Goal: Information Seeking & Learning: Find specific fact

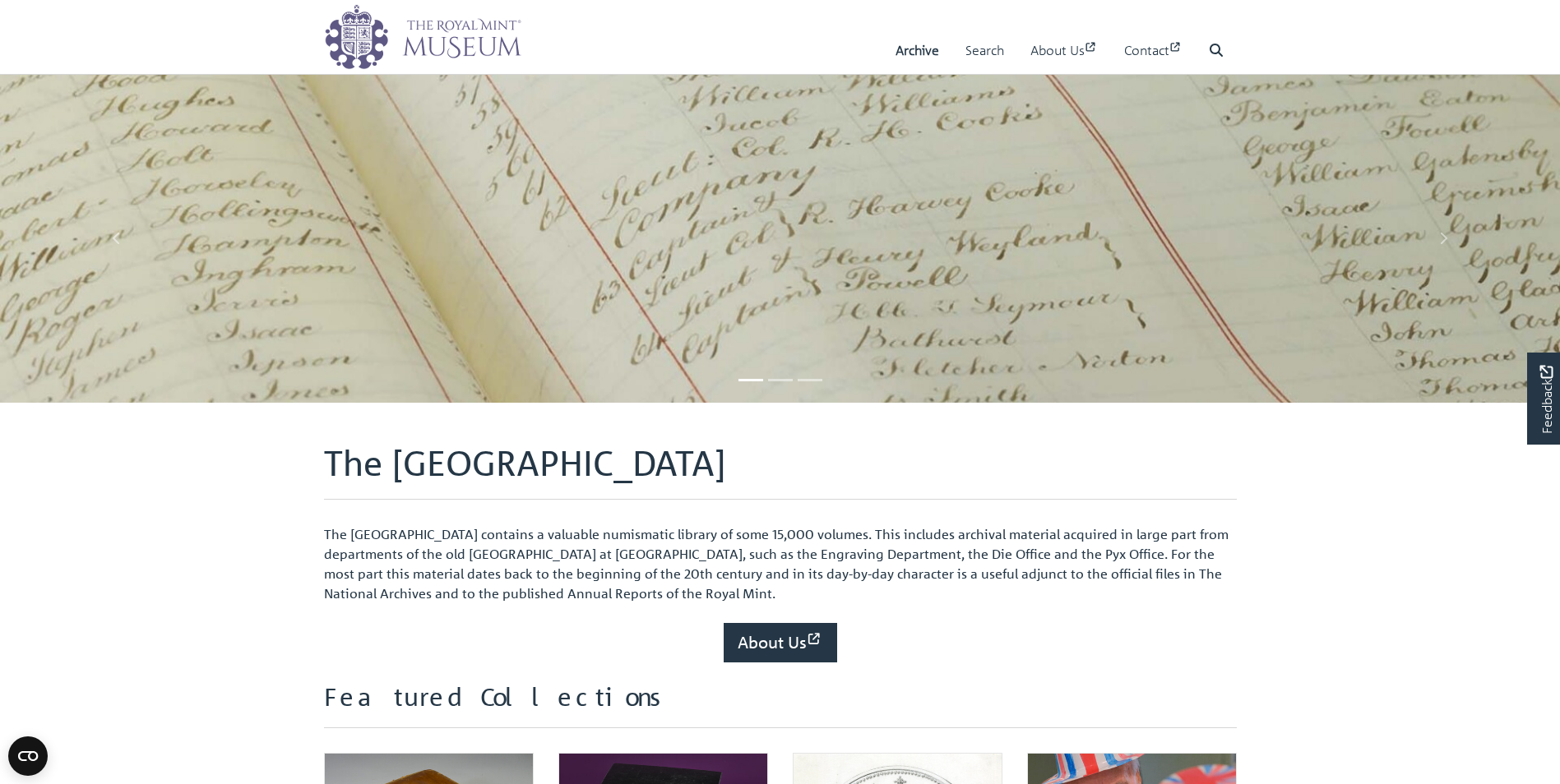
click at [614, 296] on img at bounding box center [780, 351] width 1560 height 556
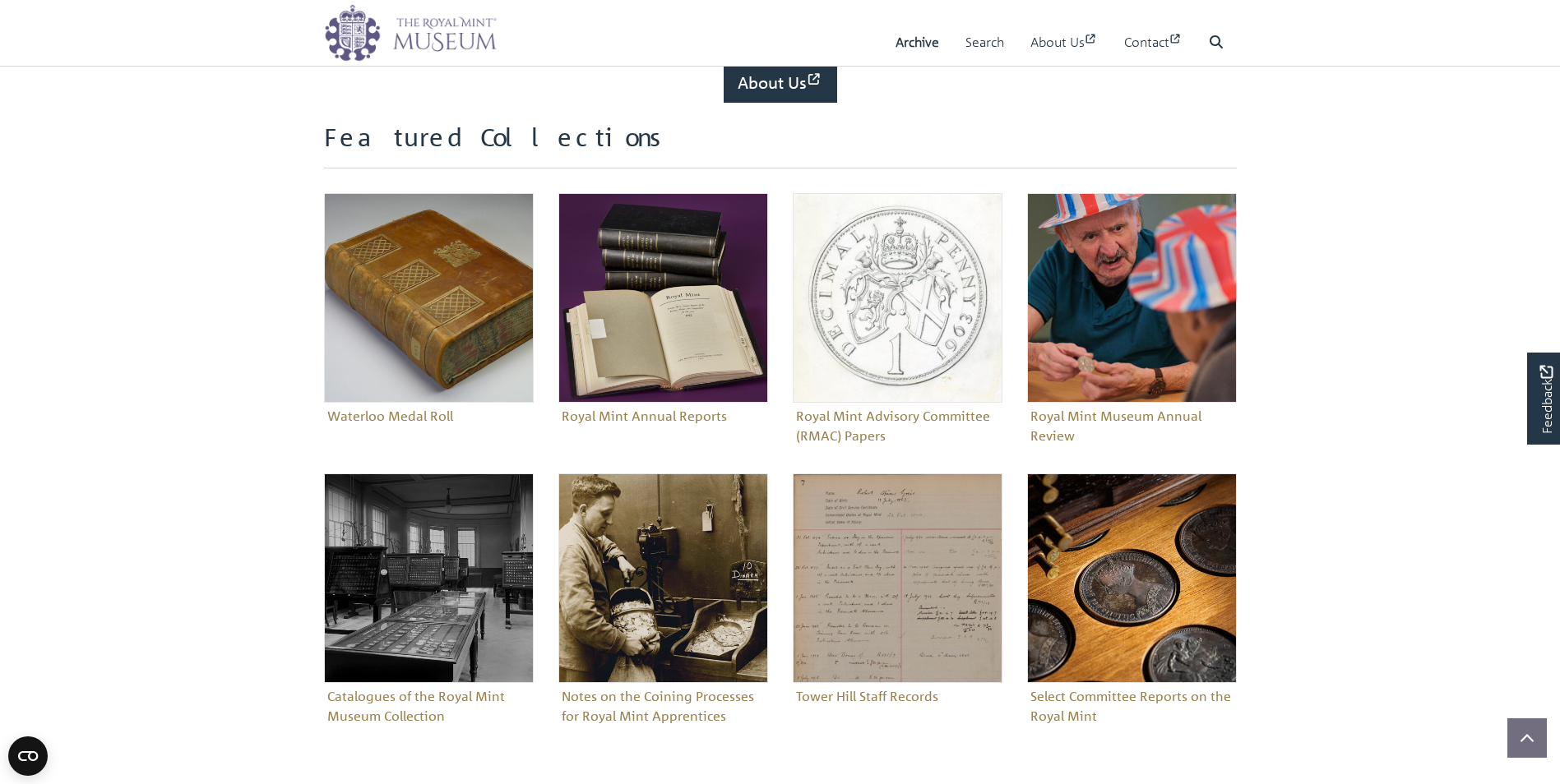
scroll to position [570, 0]
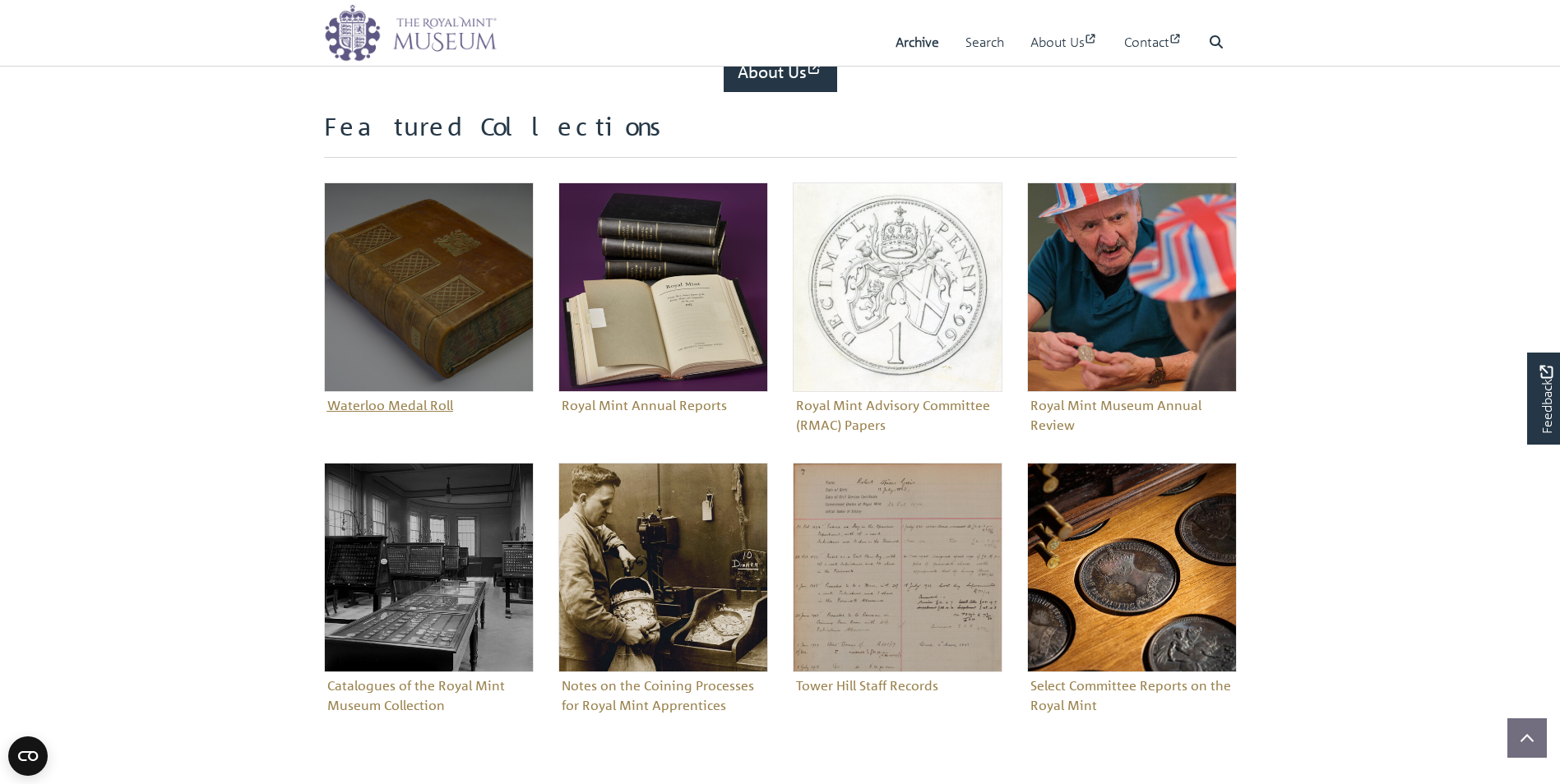
click at [393, 404] on figure "Waterloo Medal Roll" at bounding box center [428, 300] width 210 height 236
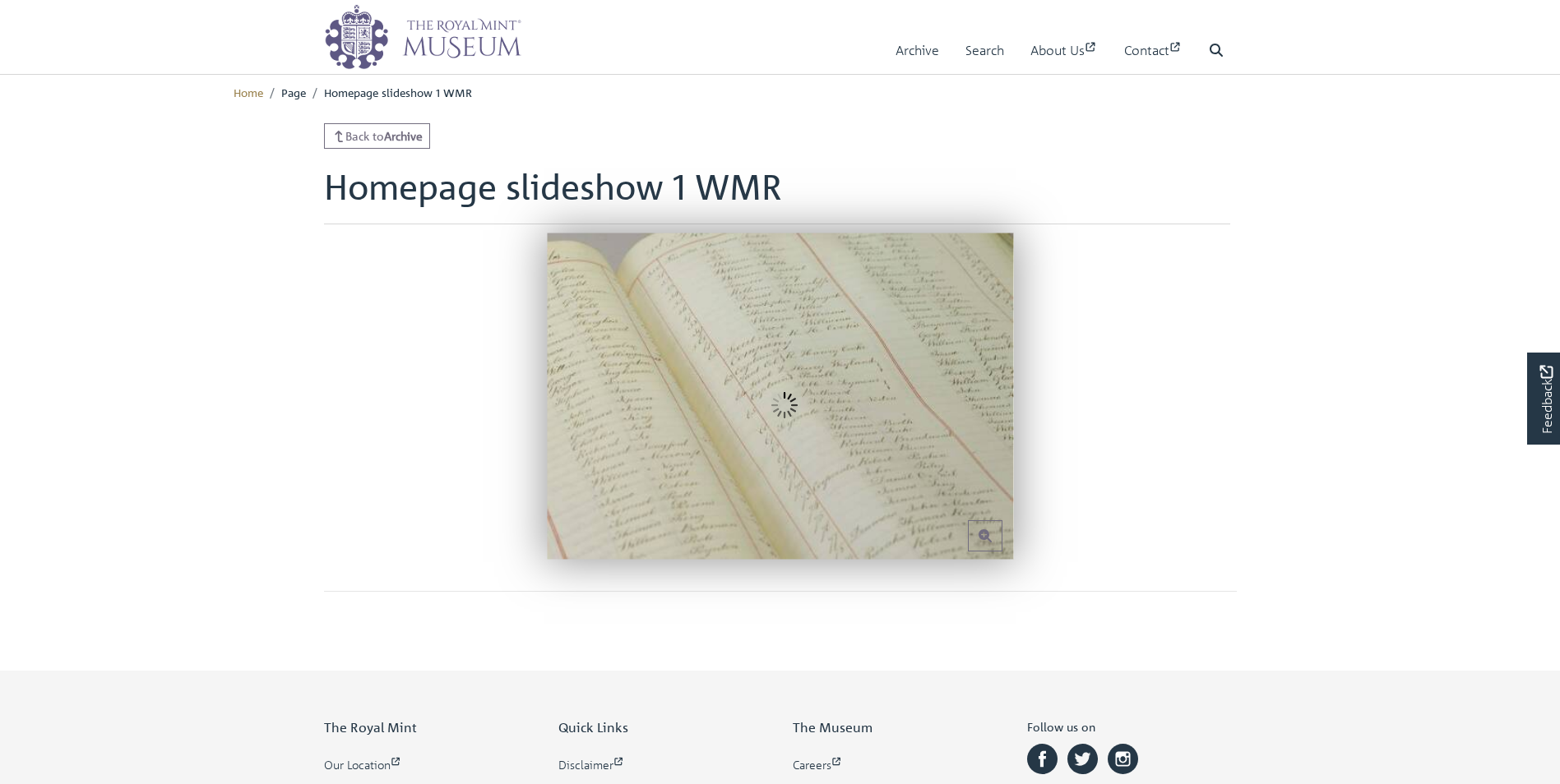
click at [614, 296] on main "Back to Archive Homepage slideshow 1 WMR" at bounding box center [780, 365] width 938 height 482
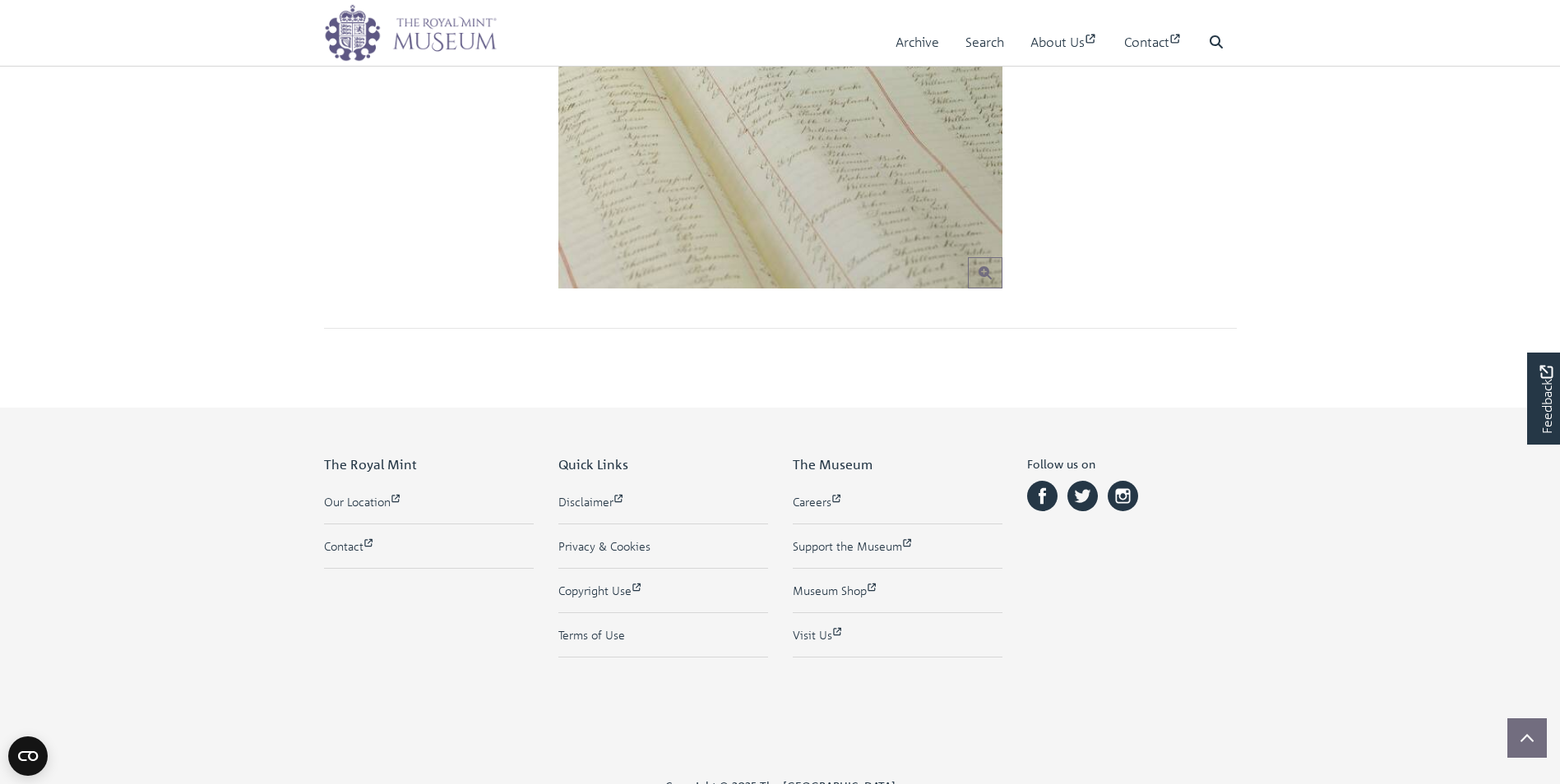
scroll to position [330, 0]
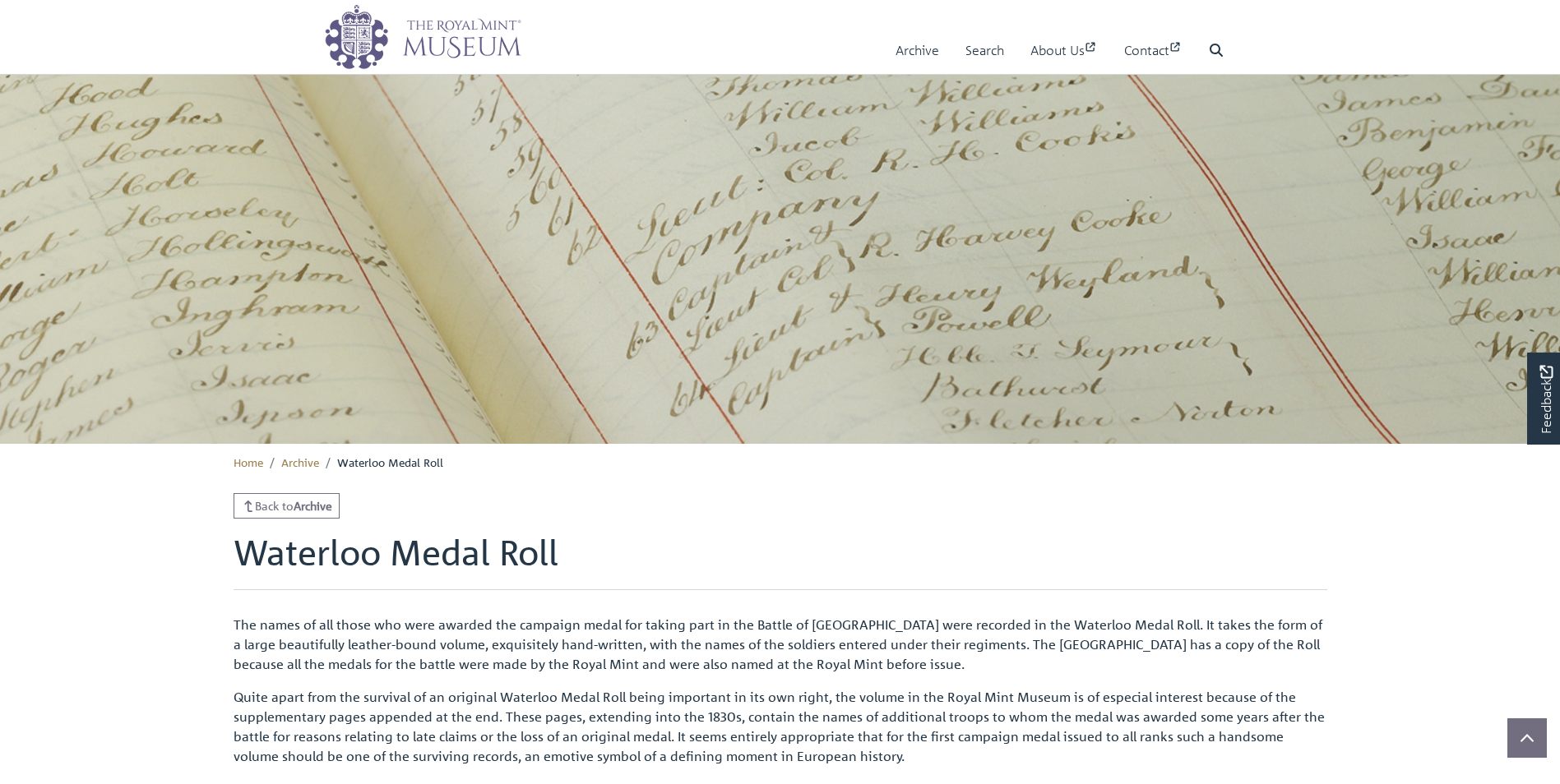
scroll to position [229, 0]
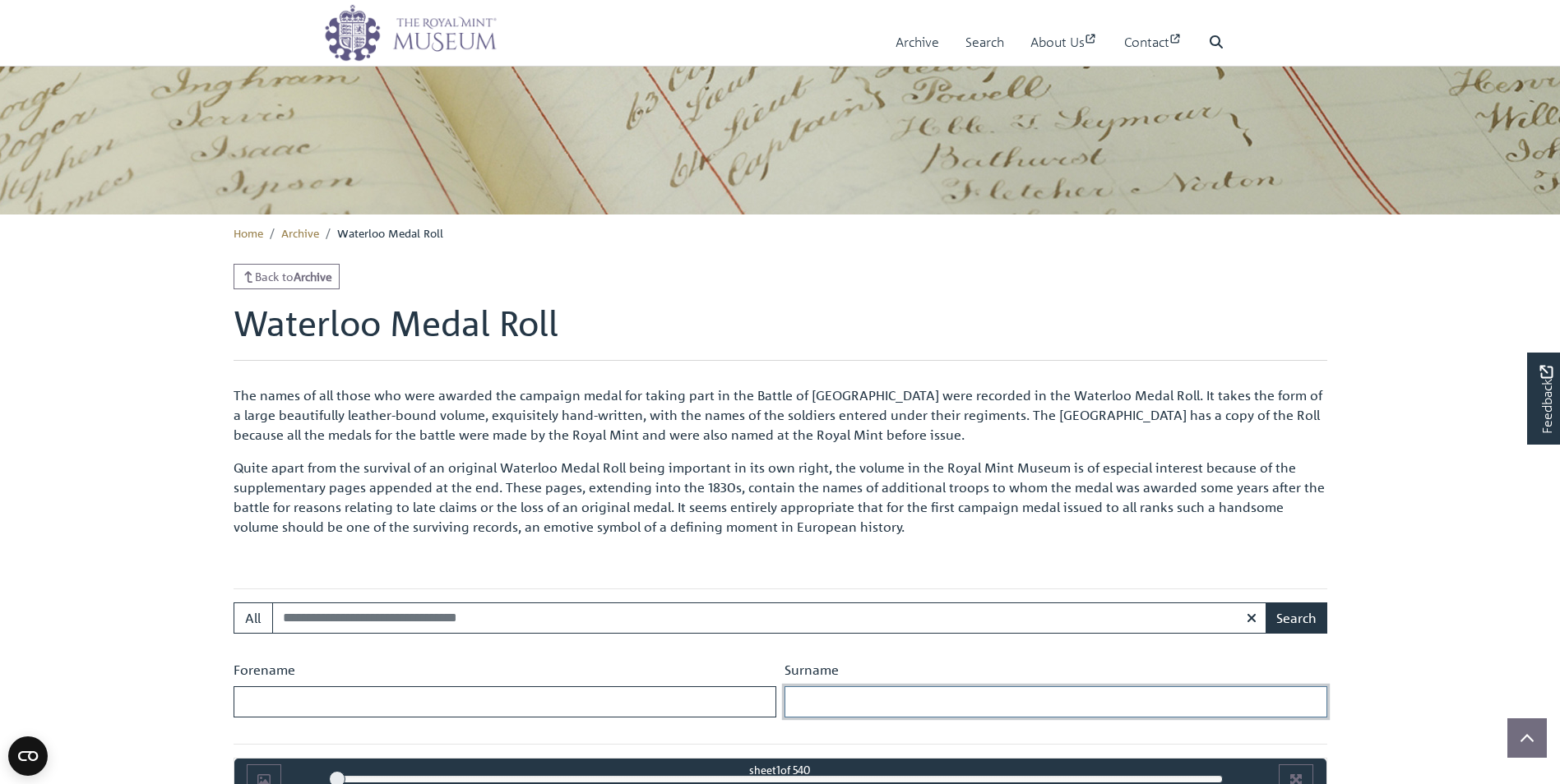
click at [805, 708] on input "Surname" at bounding box center [1055, 702] width 543 height 31
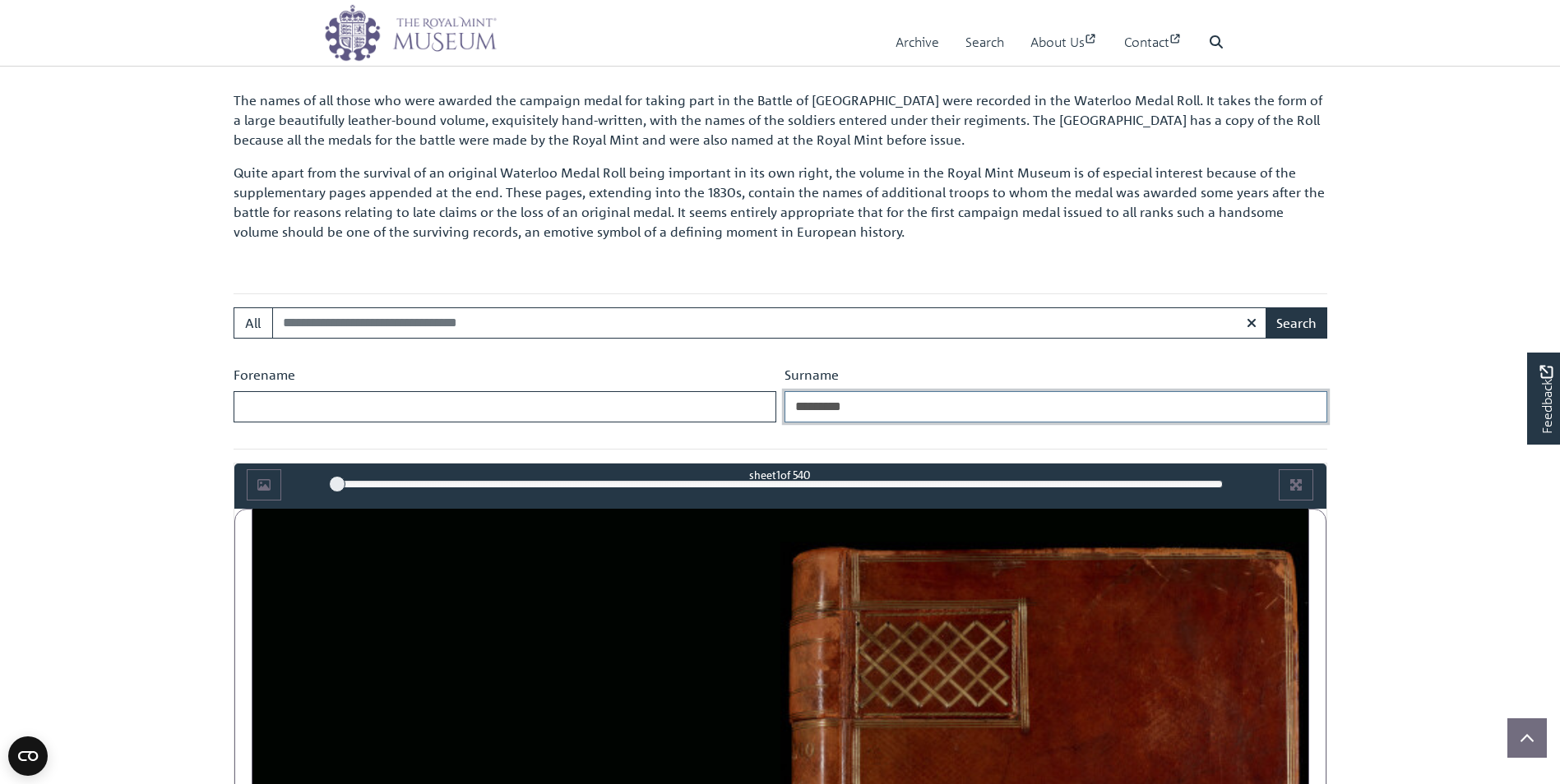
scroll to position [536, 0]
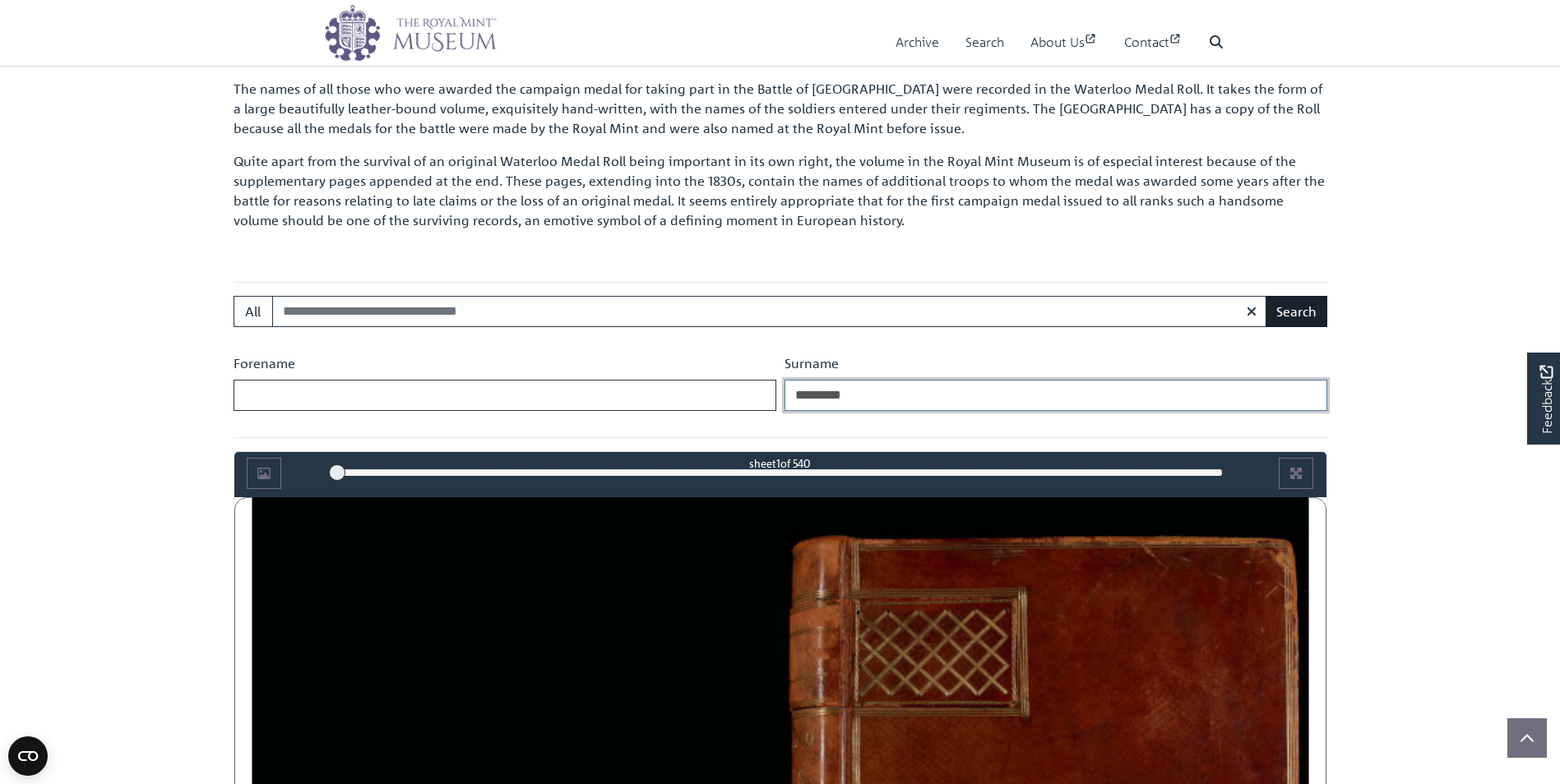
type input "*********"
click at [1280, 311] on button "Search" at bounding box center [1296, 311] width 62 height 31
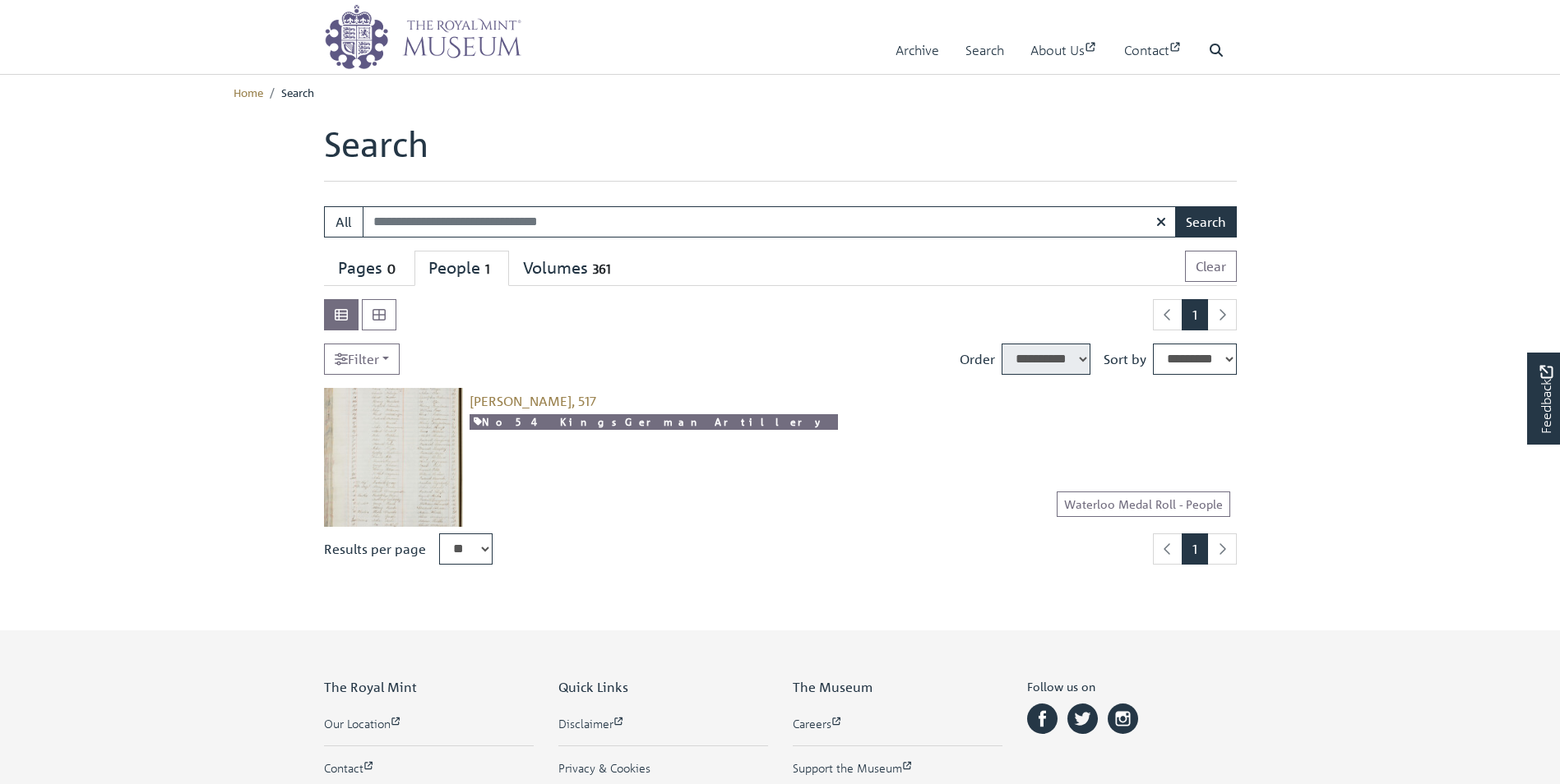
select select "****"
click at [425, 436] on img at bounding box center [393, 457] width 139 height 139
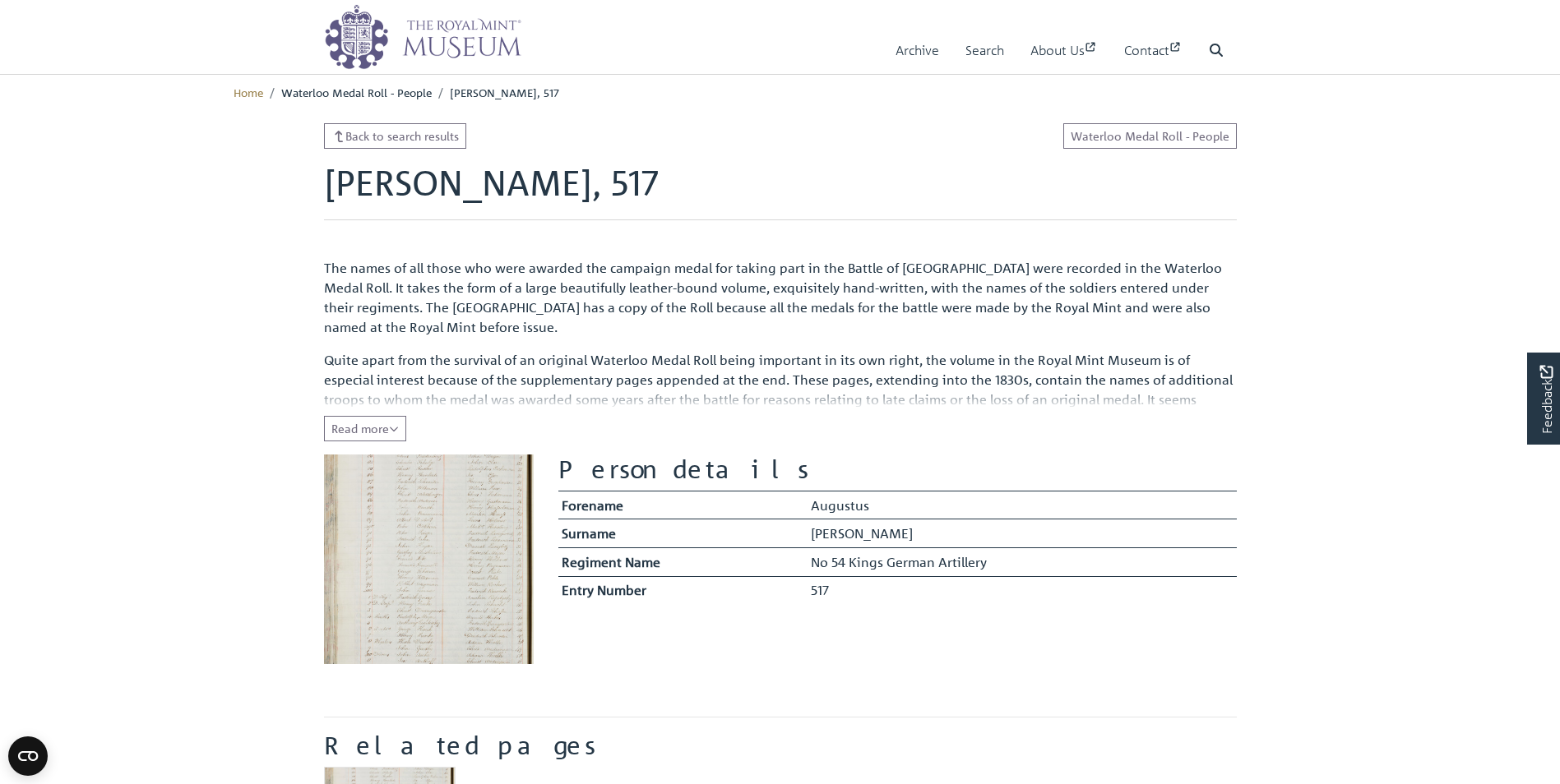
click at [438, 543] on img at bounding box center [428, 559] width 210 height 210
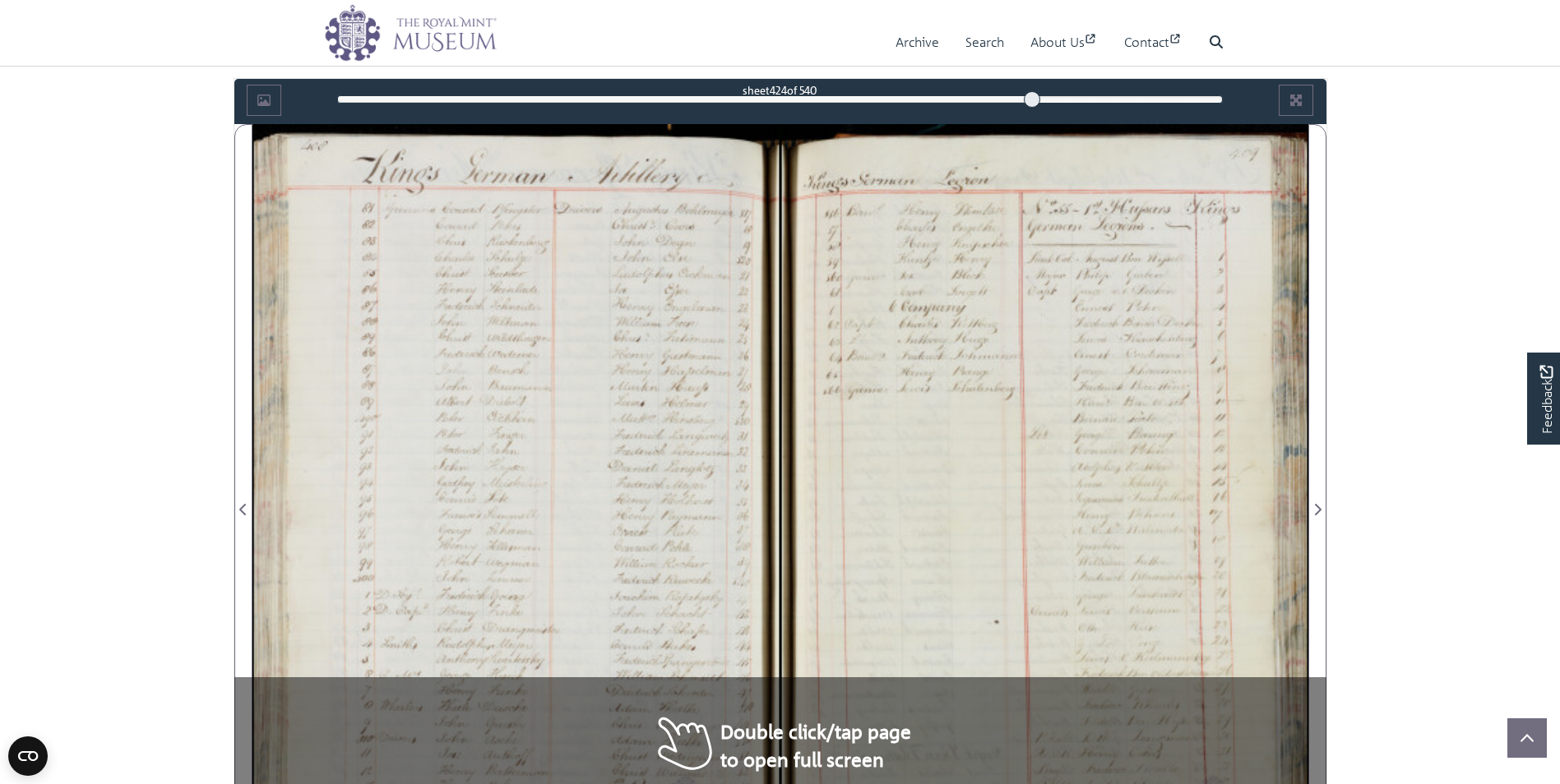
scroll to position [954, 0]
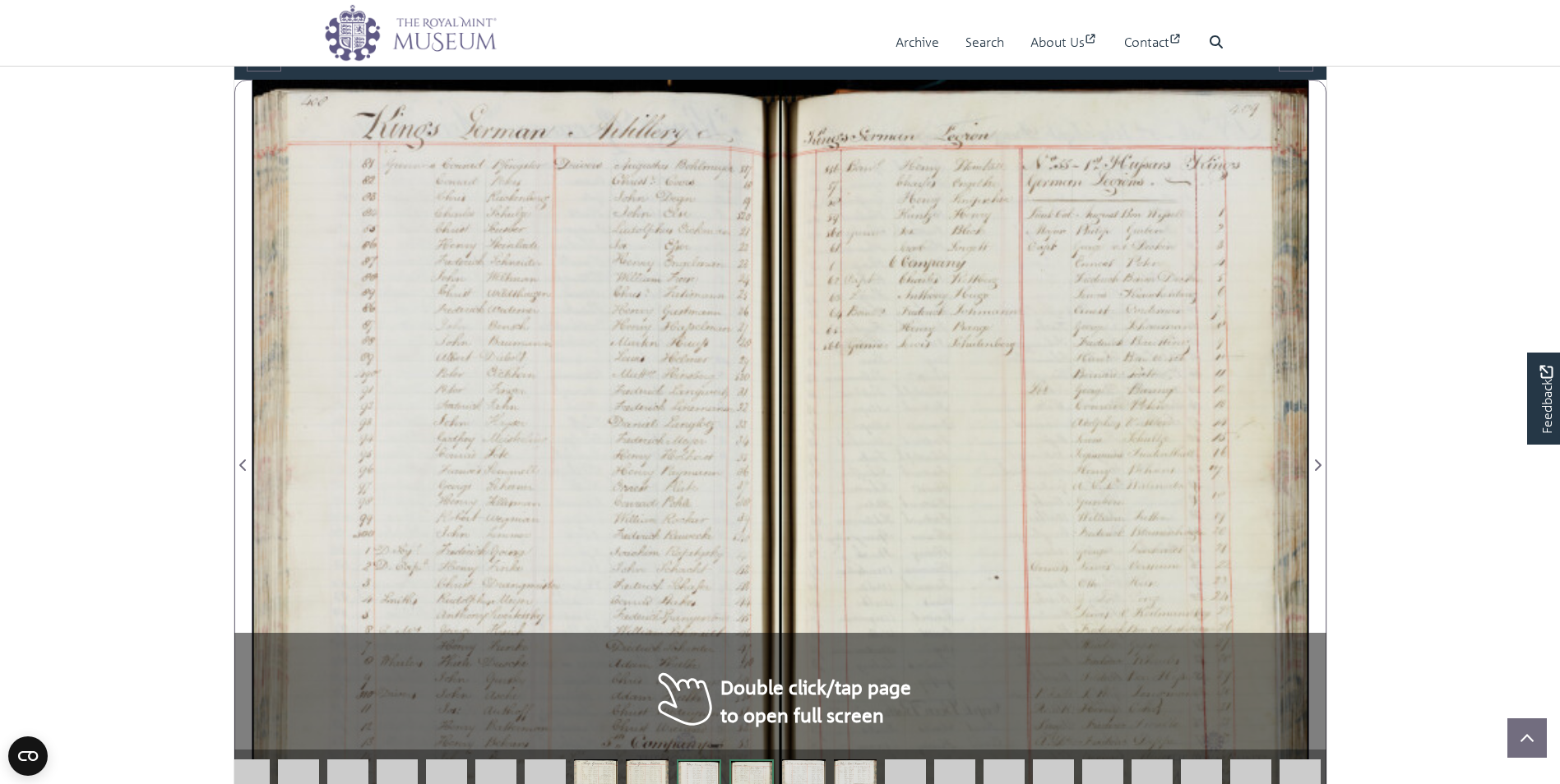
click at [613, 302] on div at bounding box center [517, 456] width 528 height 752
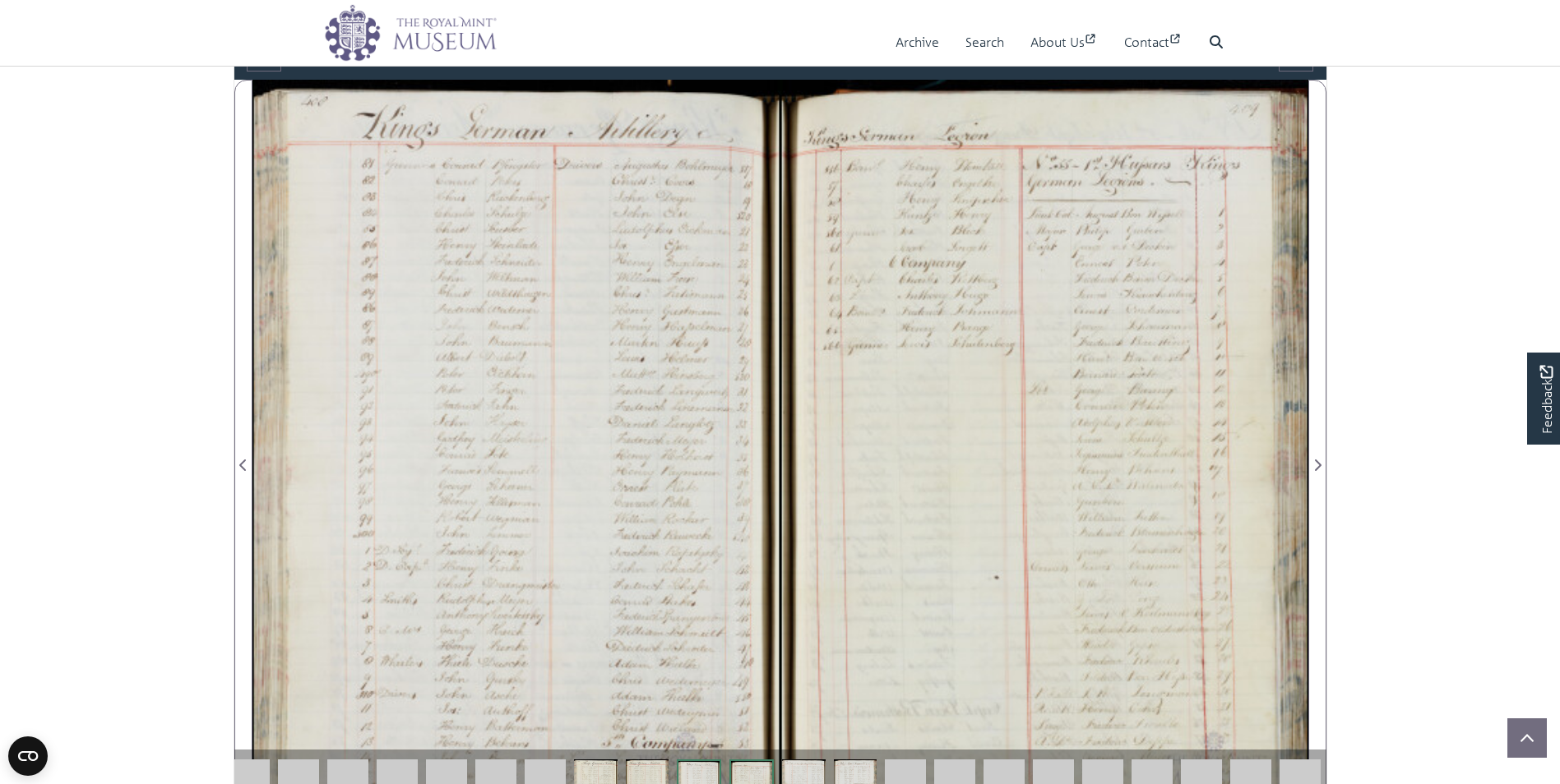
click at [613, 301] on div at bounding box center [517, 456] width 528 height 752
click at [613, 300] on div at bounding box center [517, 456] width 528 height 752
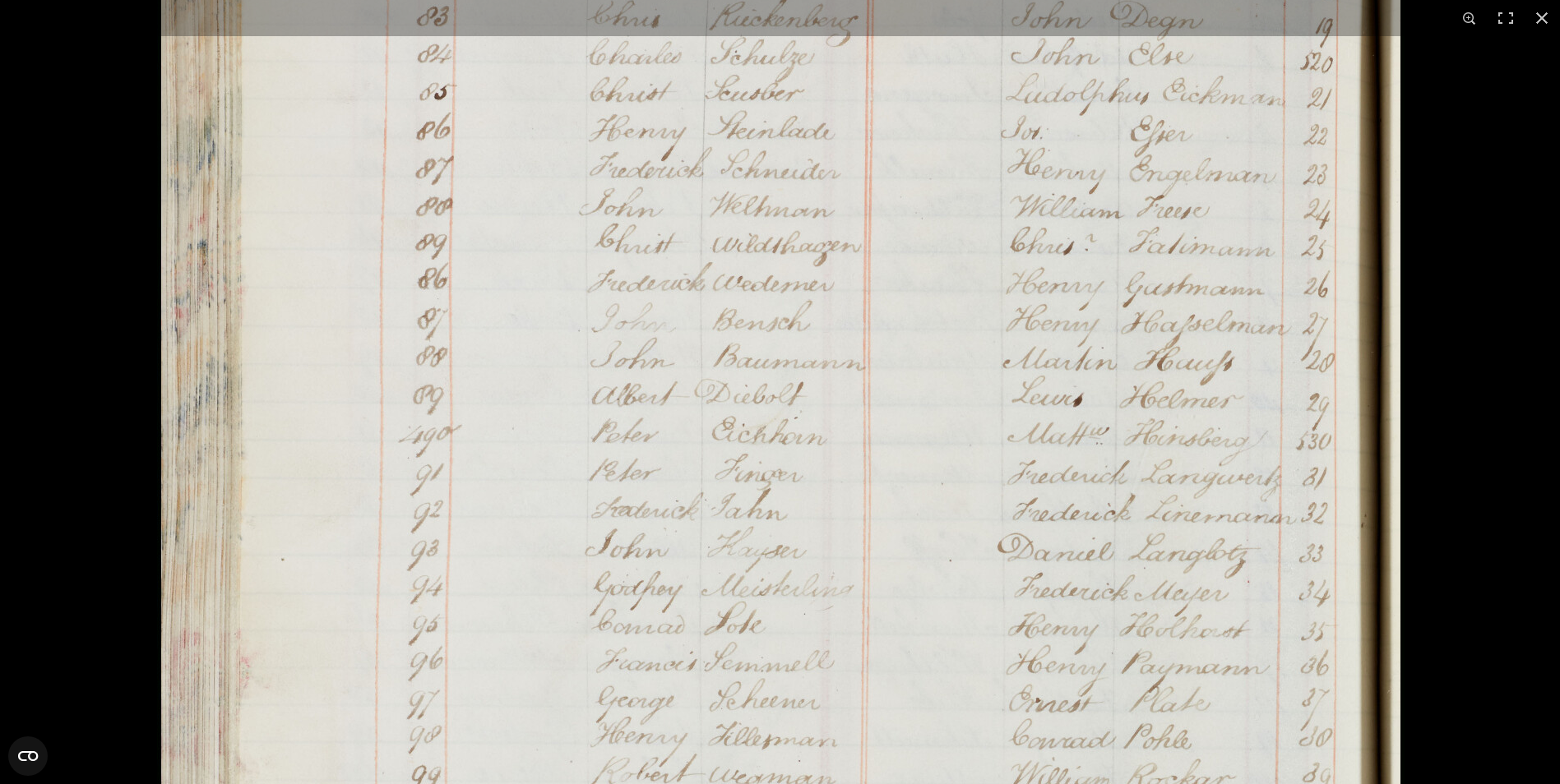
click at [907, 348] on img at bounding box center [780, 628] width 1247 height 1776
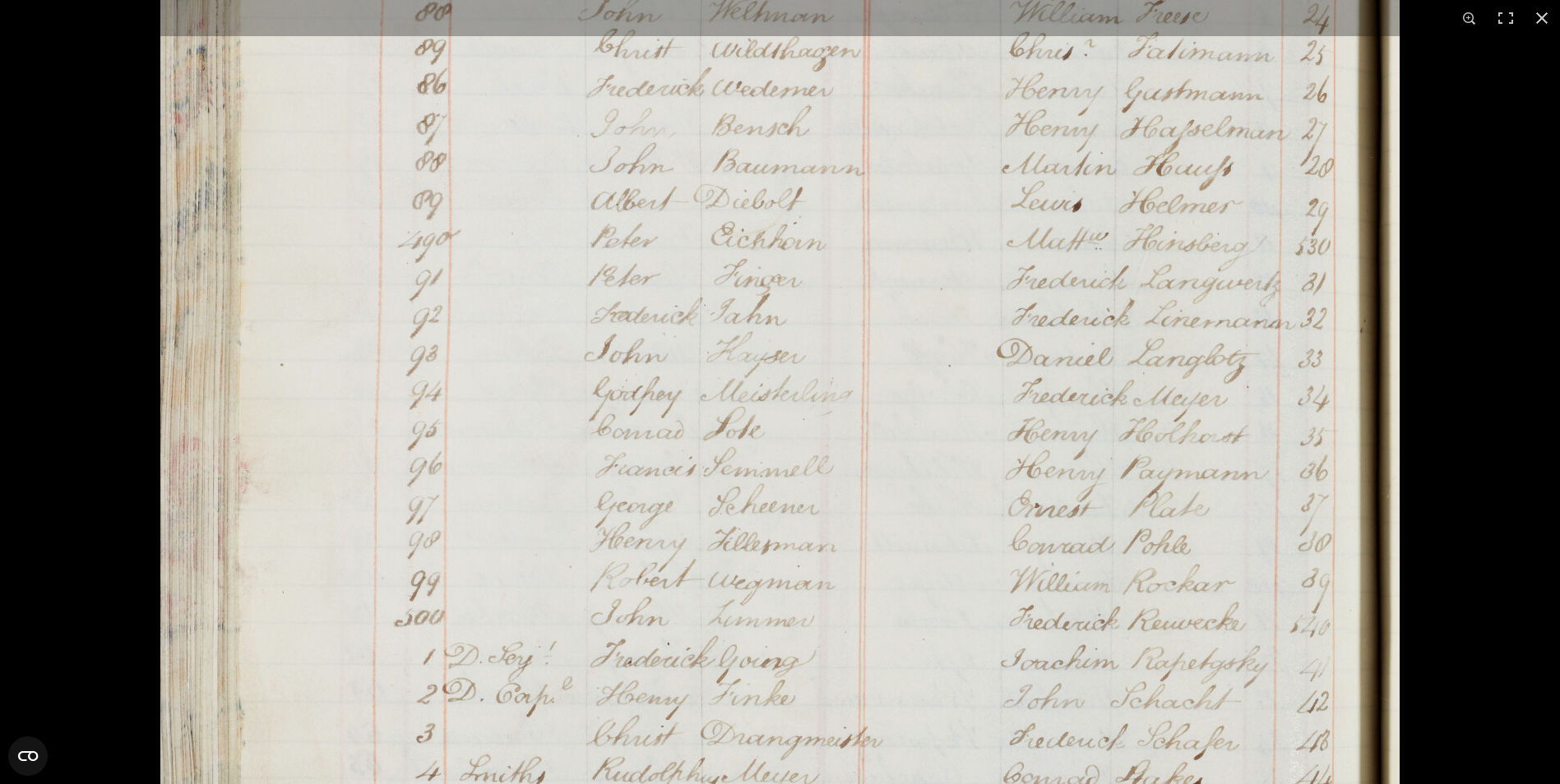
click at [924, 365] on img at bounding box center [780, 433] width 1247 height 1776
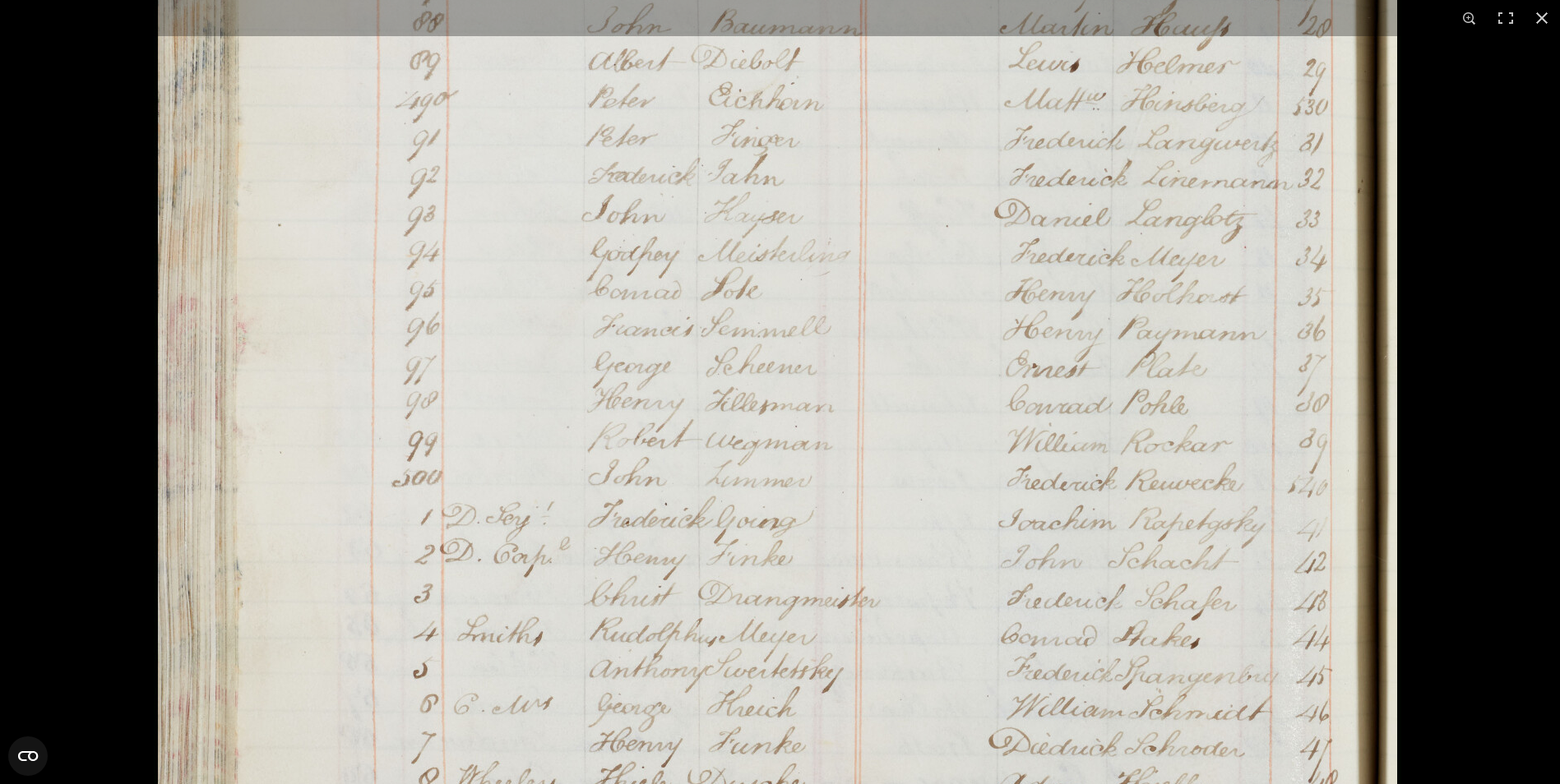
click at [937, 360] on img at bounding box center [777, 293] width 1247 height 1776
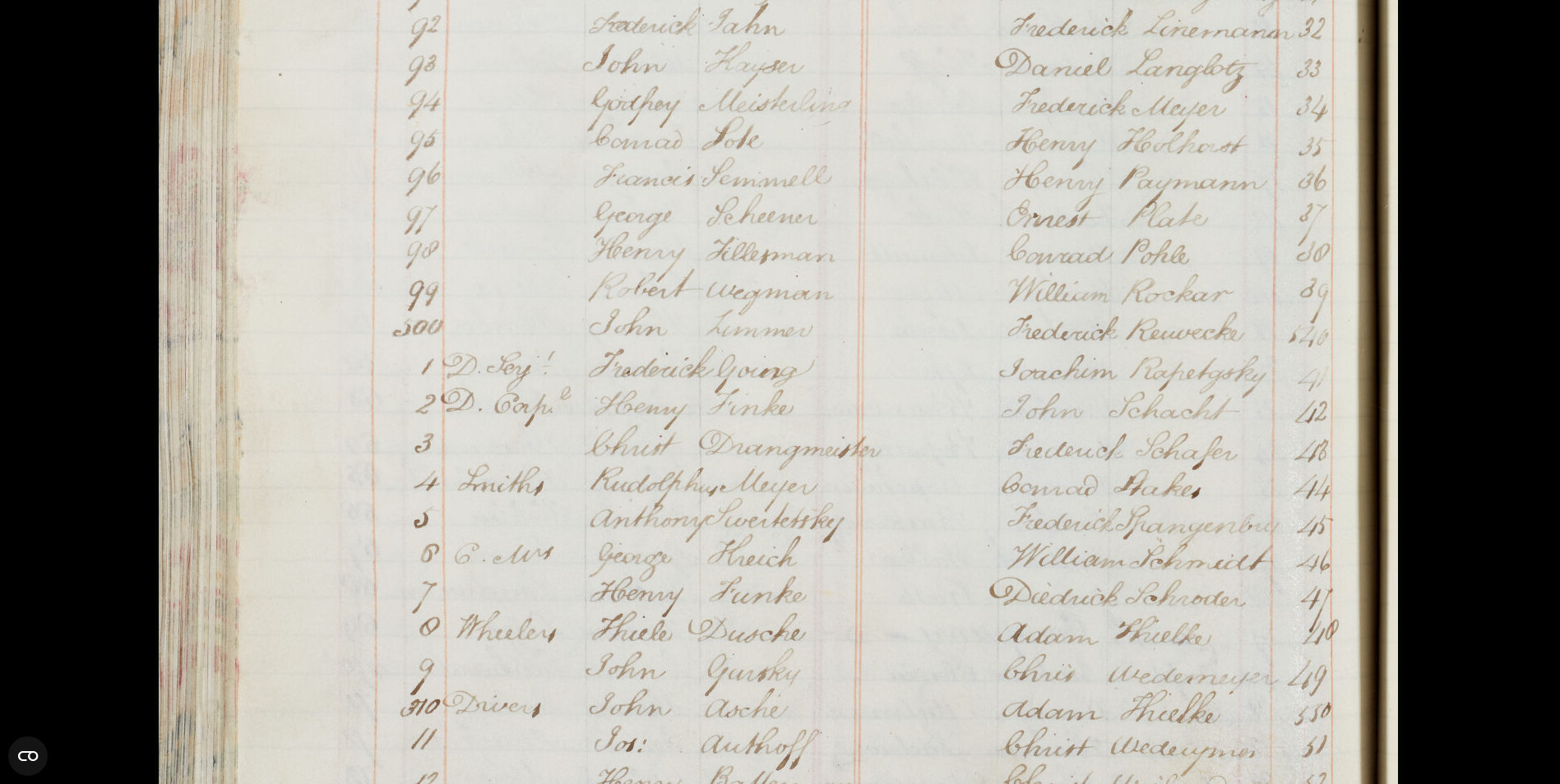
click at [927, 281] on img at bounding box center [778, 143] width 1247 height 1776
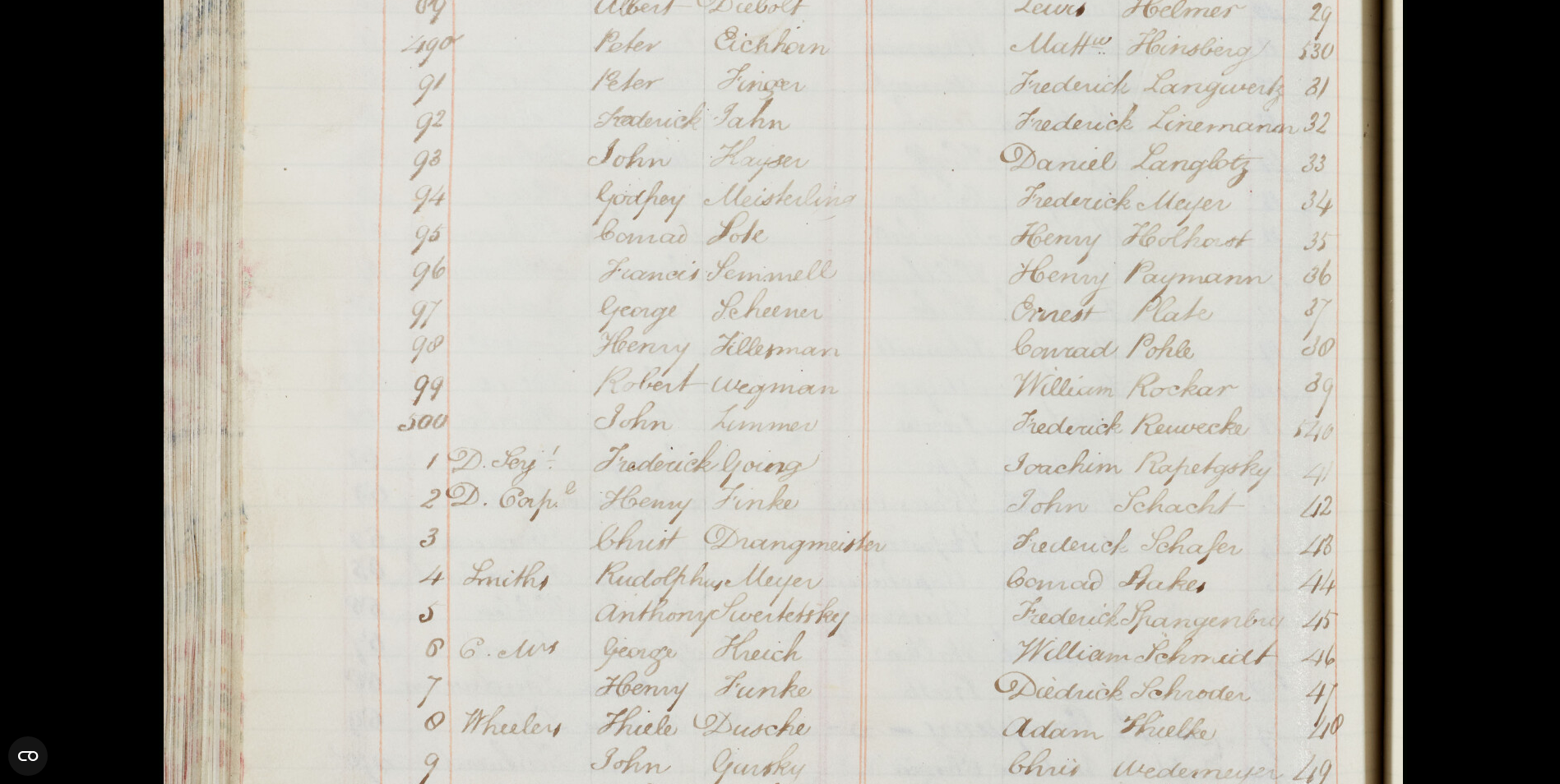
click at [971, 711] on img at bounding box center [782, 237] width 1247 height 1776
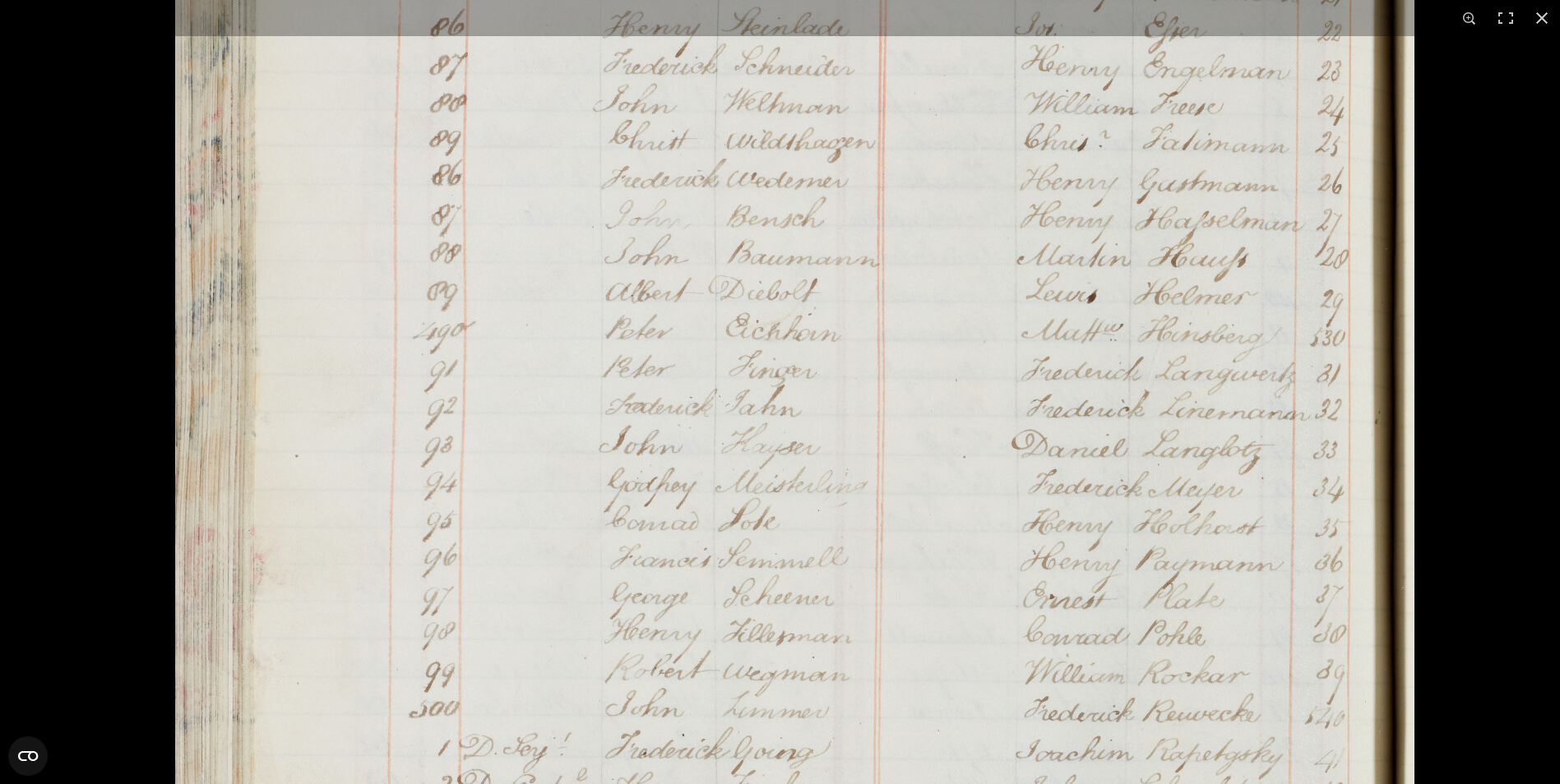
click at [943, 720] on img at bounding box center [794, 524] width 1247 height 1776
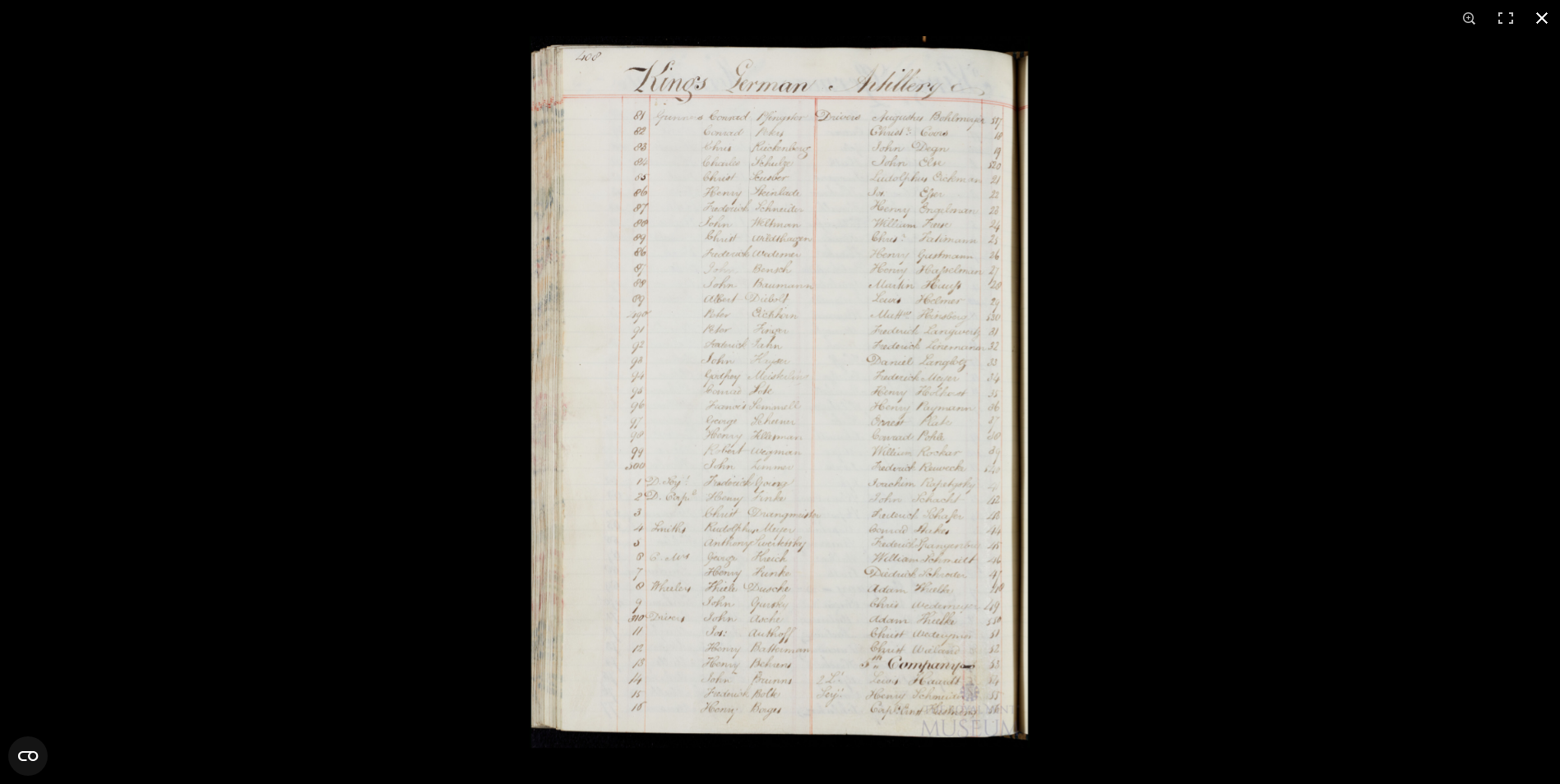
click at [520, 389] on div at bounding box center [780, 392] width 1560 height 784
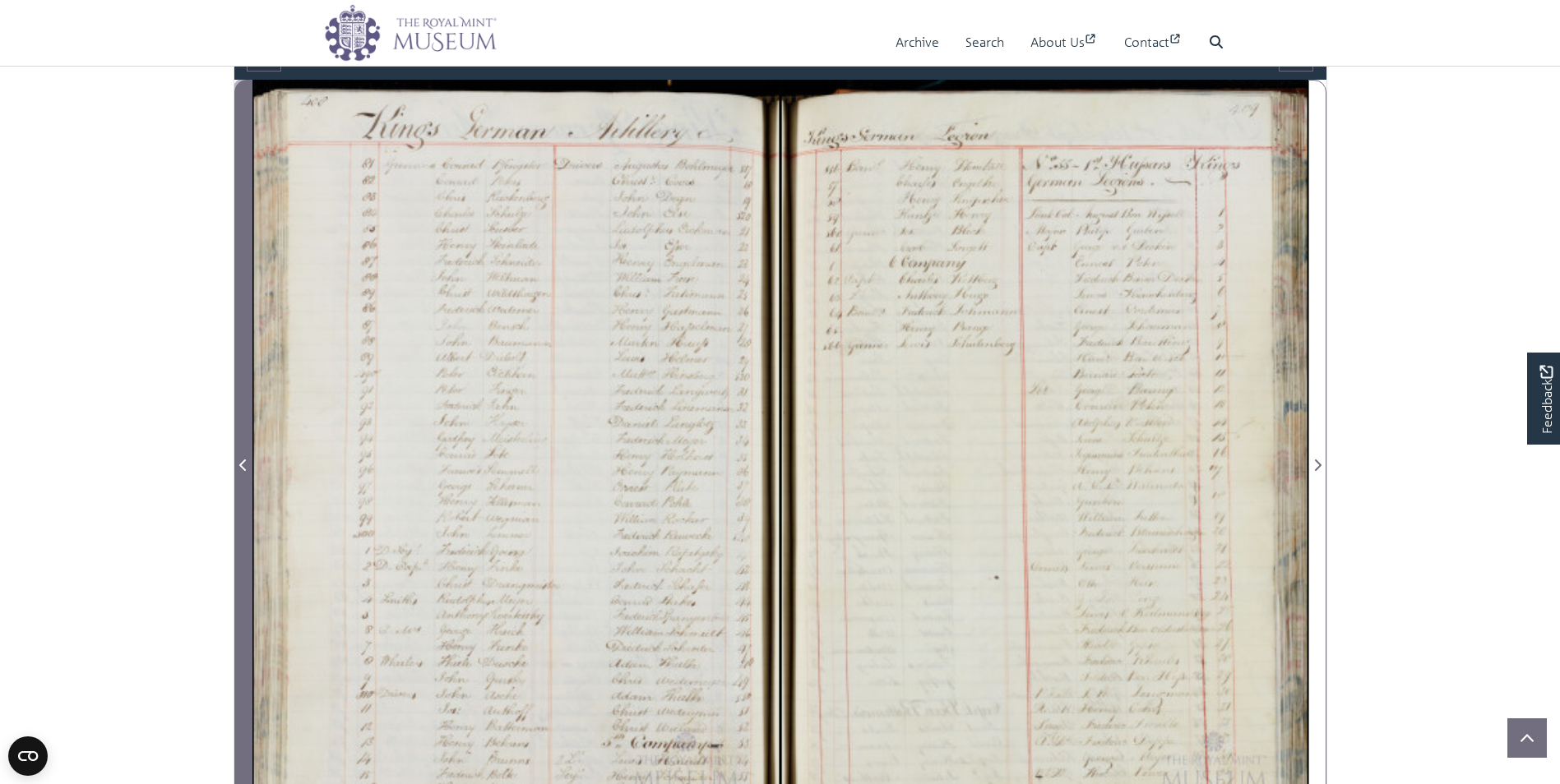
click at [244, 459] on icon "Previous Page" at bounding box center [243, 465] width 8 height 13
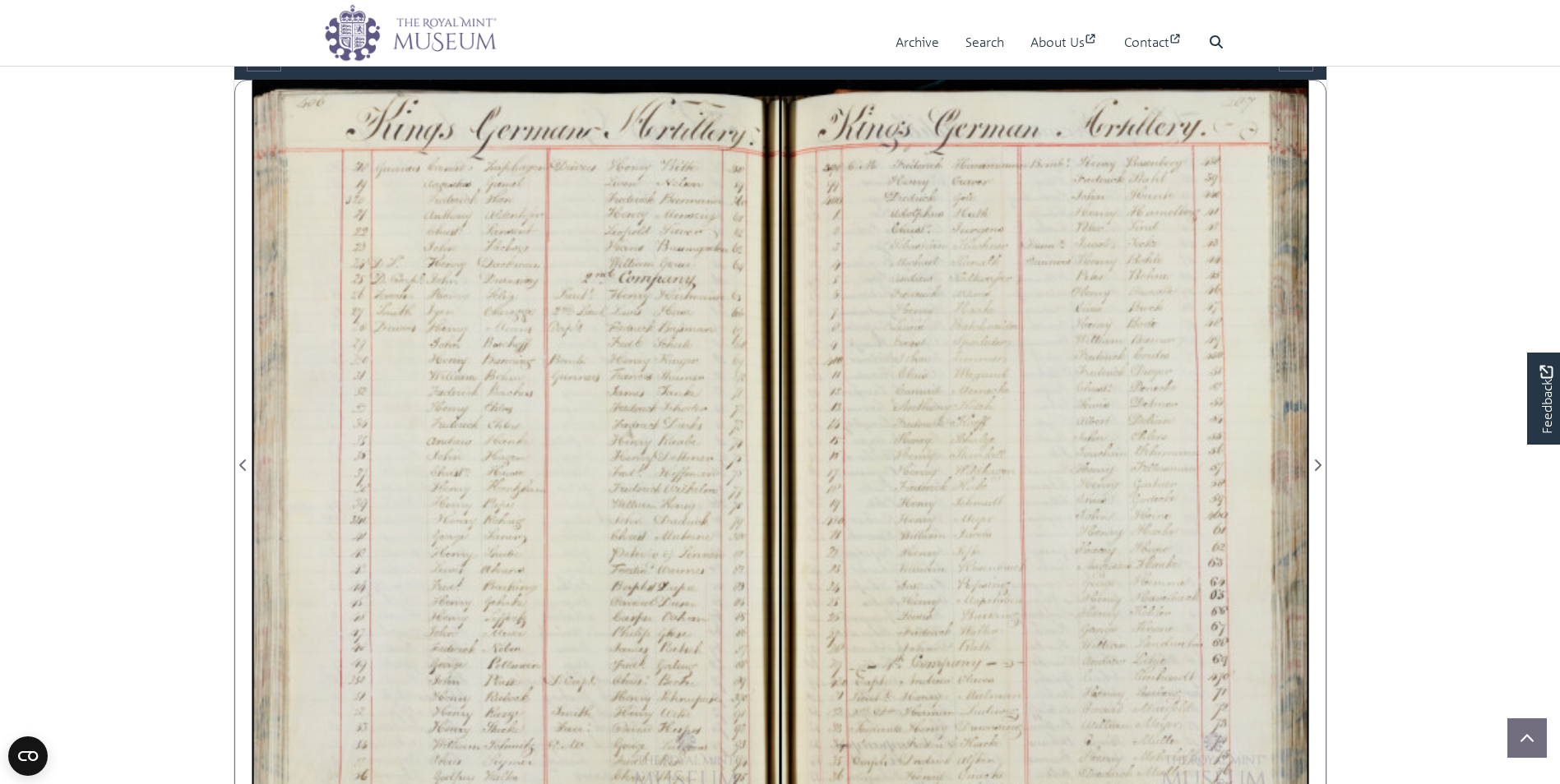
drag, startPoint x: 501, startPoint y: 520, endPoint x: 503, endPoint y: 473, distance: 47.0
click at [503, 473] on div at bounding box center [517, 456] width 528 height 752
drag, startPoint x: 783, startPoint y: 535, endPoint x: 753, endPoint y: 390, distance: 148.1
click at [753, 390] on div at bounding box center [780, 456] width 1056 height 752
click at [1029, 668] on div at bounding box center [1044, 456] width 528 height 752
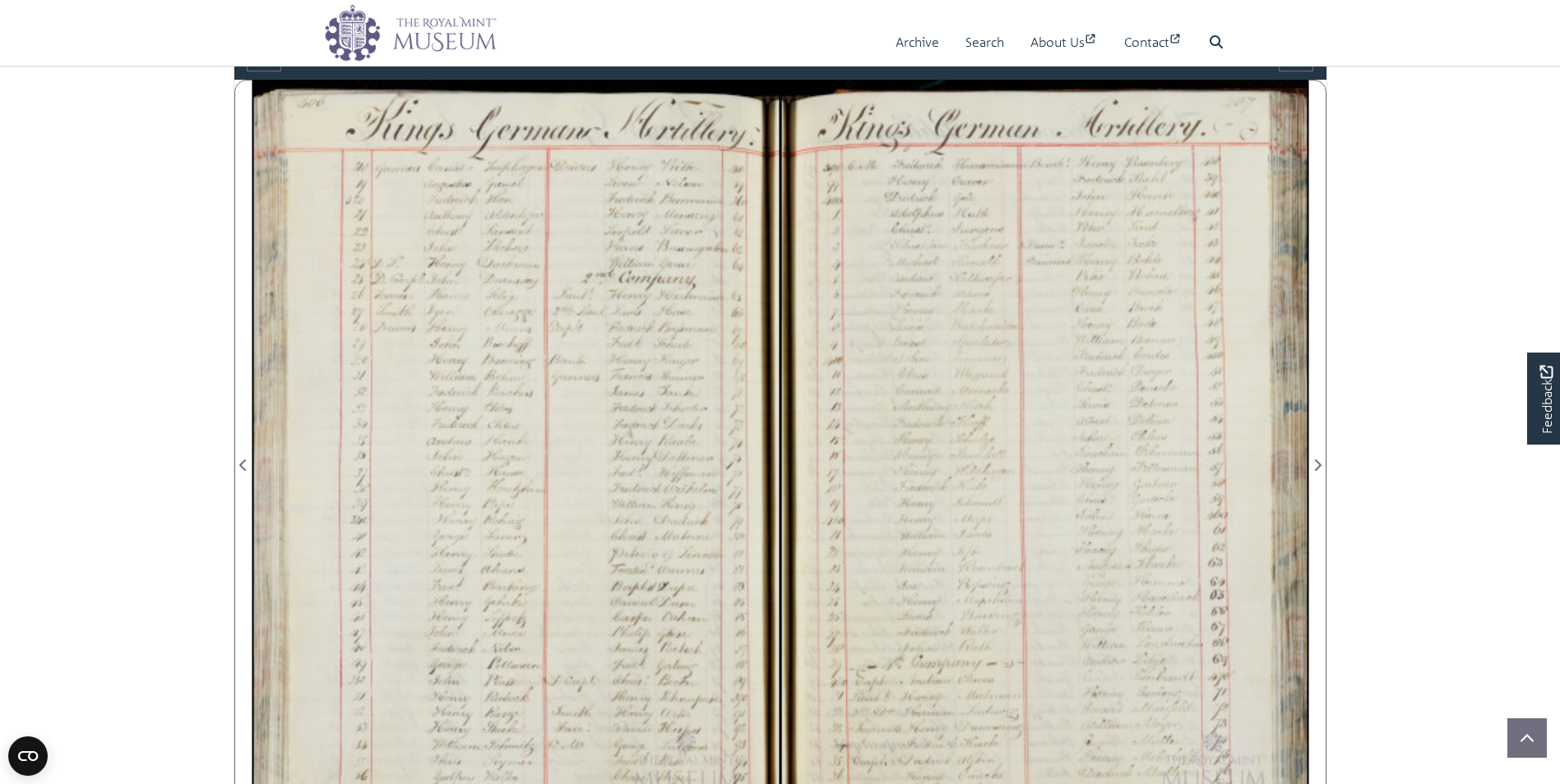
click at [1030, 666] on div at bounding box center [1044, 456] width 528 height 752
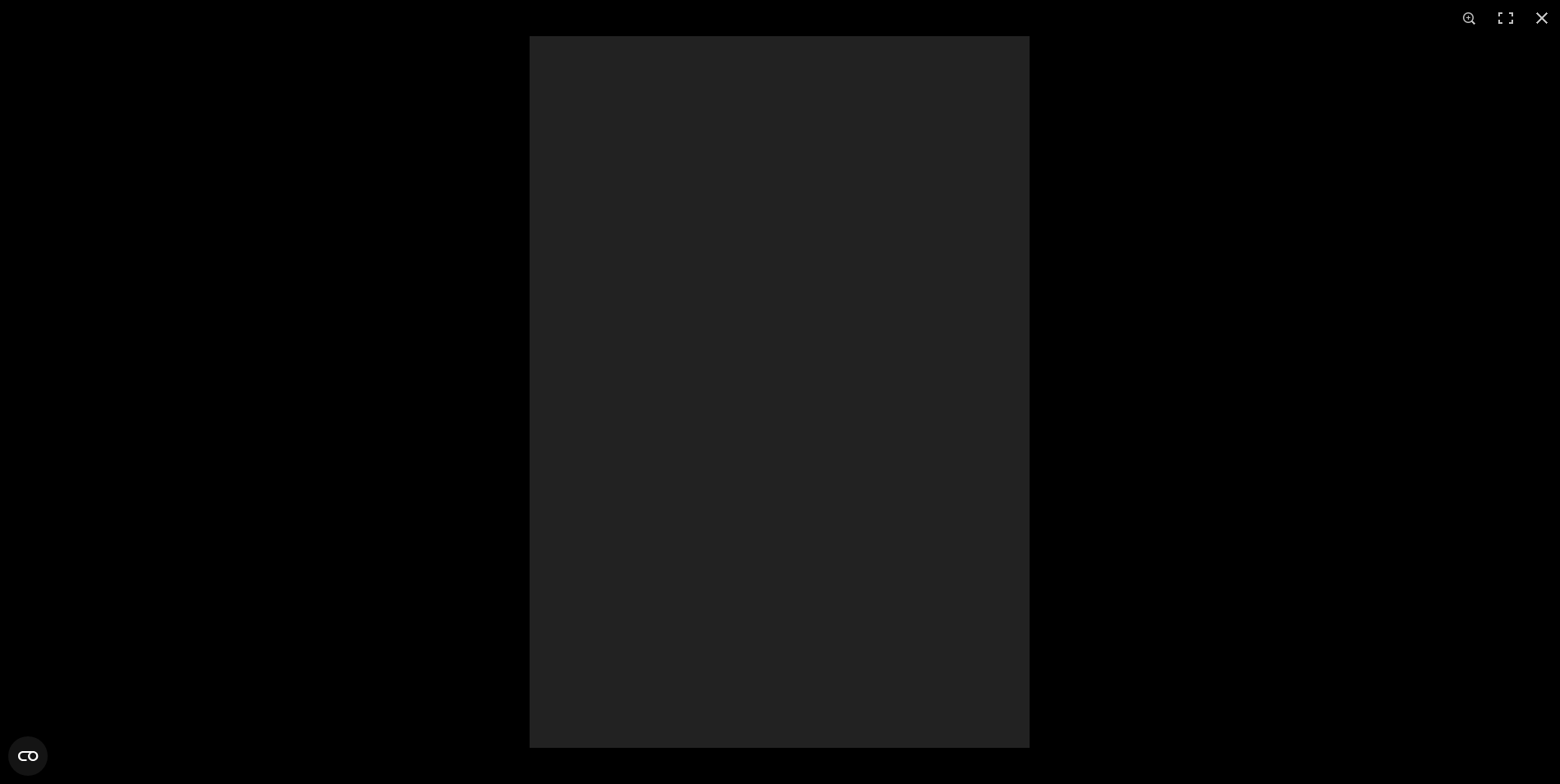
click at [1030, 666] on div at bounding box center [780, 392] width 500 height 712
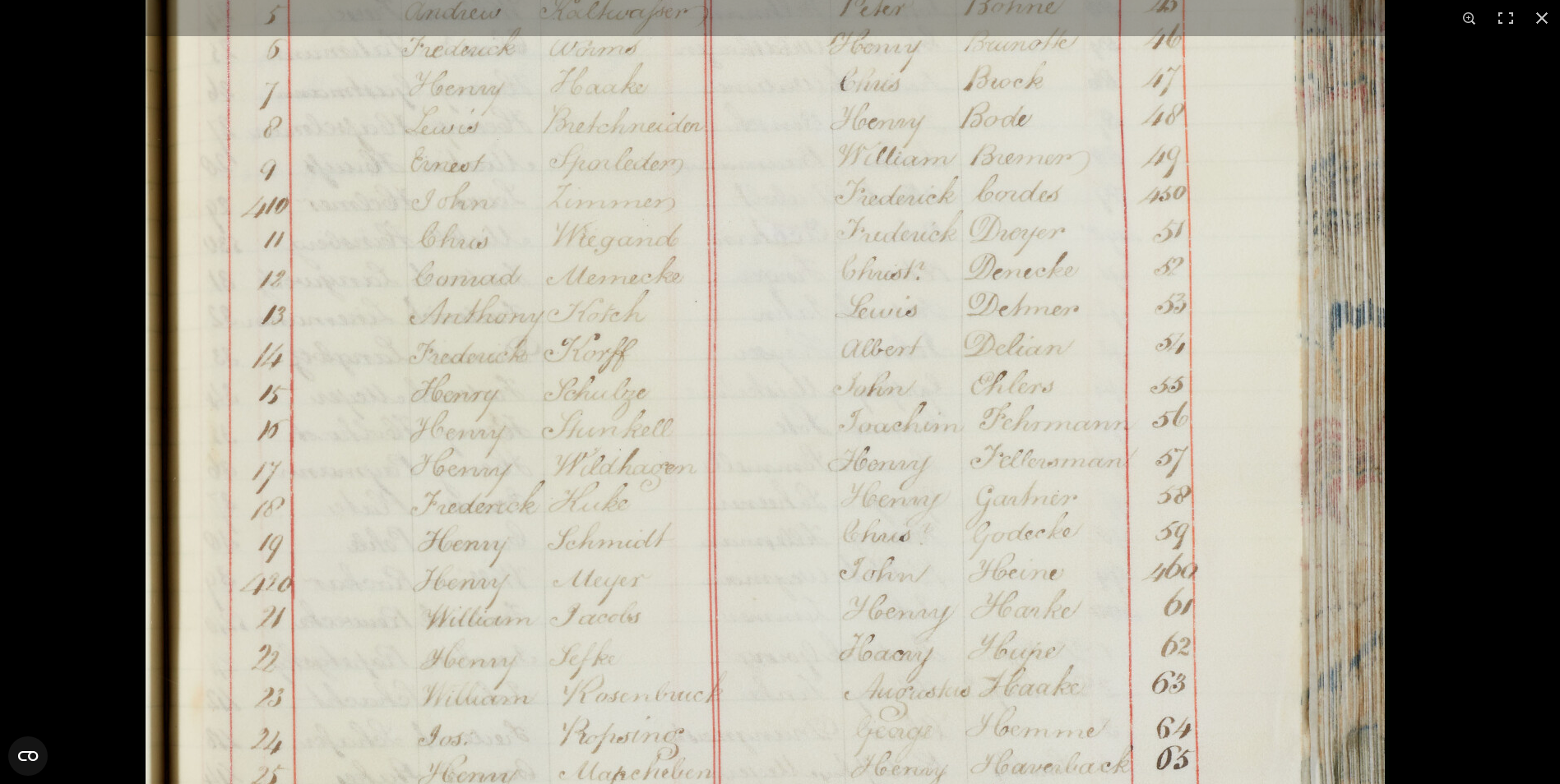
click at [792, 461] on img at bounding box center [764, 430] width 1247 height 1776
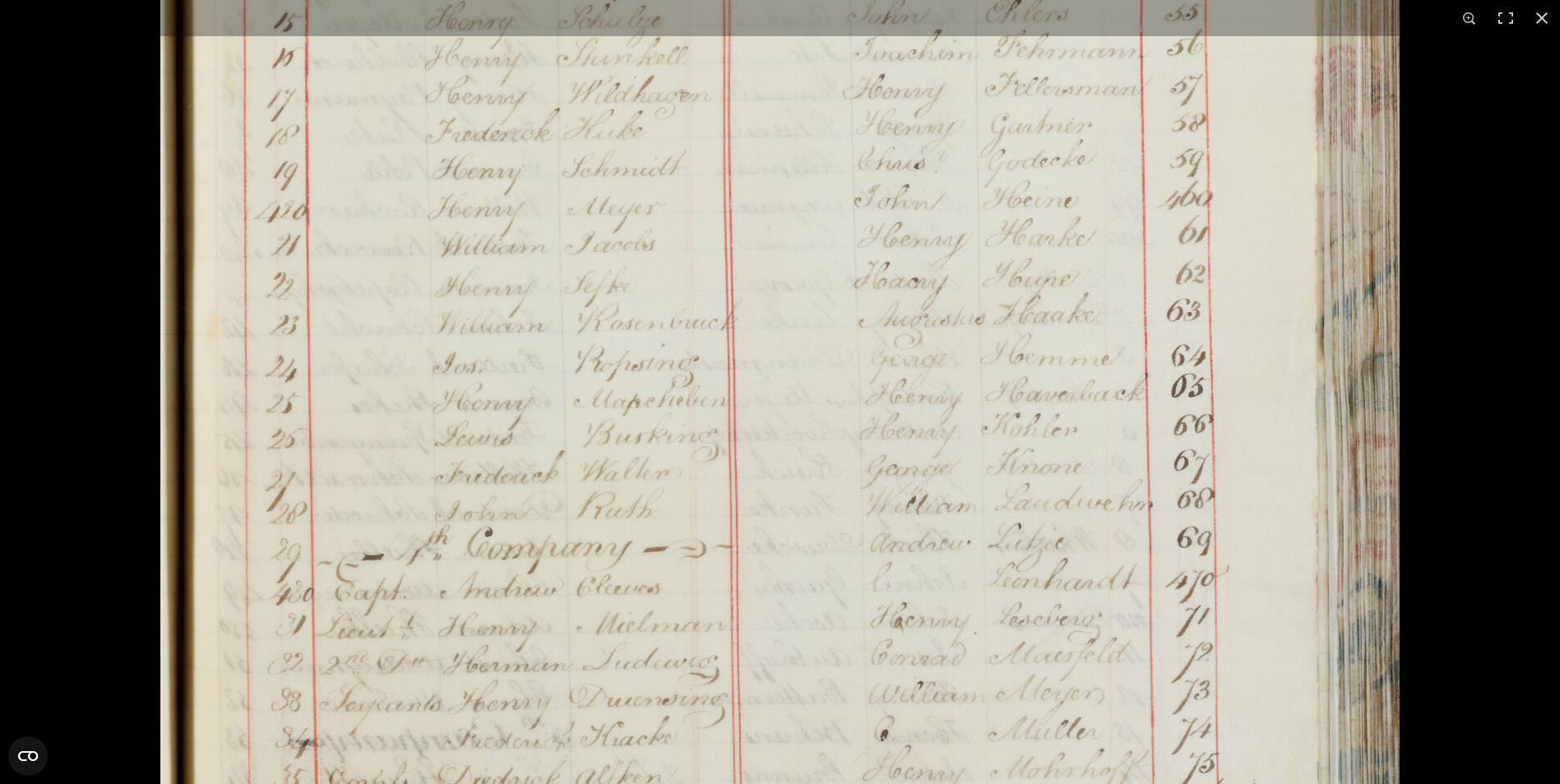
click at [765, 429] on img at bounding box center [780, 58] width 1247 height 1776
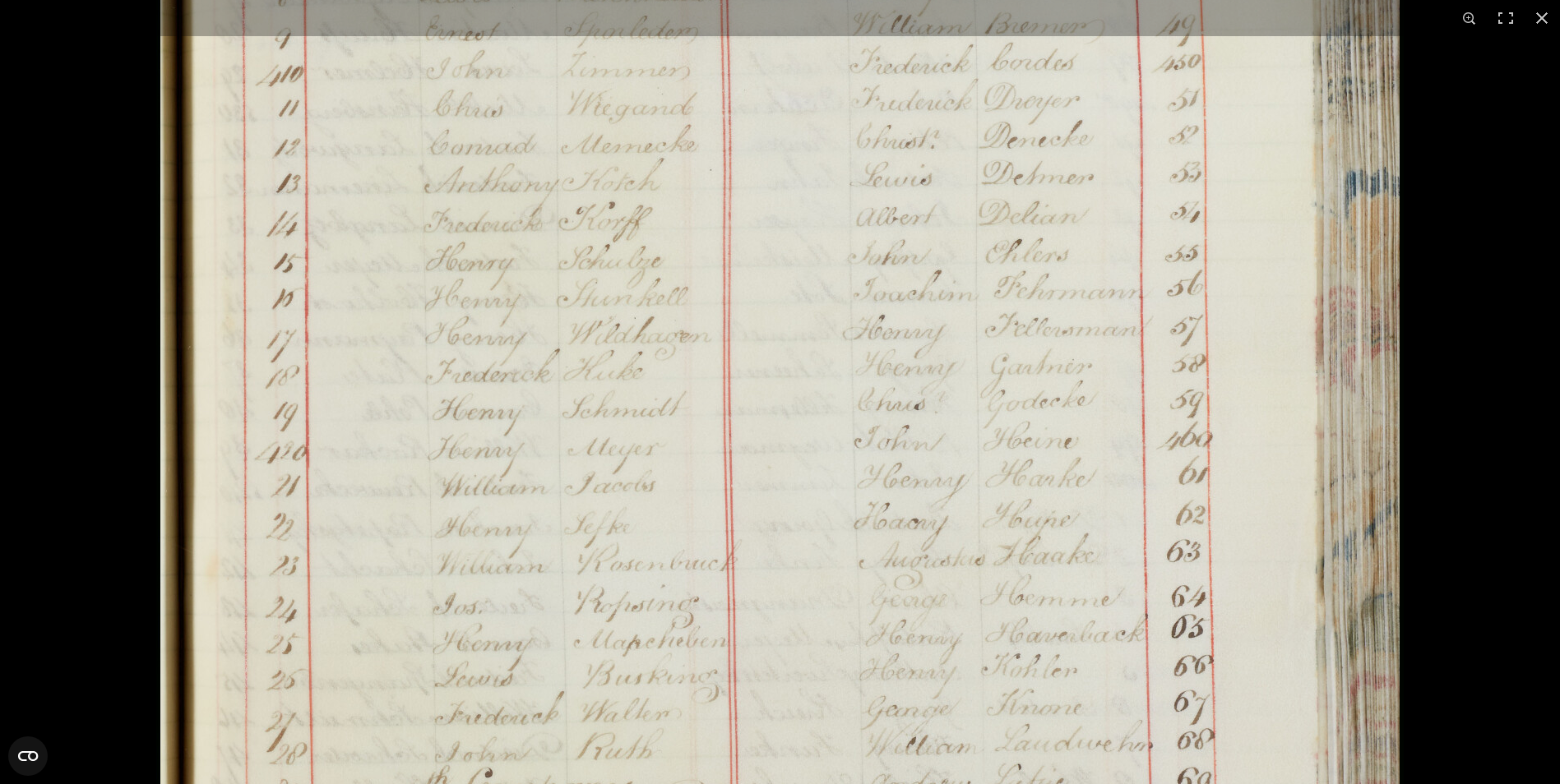
click at [387, 318] on img at bounding box center [780, 299] width 1247 height 1776
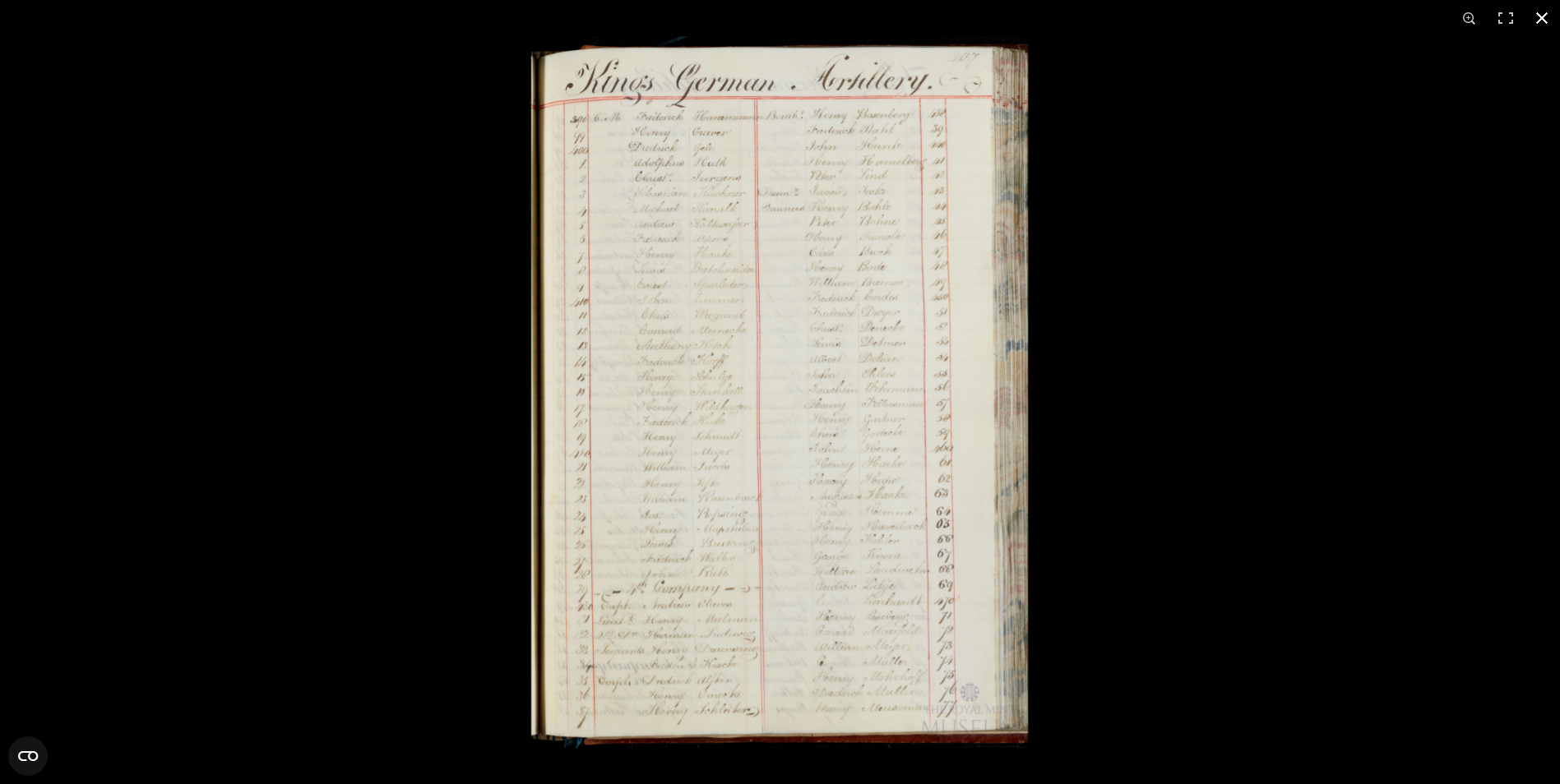
click at [1048, 400] on div at bounding box center [1309, 428] width 1560 height 784
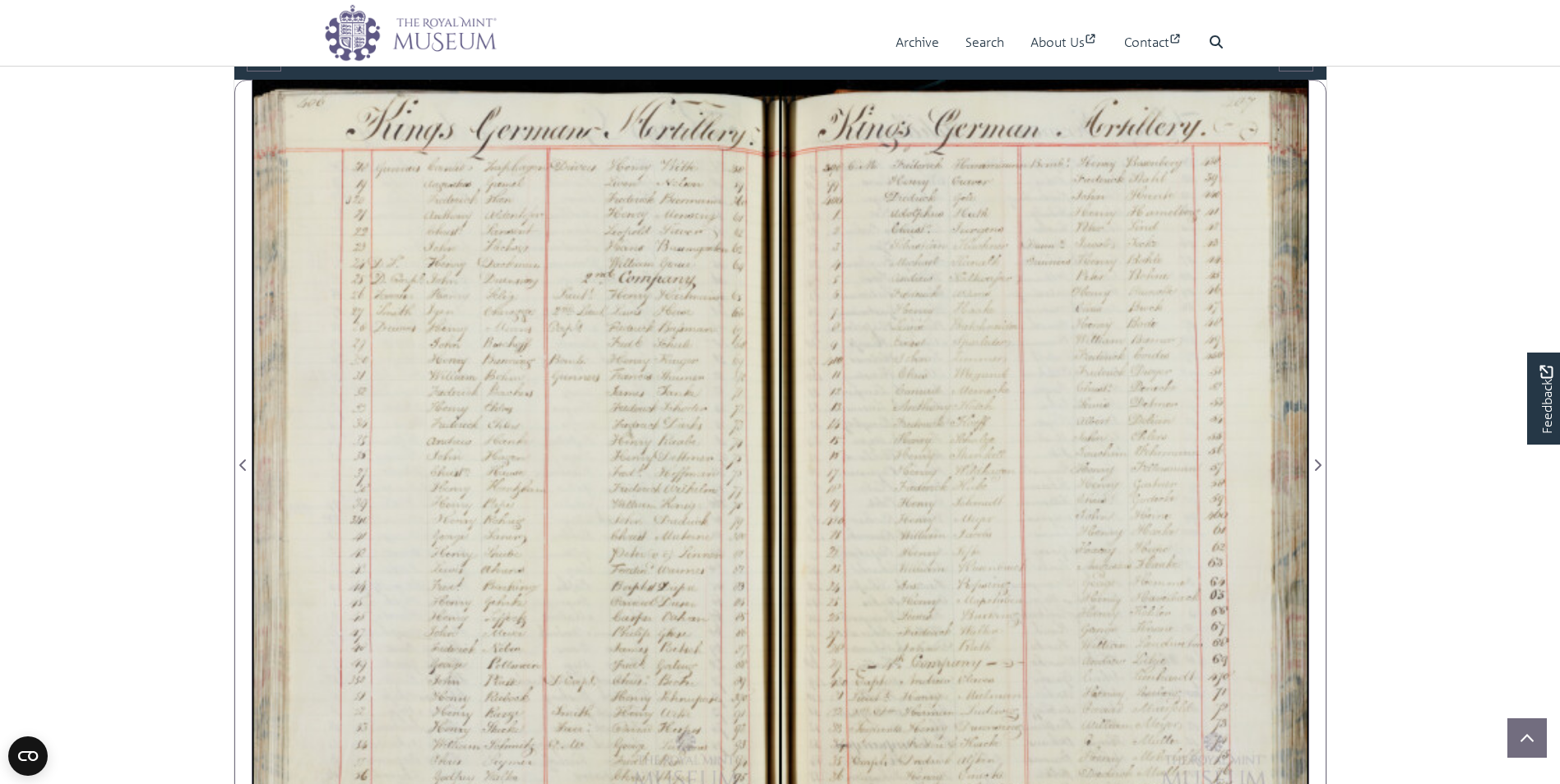
drag, startPoint x: 459, startPoint y: 359, endPoint x: 539, endPoint y: 318, distance: 89.9
click at [539, 318] on div at bounding box center [517, 456] width 528 height 752
drag, startPoint x: 634, startPoint y: 418, endPoint x: 635, endPoint y: 347, distance: 71.0
click at [635, 347] on div at bounding box center [517, 456] width 528 height 752
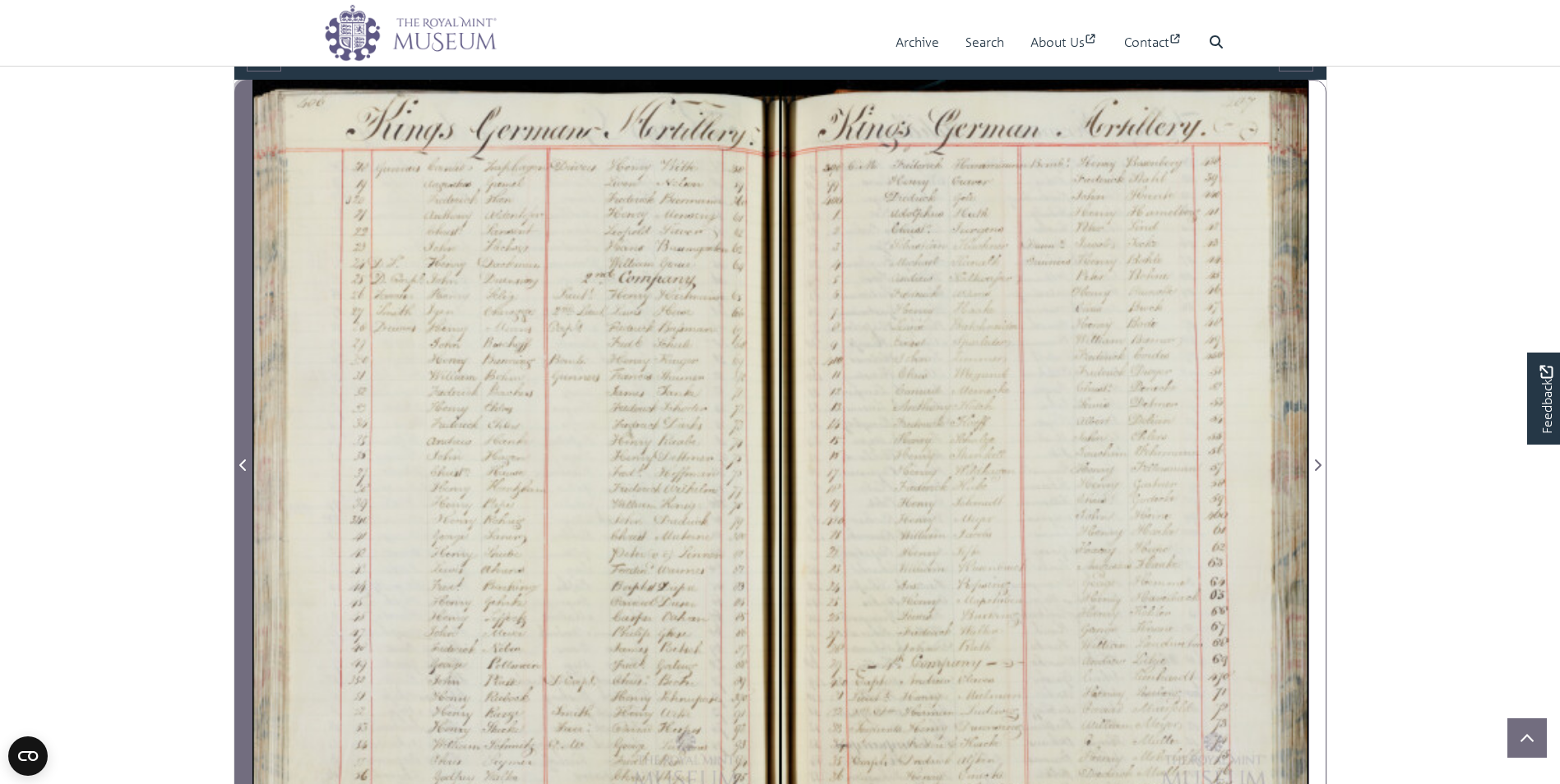
click at [237, 464] on span "Previous Page" at bounding box center [244, 466] width 16 height 20
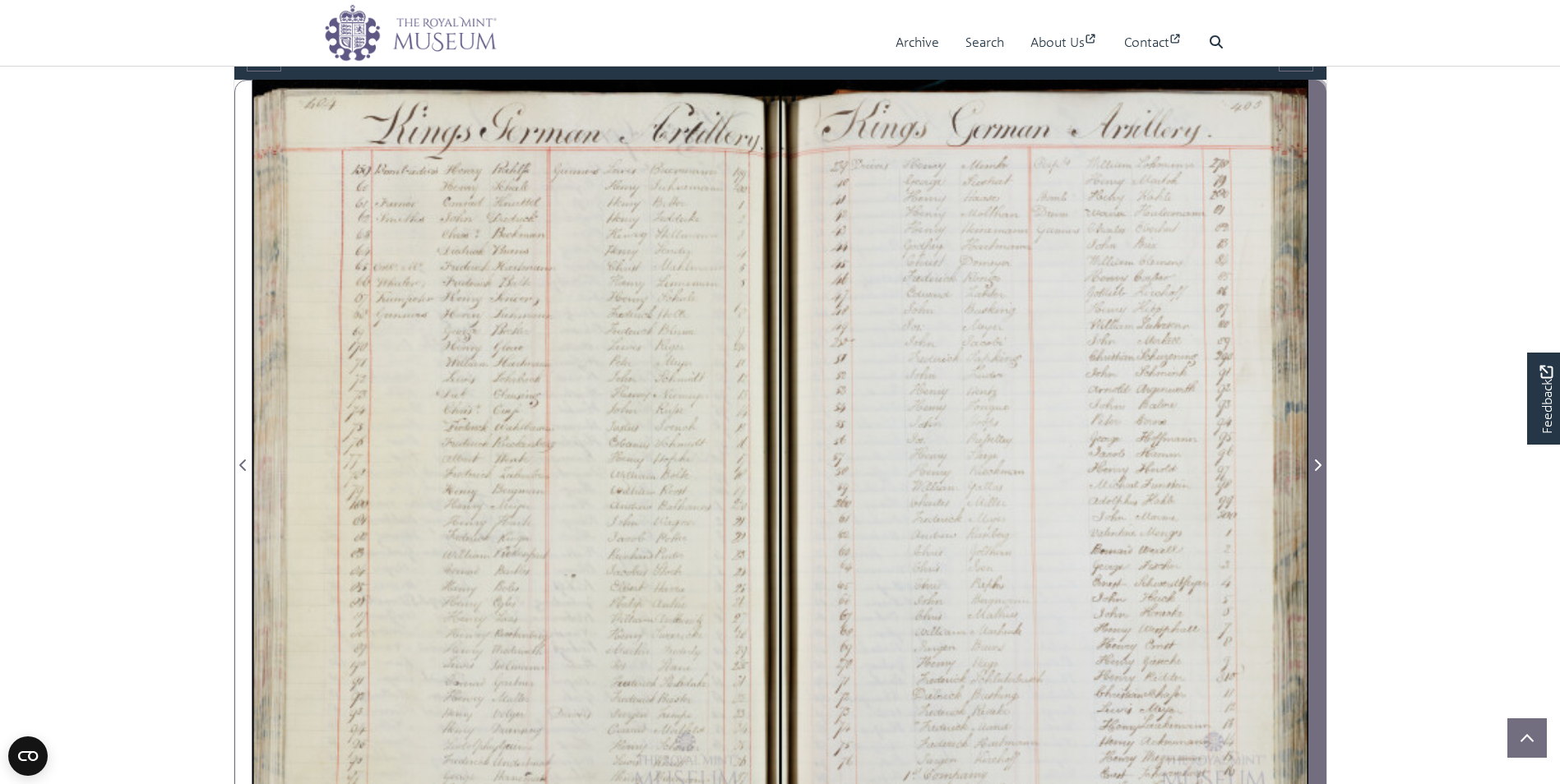
click at [1314, 461] on icon "Next Page" at bounding box center [1317, 465] width 8 height 13
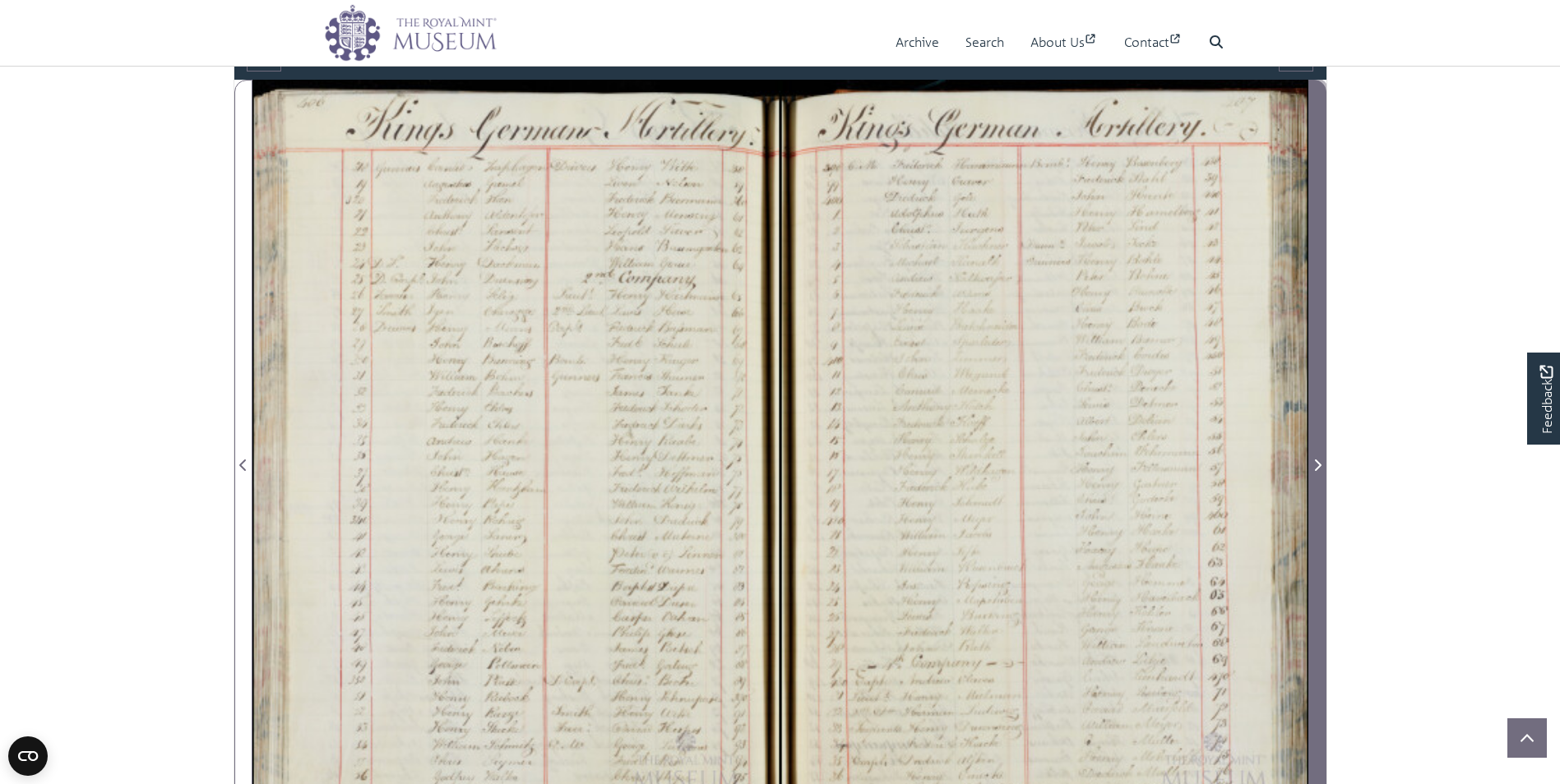
click at [1314, 459] on icon "Next Page" at bounding box center [1317, 465] width 8 height 13
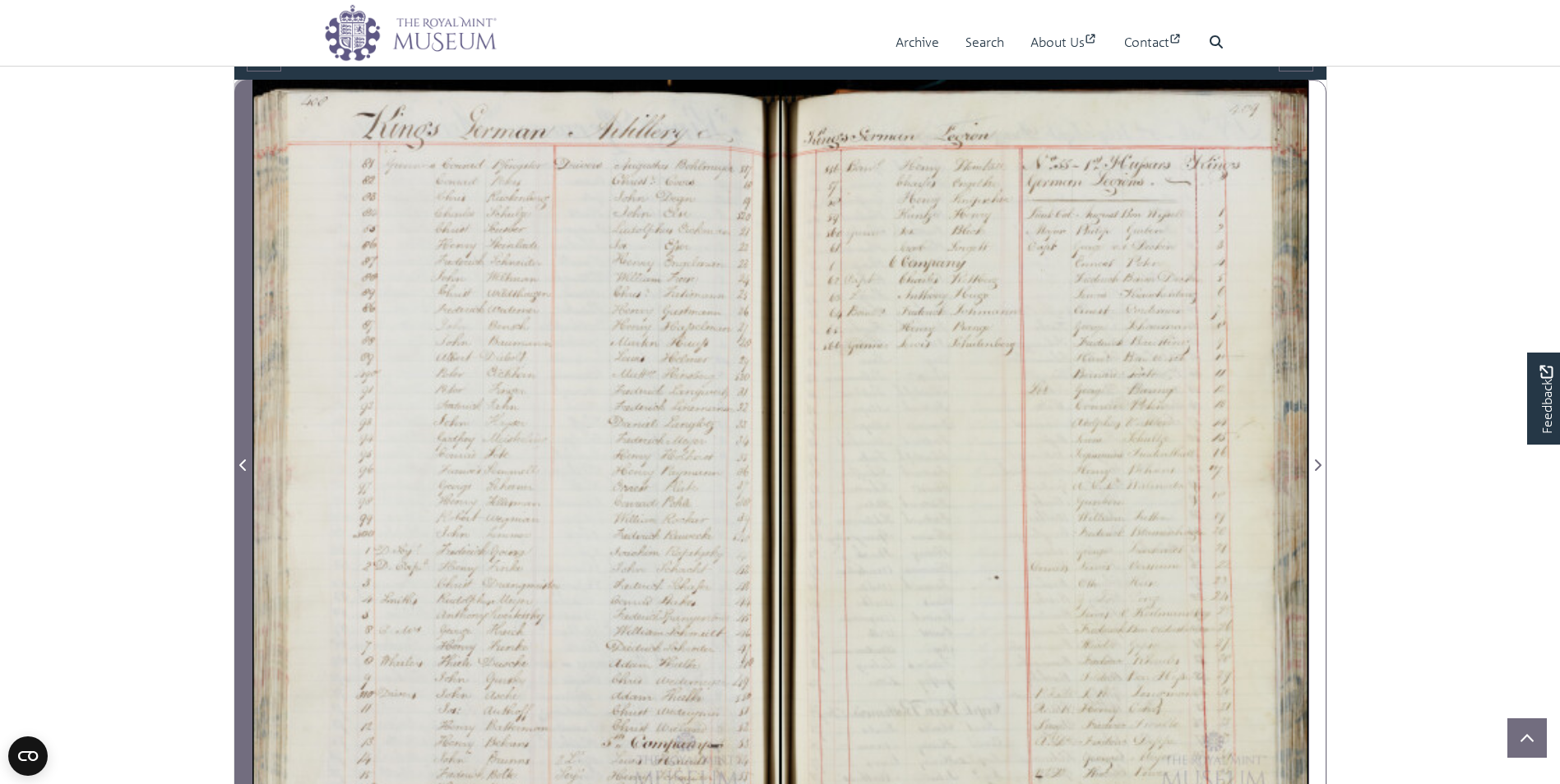
click at [242, 465] on icon "Previous Page" at bounding box center [242, 465] width 6 height 12
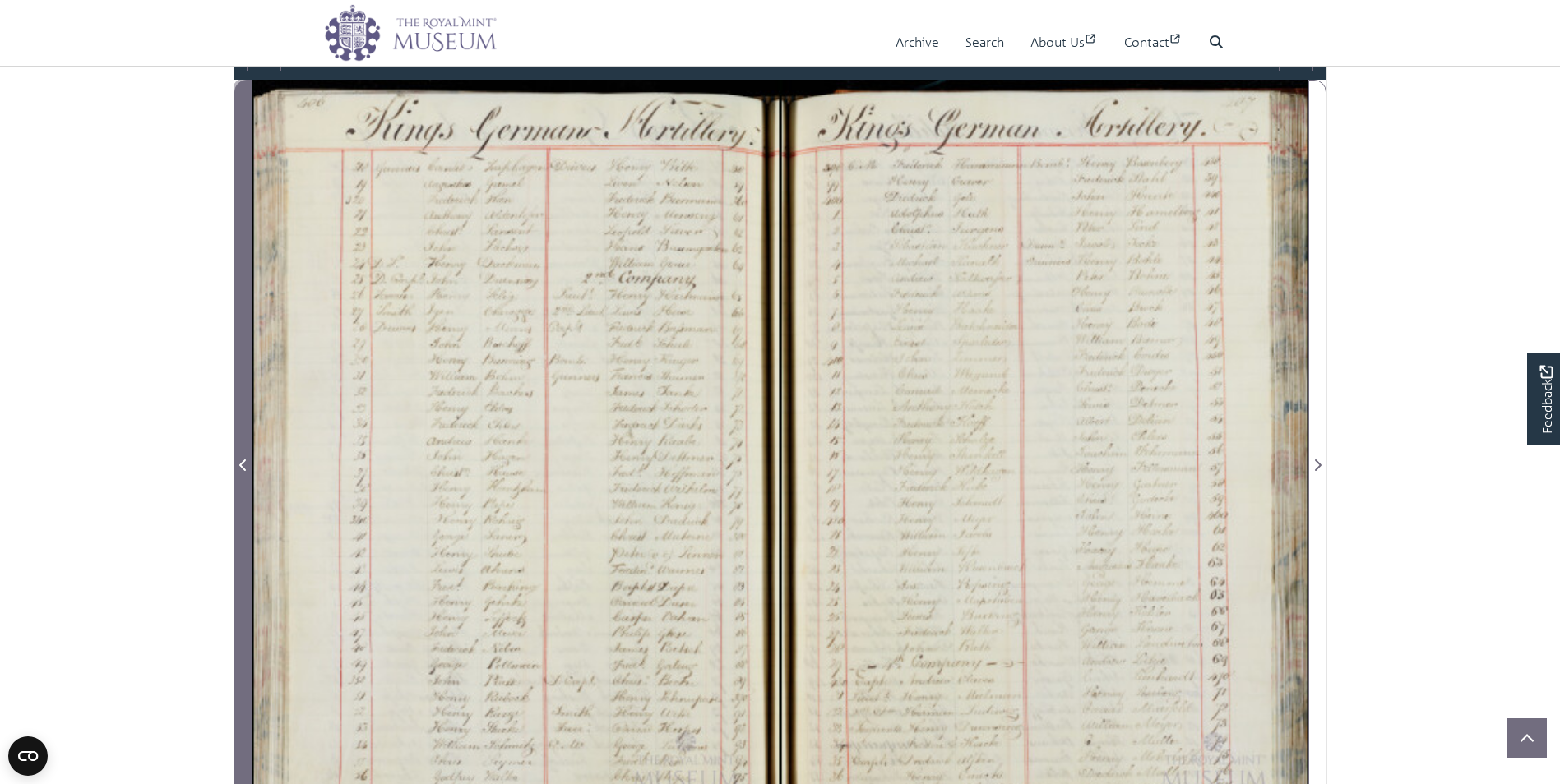
click at [241, 460] on icon "Previous Page" at bounding box center [243, 465] width 8 height 13
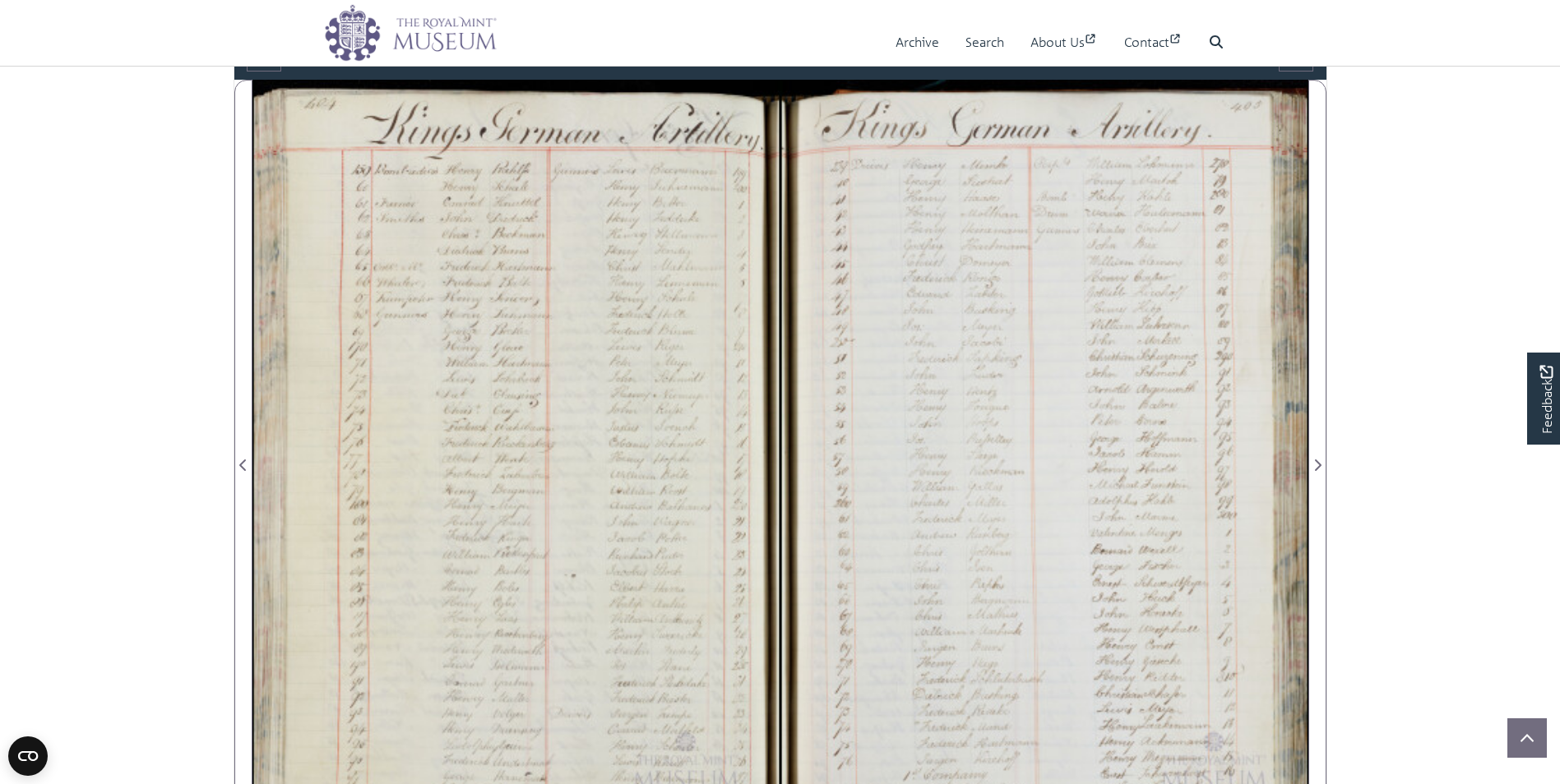
drag, startPoint x: 569, startPoint y: 488, endPoint x: 569, endPoint y: 370, distance: 118.0
click at [569, 370] on div at bounding box center [517, 456] width 528 height 752
click at [962, 569] on div at bounding box center [1044, 456] width 528 height 752
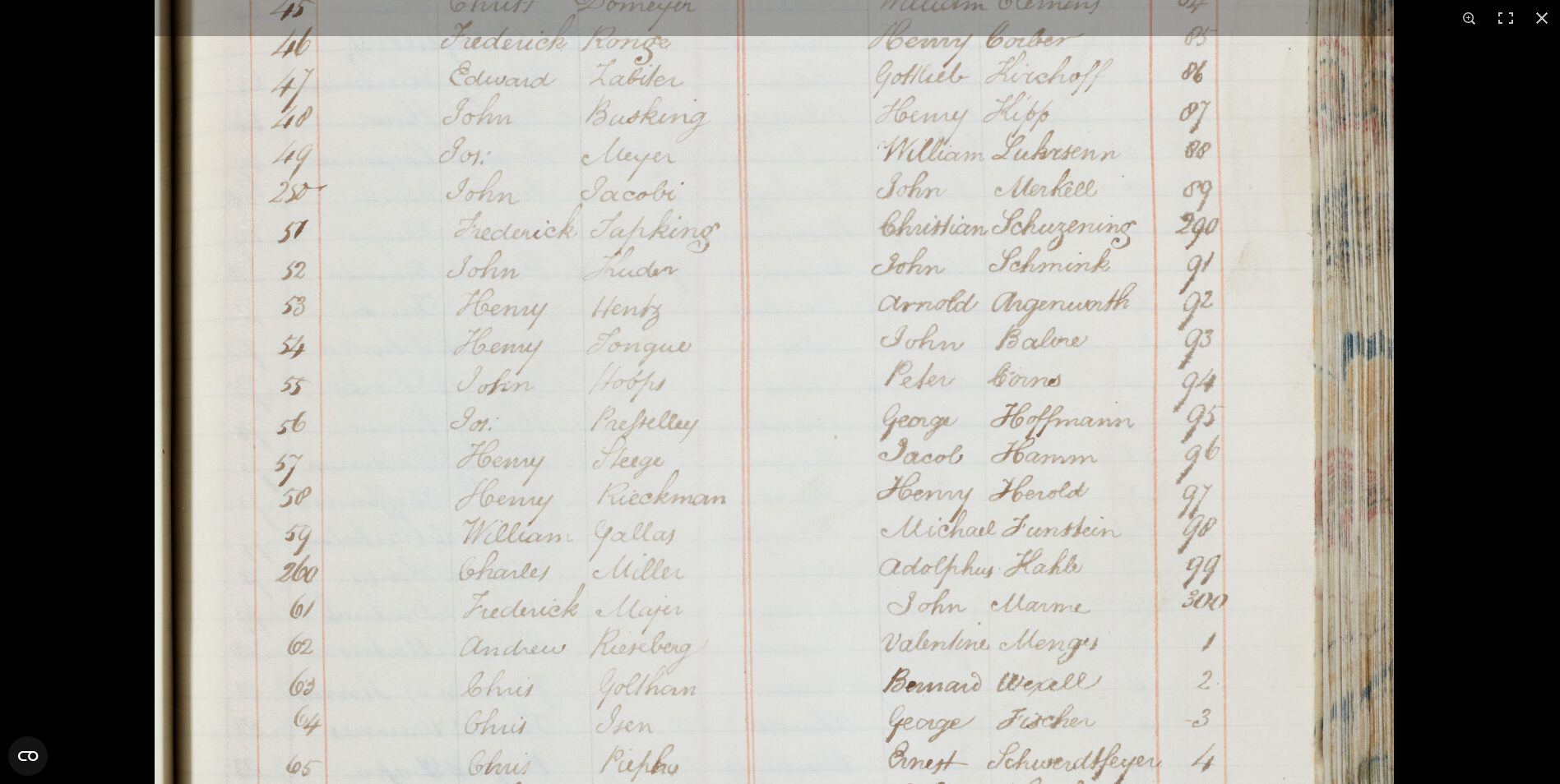
click at [798, 377] on img at bounding box center [773, 460] width 1247 height 1776
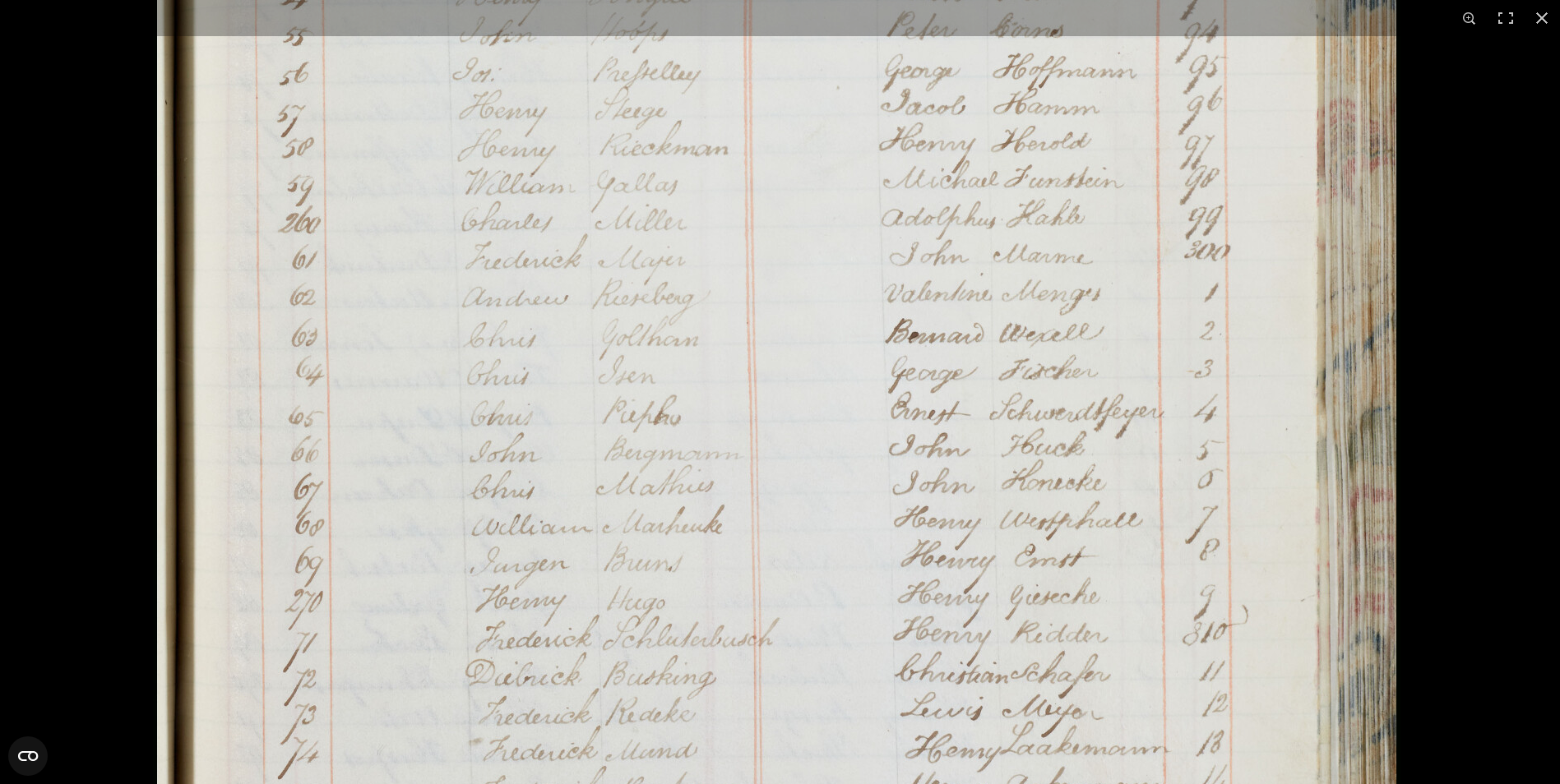
click at [801, 415] on img at bounding box center [776, 111] width 1247 height 1776
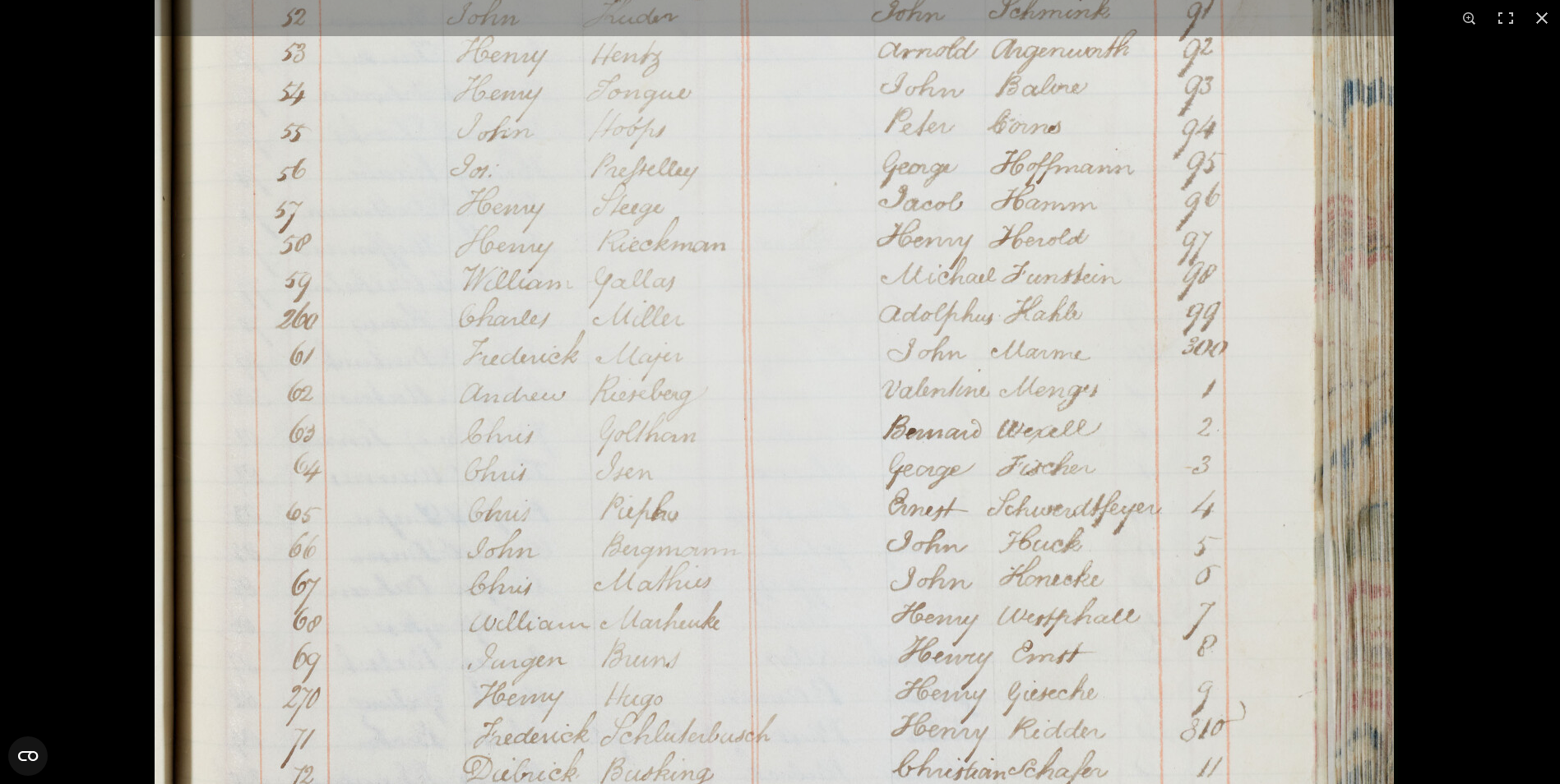
click at [774, 669] on img at bounding box center [773, 206] width 1247 height 1776
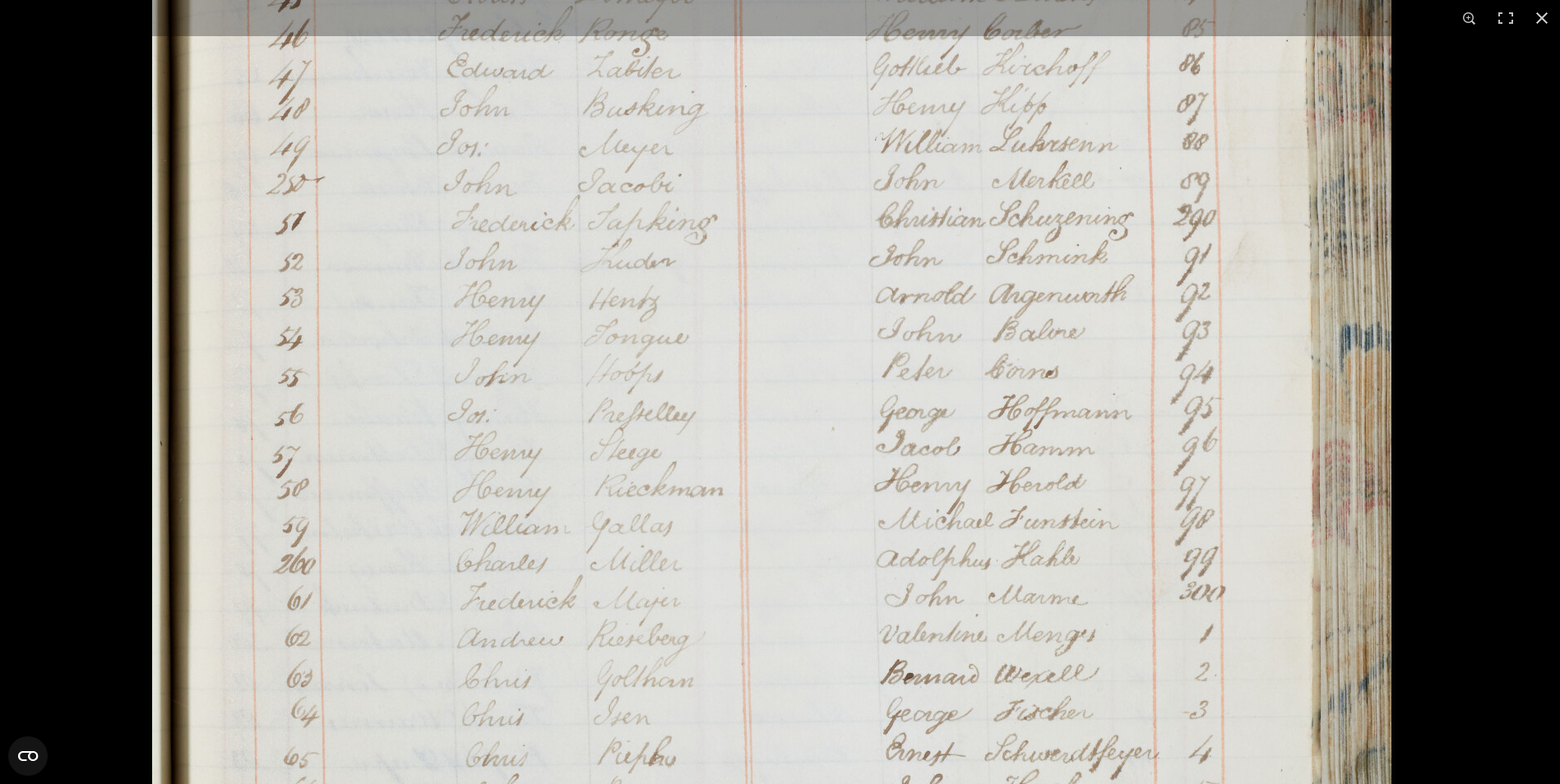
click at [753, 741] on img at bounding box center [771, 452] width 1247 height 1776
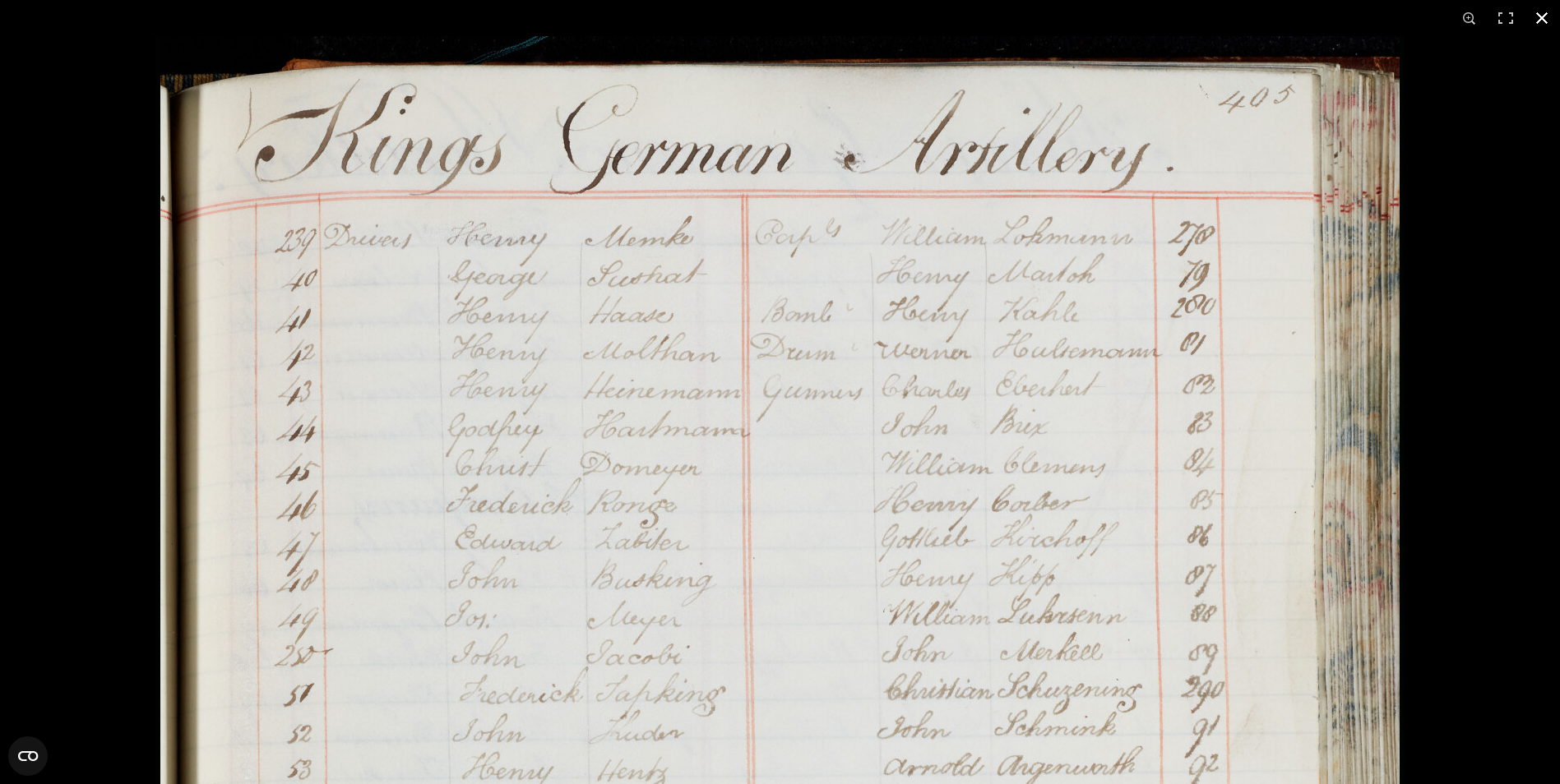
scroll to position [1403, 0]
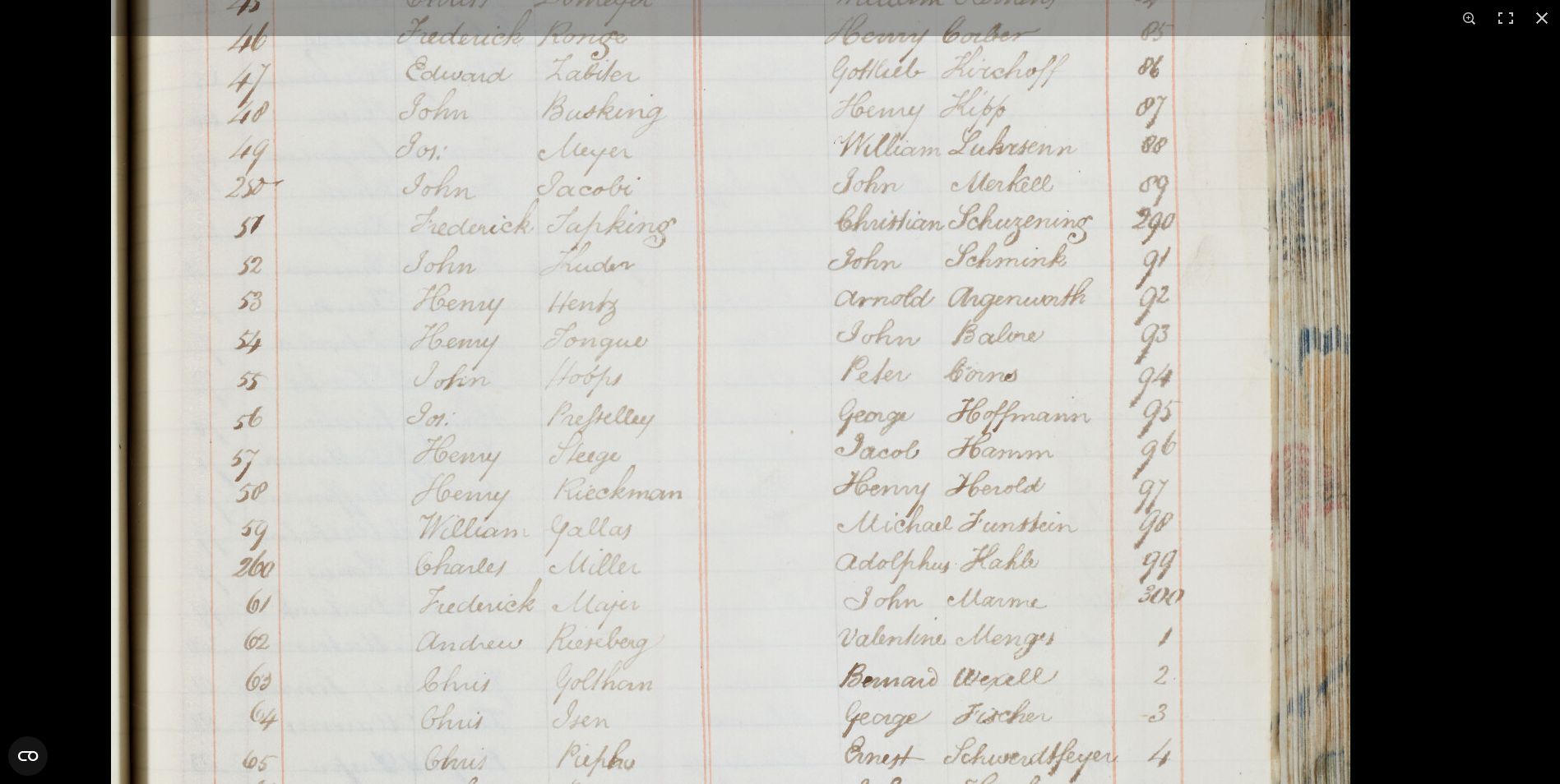
click at [878, 0] on html "Menu Archive Search About Us Contact" at bounding box center [780, 620] width 1560 height 4048
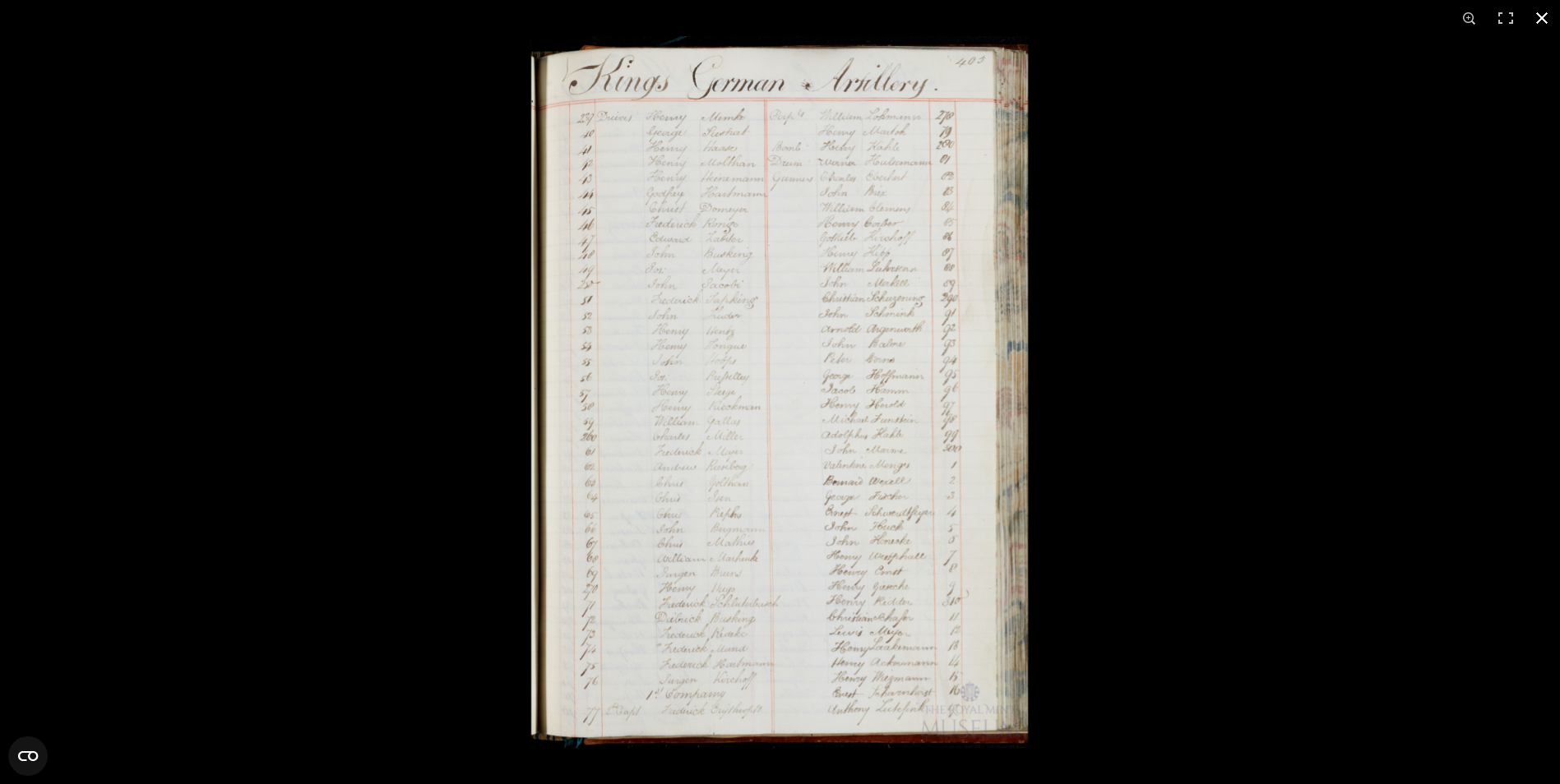
click at [522, 425] on div at bounding box center [780, 392] width 1560 height 784
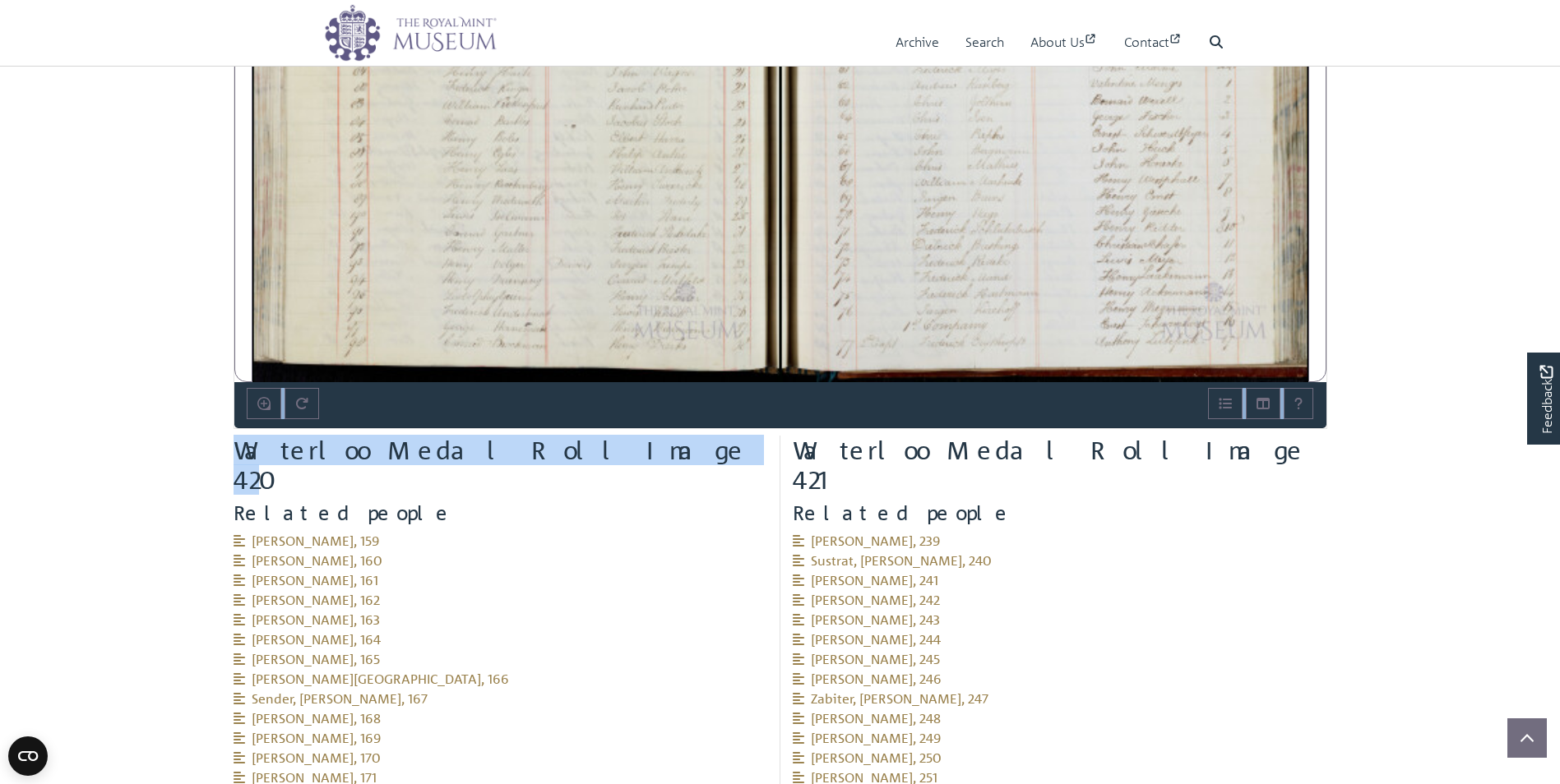
drag, startPoint x: 579, startPoint y: 364, endPoint x: 579, endPoint y: 437, distance: 73.0
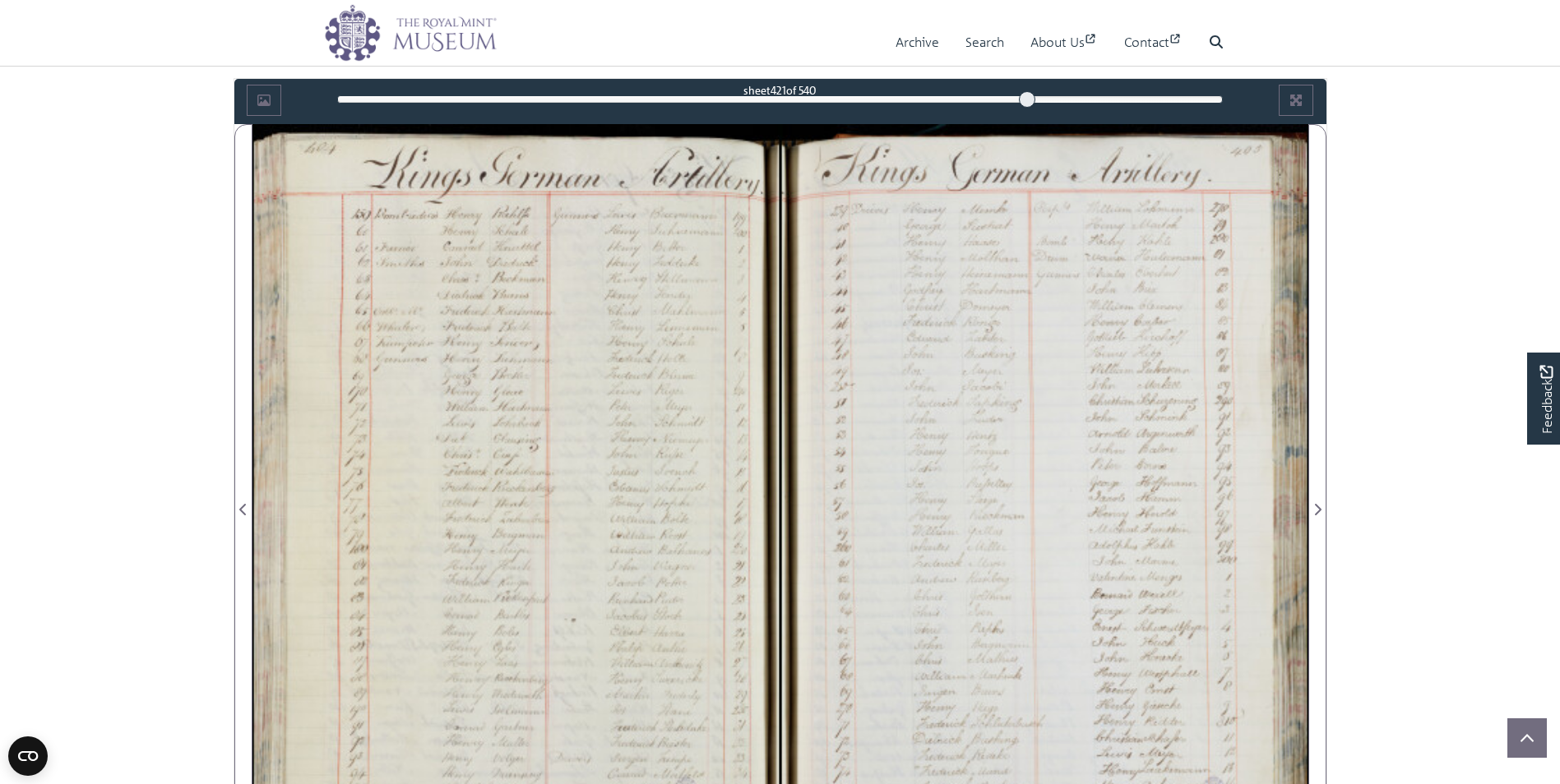
scroll to position [866, 0]
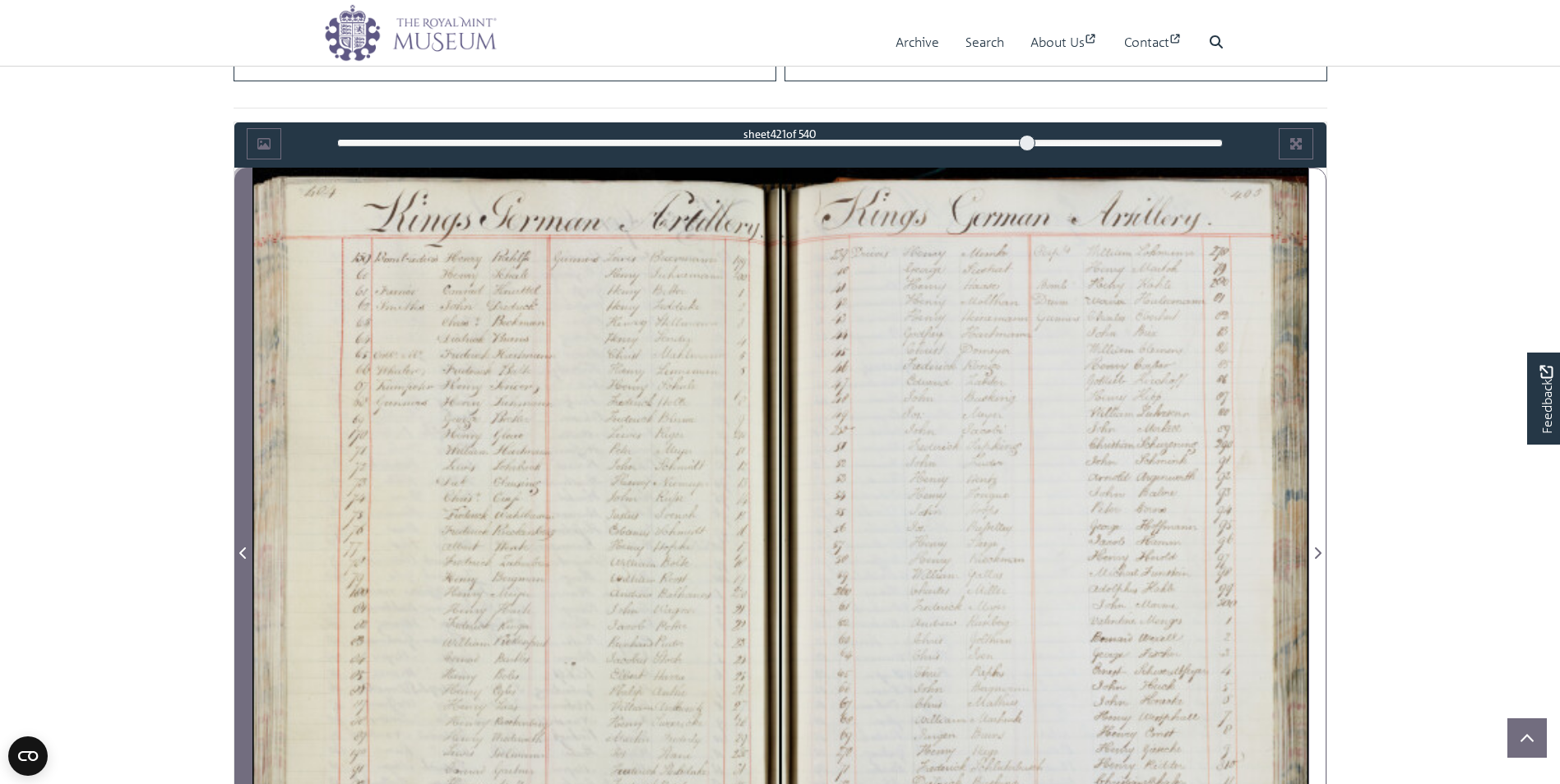
click at [241, 545] on span "Previous Page" at bounding box center [244, 554] width 16 height 20
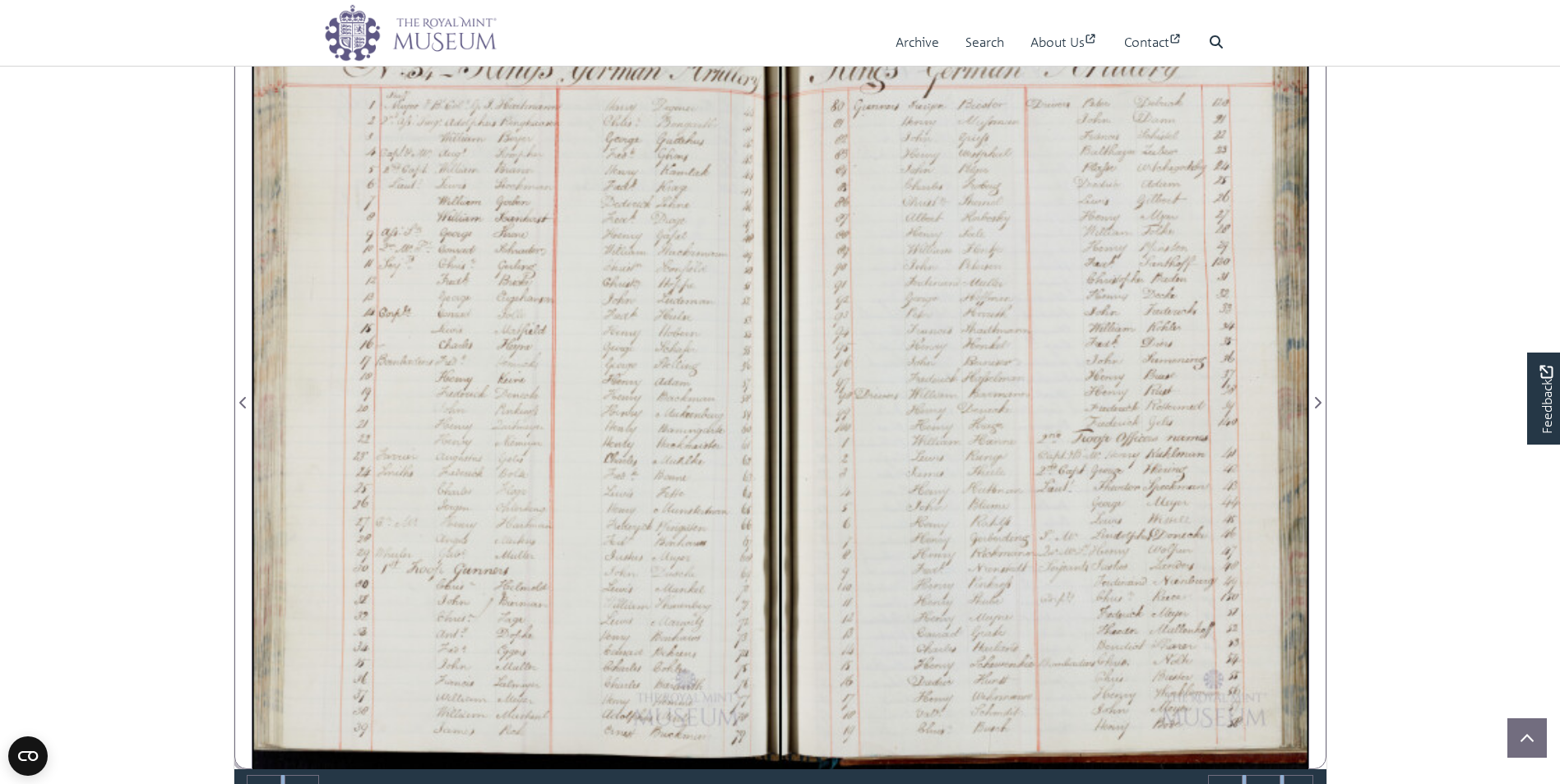
scroll to position [1010, 0]
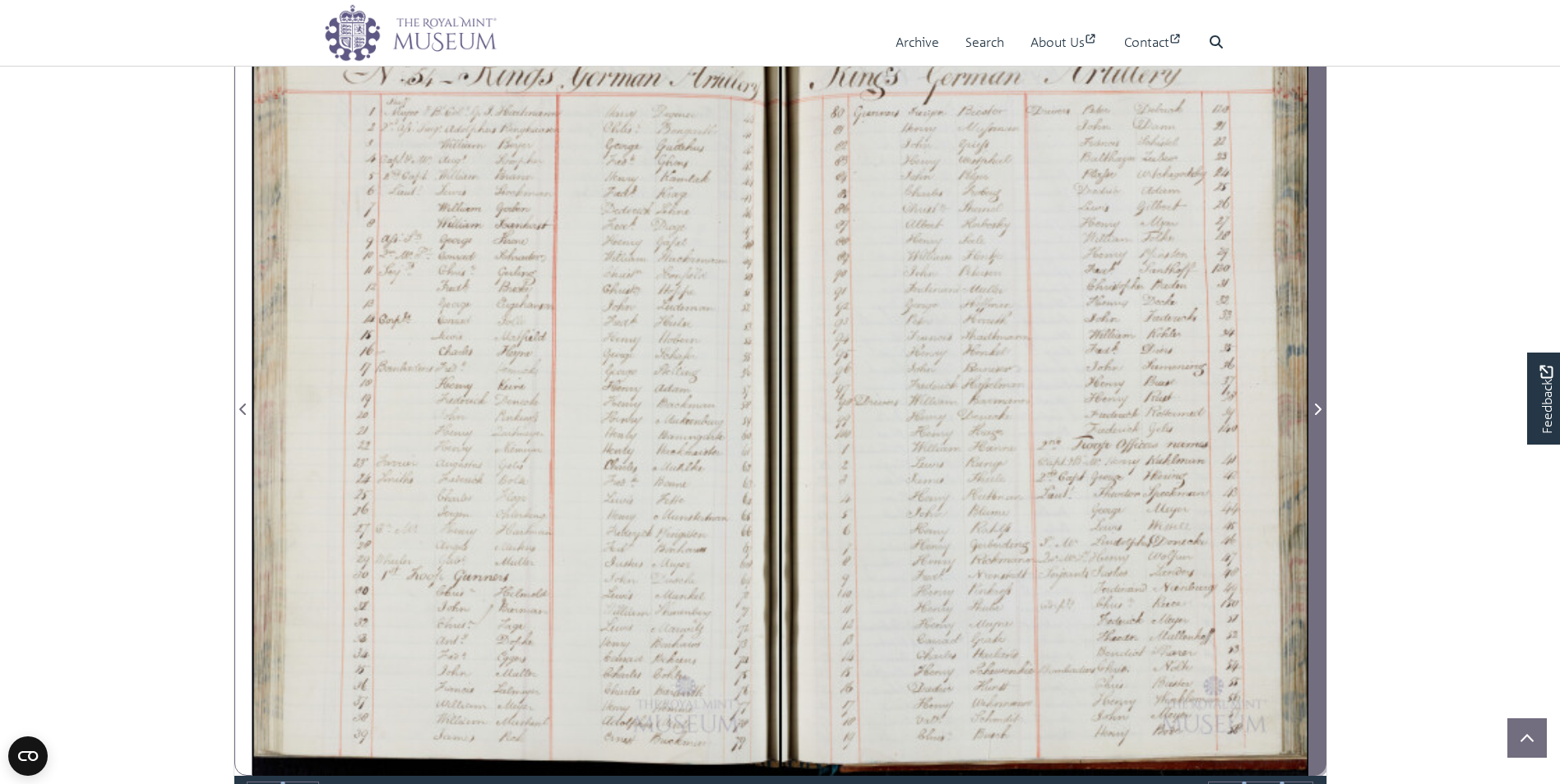
click at [1313, 399] on span "Next Page" at bounding box center [1317, 409] width 16 height 20
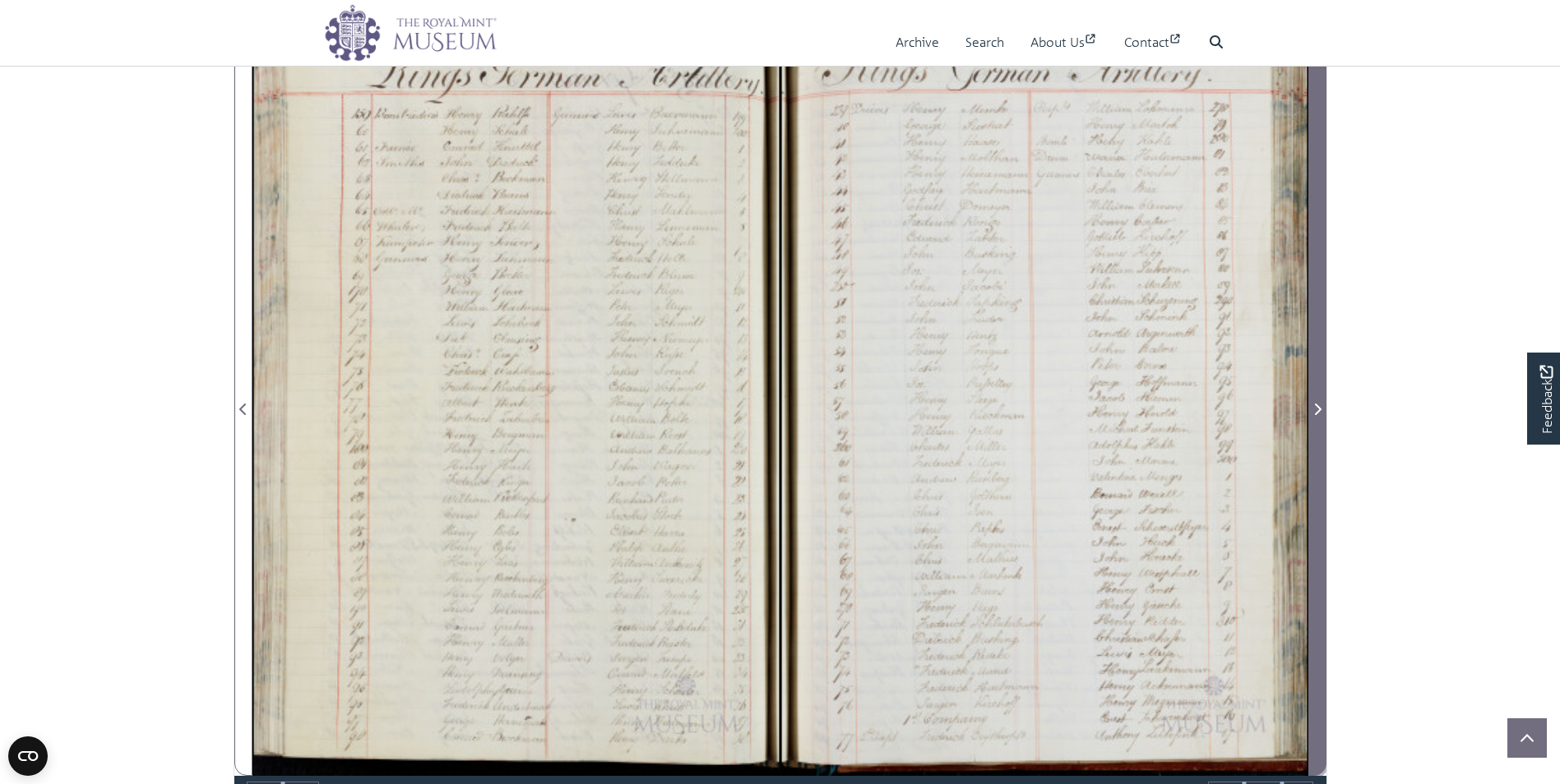
click at [1311, 408] on span "Next Page" at bounding box center [1317, 409] width 16 height 20
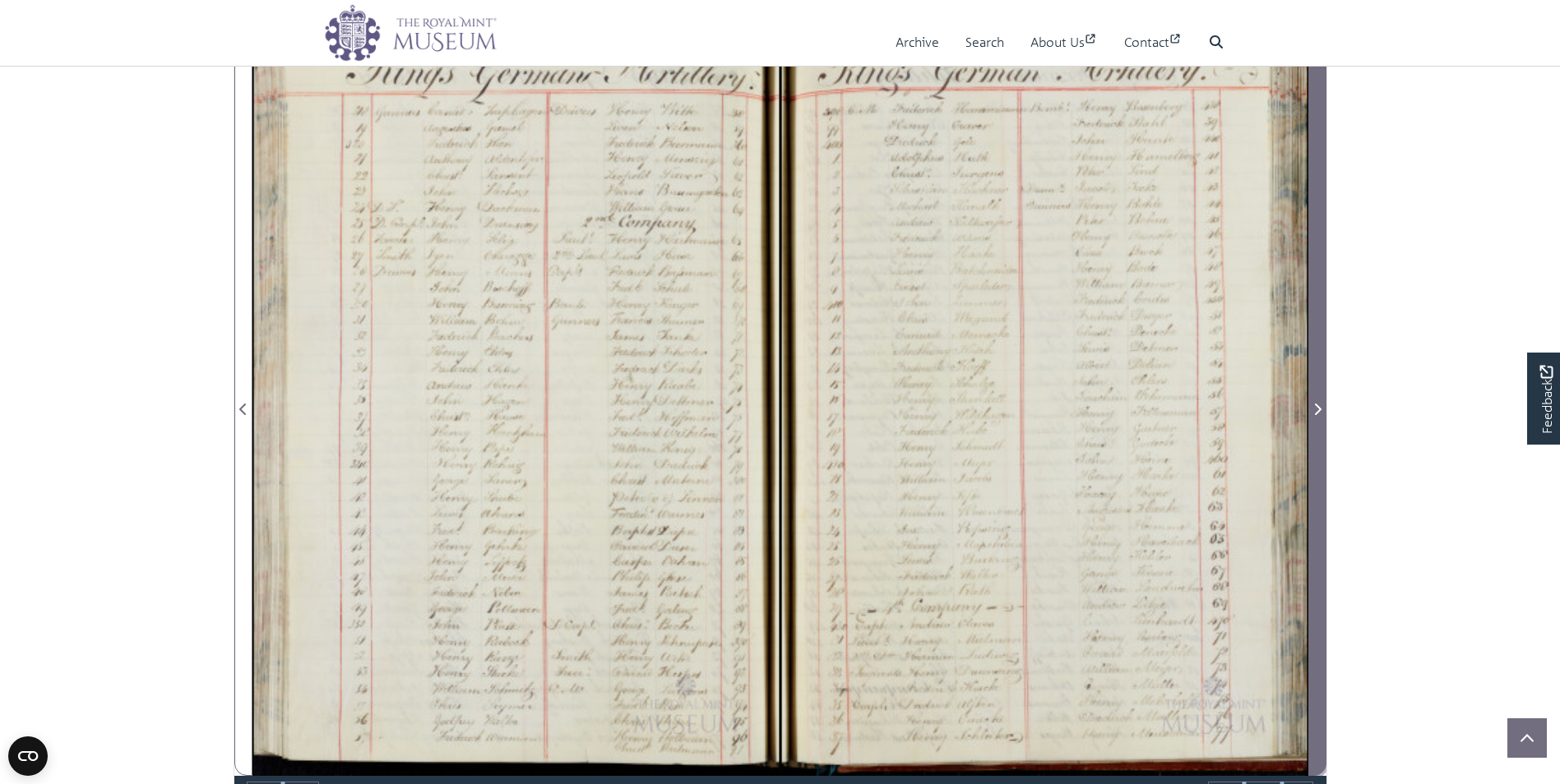
click at [1311, 407] on span "Next Page" at bounding box center [1317, 409] width 16 height 20
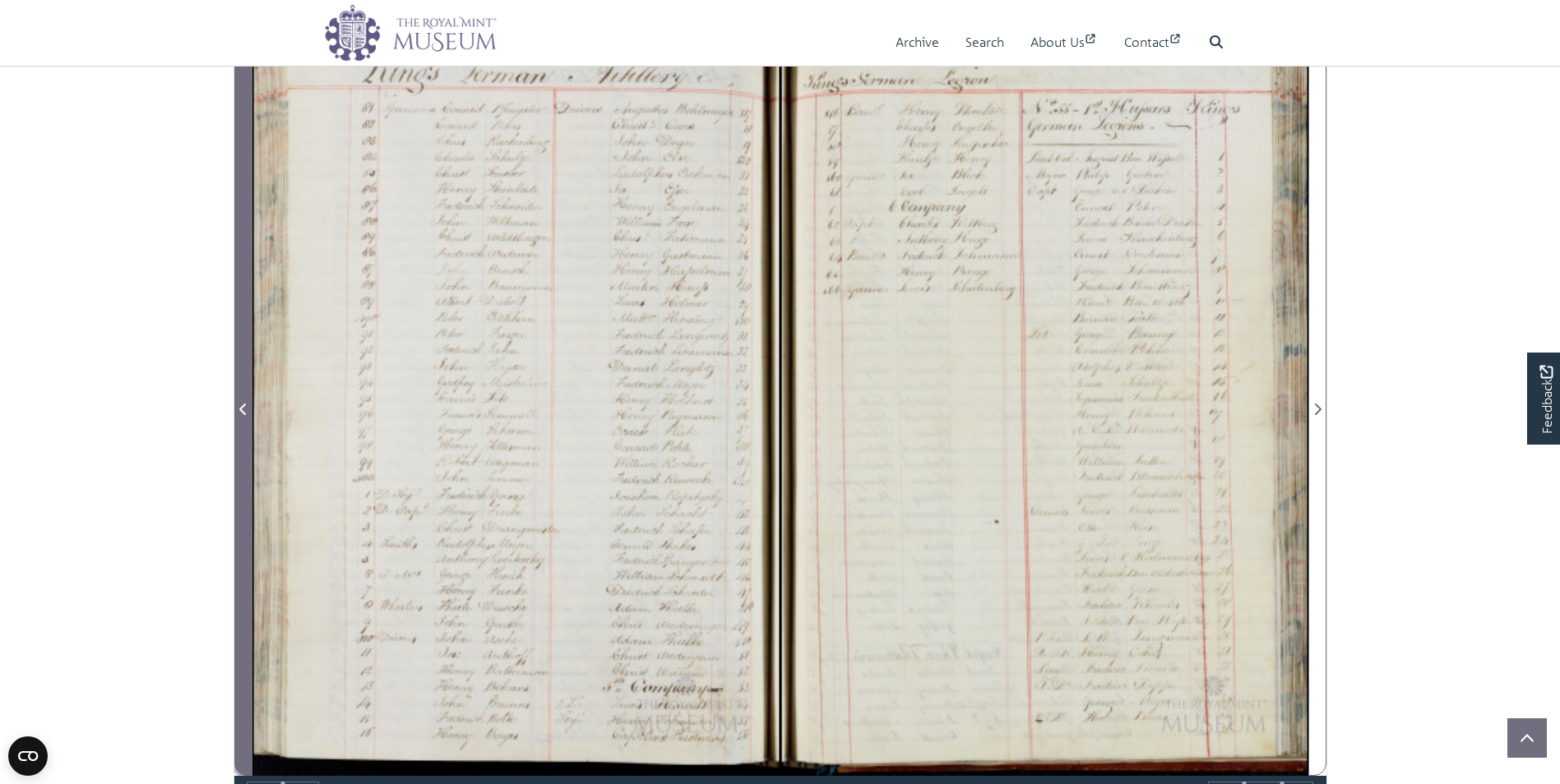
click at [241, 411] on icon "Previous Page" at bounding box center [242, 409] width 6 height 12
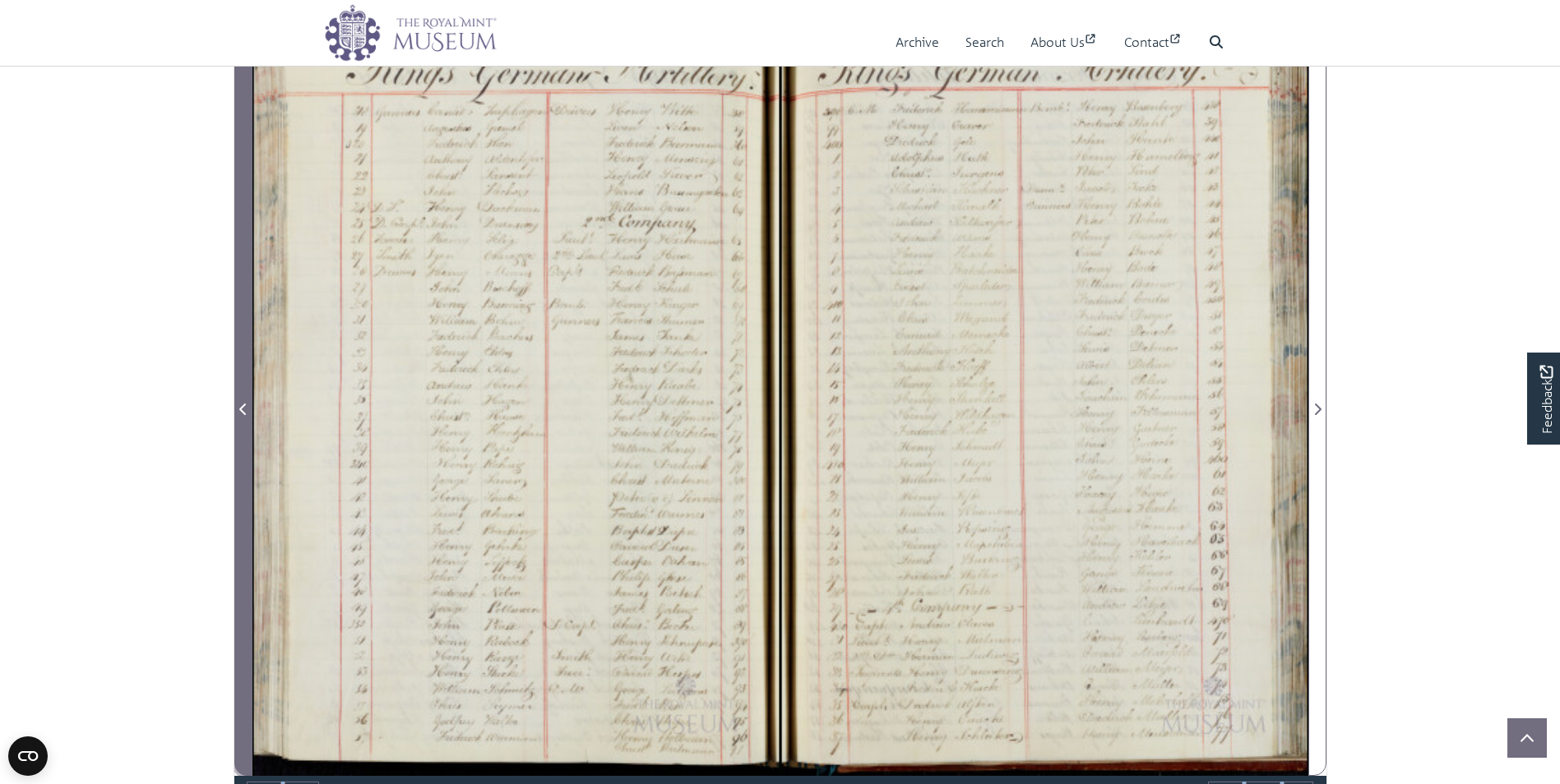
click at [240, 407] on icon "Previous Page" at bounding box center [243, 409] width 8 height 13
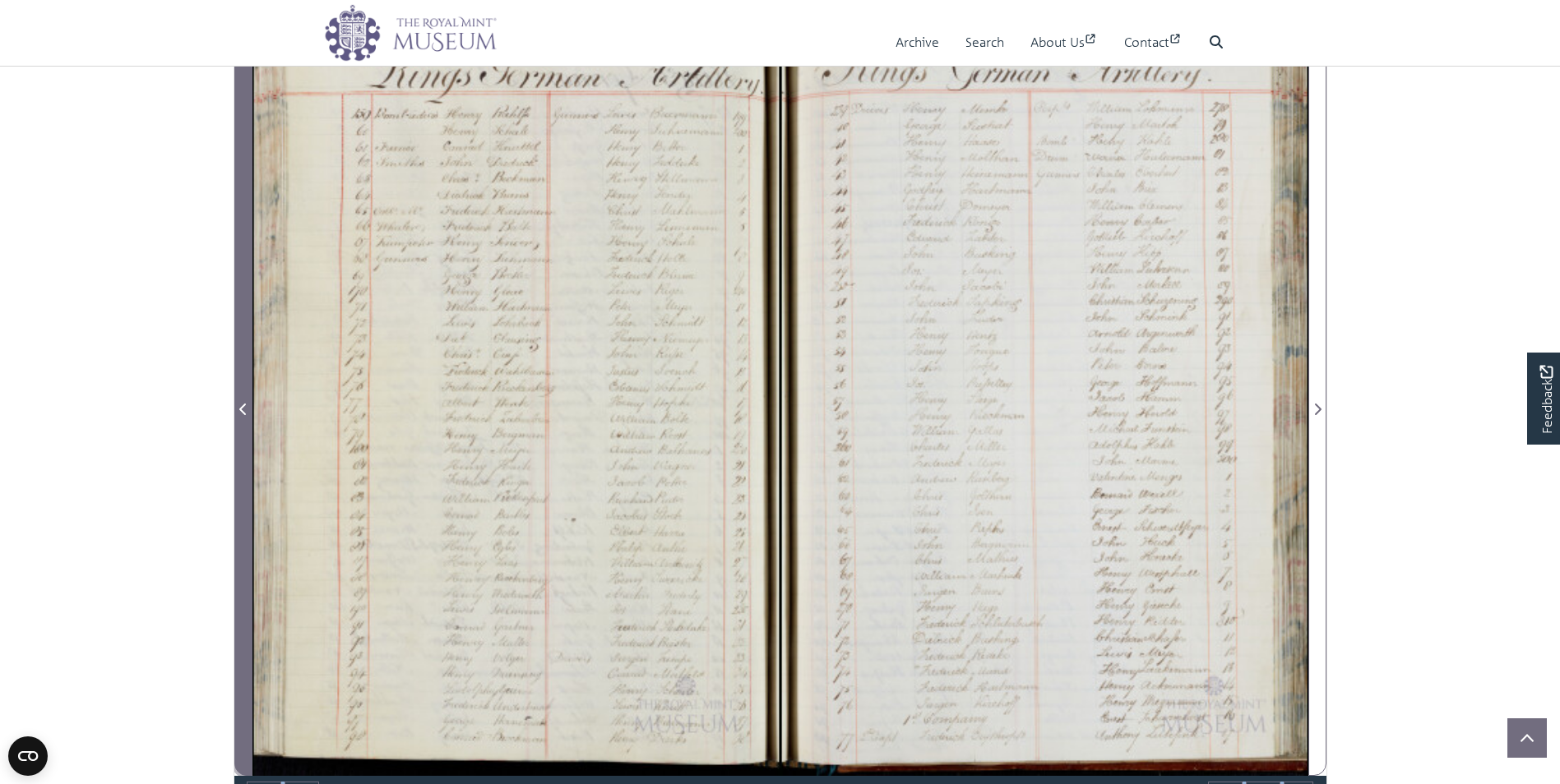
click at [240, 405] on icon "Previous Page" at bounding box center [243, 409] width 8 height 13
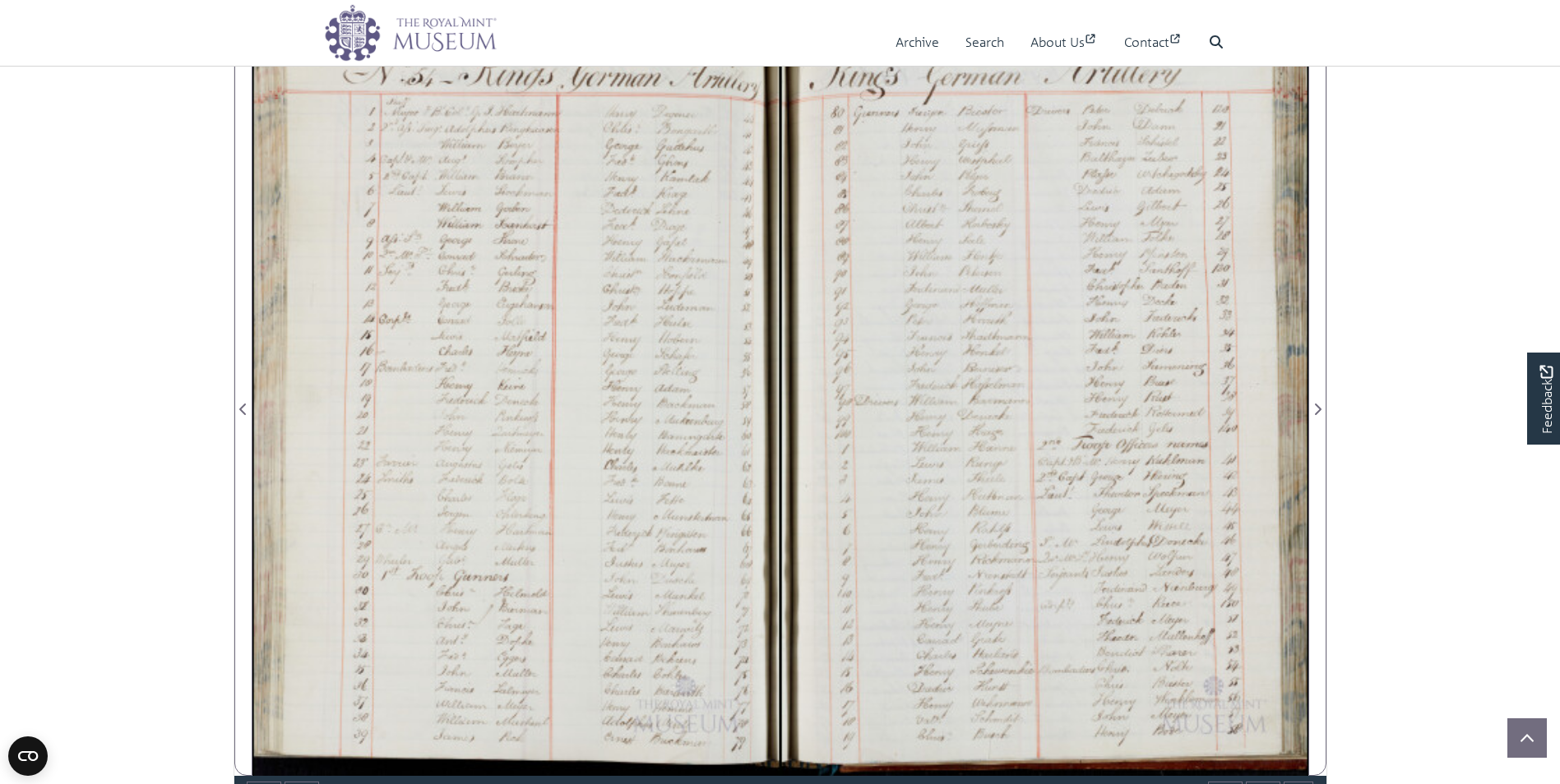
click at [228, 400] on section "Loading Image-only book sheet 419 of 540 419 *** The metadata has moved. You ca…" at bounding box center [780, 400] width 1118 height 845
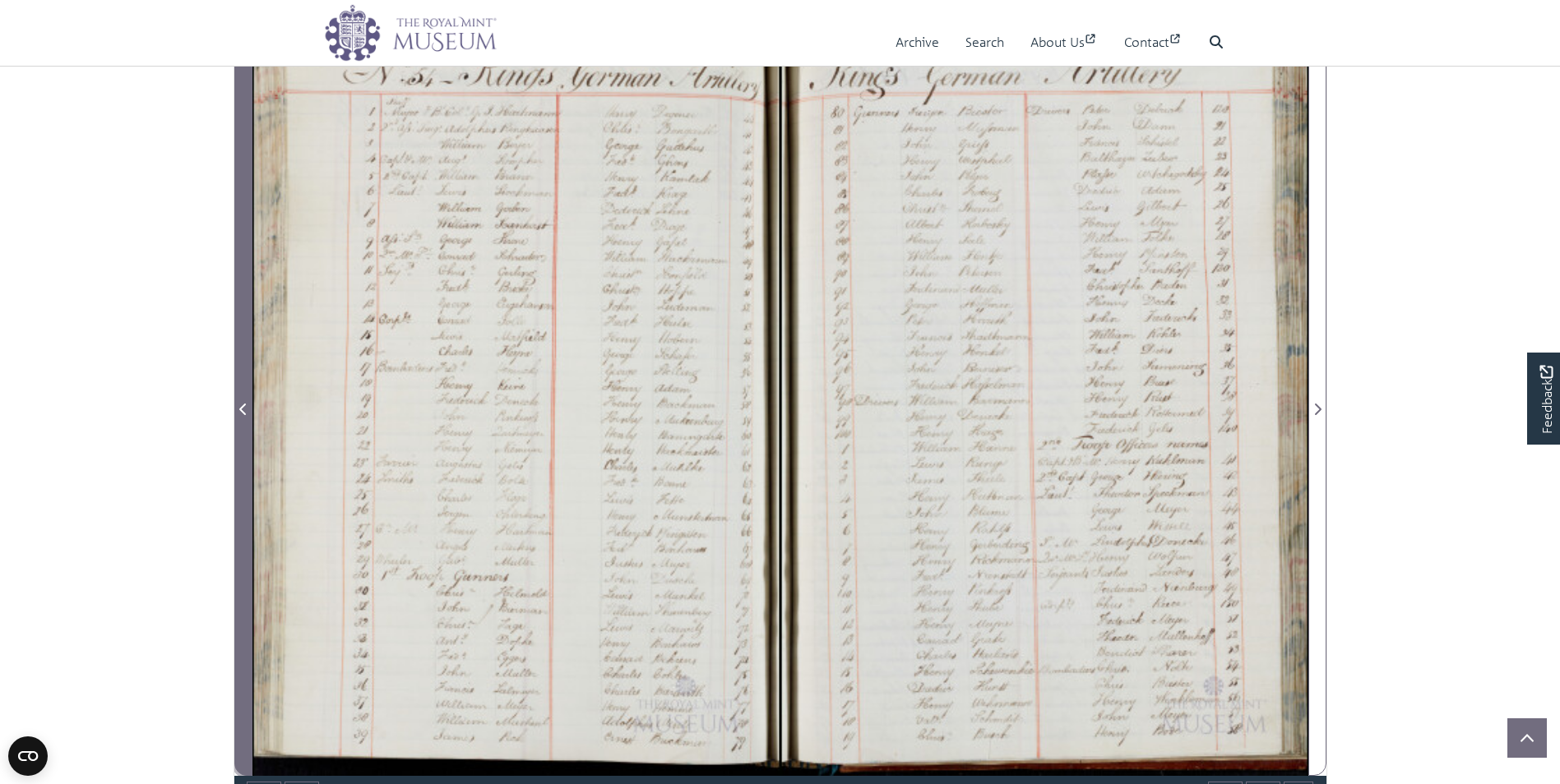
click at [239, 406] on icon "Previous Page" at bounding box center [243, 409] width 8 height 13
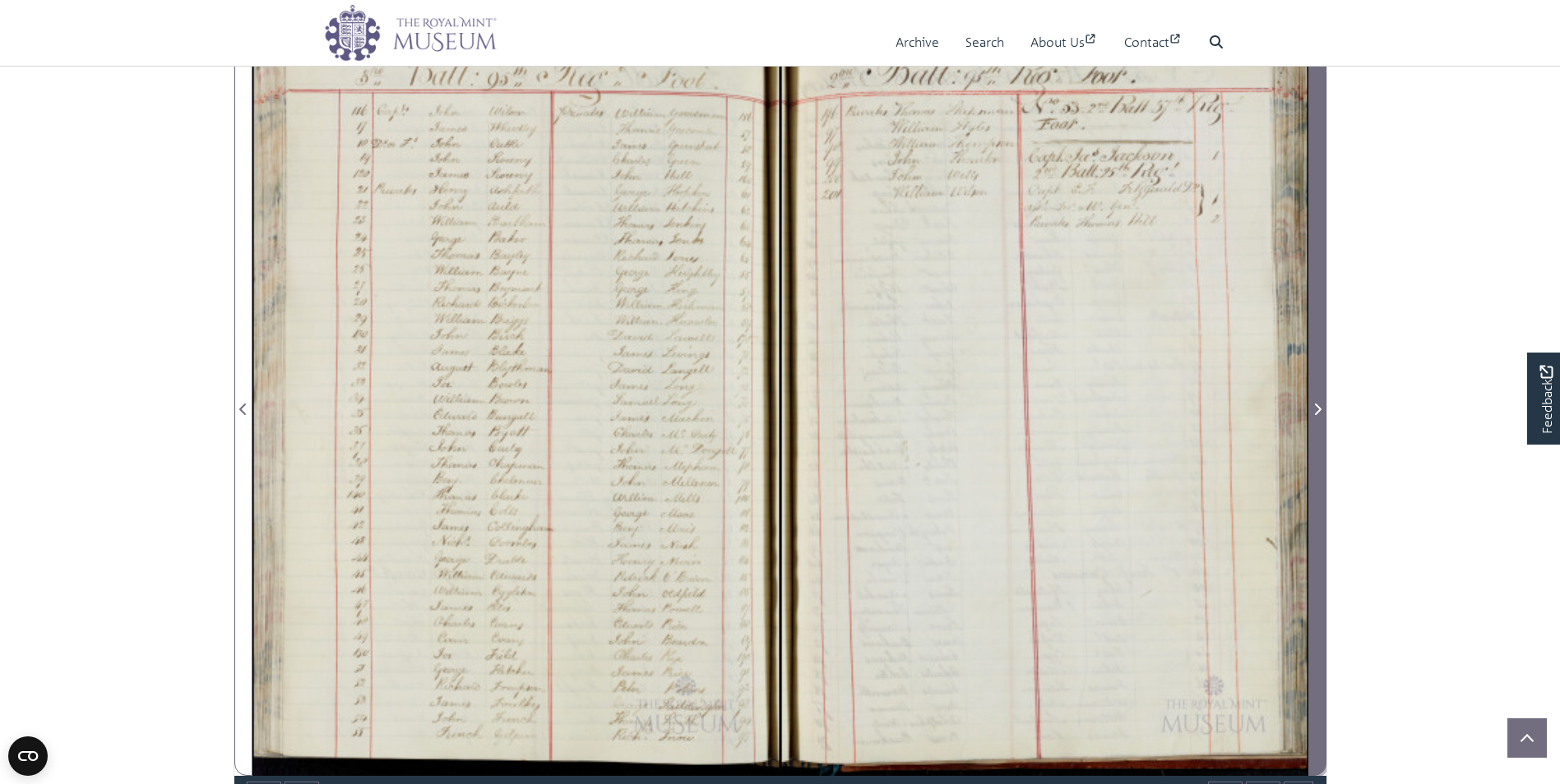
click at [1313, 402] on span "Next Page" at bounding box center [1317, 409] width 16 height 20
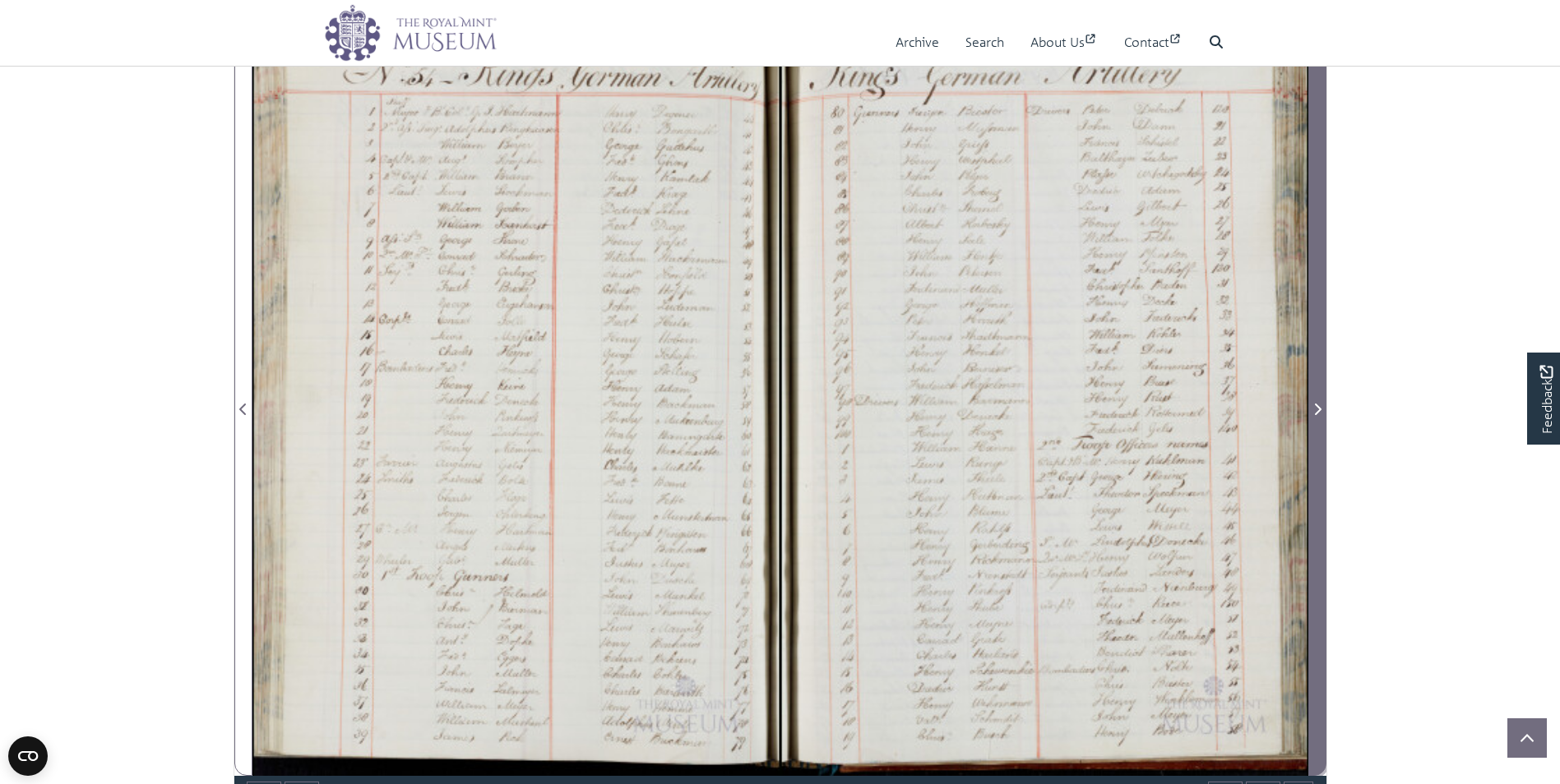
click at [1313, 399] on span "Next Page" at bounding box center [1317, 409] width 16 height 20
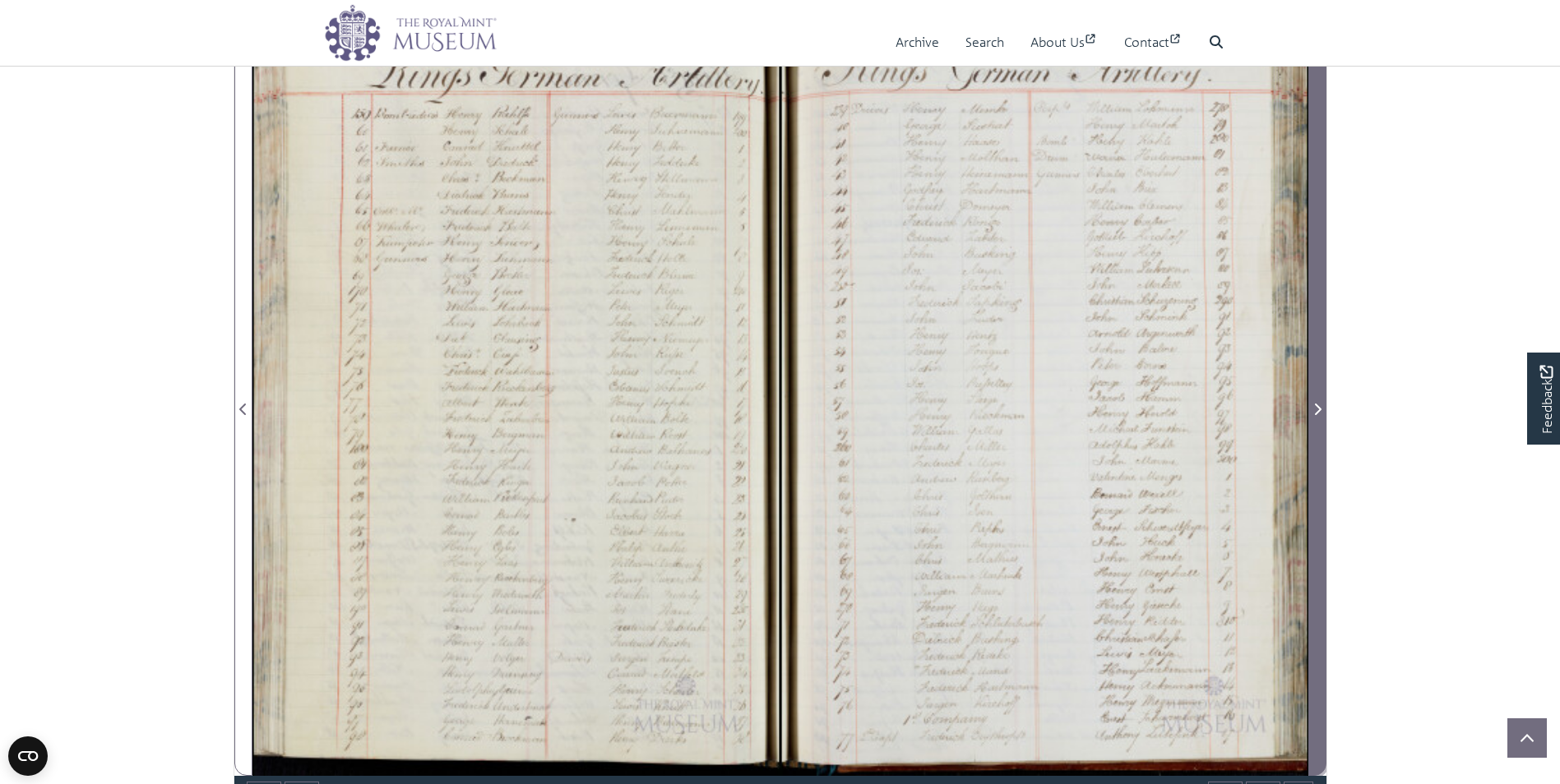
click at [1313, 397] on span "Next Page" at bounding box center [1317, 399] width 16 height 750
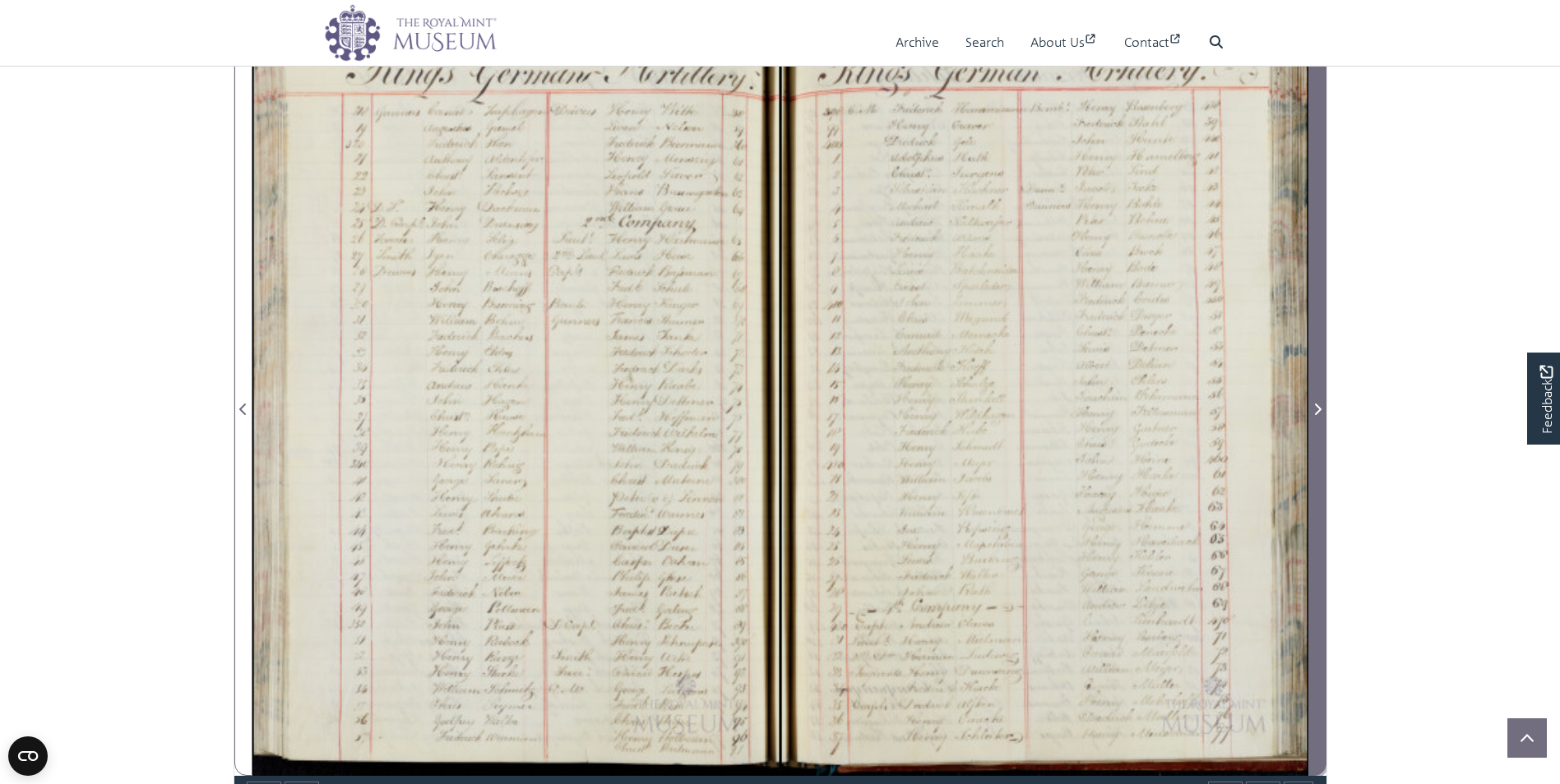
click at [1316, 407] on icon "Next Page" at bounding box center [1317, 409] width 8 height 13
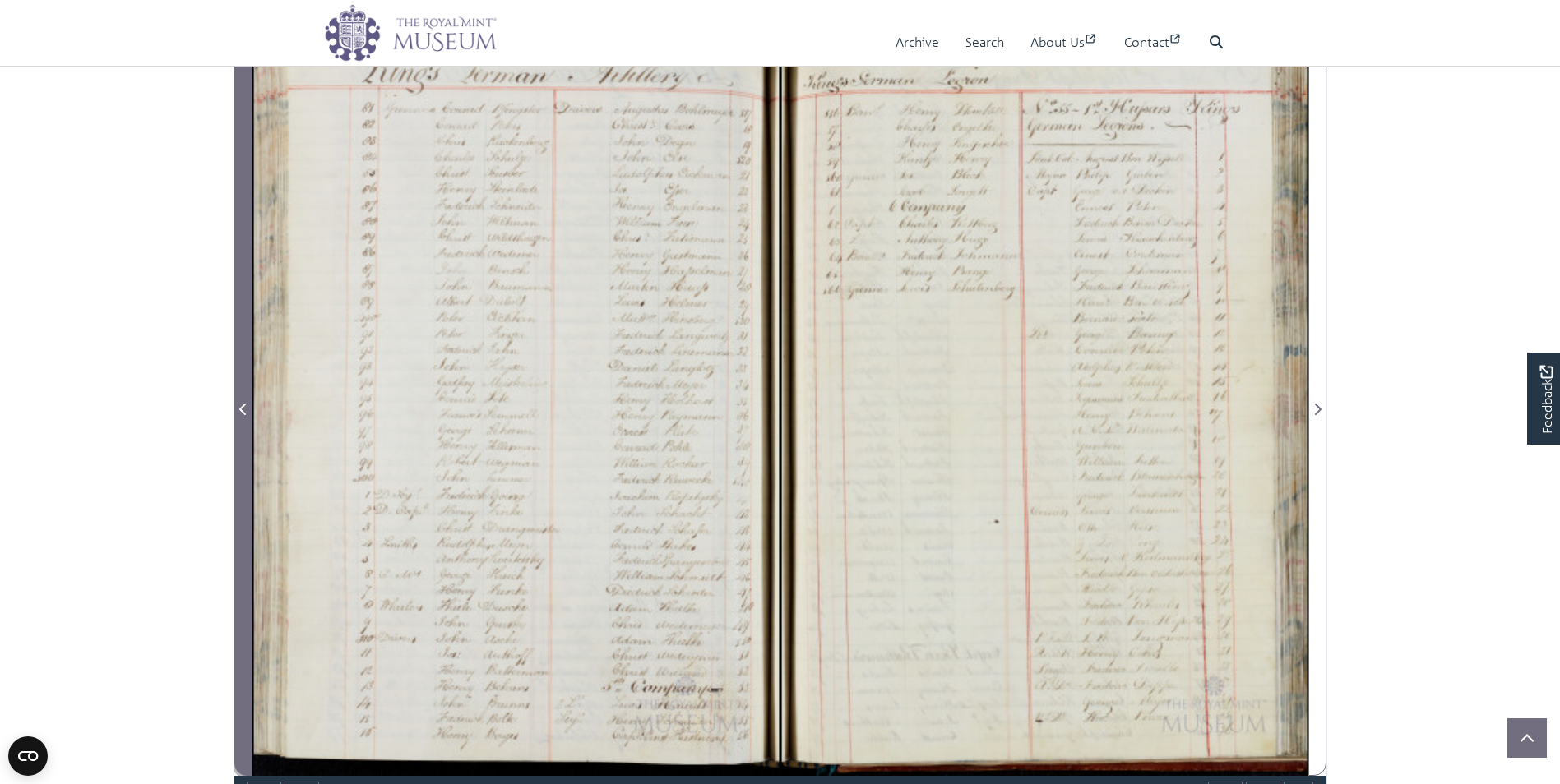
click at [243, 404] on icon "Previous Page" at bounding box center [243, 409] width 8 height 13
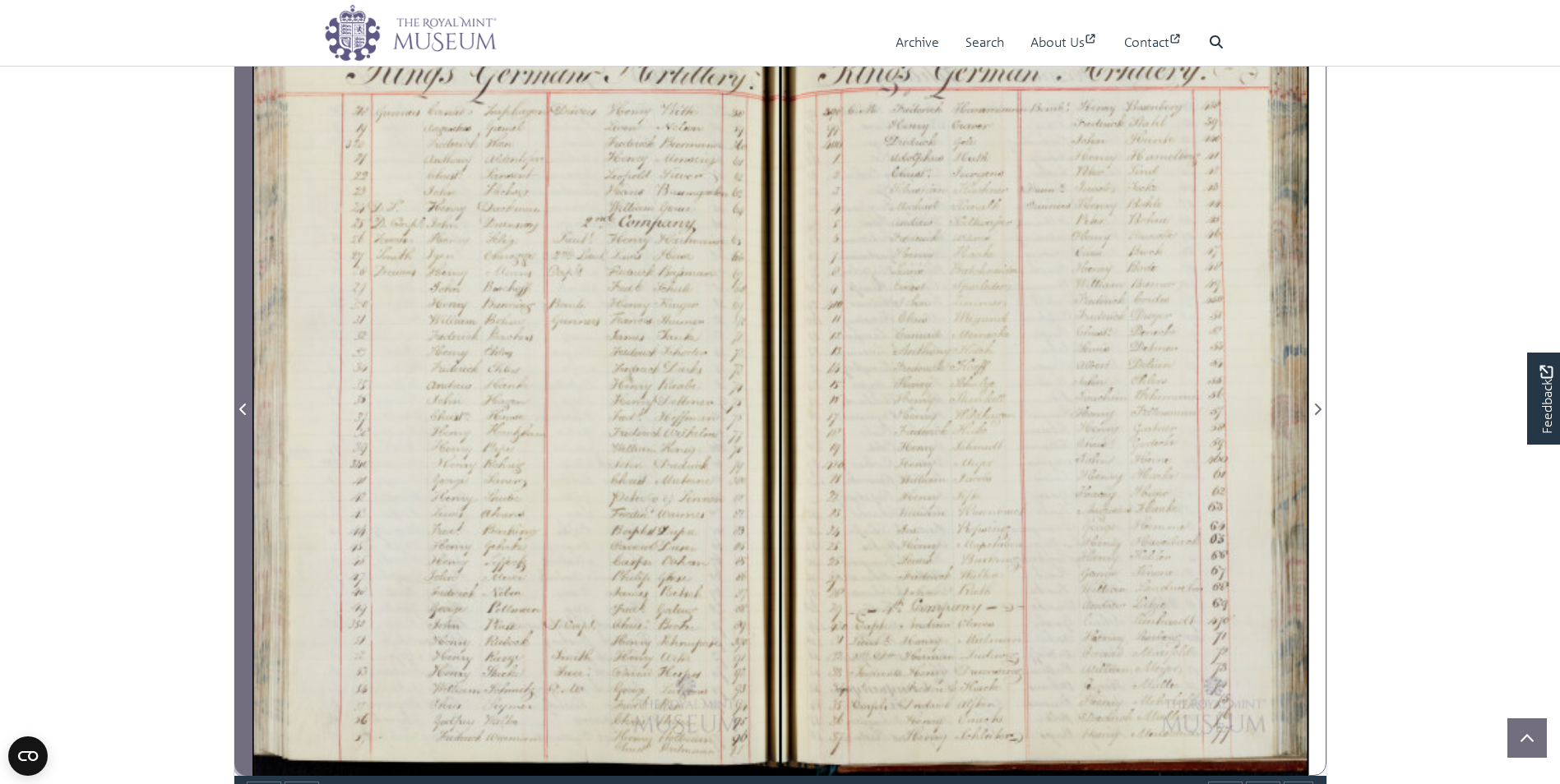
click at [244, 394] on span "Previous Page" at bounding box center [244, 399] width 16 height 750
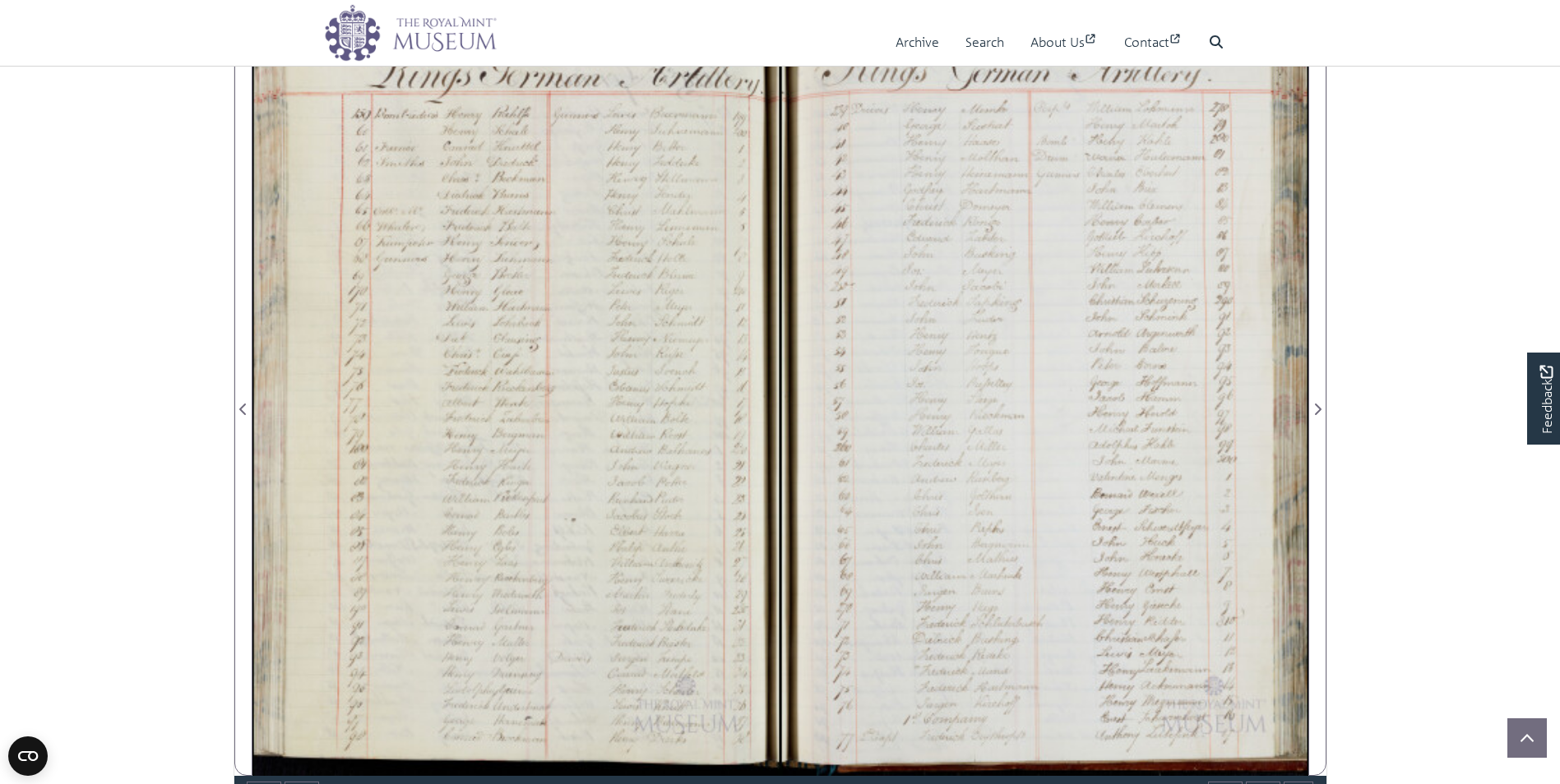
click at [226, 395] on section "Loading Image-only book sheet 421 of 540 421 *** The metadata has moved. You ca…" at bounding box center [780, 400] width 1118 height 845
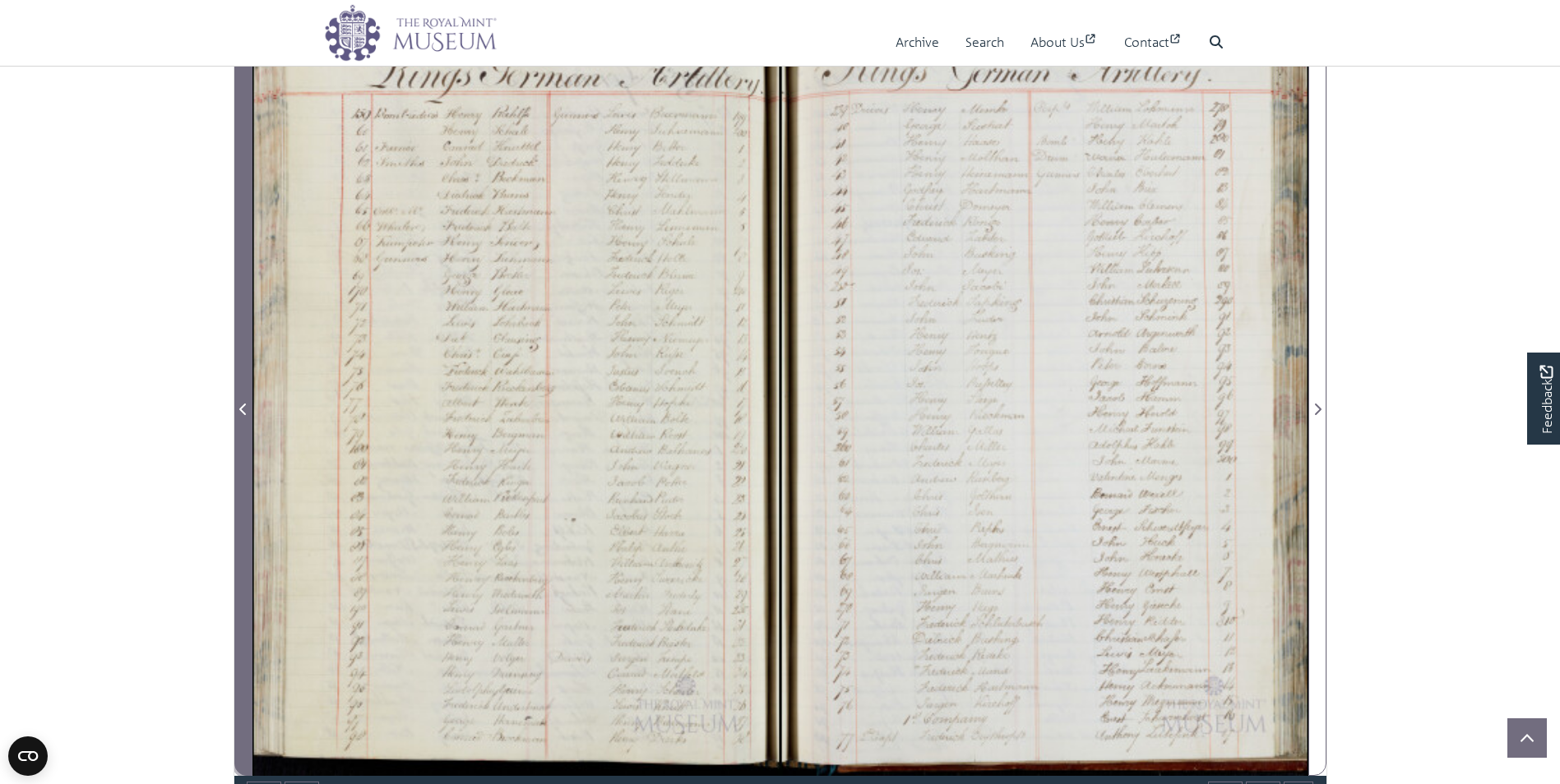
click at [246, 414] on icon "Previous Page" at bounding box center [243, 409] width 8 height 13
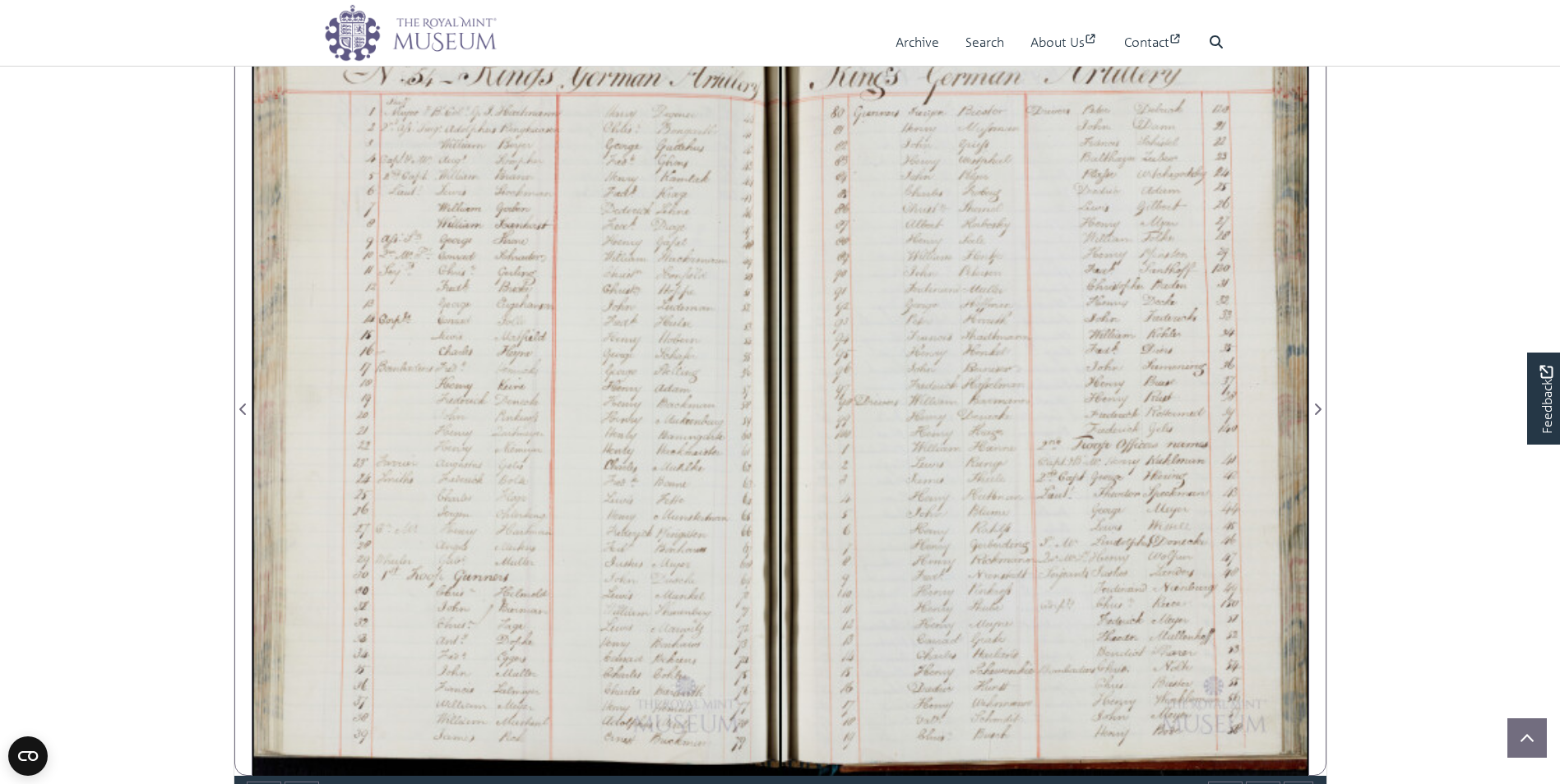
click at [882, 356] on div at bounding box center [1044, 399] width 528 height 752
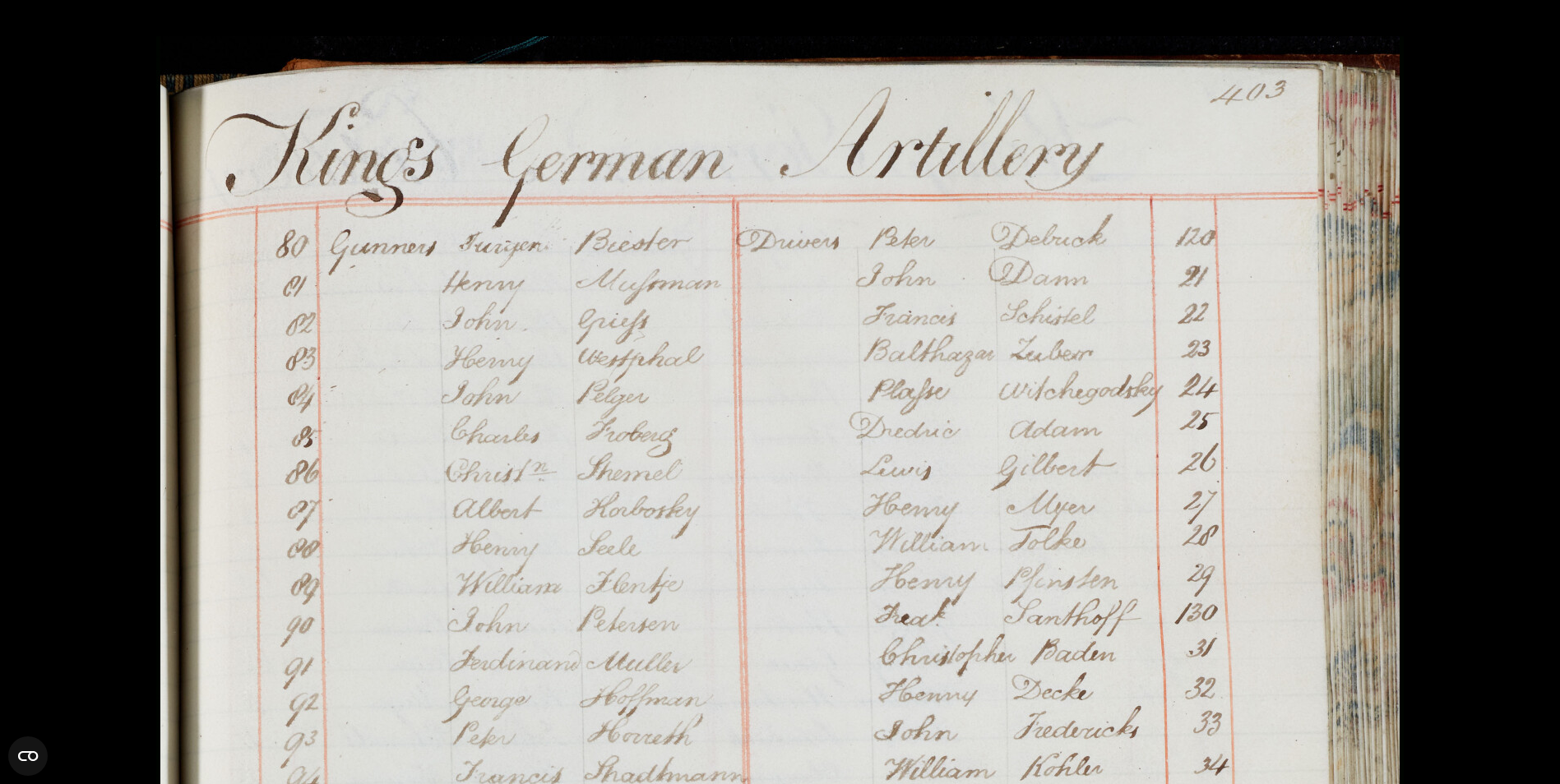
scroll to position [3215, 0]
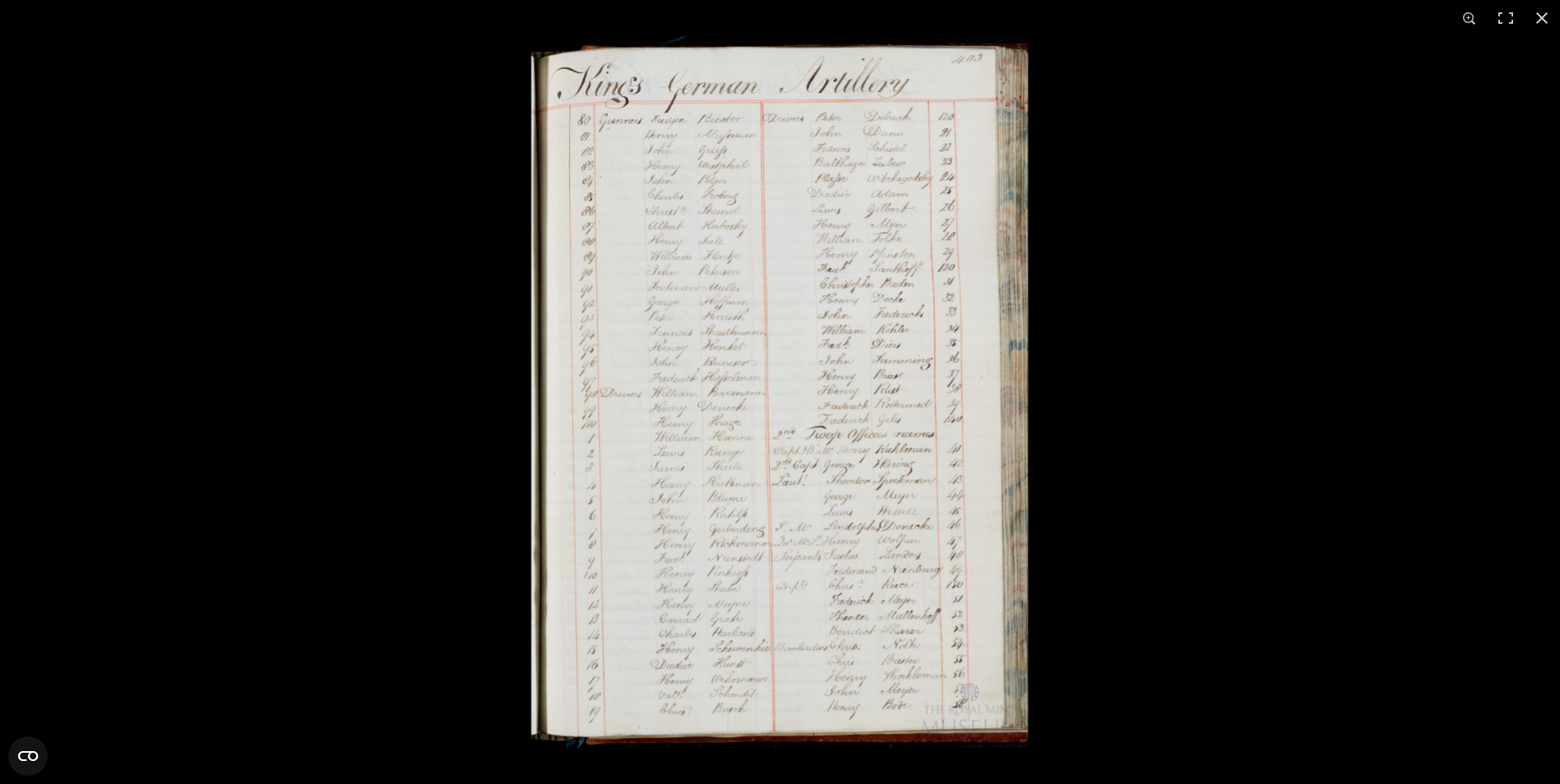
click at [865, 479] on img at bounding box center [780, 392] width 500 height 712
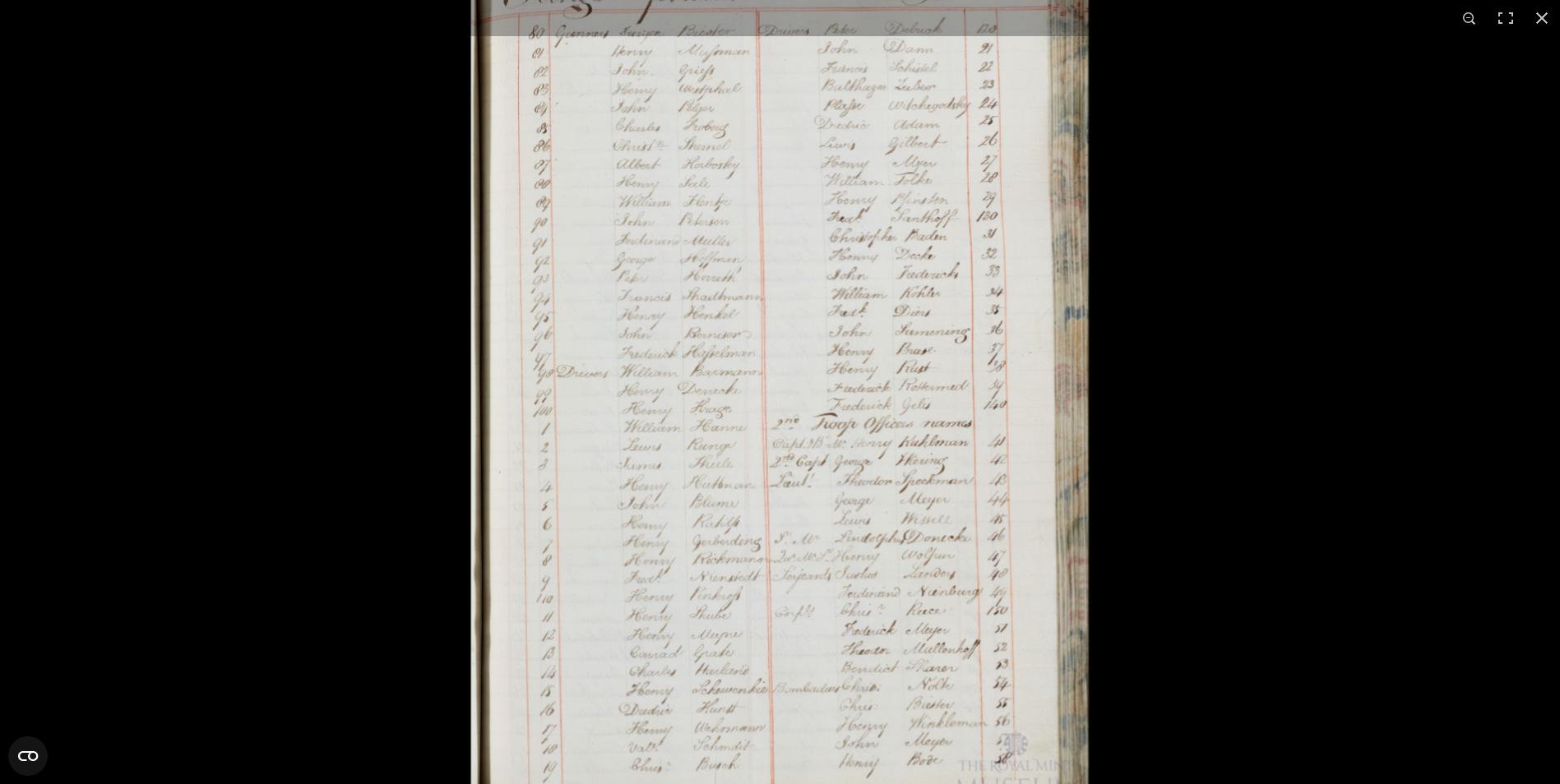
click at [865, 479] on img at bounding box center [779, 370] width 621 height 885
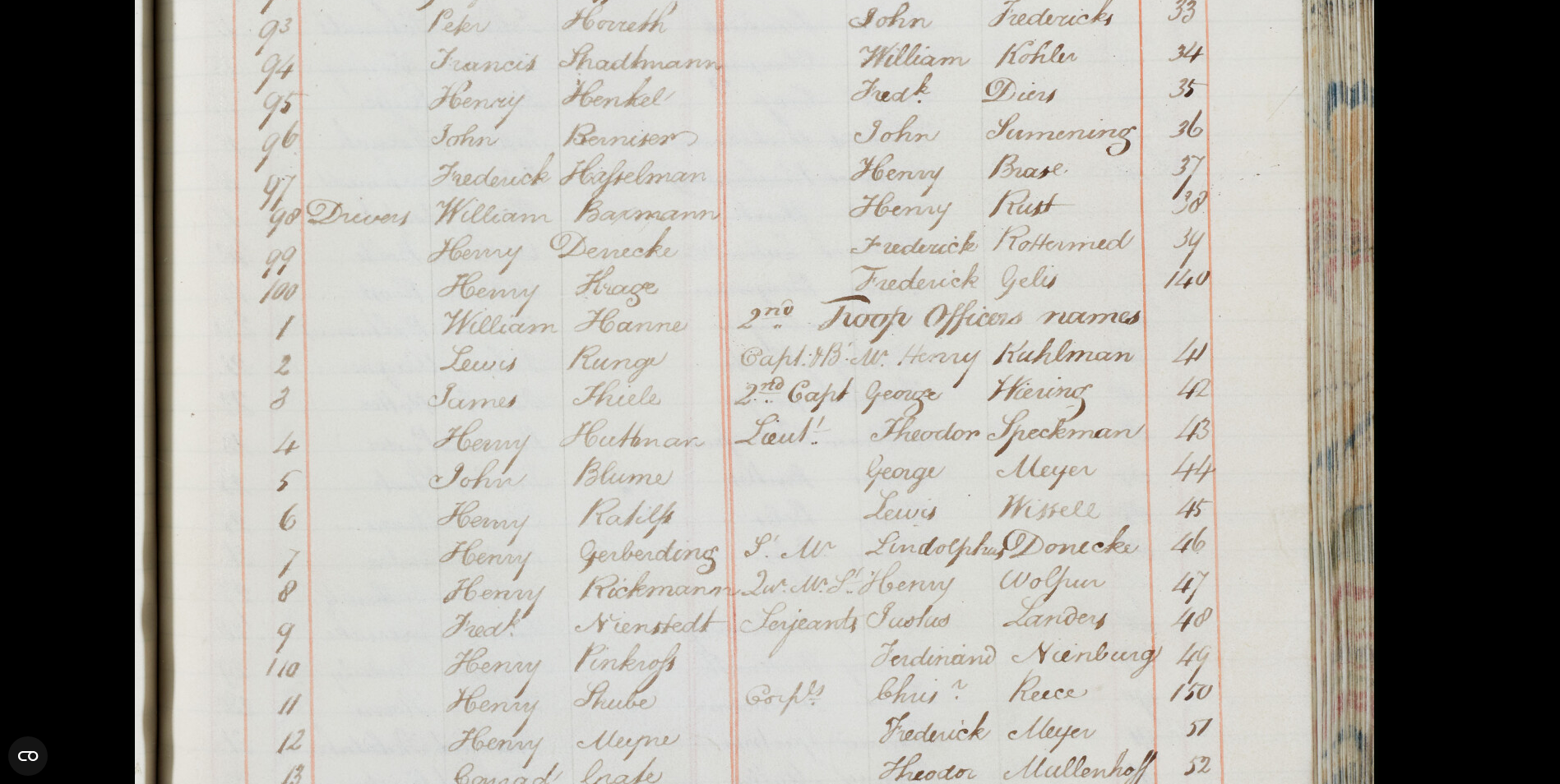
click at [1222, 632] on img at bounding box center [754, 211] width 1247 height 1776
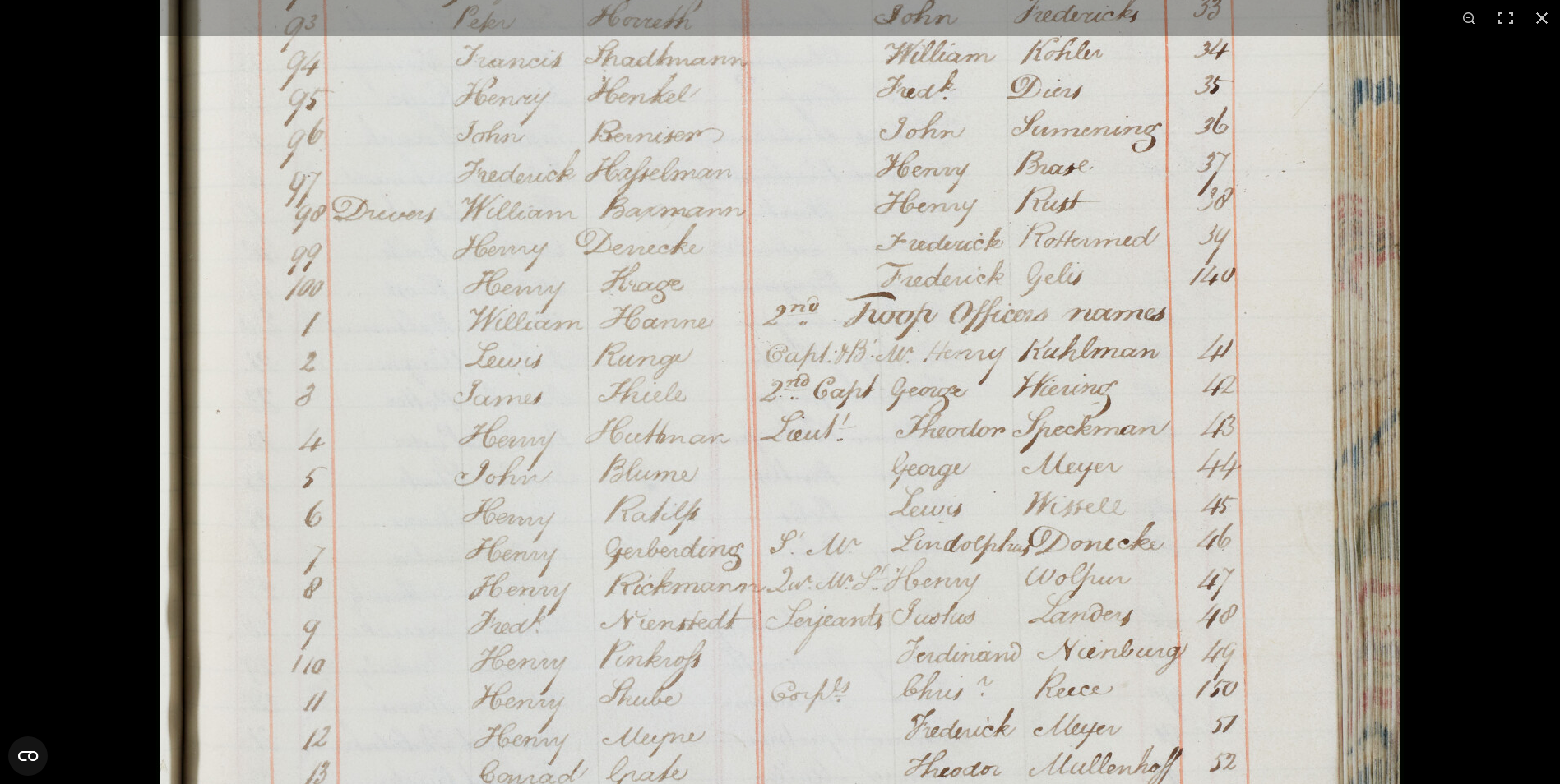
click at [1259, 433] on img at bounding box center [780, 207] width 1247 height 1776
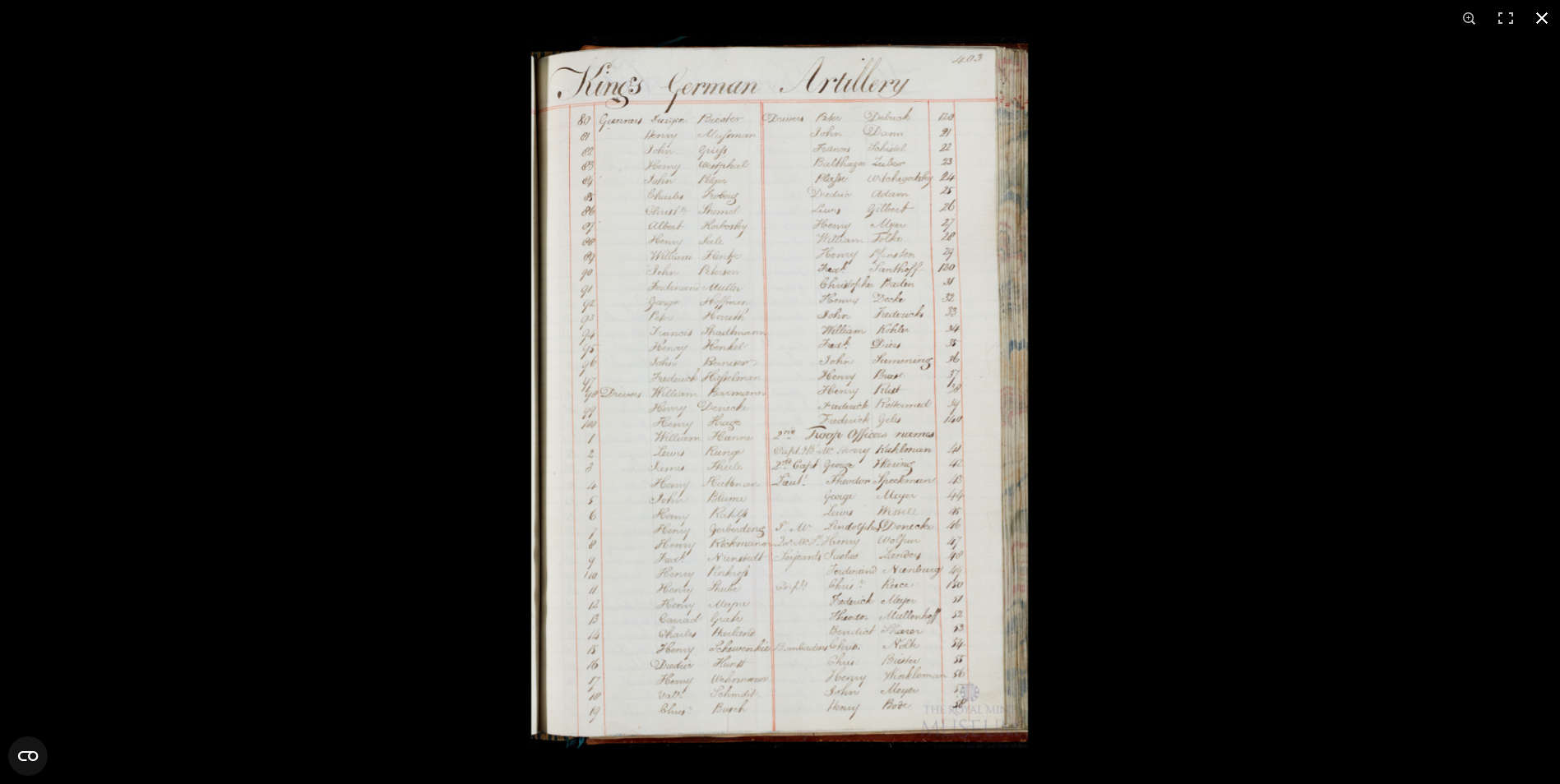
click at [1038, 393] on div at bounding box center [1309, 428] width 1560 height 784
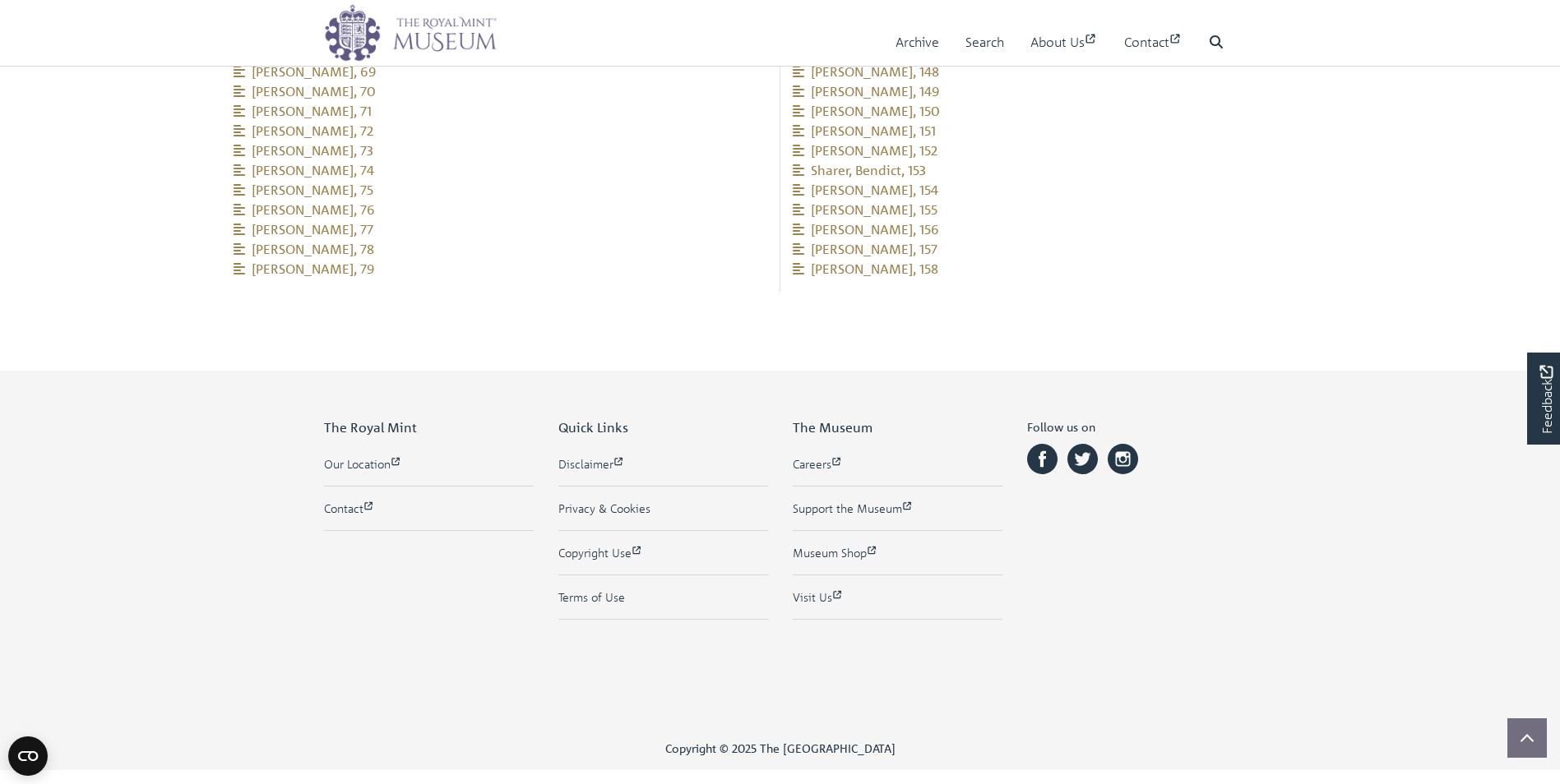
click at [1038, 393] on div at bounding box center [1309, 428] width 1560 height 784
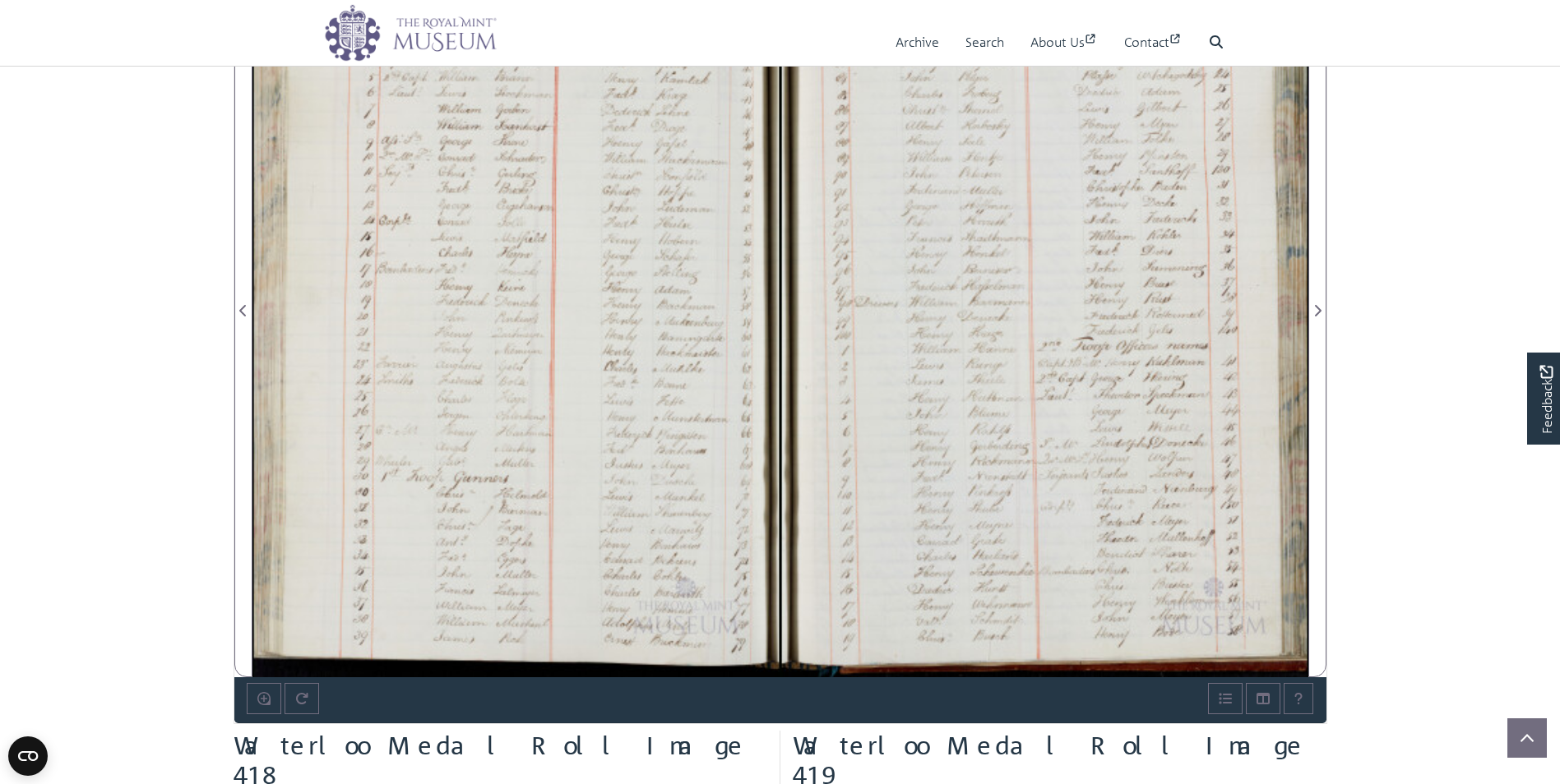
scroll to position [1031, 0]
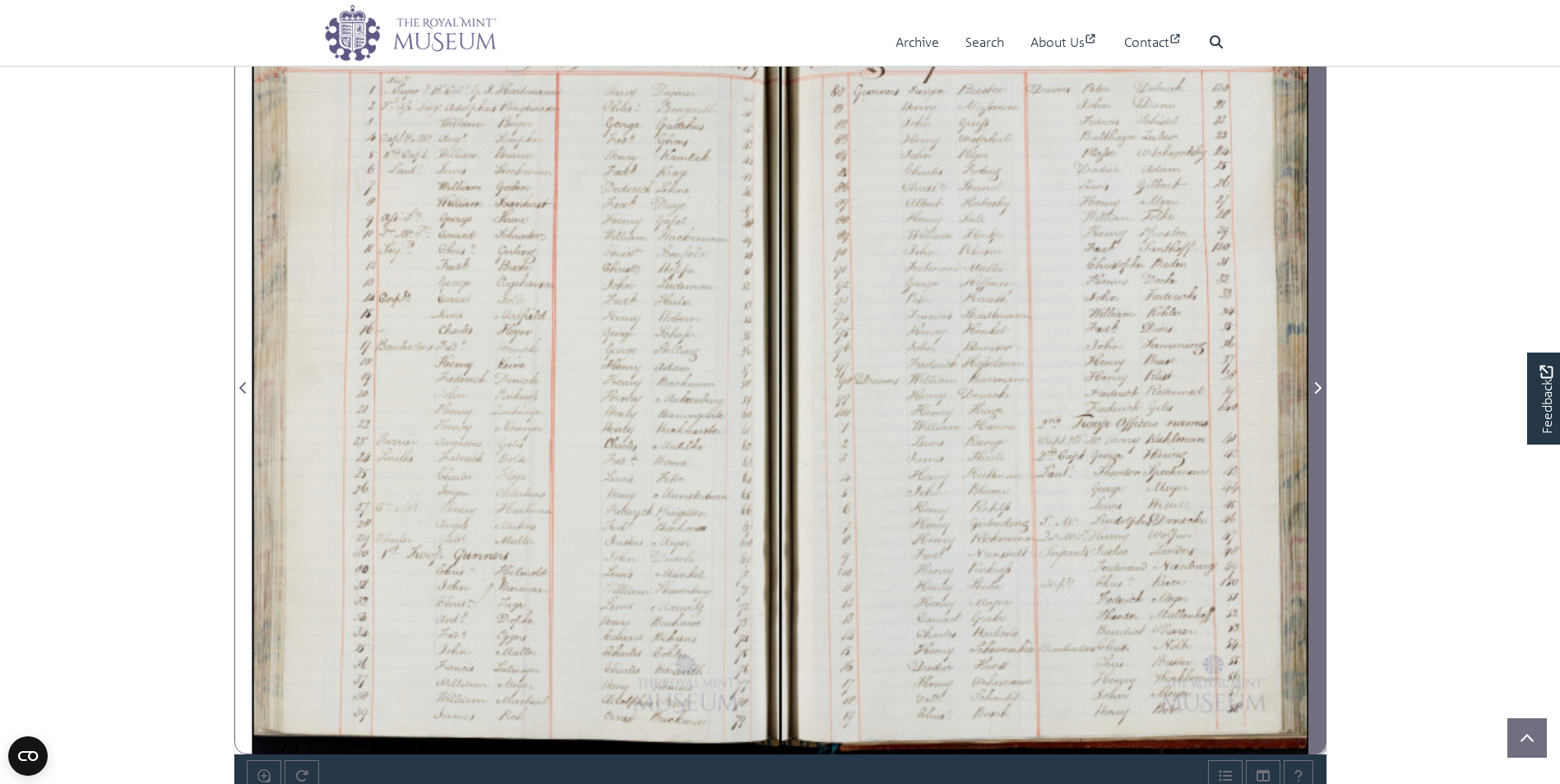
click at [1313, 381] on icon "Next Page" at bounding box center [1317, 387] width 8 height 13
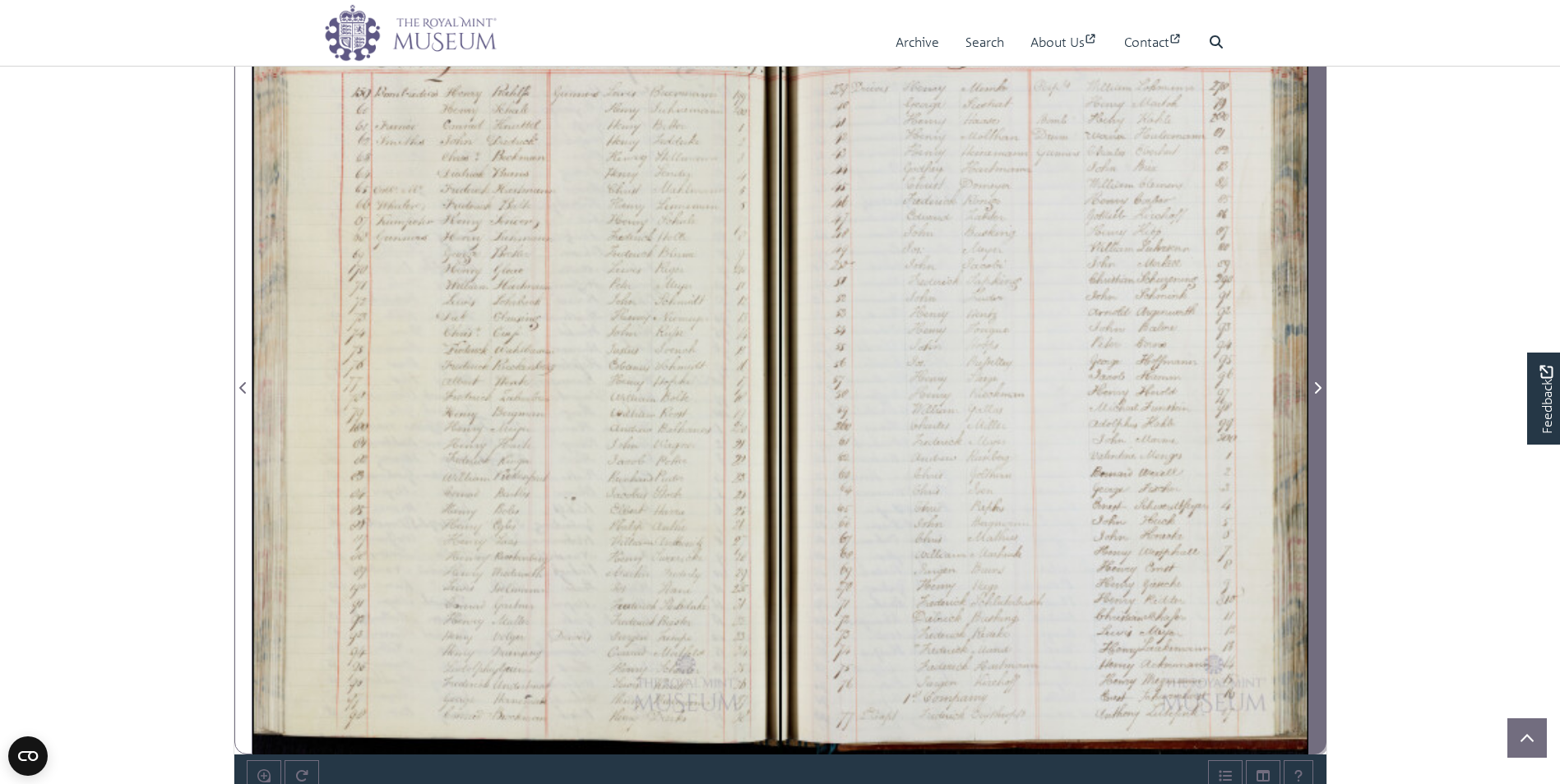
click at [1313, 377] on span "Next Page" at bounding box center [1317, 378] width 16 height 750
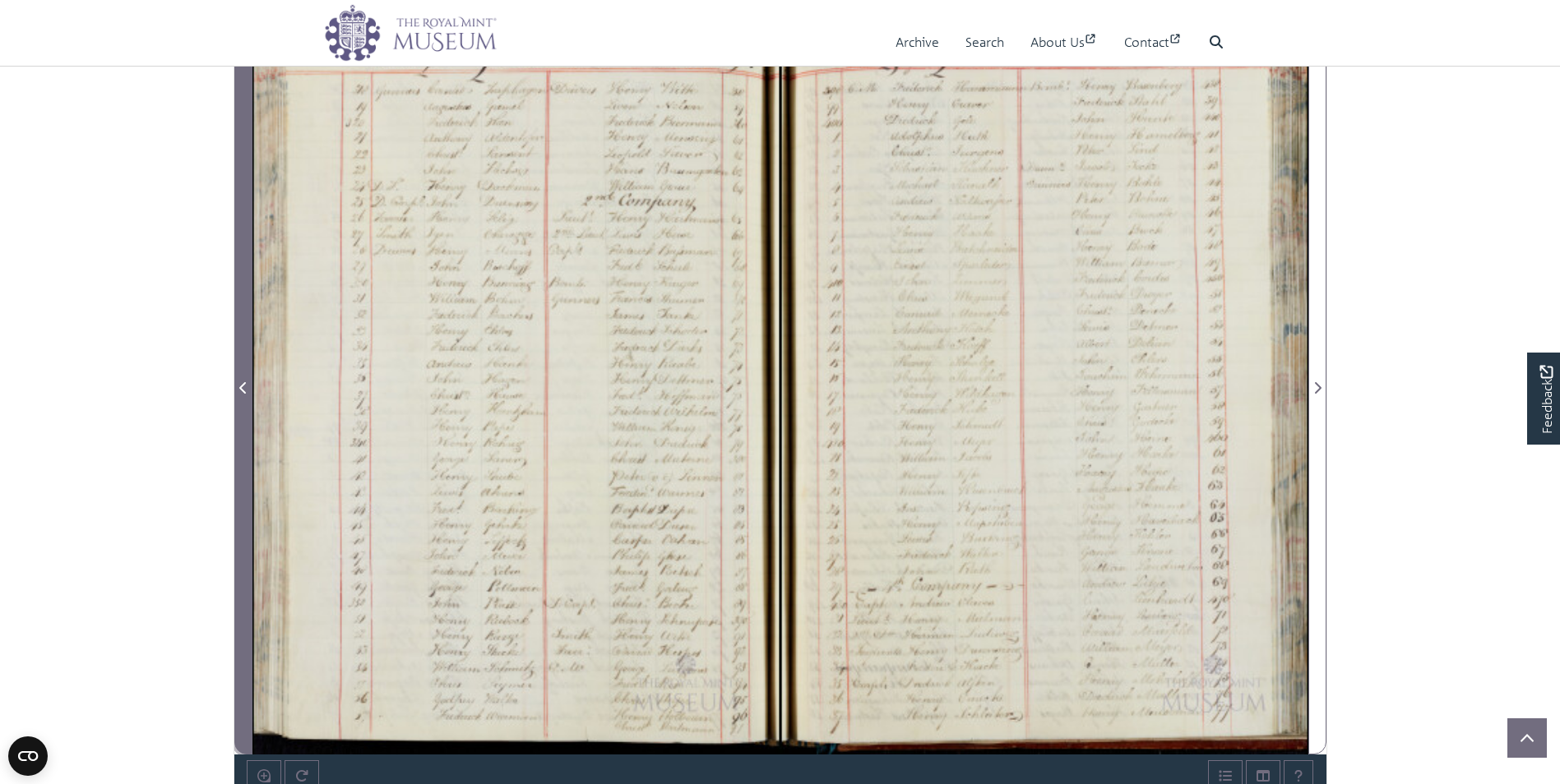
click at [250, 386] on span "Previous Page" at bounding box center [244, 388] width 16 height 20
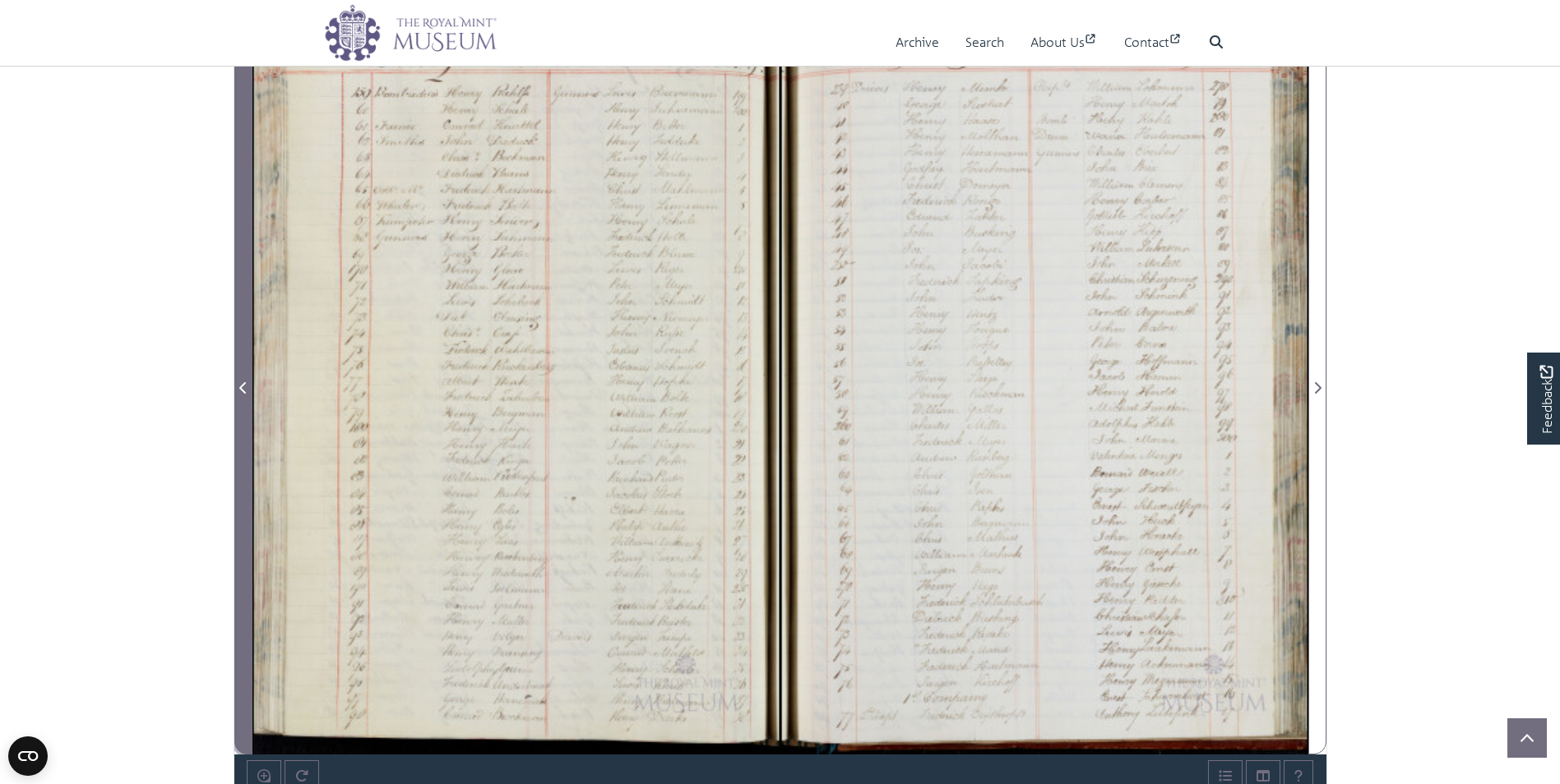
click at [236, 367] on span "Previous Page" at bounding box center [244, 378] width 16 height 750
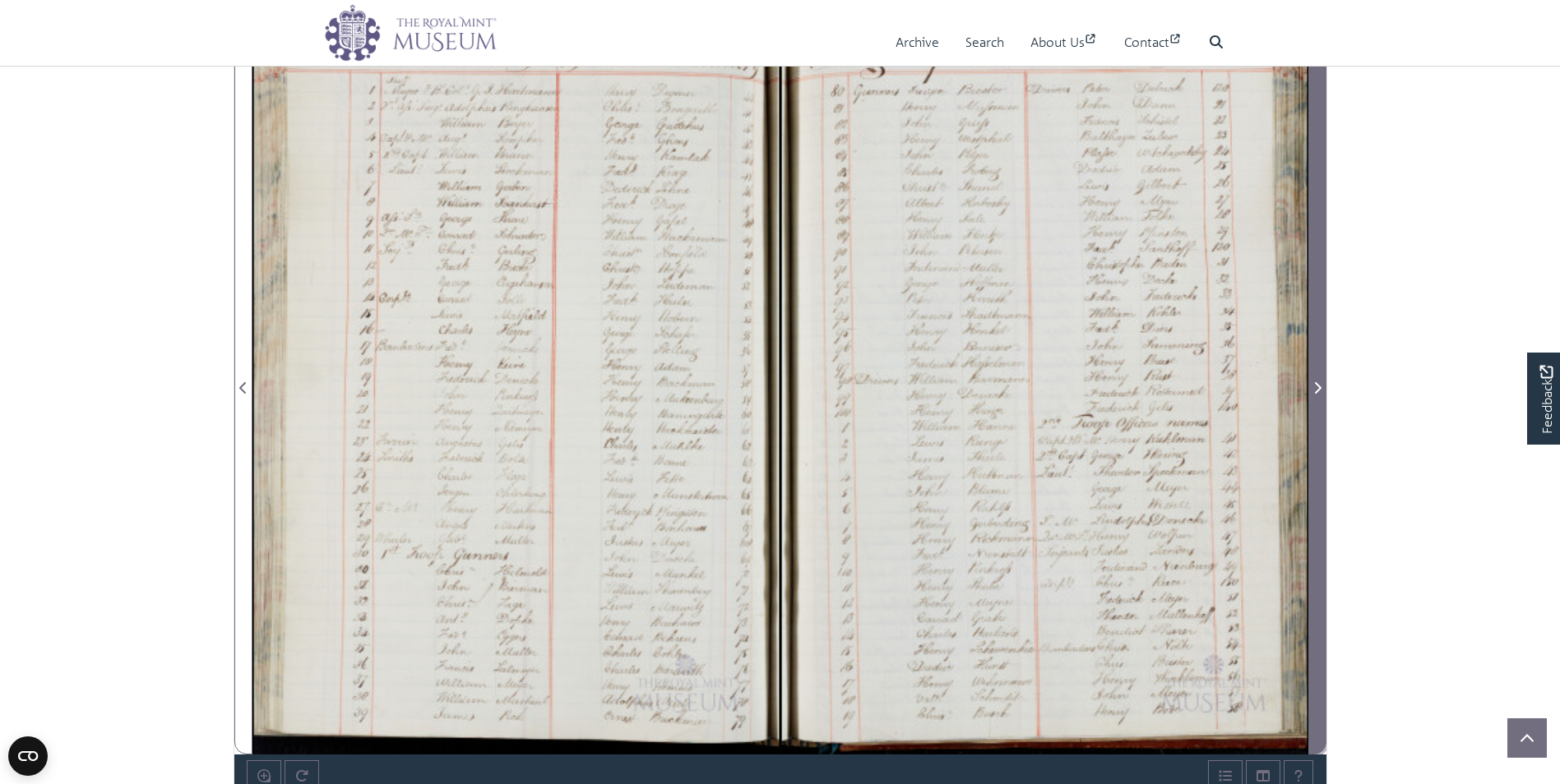
click at [1310, 381] on span "Next Page" at bounding box center [1317, 388] width 16 height 20
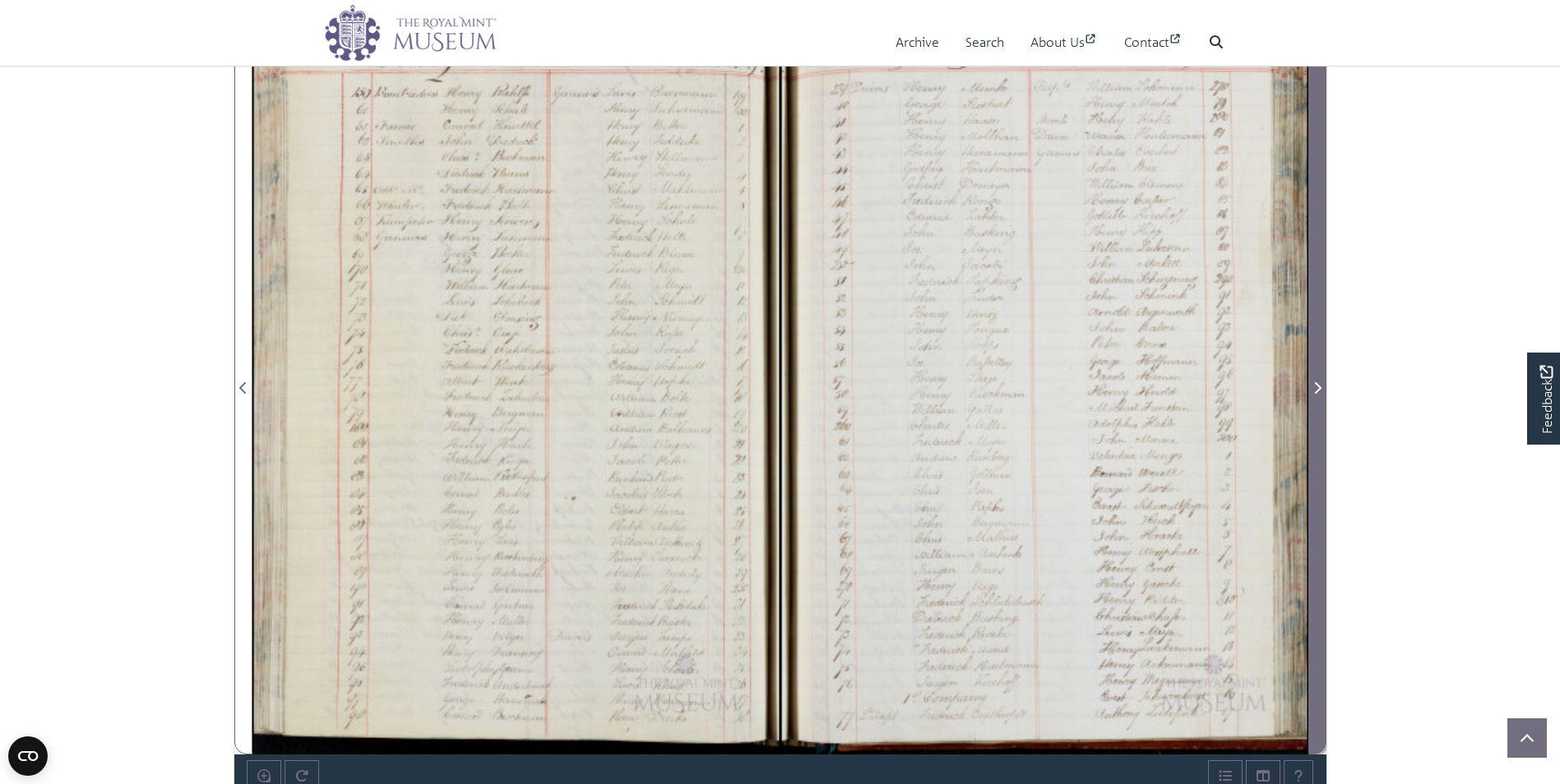
click at [1311, 381] on span "Next Page" at bounding box center [1317, 388] width 16 height 20
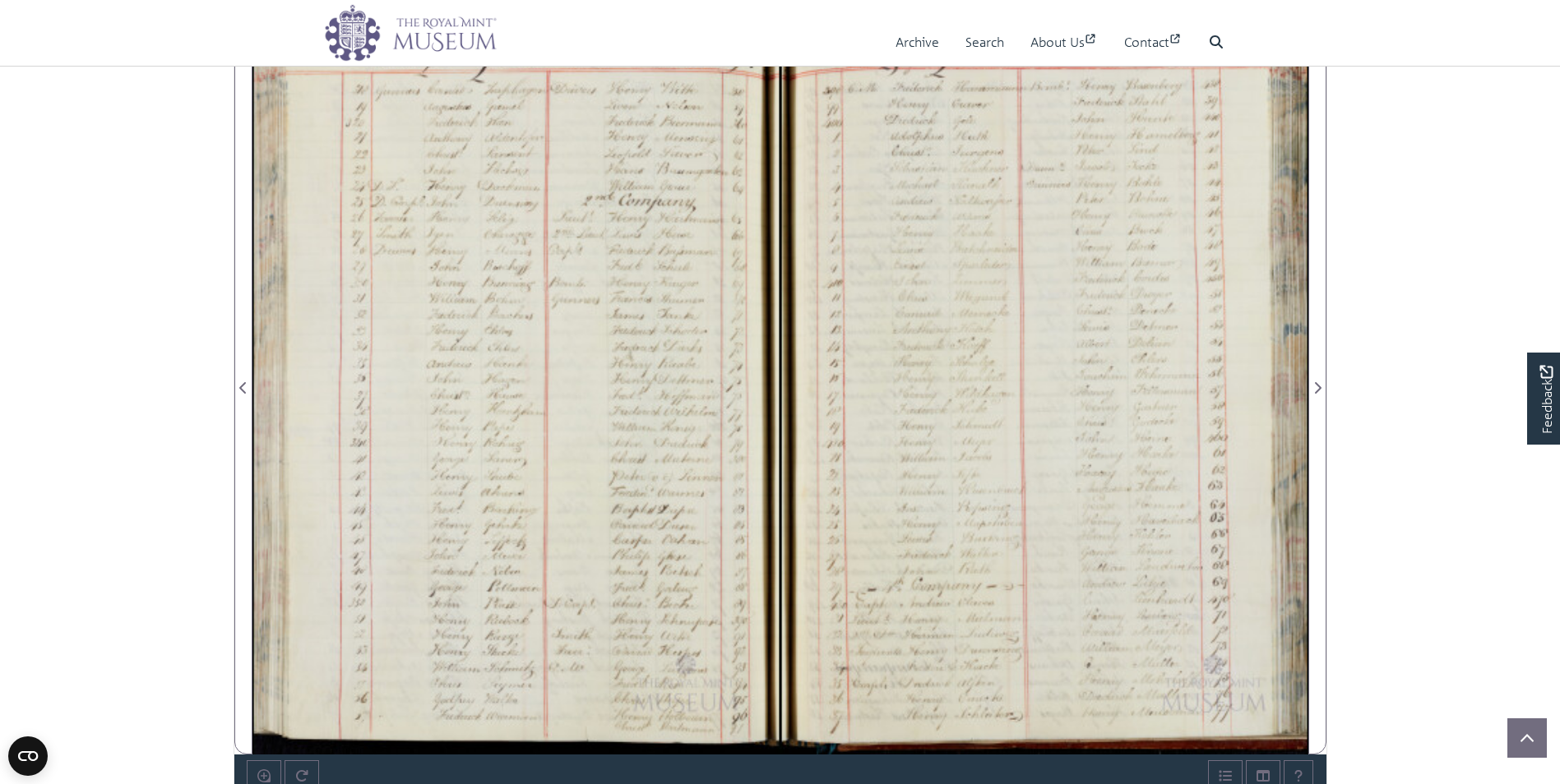
click at [477, 410] on div at bounding box center [517, 378] width 528 height 752
click at [478, 409] on div at bounding box center [517, 378] width 528 height 752
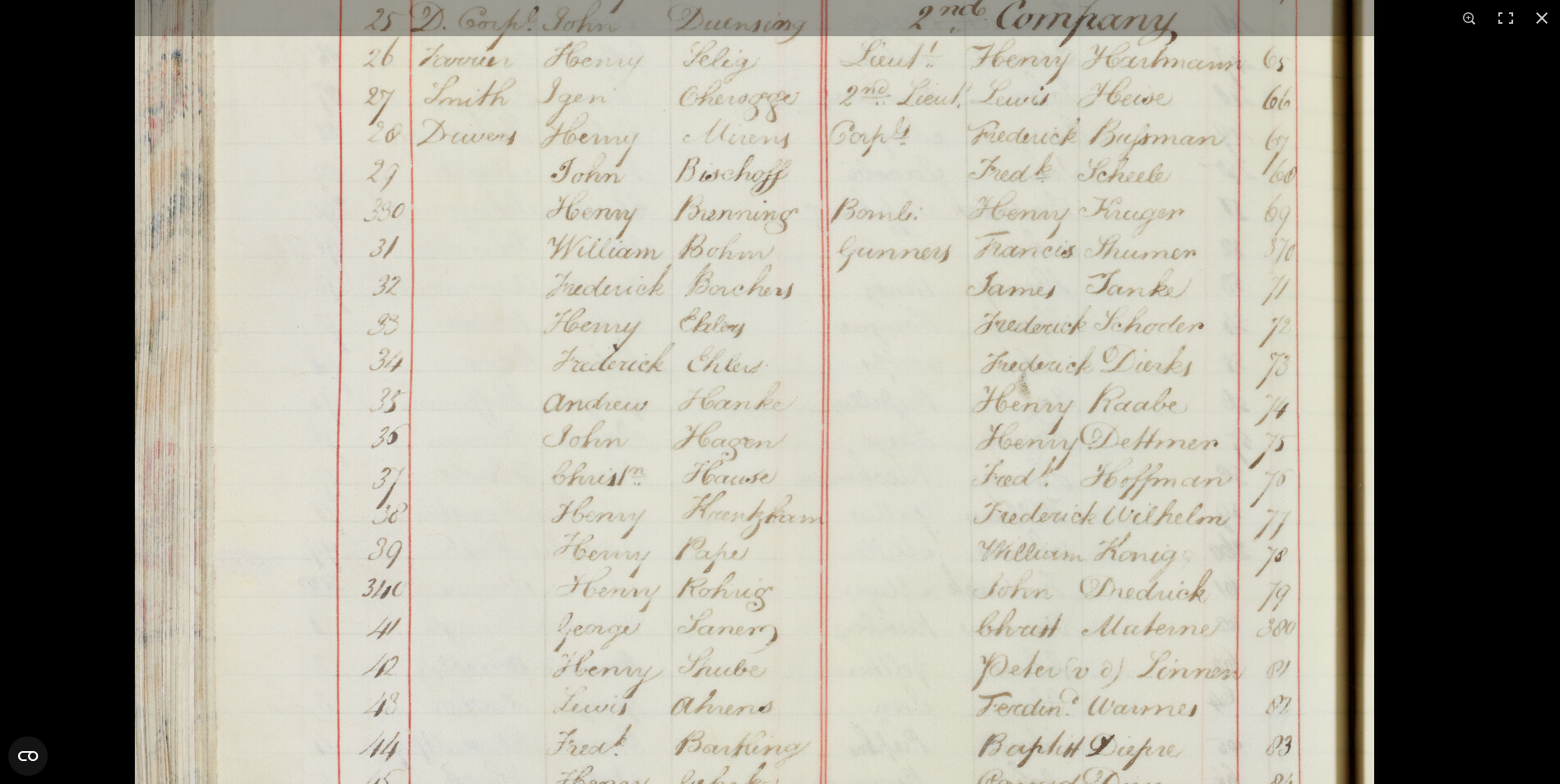
click at [1252, 226] on img at bounding box center [754, 437] width 1247 height 1776
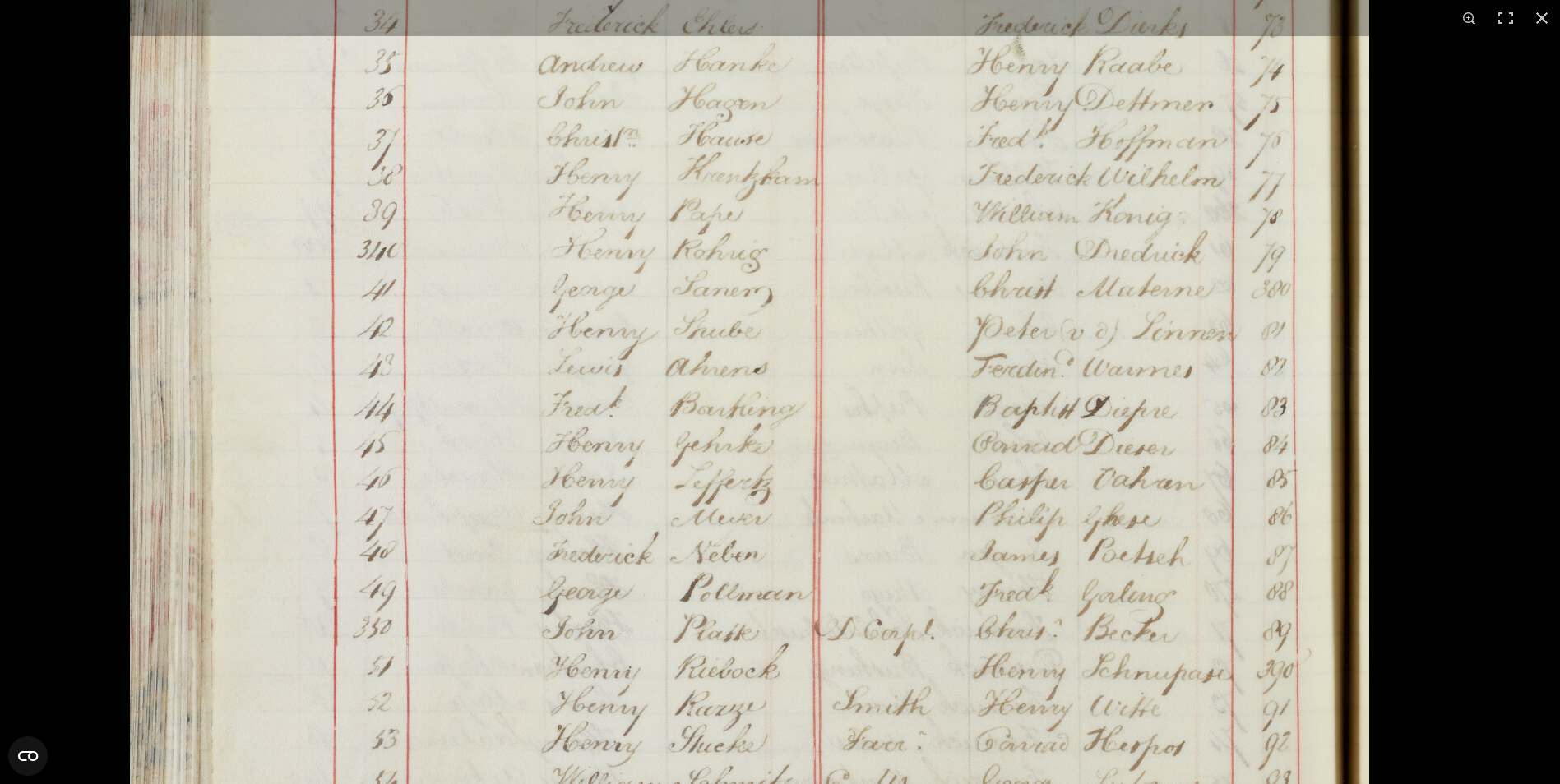
click at [1246, 249] on img at bounding box center [749, 98] width 1247 height 1776
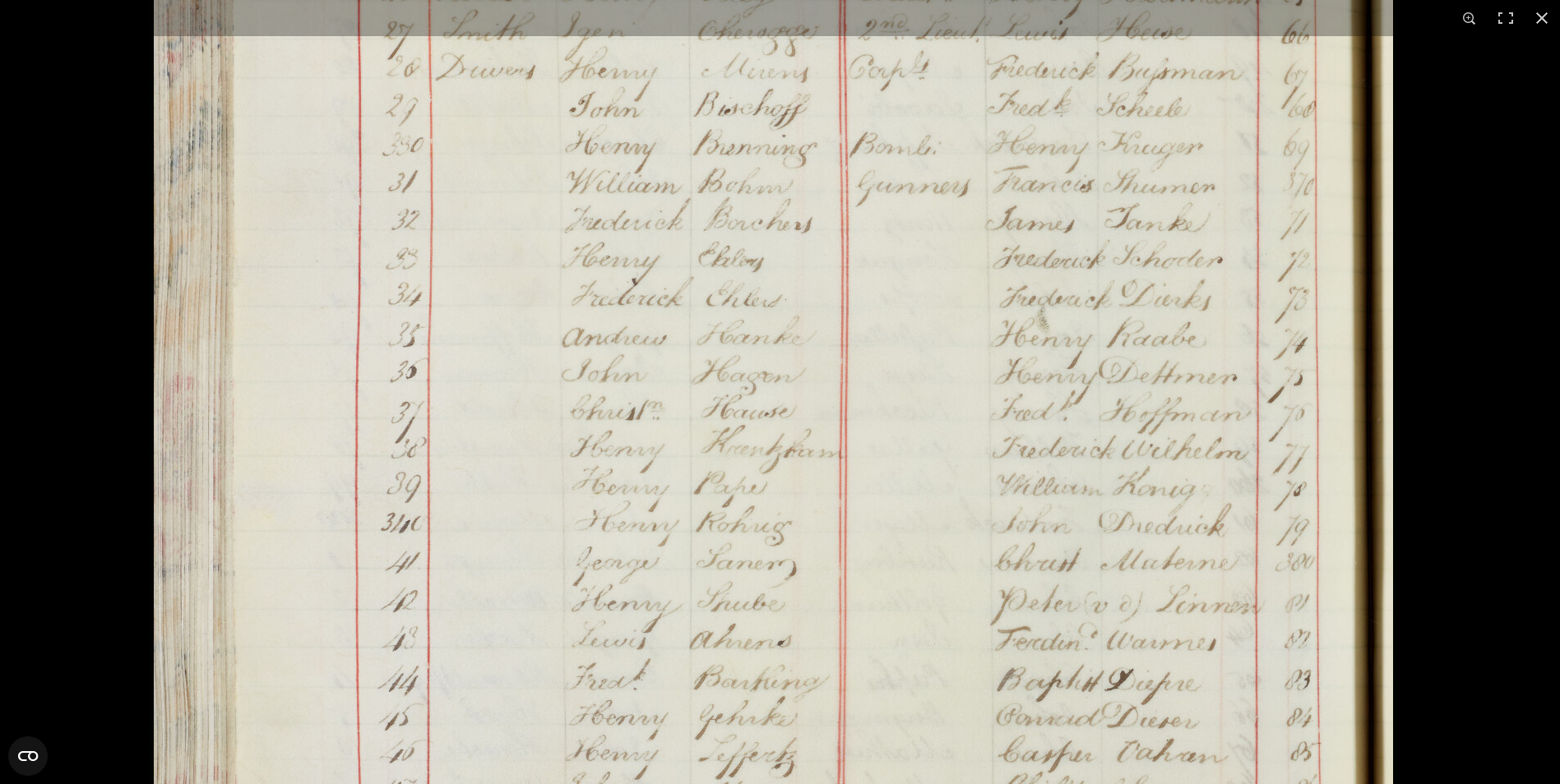
click at [1343, 635] on img at bounding box center [773, 371] width 1247 height 1776
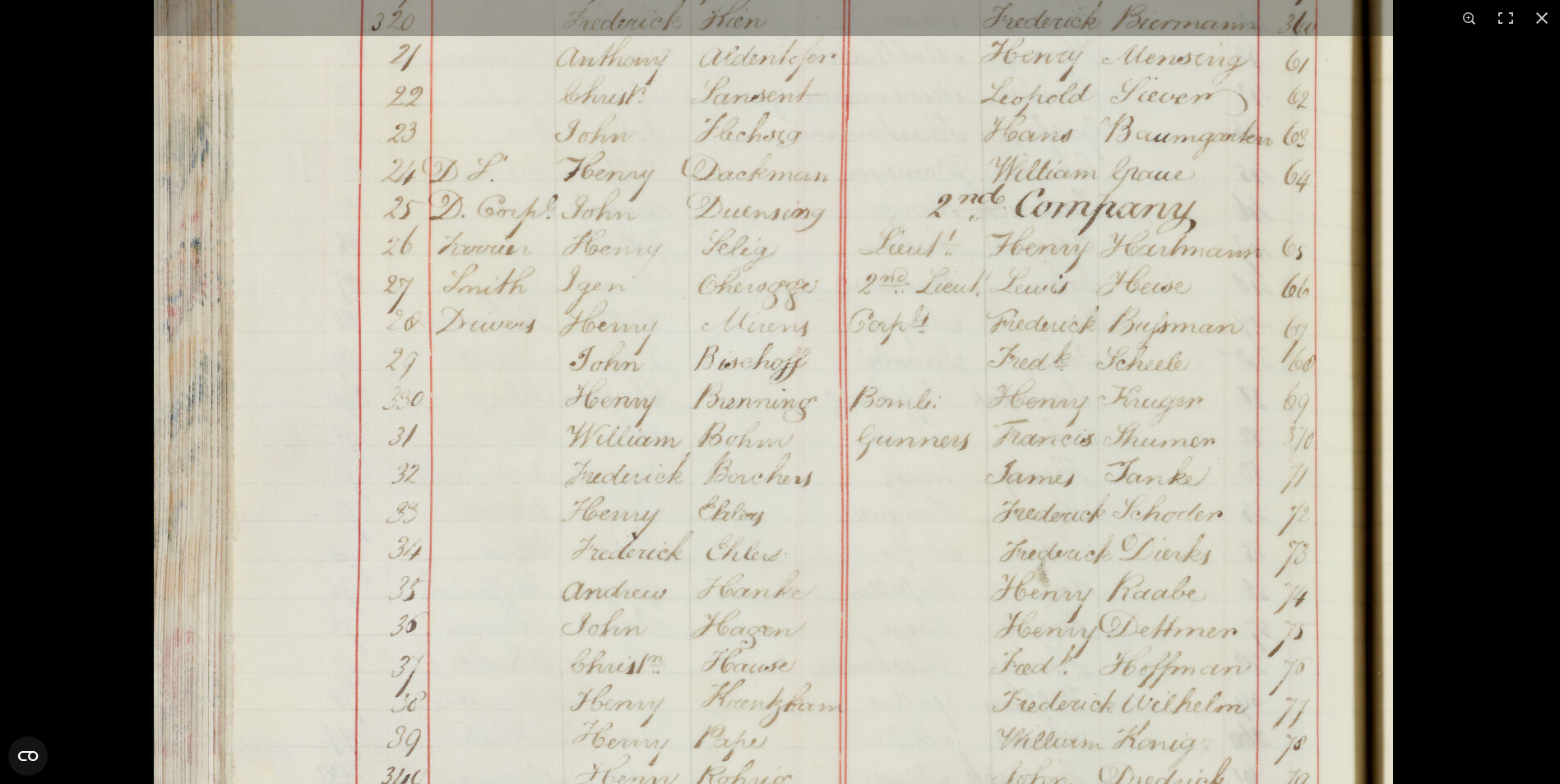
click at [1330, 520] on img at bounding box center [773, 626] width 1247 height 1776
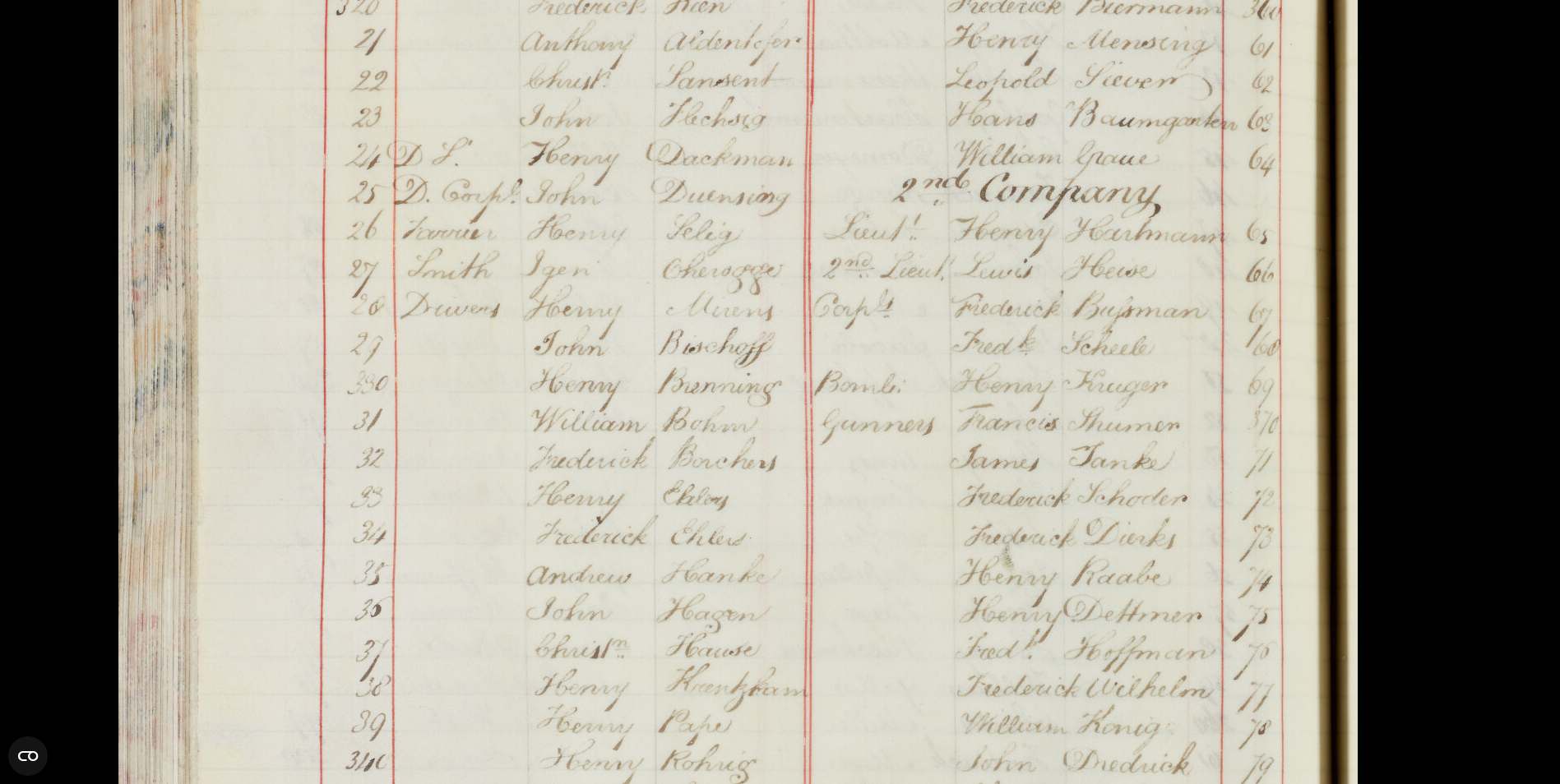
click at [1195, 159] on img at bounding box center [738, 609] width 1247 height 1776
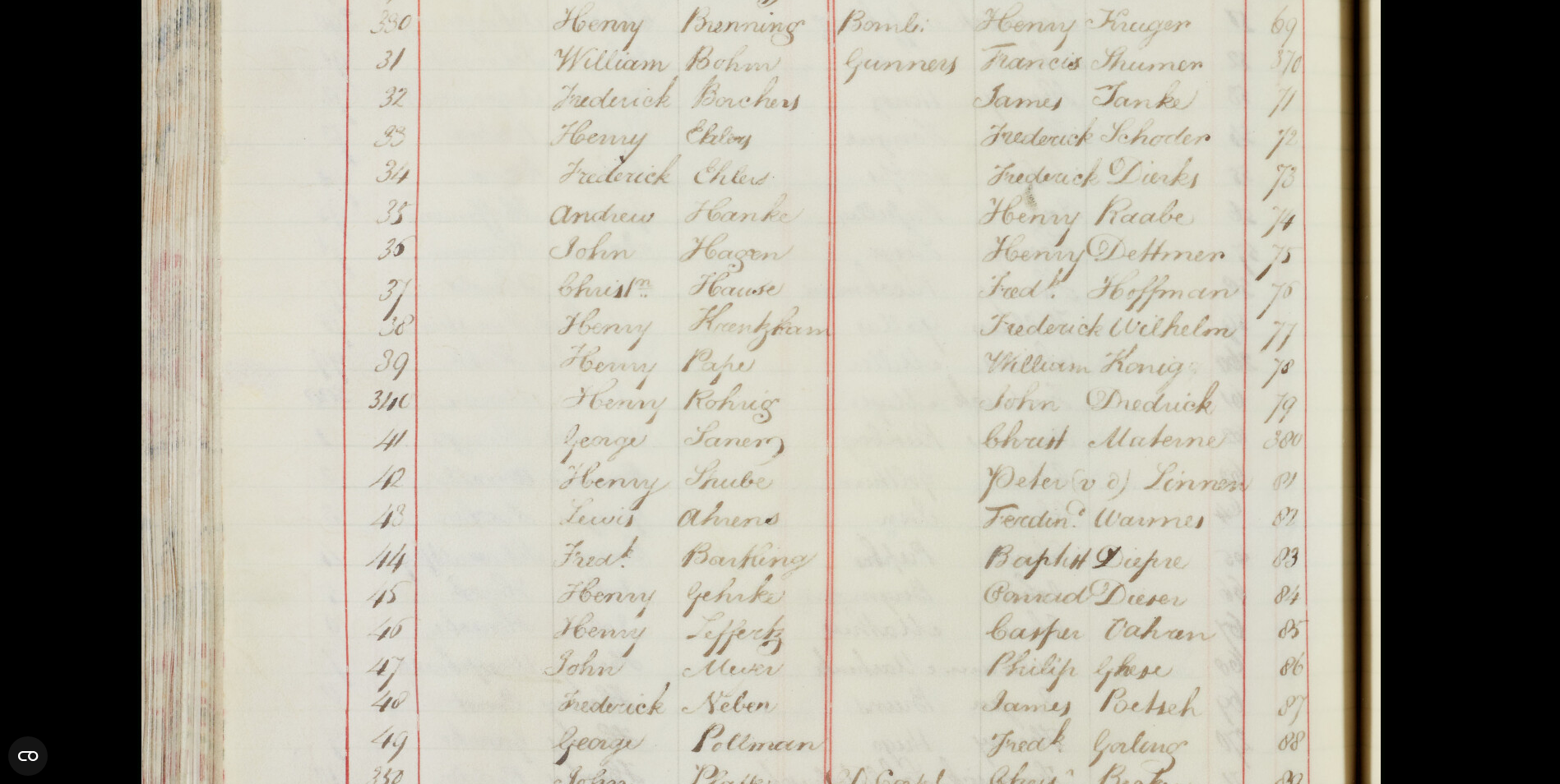
click at [1259, 351] on img at bounding box center [760, 249] width 1247 height 1776
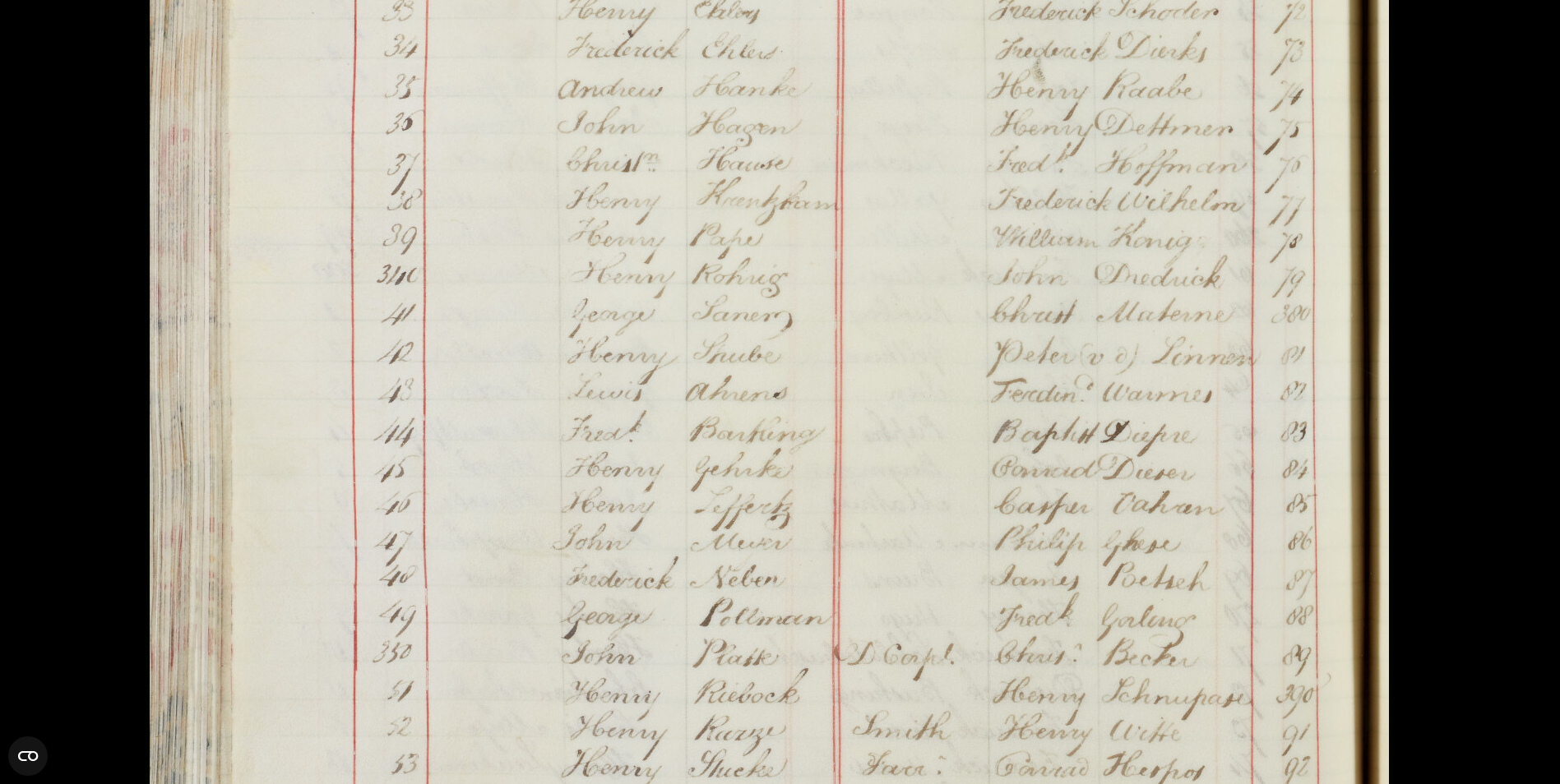
click at [1286, 343] on img at bounding box center [769, 123] width 1247 height 1776
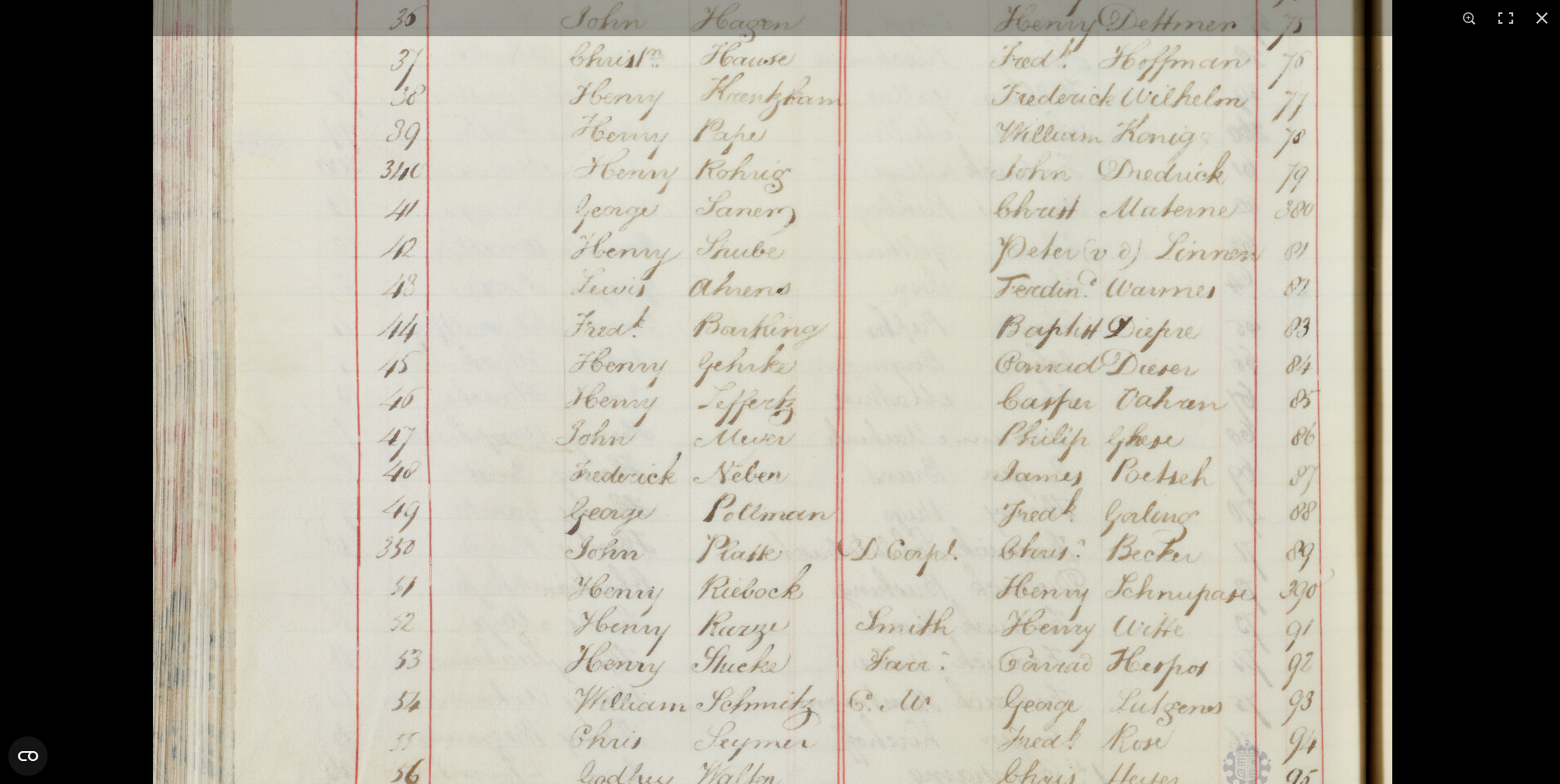
click at [1303, 316] on img at bounding box center [772, 18] width 1247 height 1776
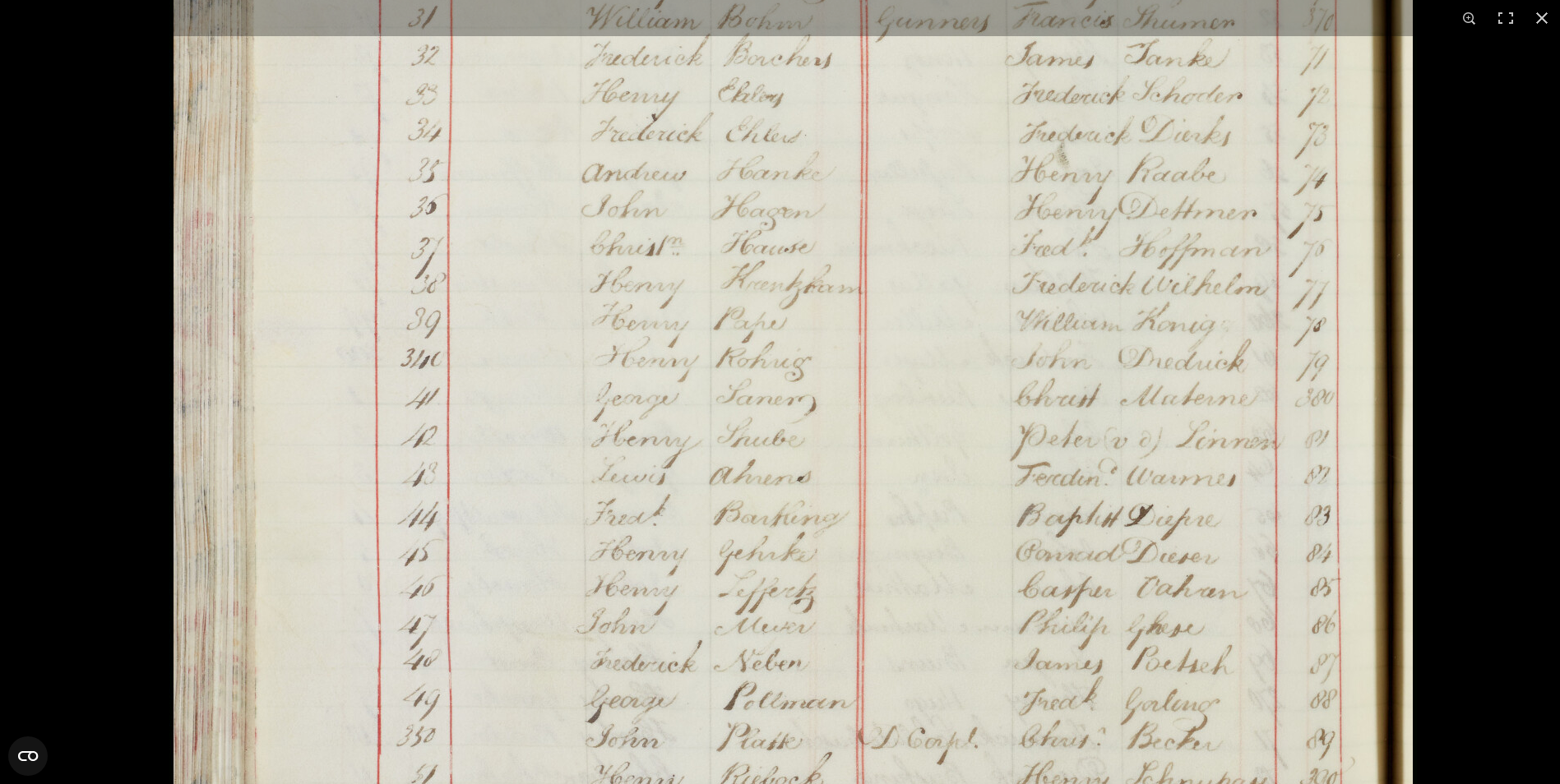
click at [1374, 760] on img at bounding box center [792, 206] width 1247 height 1776
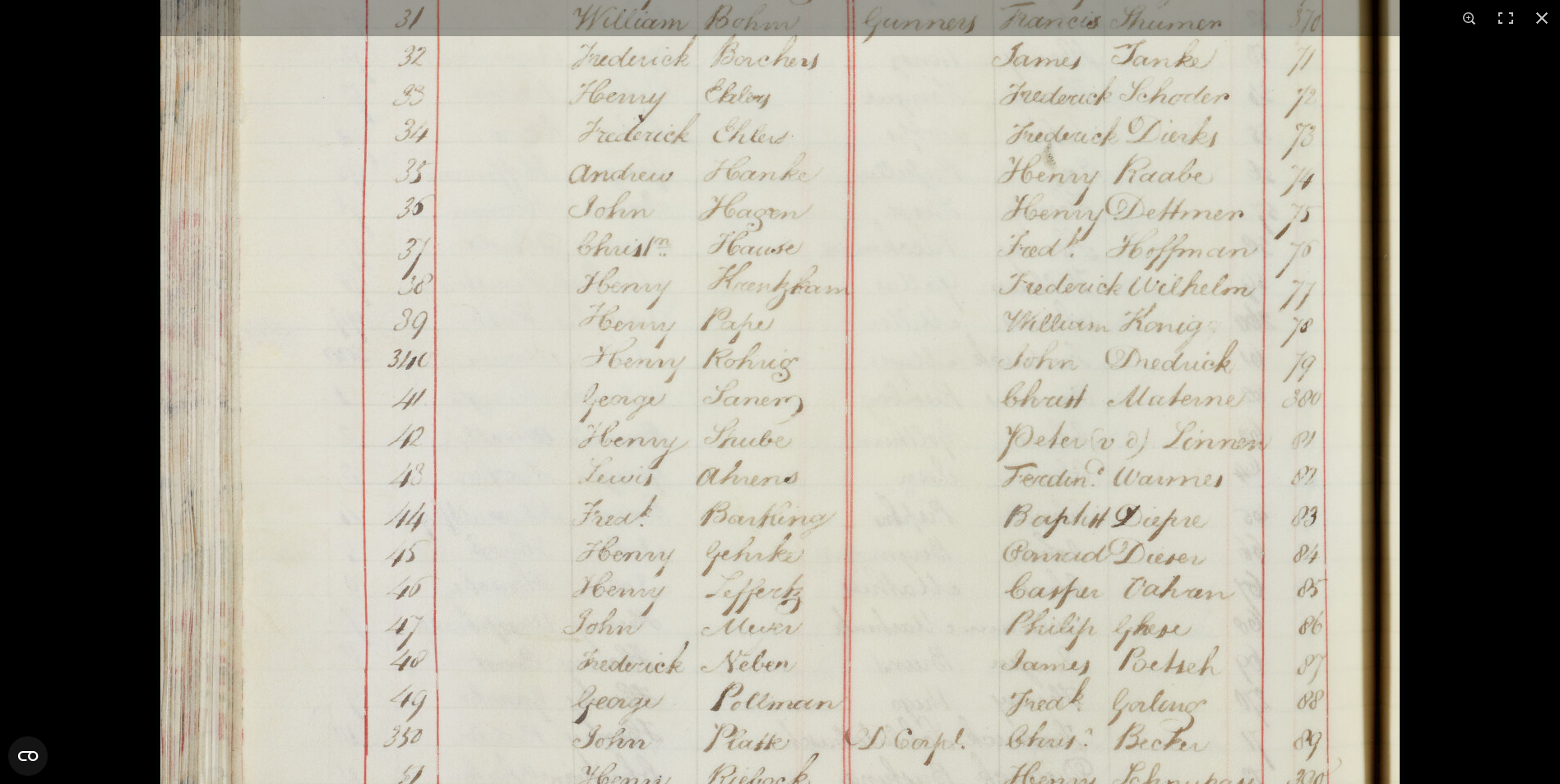
click at [987, 588] on img at bounding box center [780, 207] width 1247 height 1776
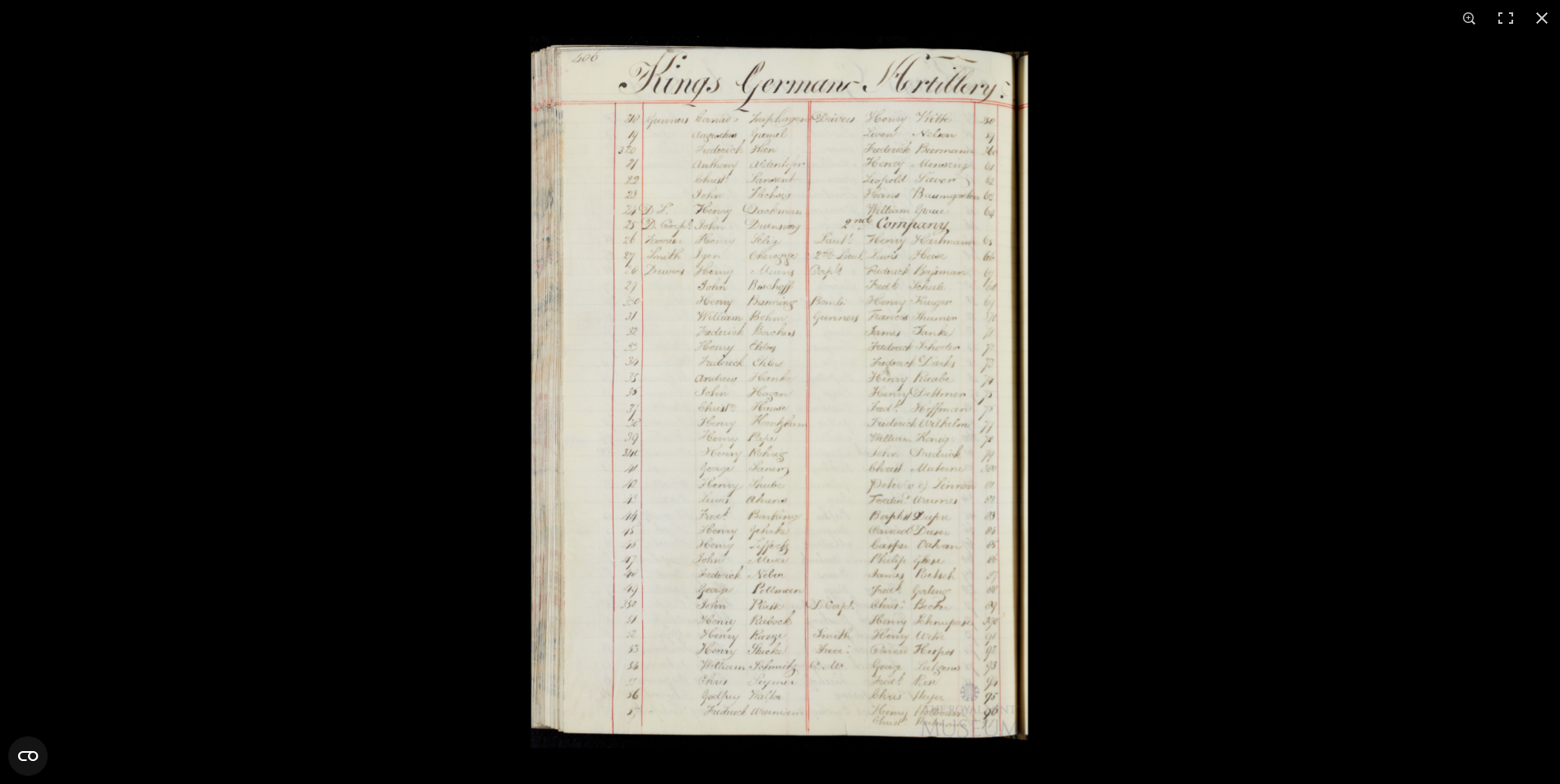
click at [725, 468] on img at bounding box center [780, 392] width 500 height 712
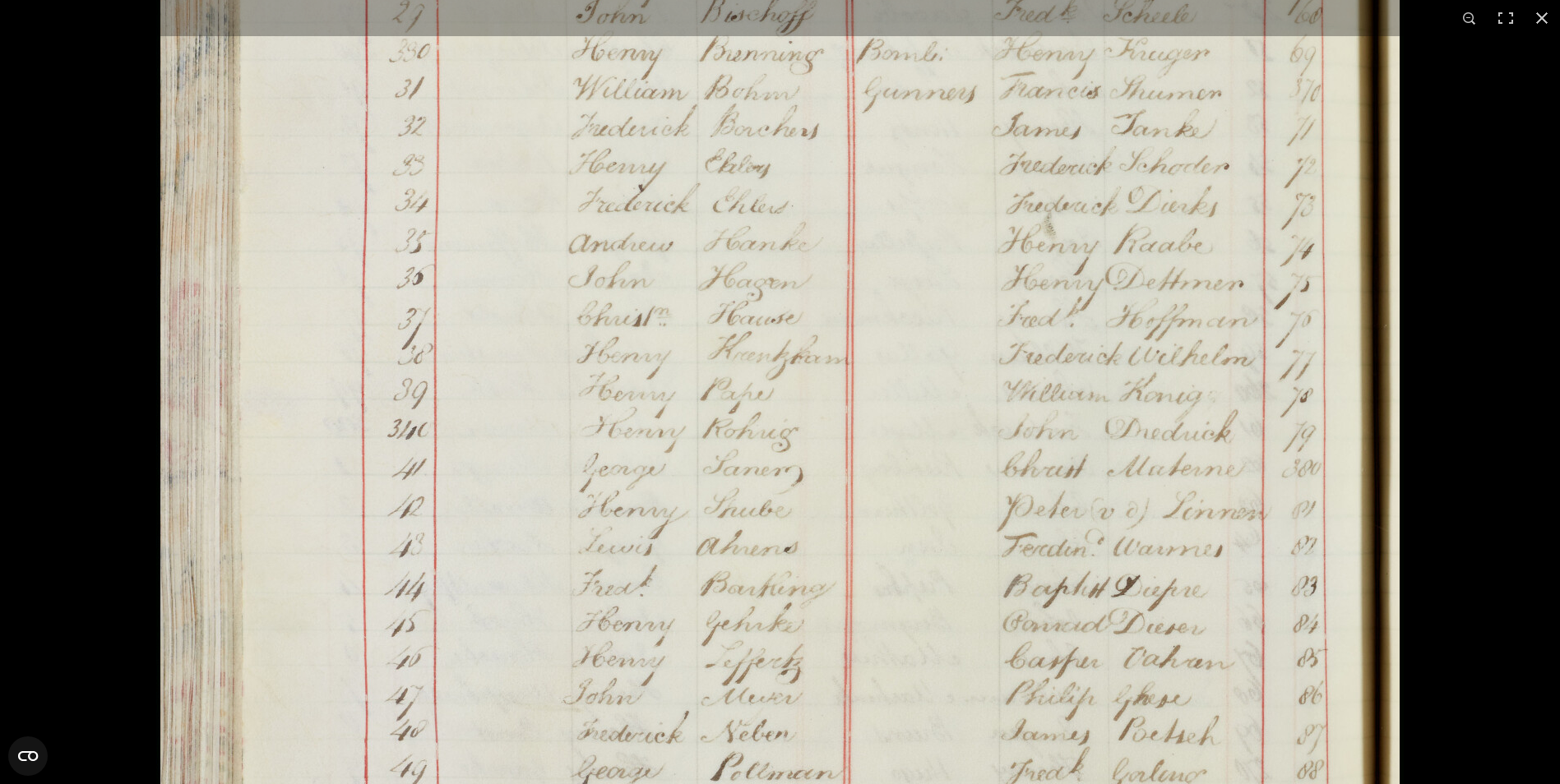
click at [725, 467] on img at bounding box center [780, 277] width 1247 height 1776
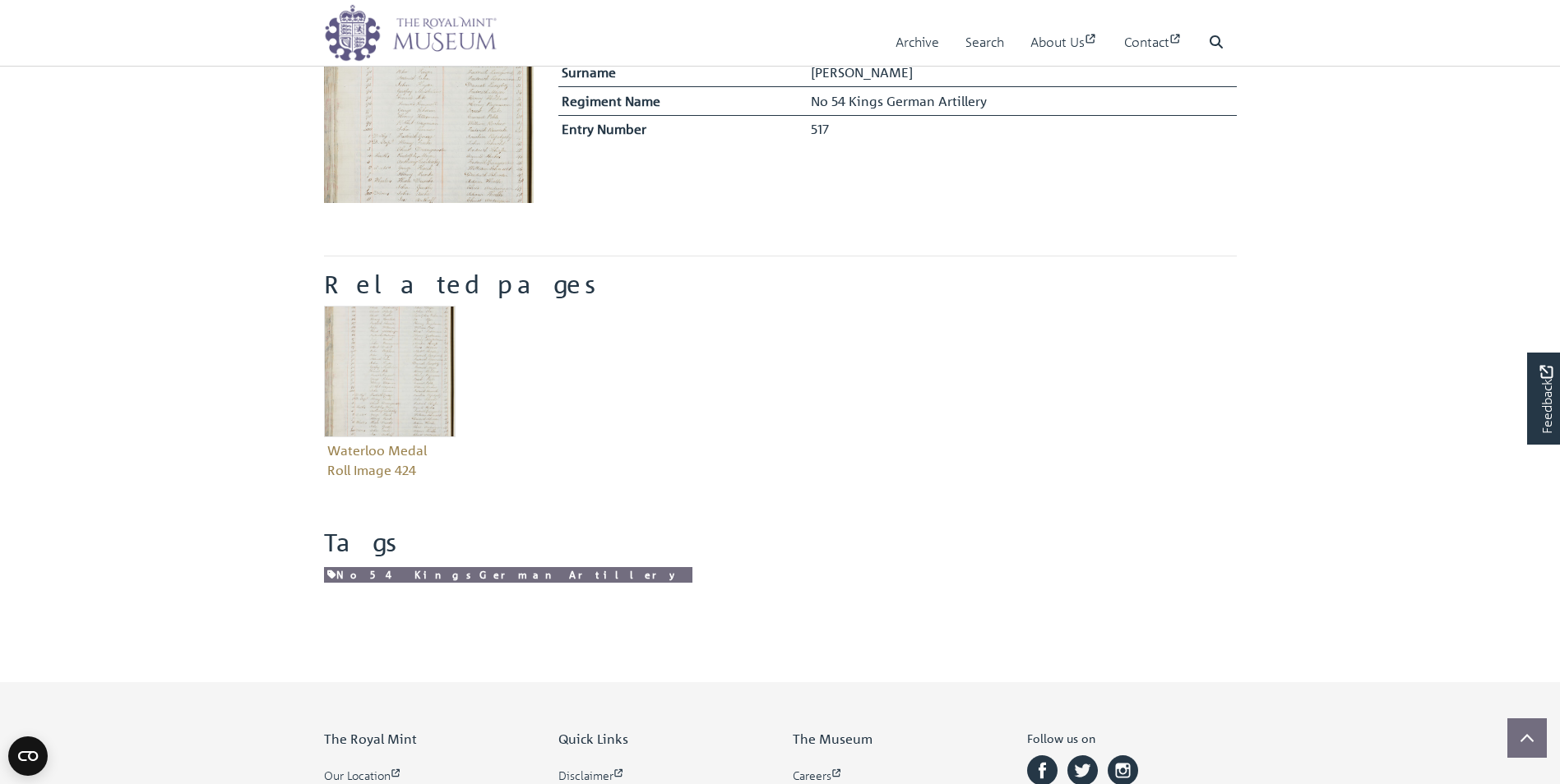
scroll to position [527, 0]
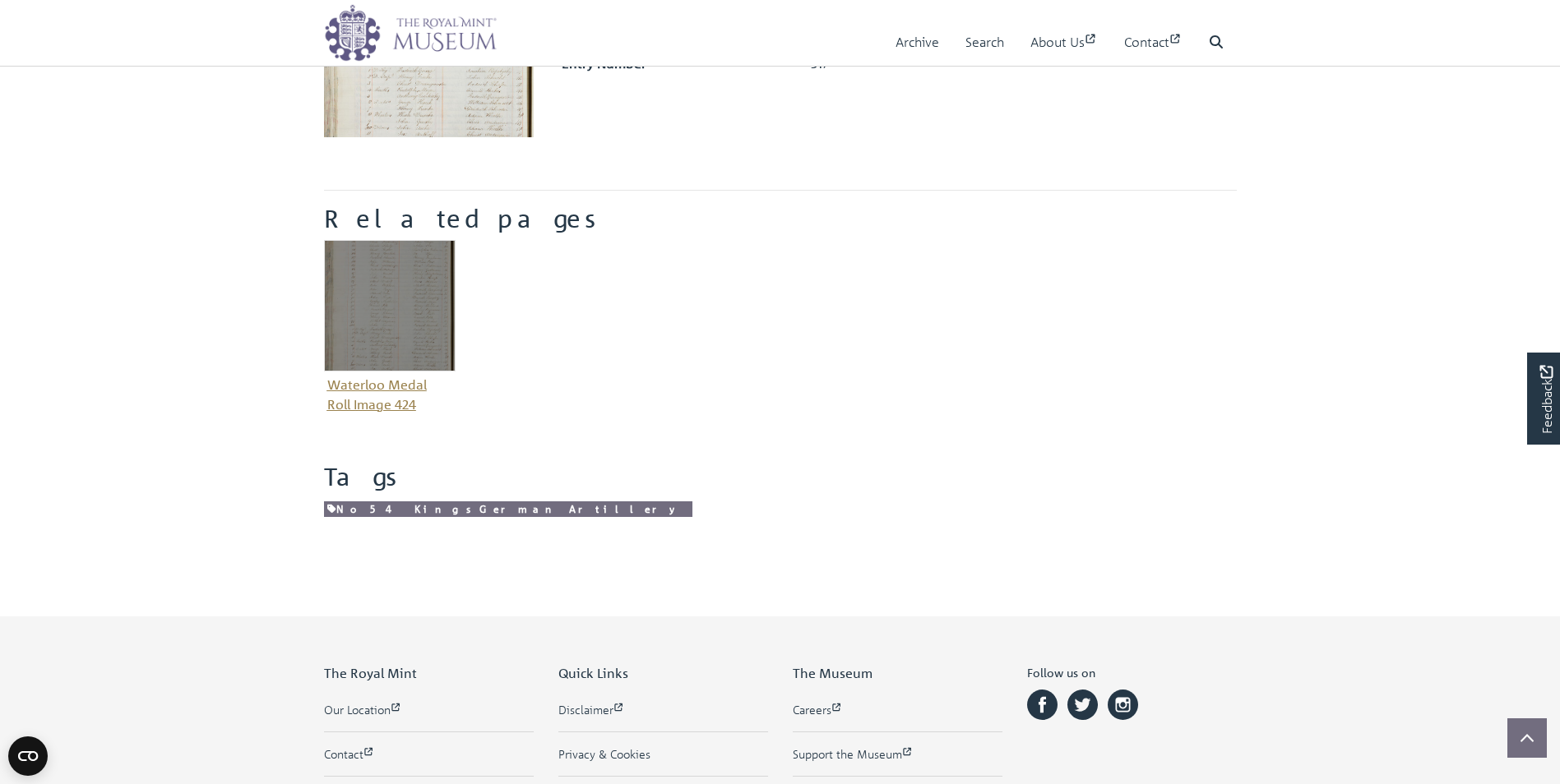
click at [408, 327] on img "Item related to this entity" at bounding box center [389, 306] width 132 height 132
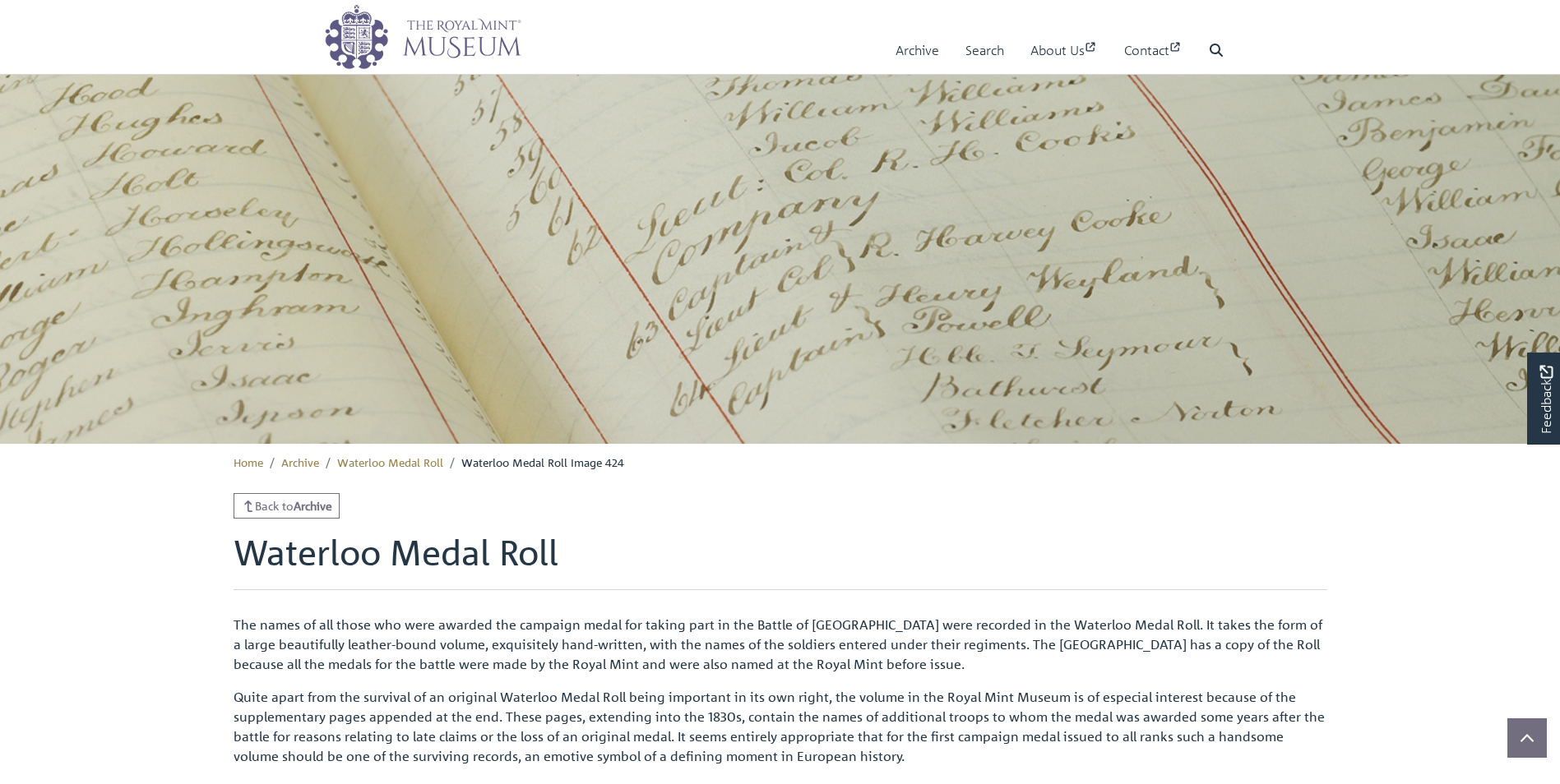
click at [408, 532] on h1 "Waterloo Medal Roll" at bounding box center [780, 560] width 1093 height 57
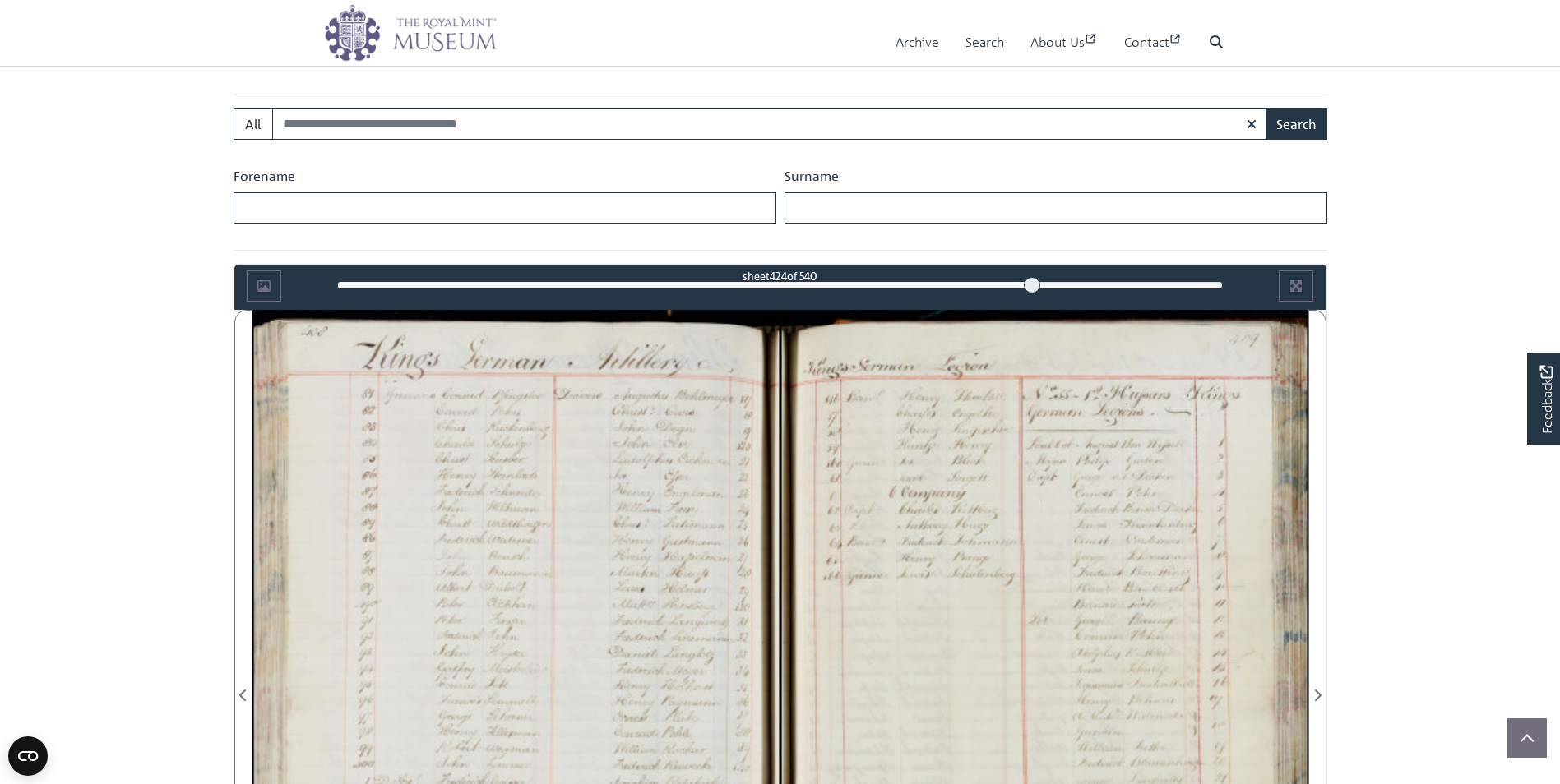
scroll to position [844, 0]
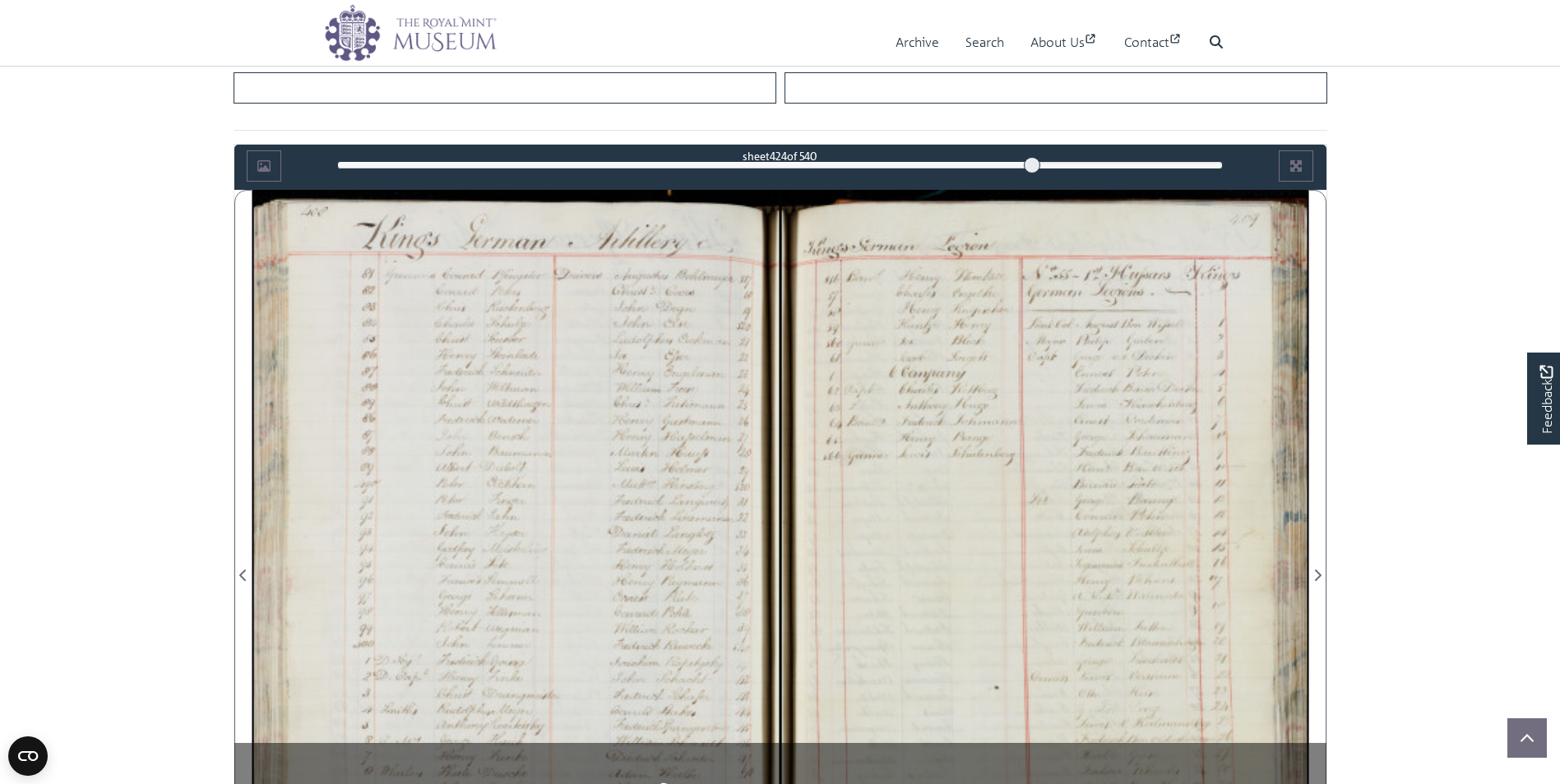
click at [883, 484] on div at bounding box center [1044, 566] width 528 height 752
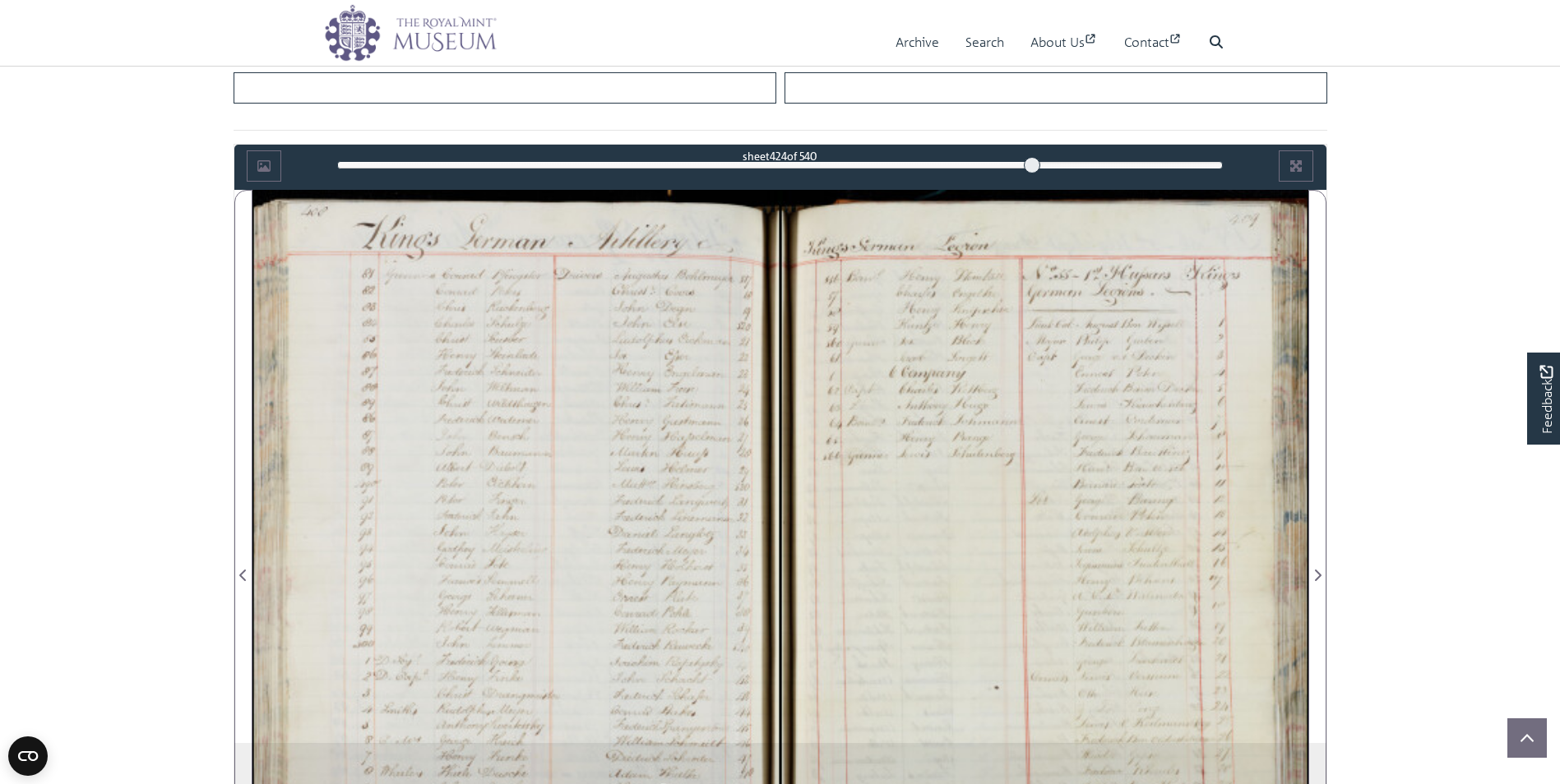
click at [883, 484] on div at bounding box center [1044, 566] width 528 height 752
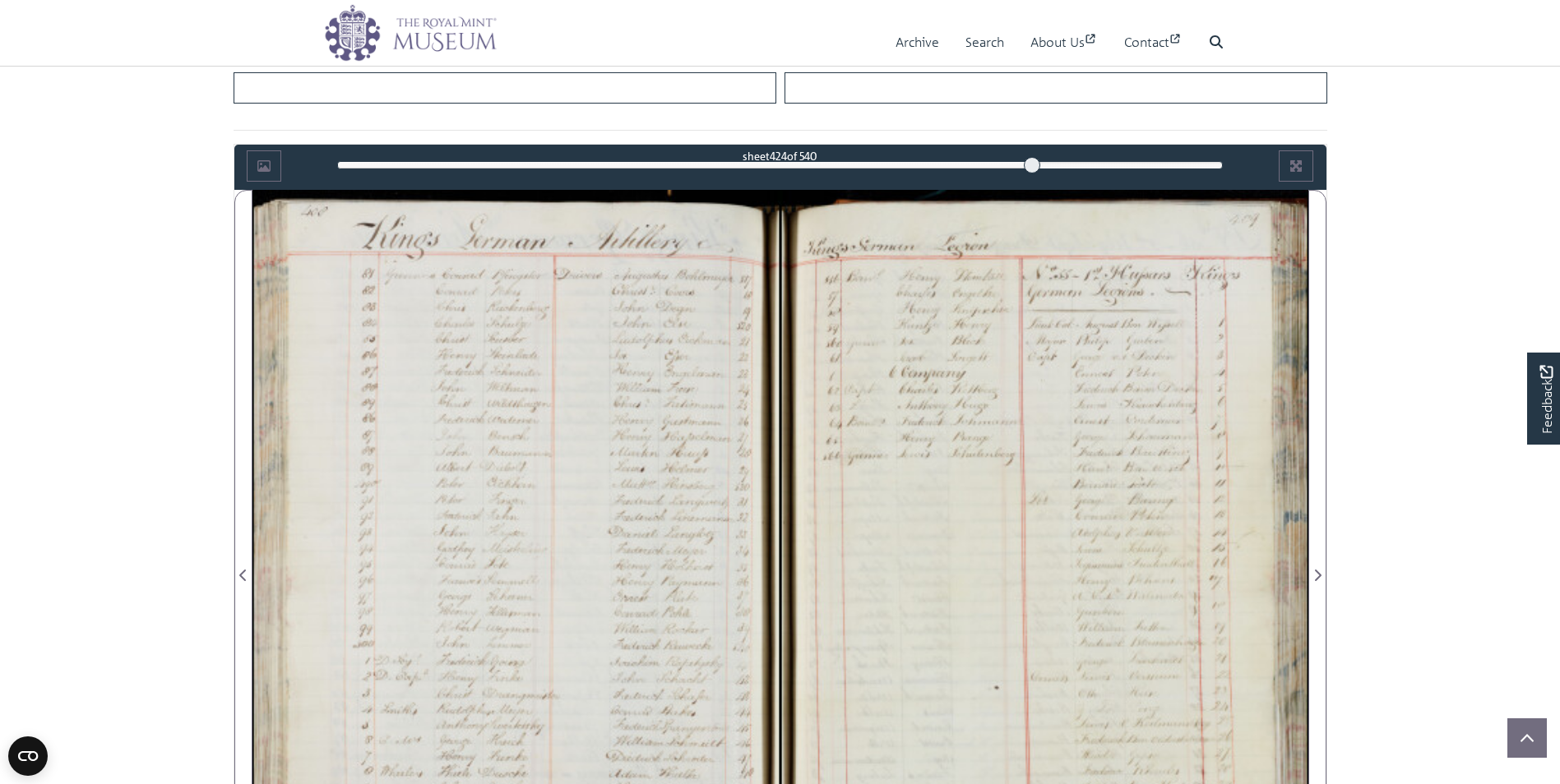
click at [883, 483] on div at bounding box center [1044, 566] width 528 height 752
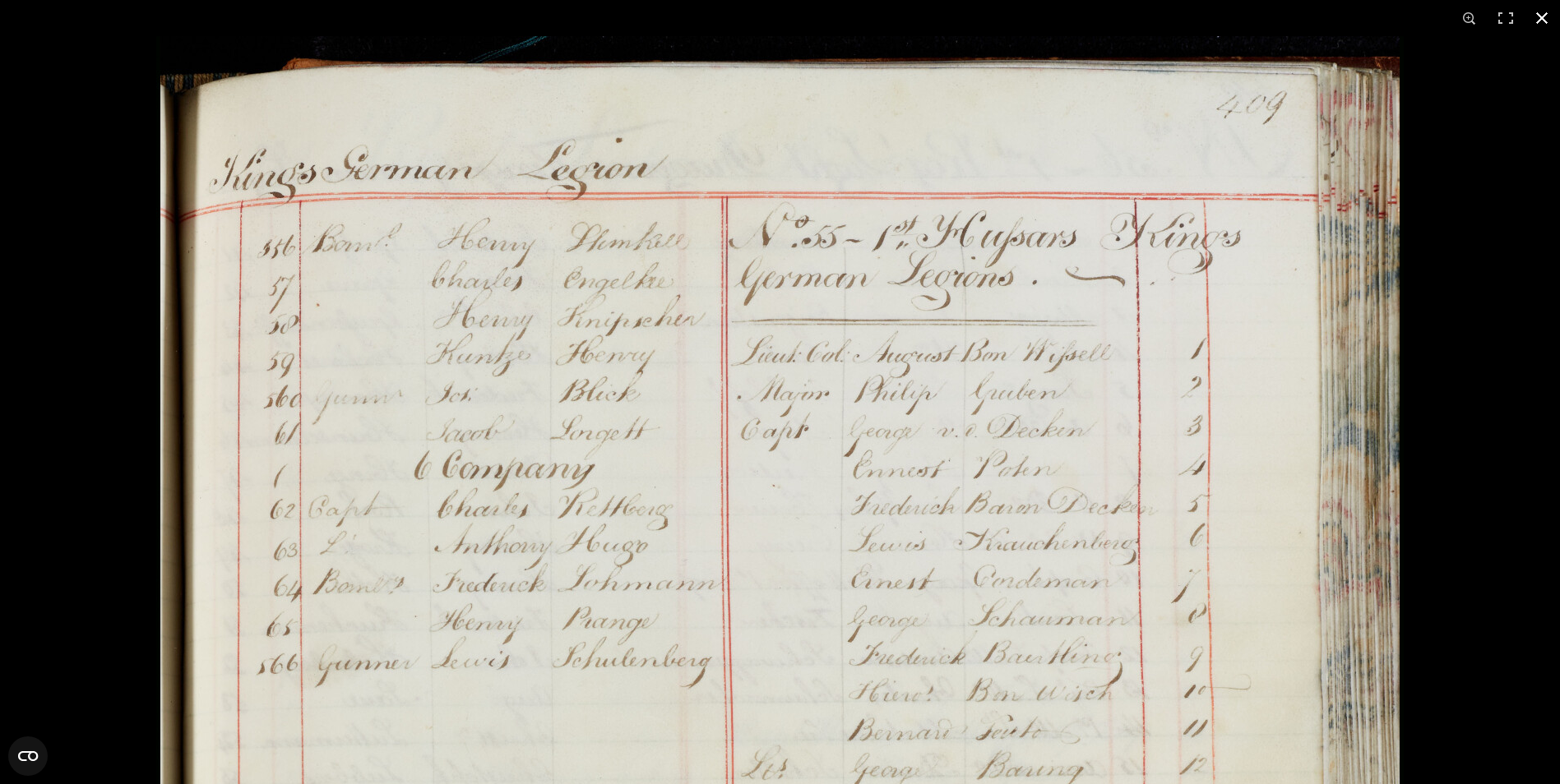
click at [67, 636] on div at bounding box center [780, 392] width 1560 height 784
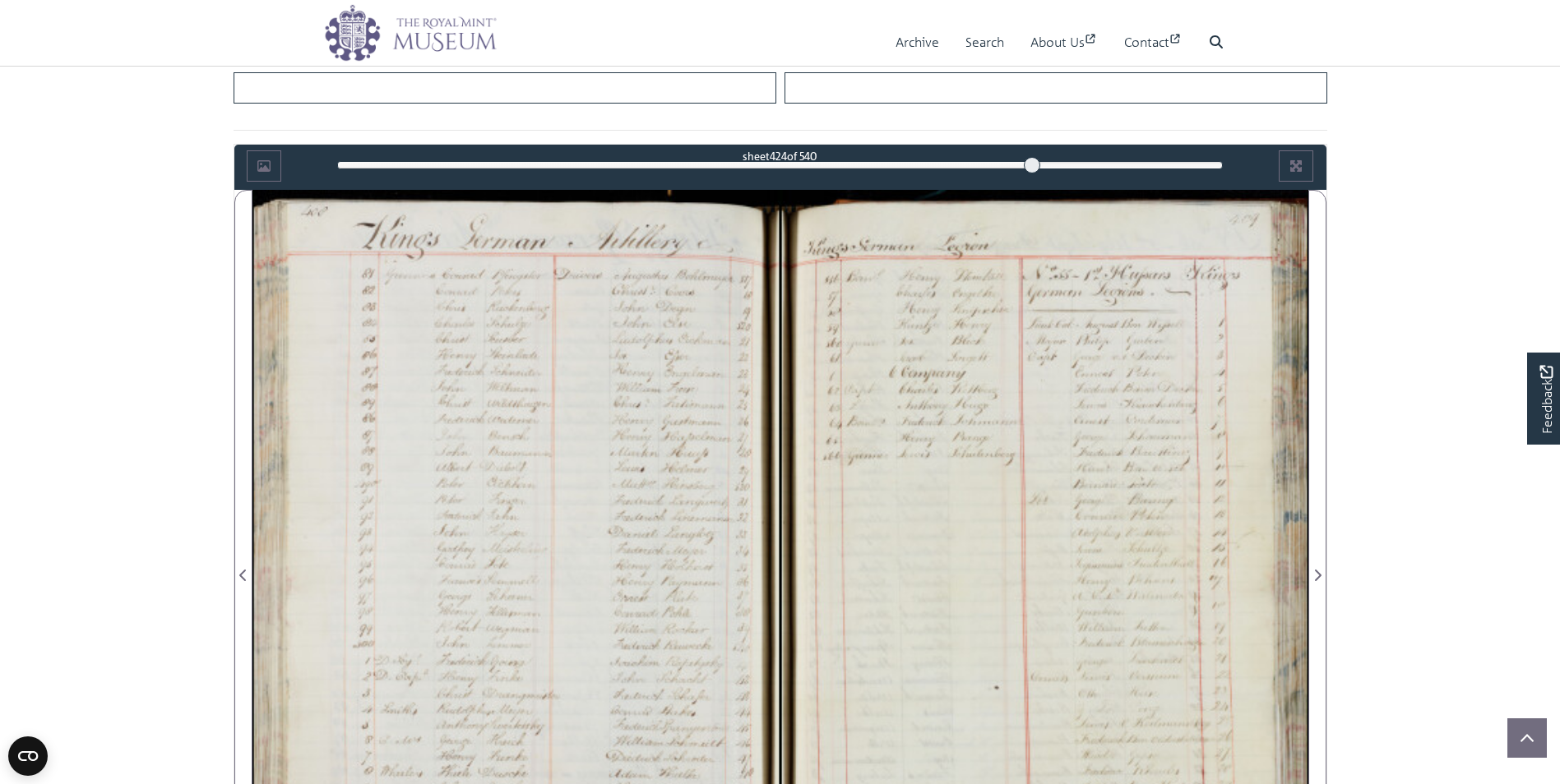
click at [69, 633] on div at bounding box center [780, 392] width 1560 height 784
click at [563, 513] on div at bounding box center [517, 566] width 528 height 752
click at [565, 511] on div at bounding box center [517, 566] width 528 height 752
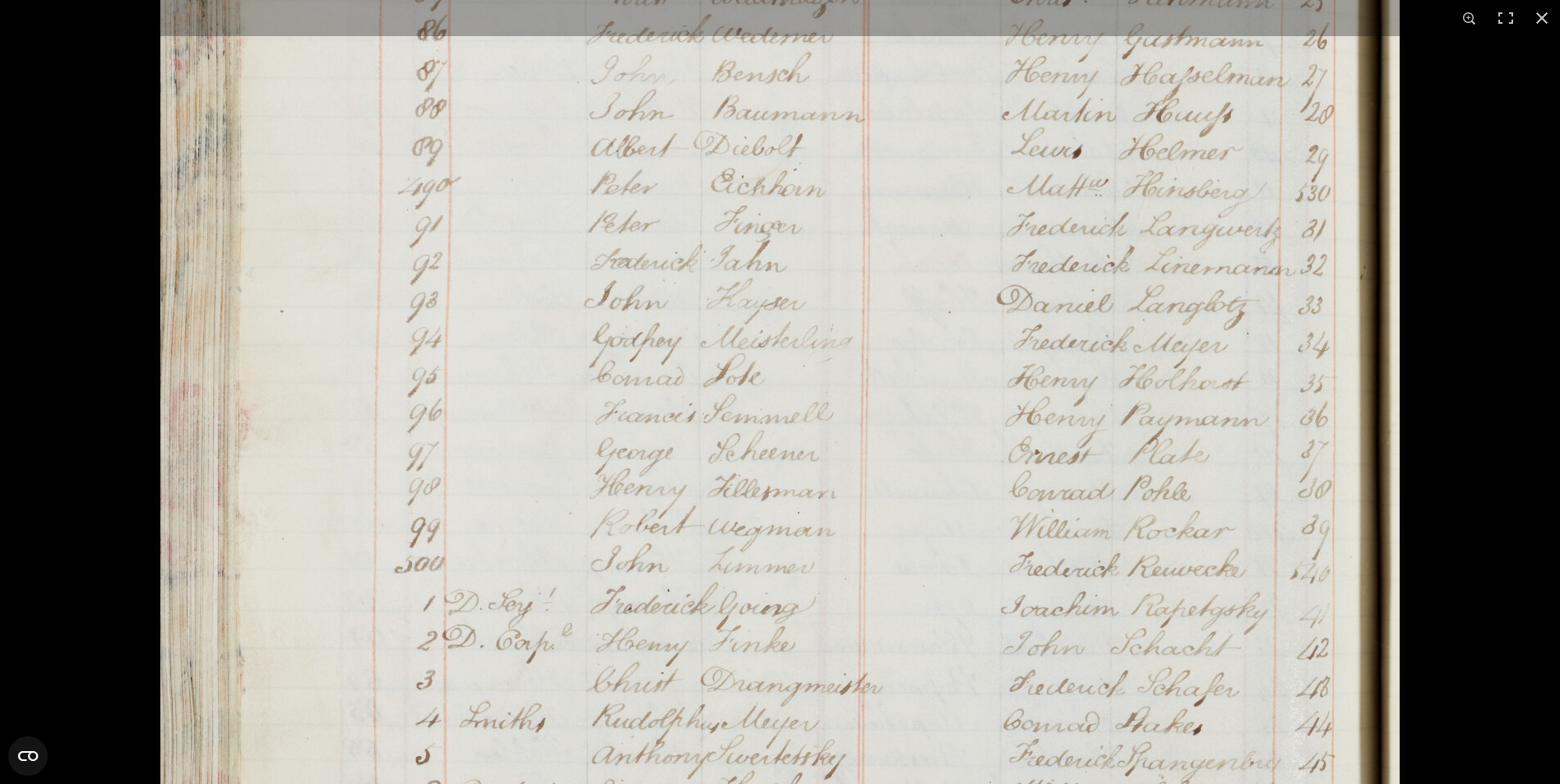
click at [577, 313] on img at bounding box center [780, 379] width 1247 height 1776
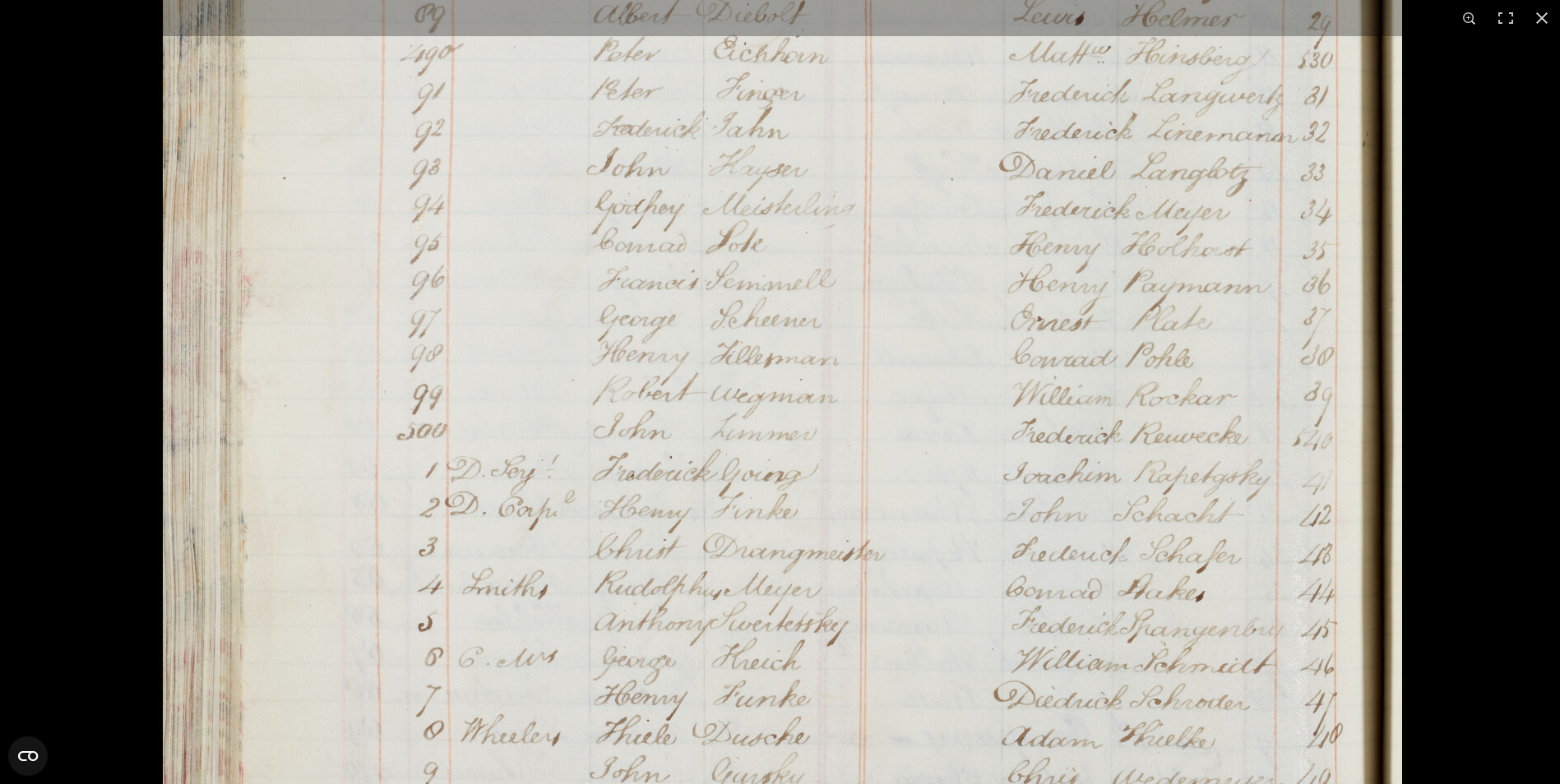
click at [562, 202] on img at bounding box center [781, 246] width 1247 height 1776
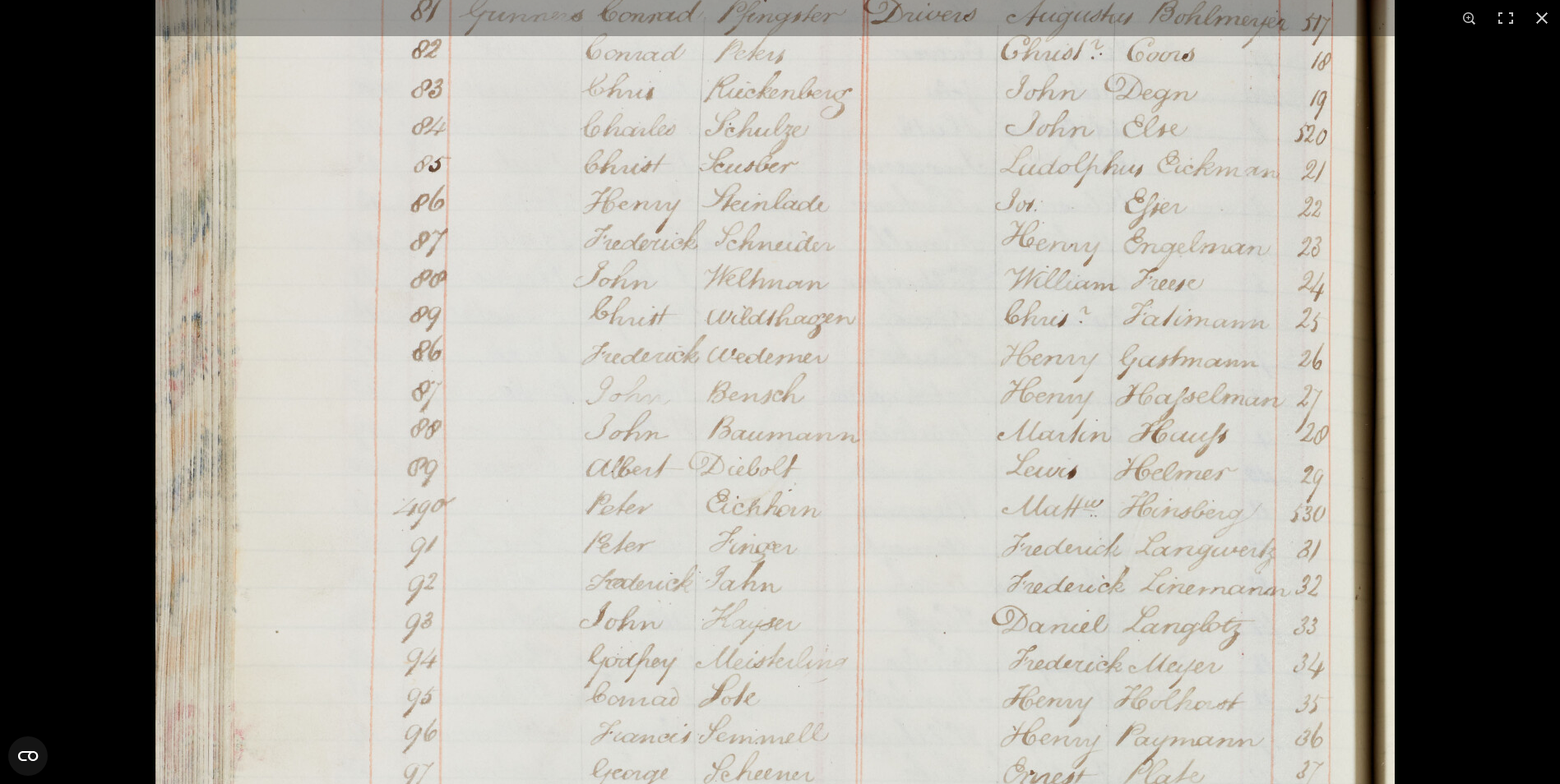
click at [912, 656] on img at bounding box center [774, 700] width 1247 height 1776
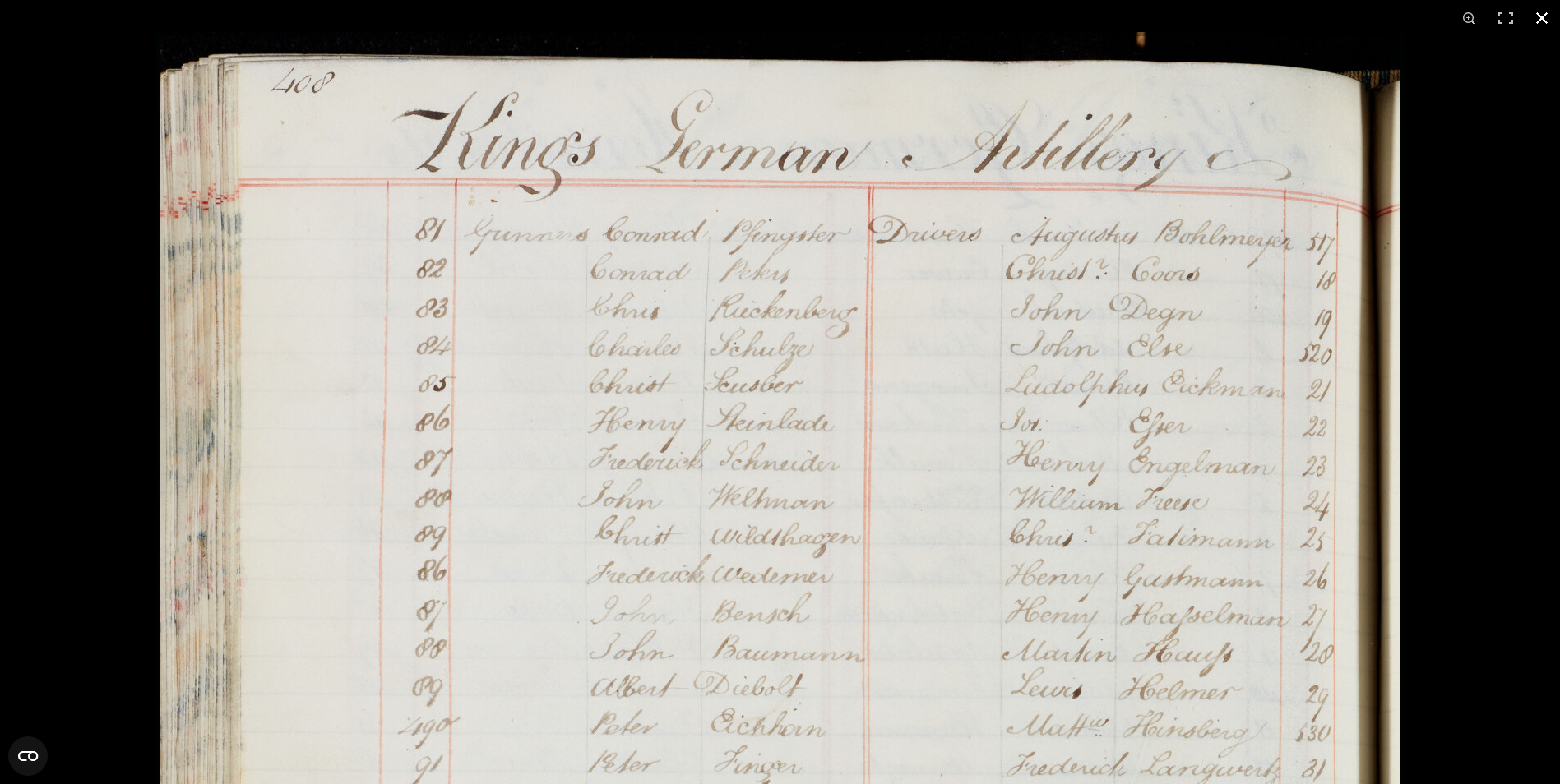
click at [127, 270] on div at bounding box center [780, 392] width 1560 height 784
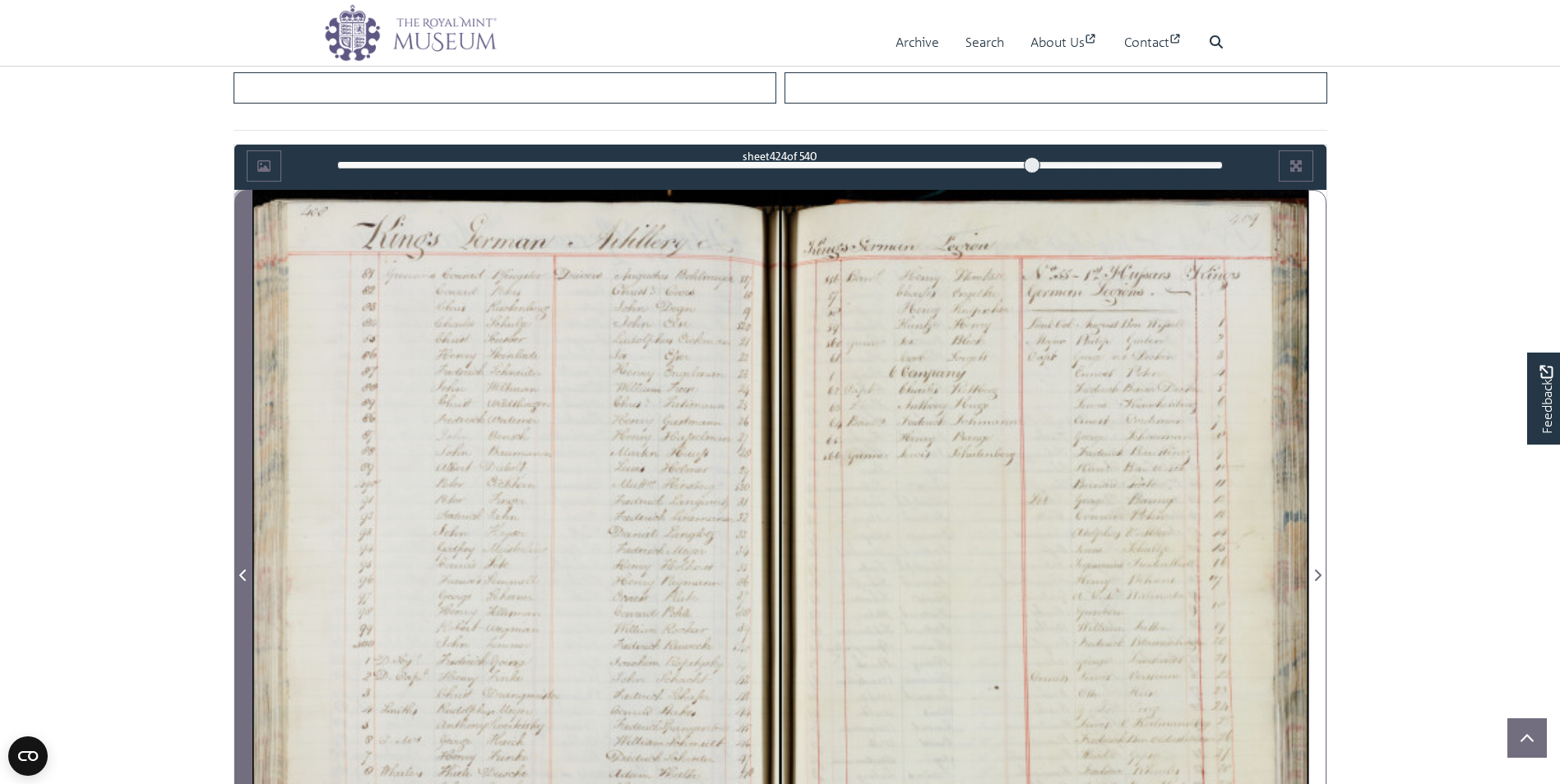
click at [242, 570] on icon "Previous Page" at bounding box center [243, 576] width 8 height 13
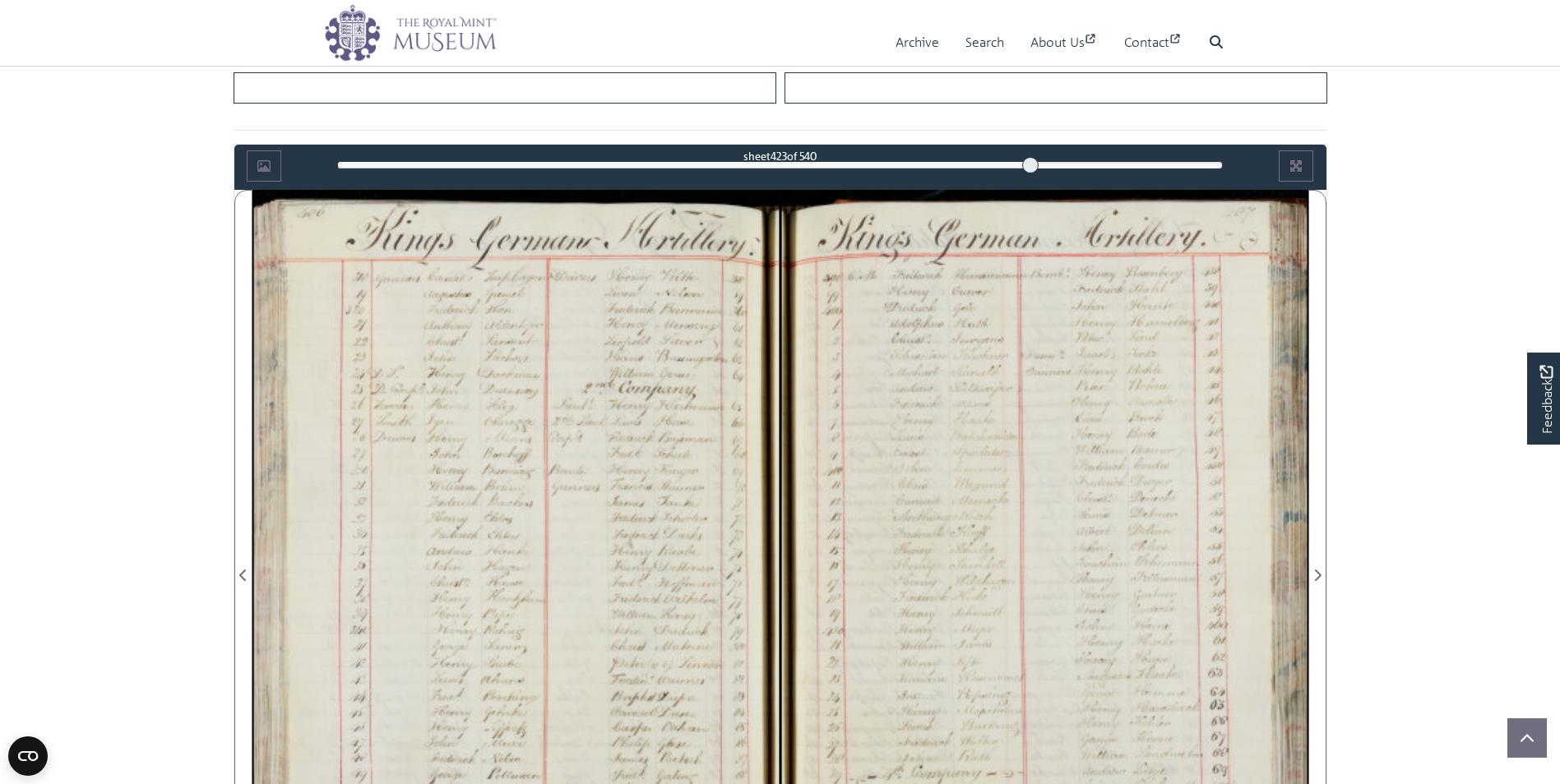
click at [448, 578] on div at bounding box center [517, 566] width 528 height 752
click at [449, 578] on div at bounding box center [517, 566] width 528 height 752
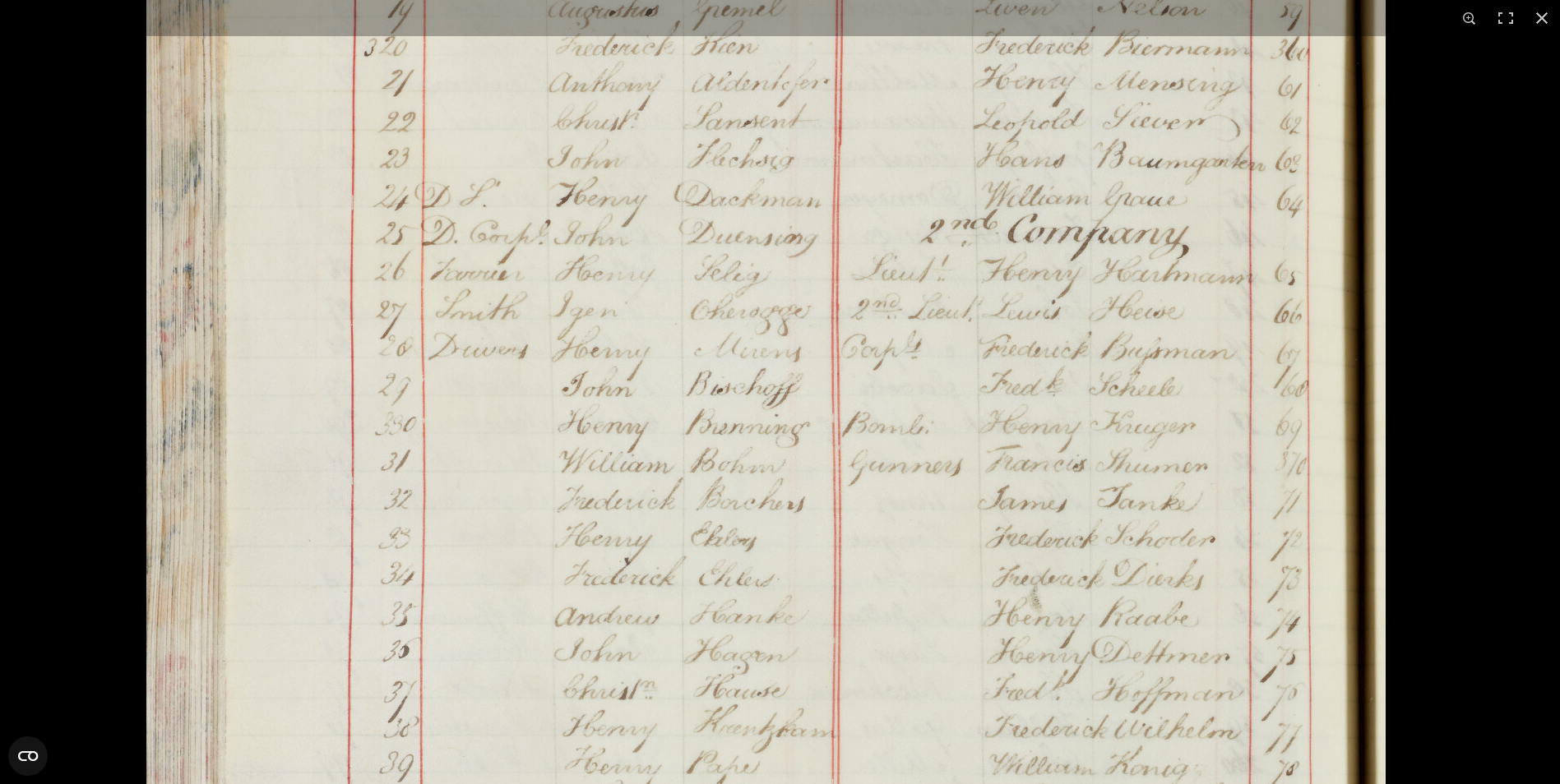
click at [866, 523] on img at bounding box center [765, 651] width 1247 height 1776
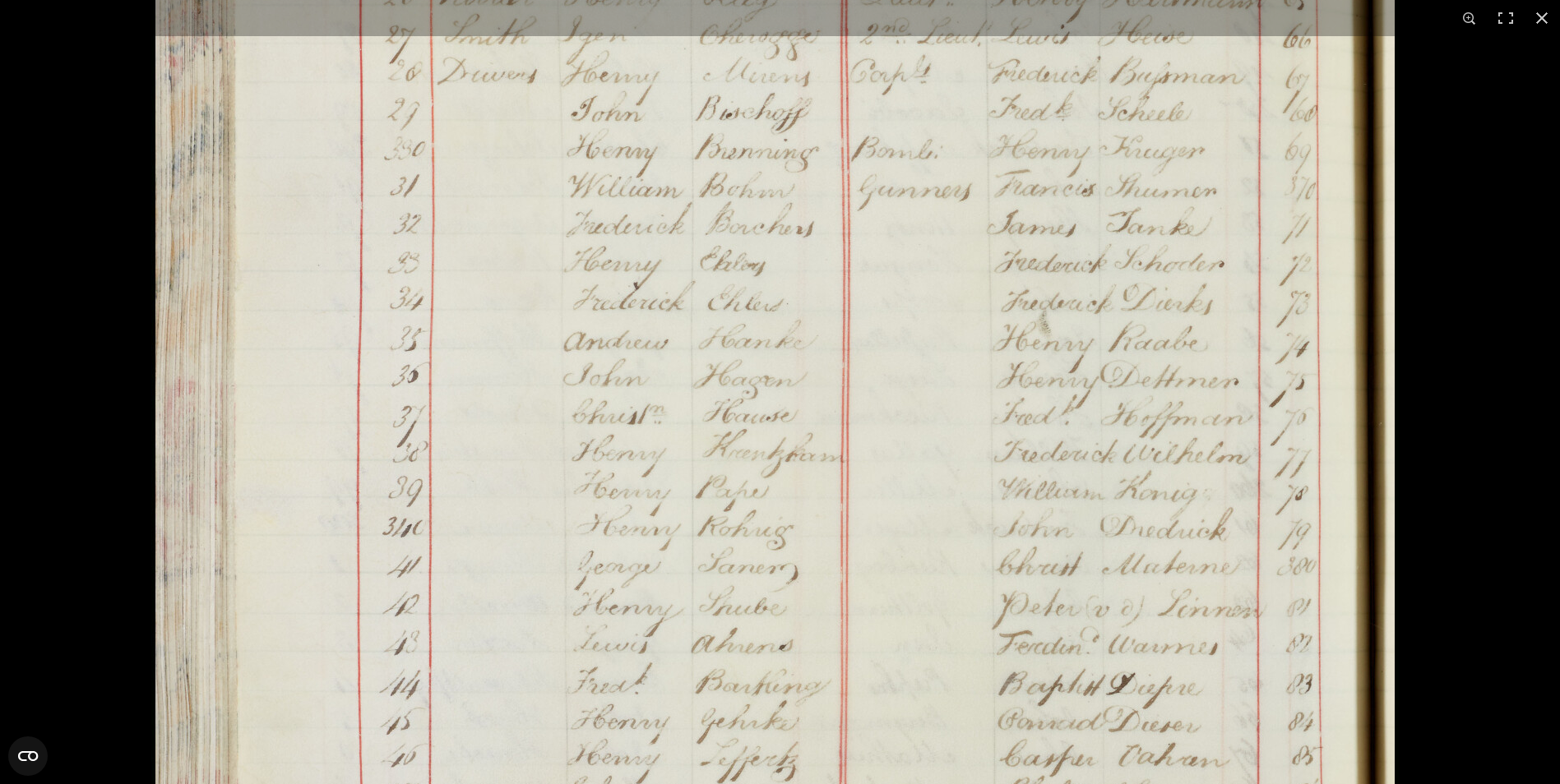
click at [892, 487] on img at bounding box center [774, 376] width 1247 height 1776
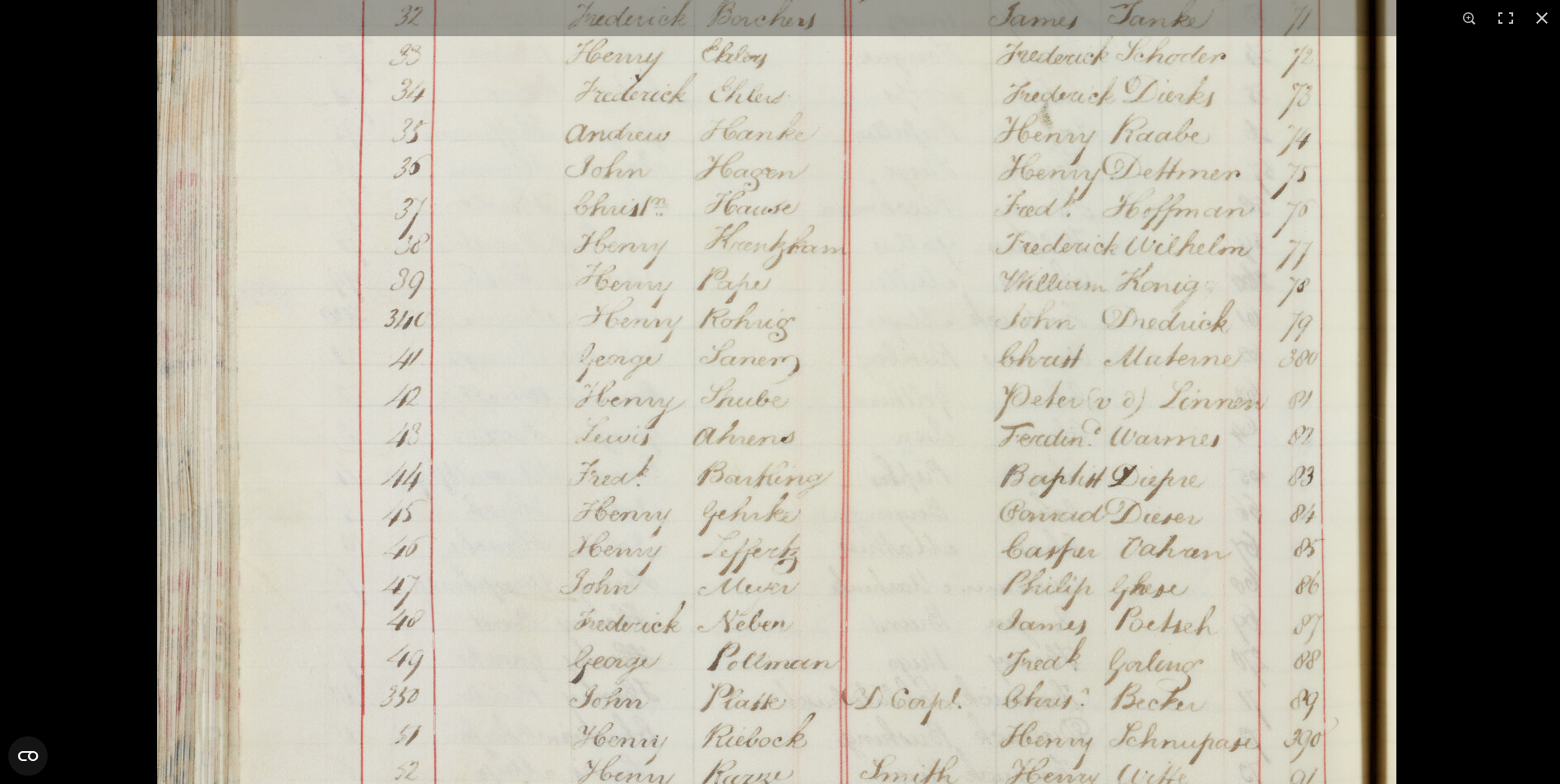
click at [912, 544] on img at bounding box center [776, 167] width 1247 height 1776
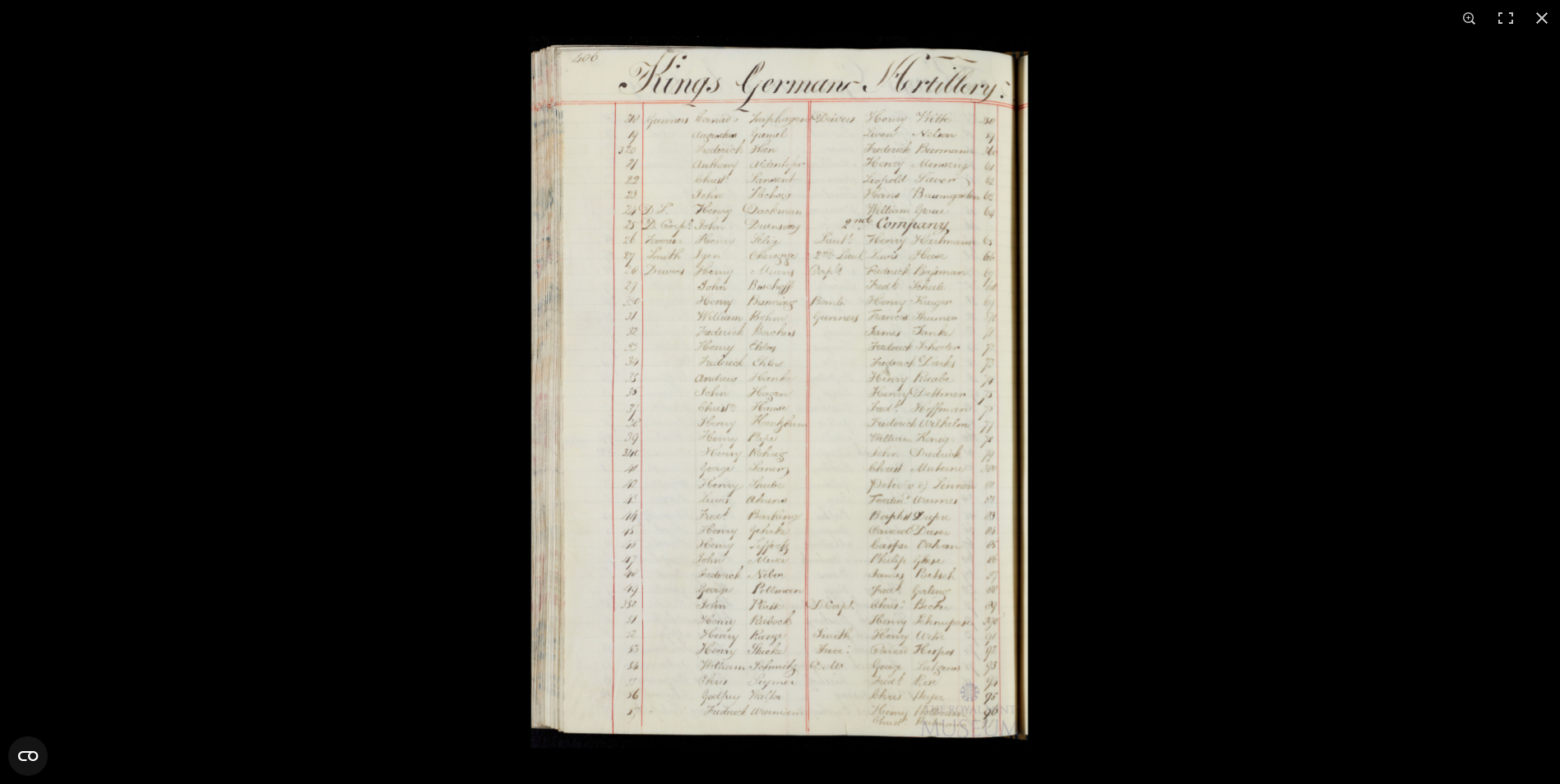
click at [651, 428] on img at bounding box center [780, 392] width 500 height 712
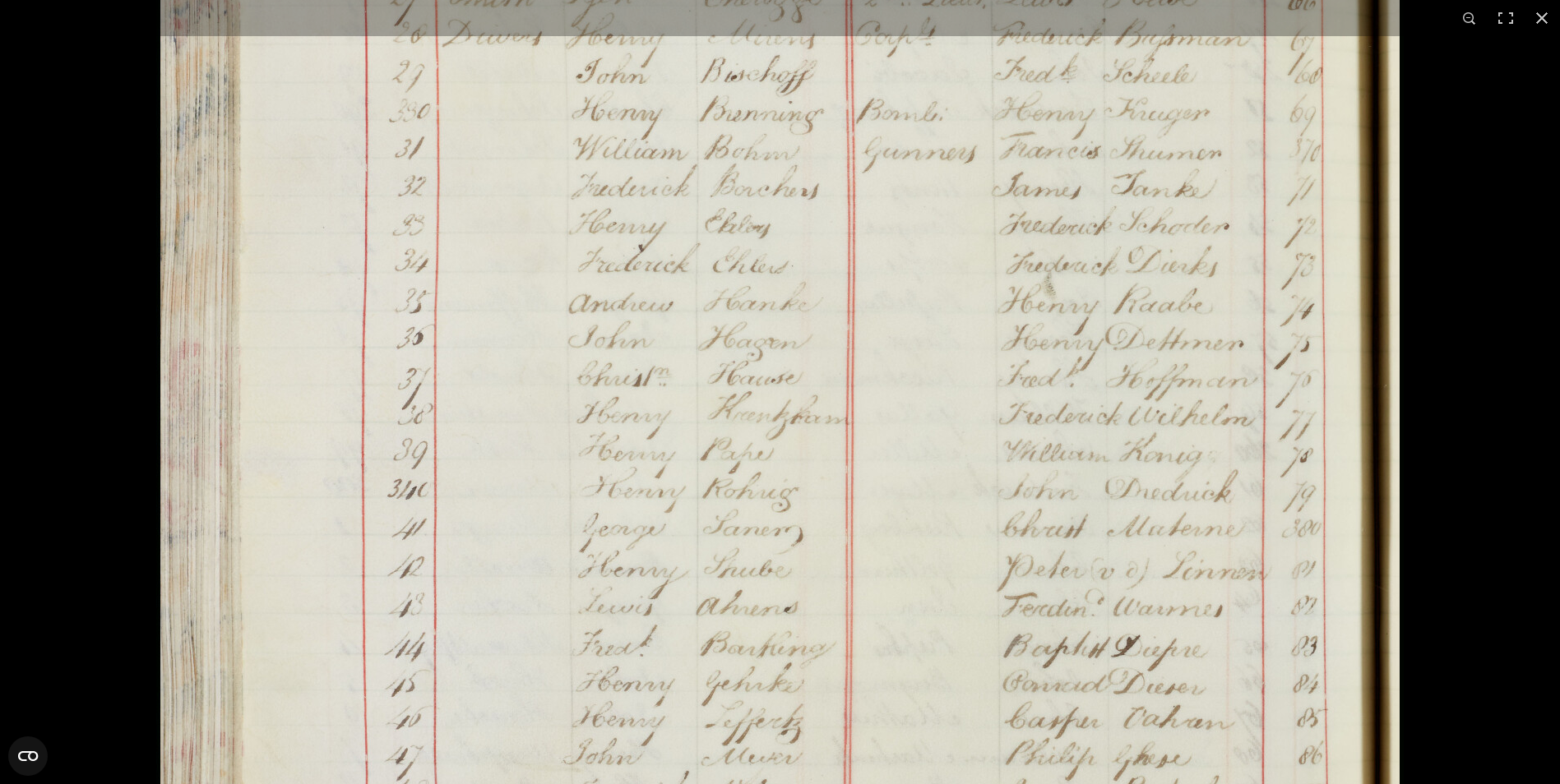
click at [412, 437] on img at bounding box center [780, 337] width 1247 height 1776
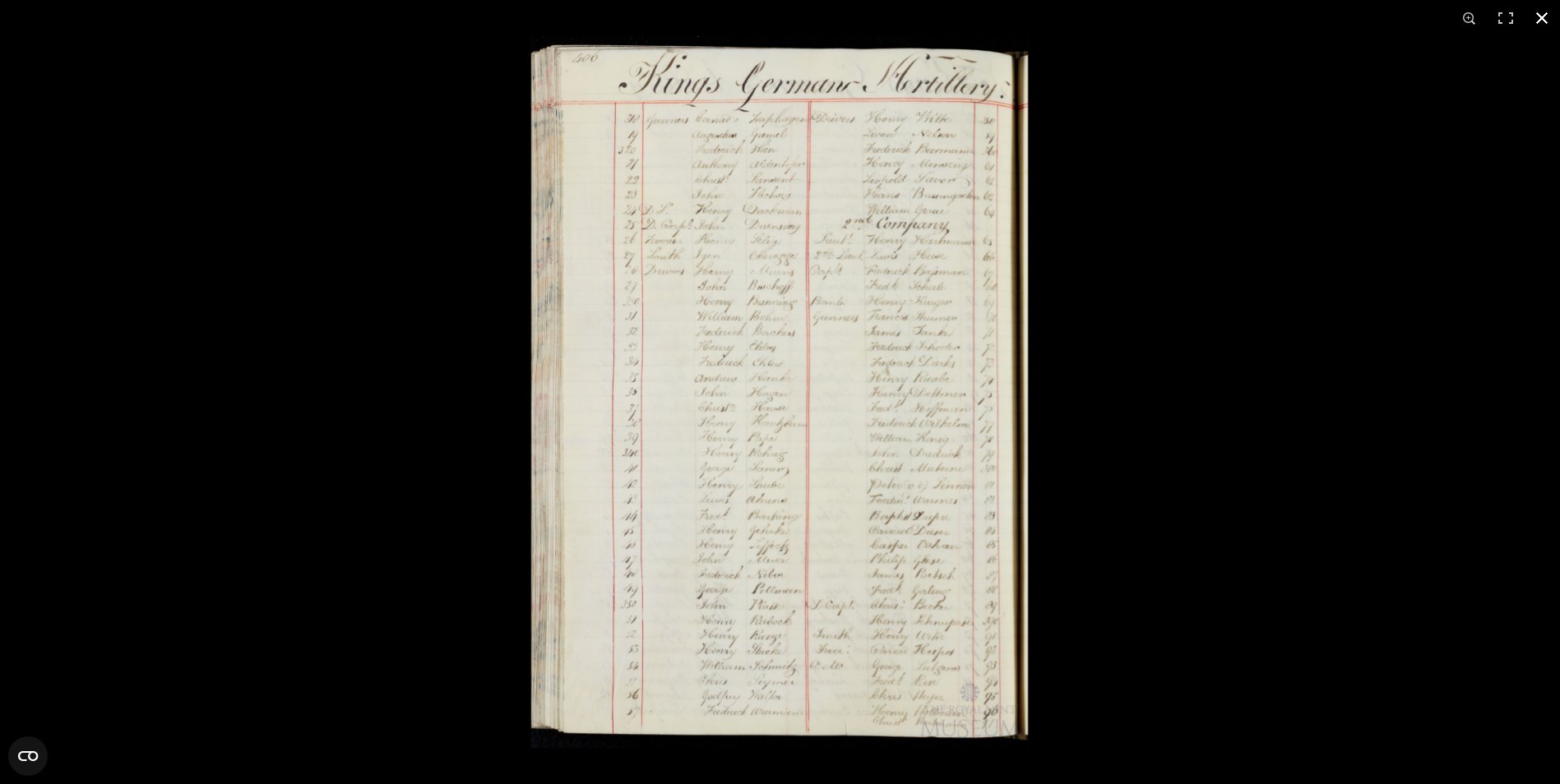
click at [1097, 491] on div at bounding box center [1309, 428] width 1560 height 784
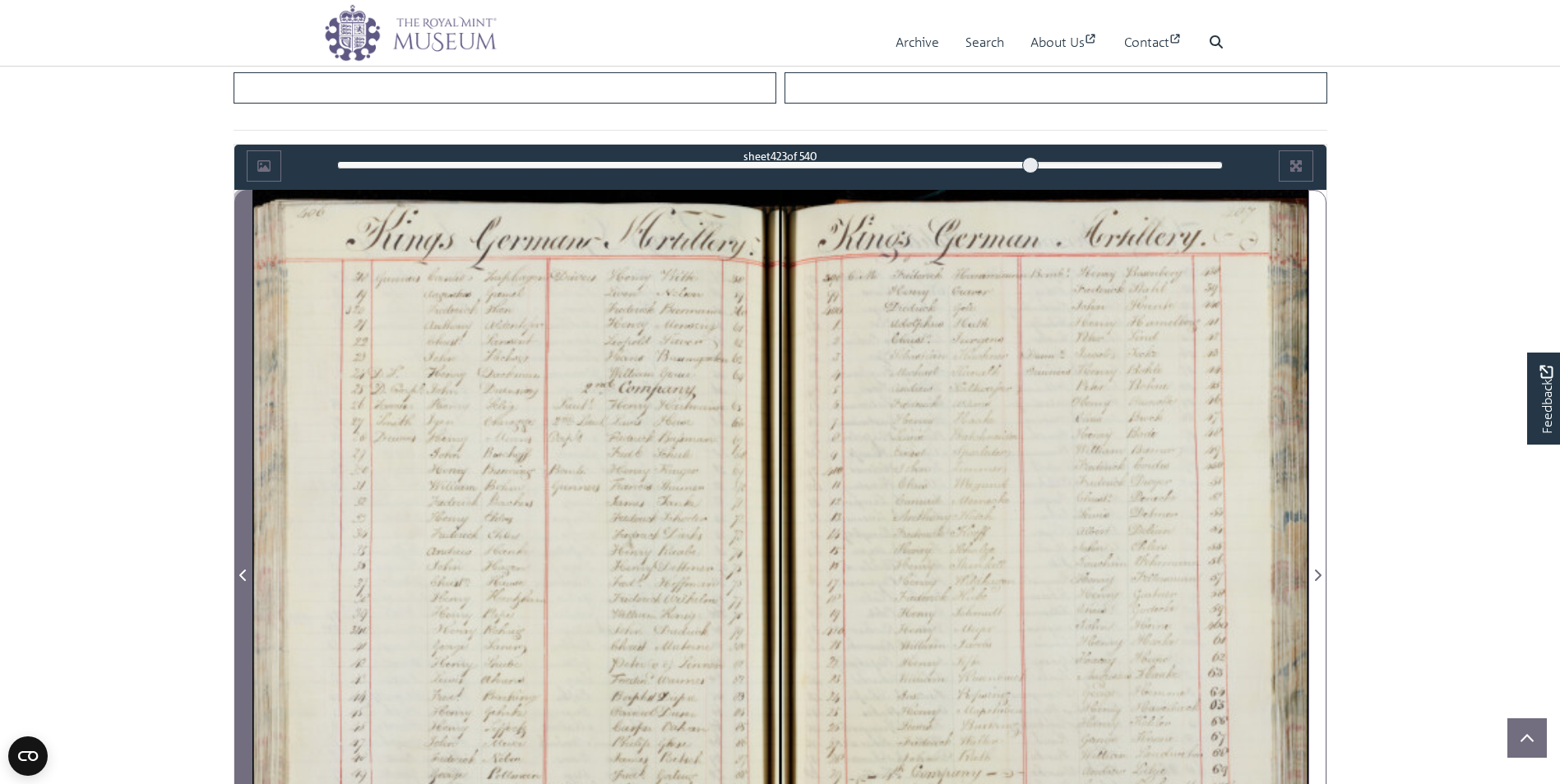
click at [236, 572] on span "Previous Page" at bounding box center [244, 576] width 16 height 20
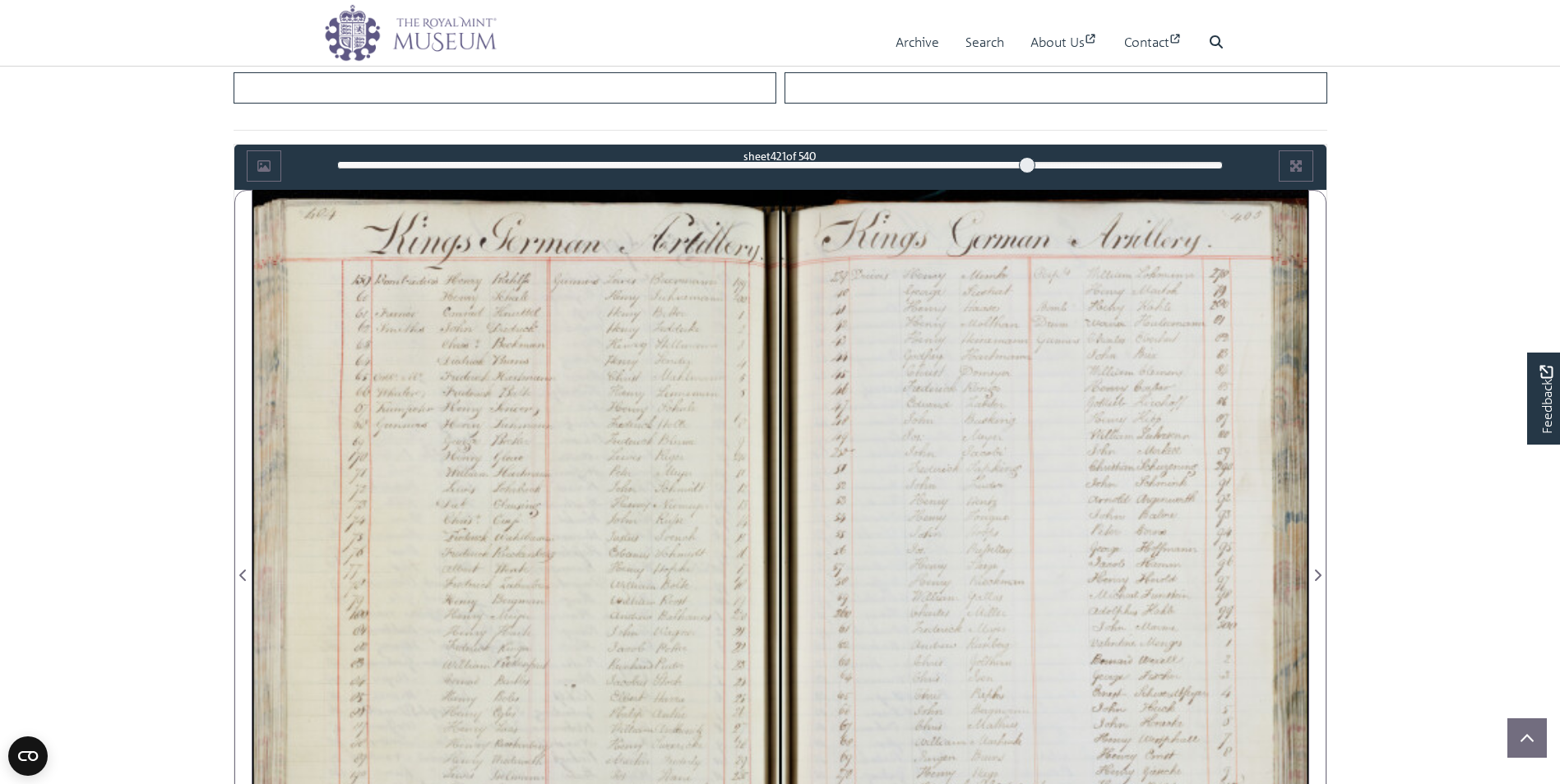
click at [1038, 601] on div at bounding box center [1044, 566] width 528 height 752
click at [1039, 598] on div at bounding box center [1044, 566] width 528 height 752
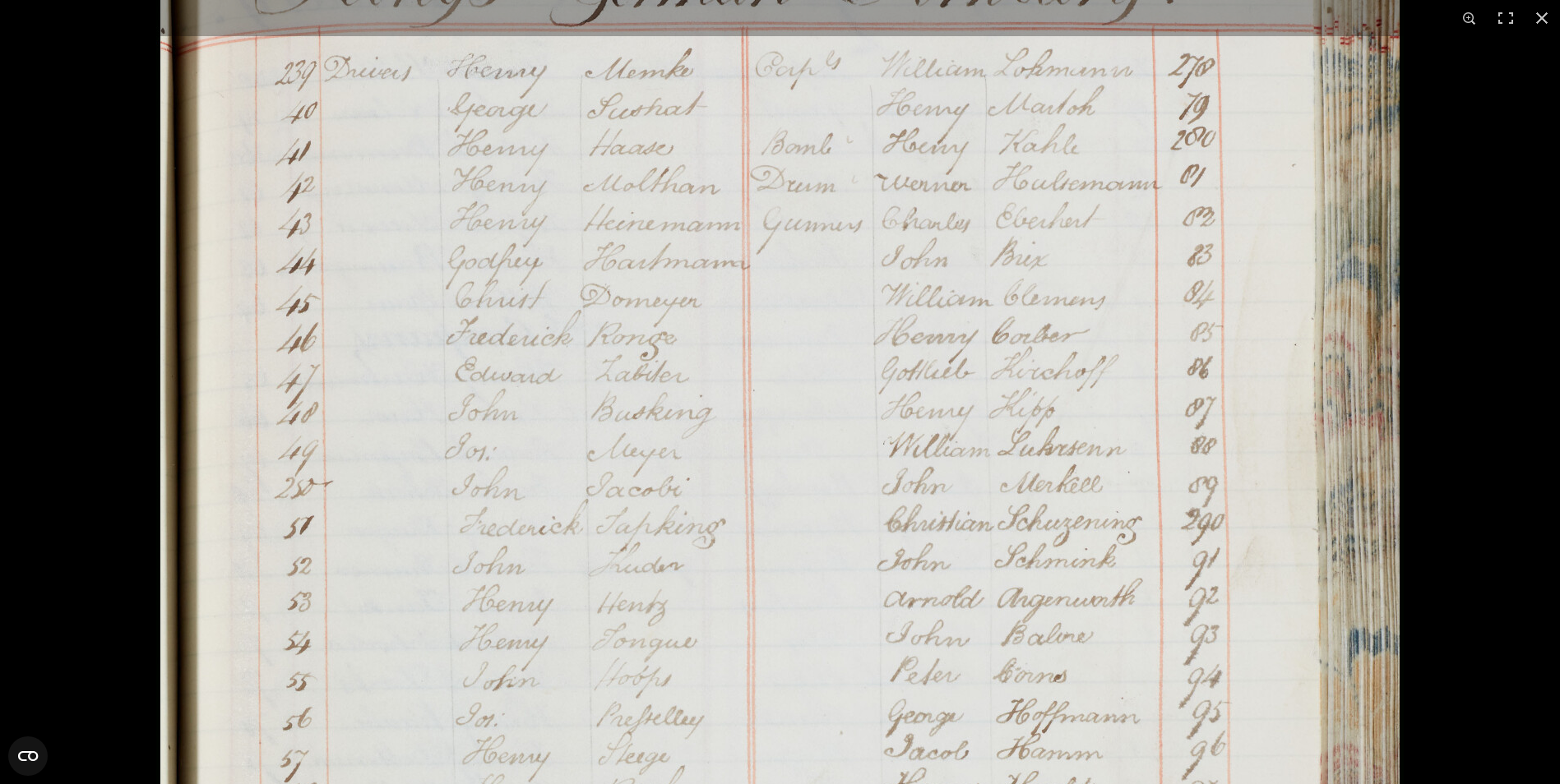
click at [1249, 625] on img at bounding box center [780, 756] width 1247 height 1776
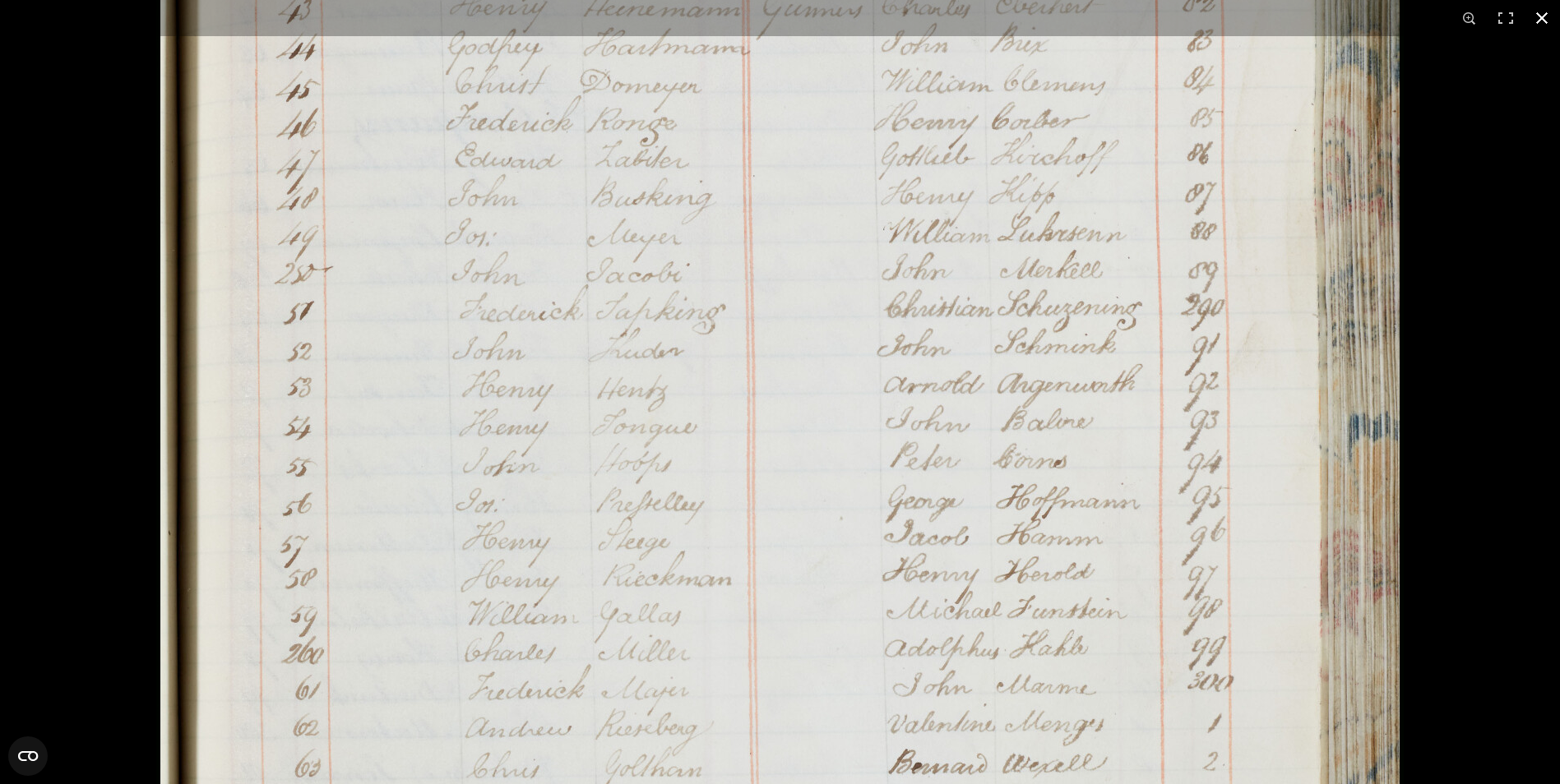
scroll to position [1754, 0]
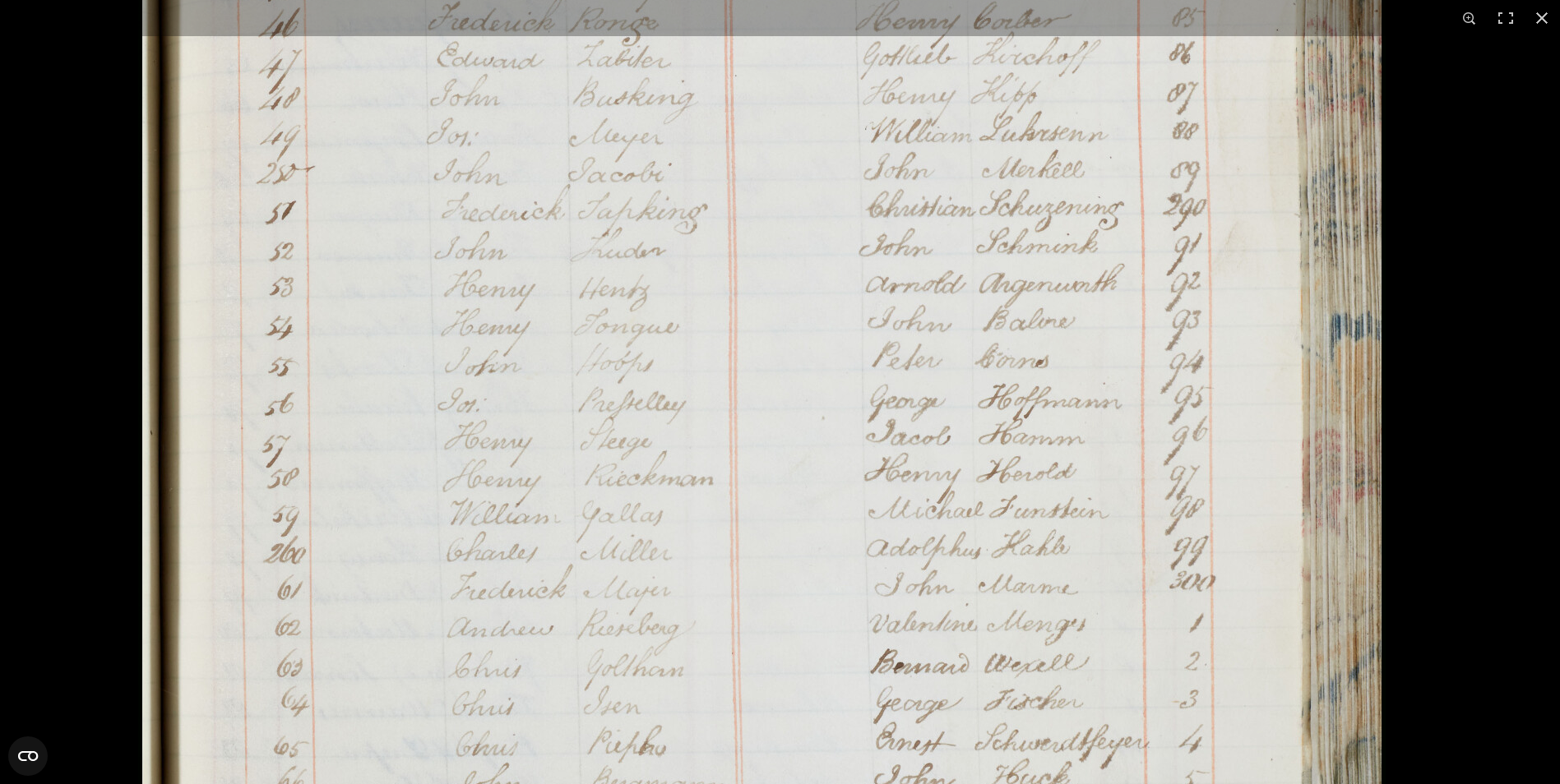
click at [1229, 589] on img at bounding box center [761, 441] width 1247 height 1776
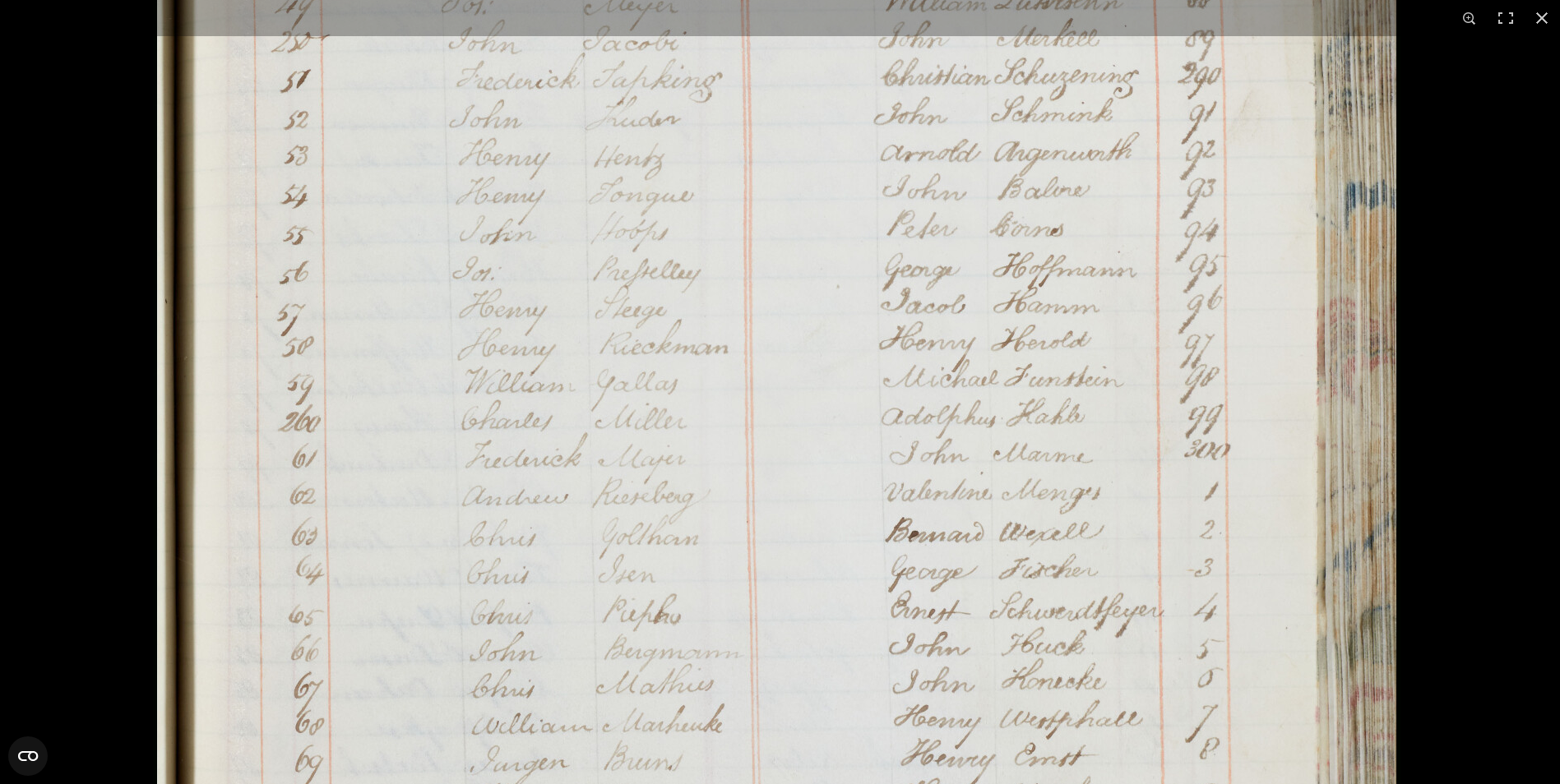
click at [1246, 604] on img at bounding box center [776, 309] width 1247 height 1776
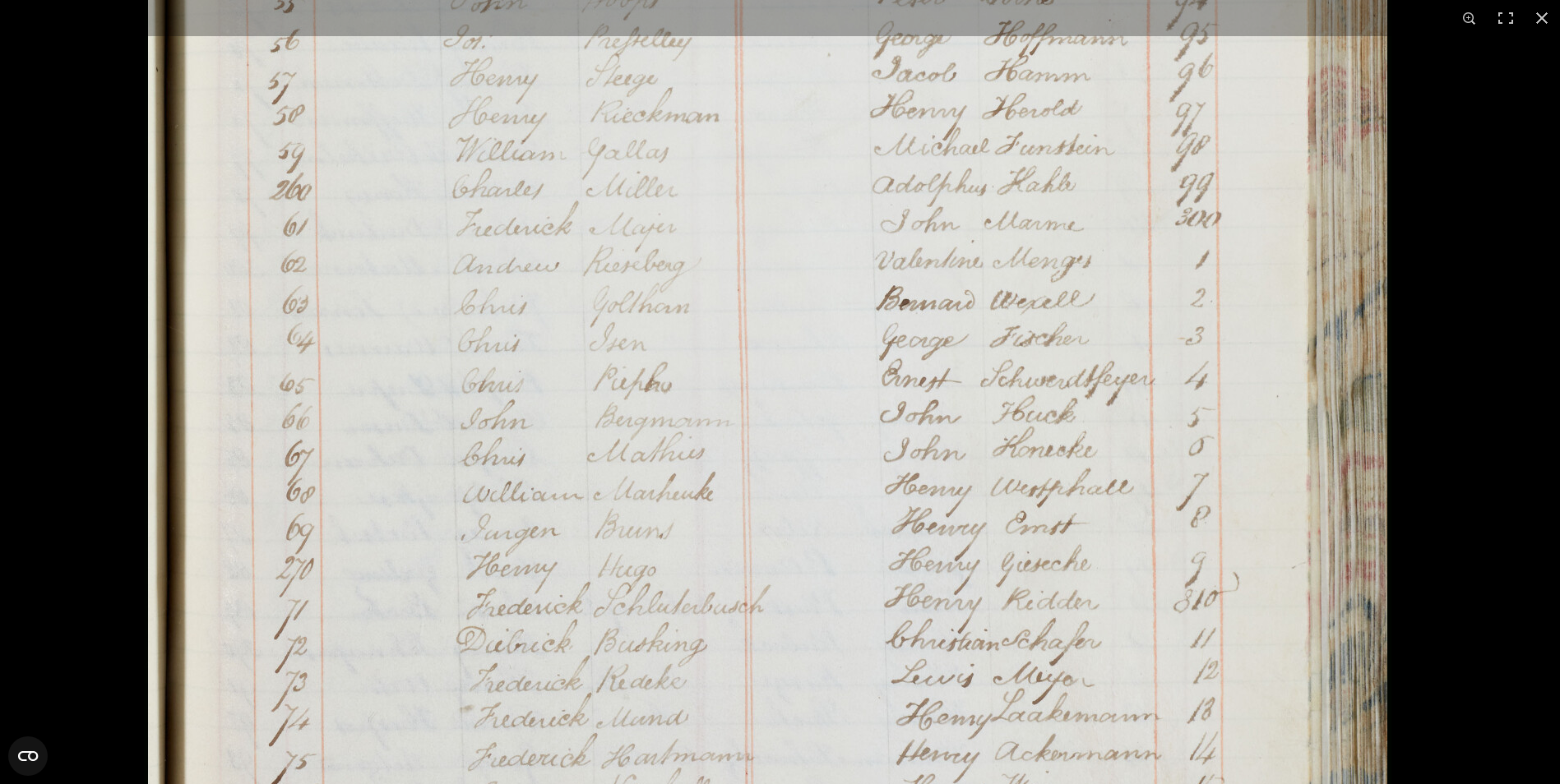
click at [1259, 605] on img at bounding box center [767, 78] width 1247 height 1776
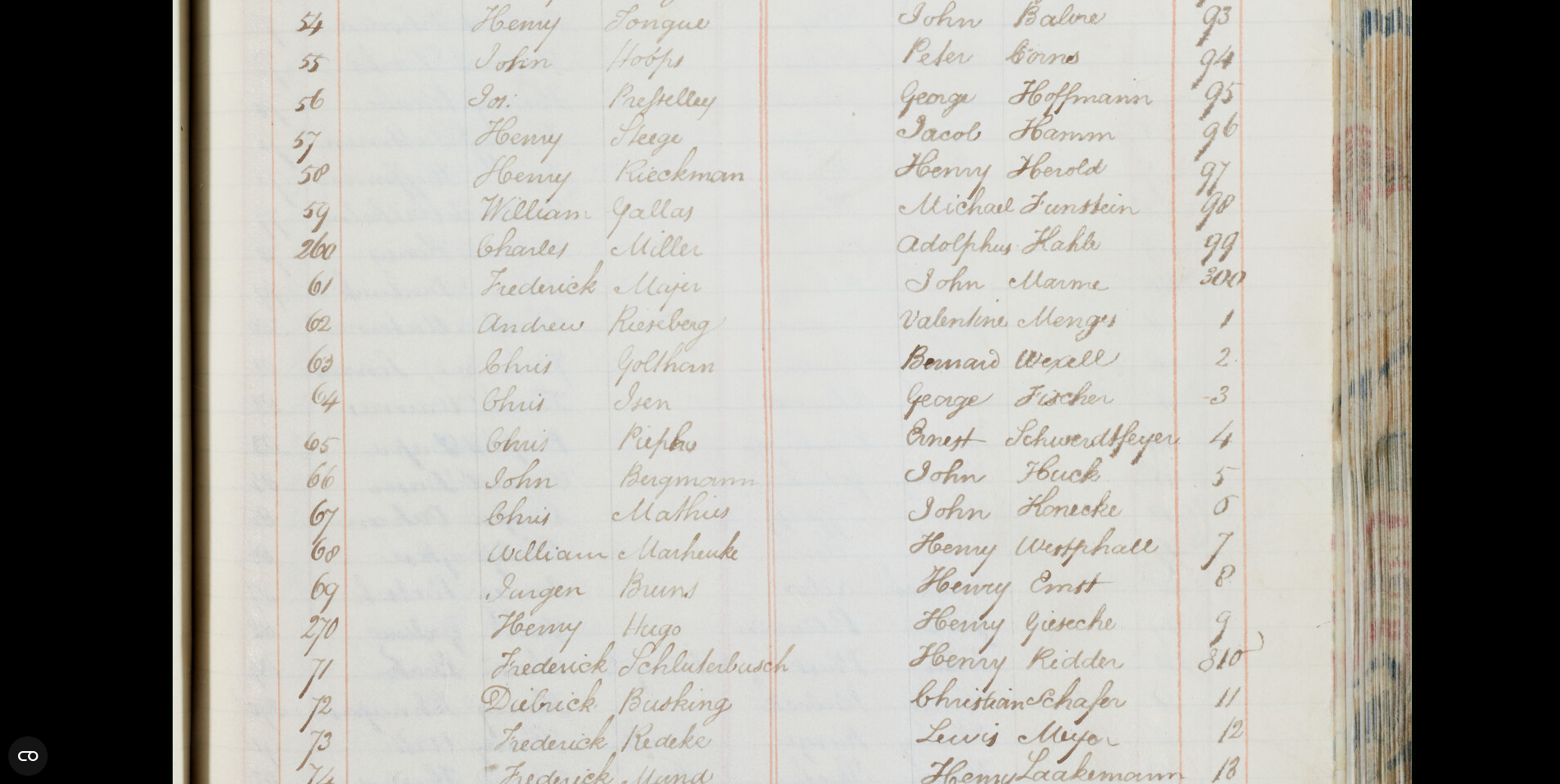
click at [853, 784] on html "Menu Archive Search About Us Contact" at bounding box center [780, 269] width 1560 height 4048
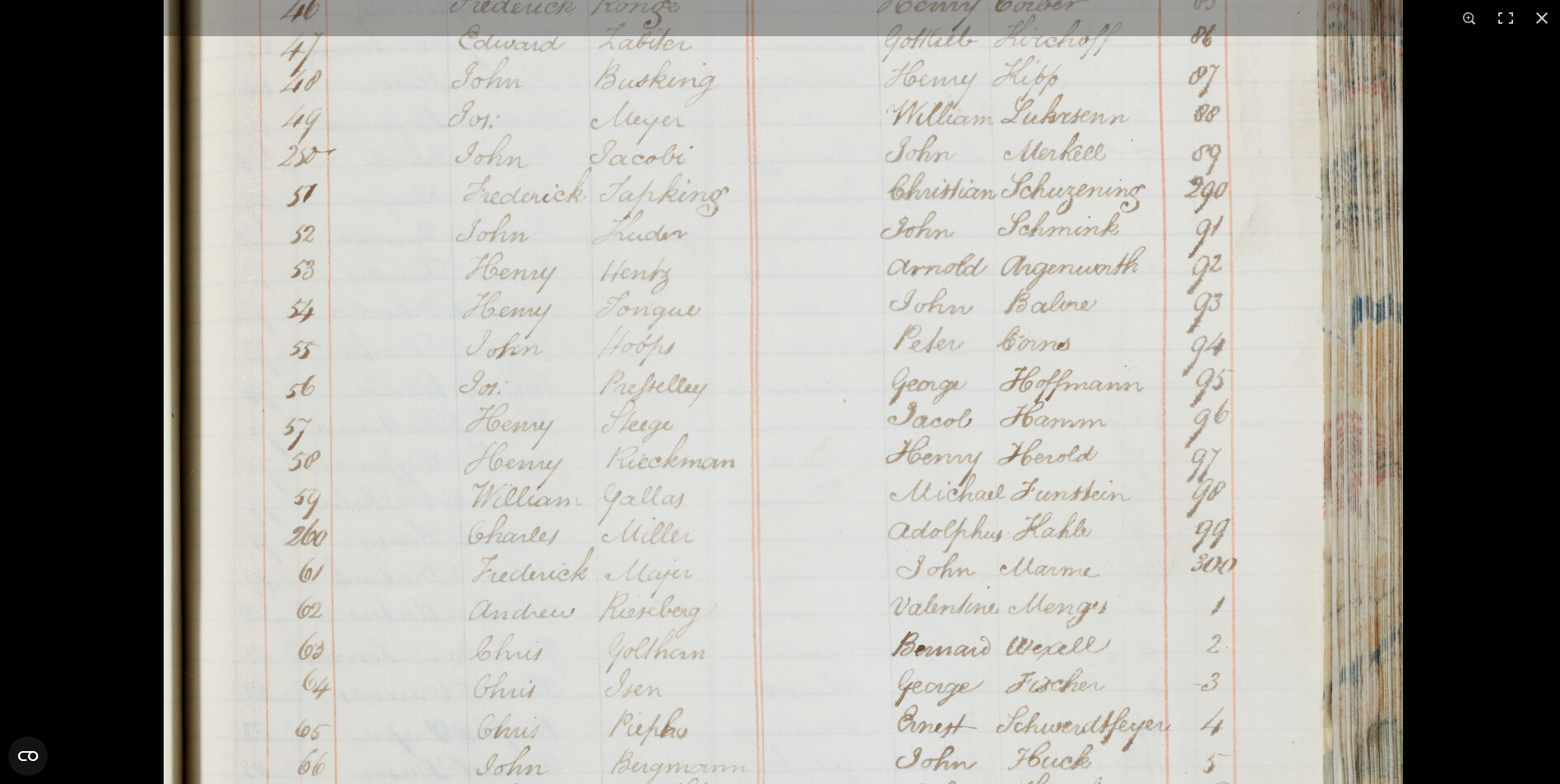
click at [843, 784] on html "Menu Archive Search About Us Contact" at bounding box center [780, 269] width 1560 height 4048
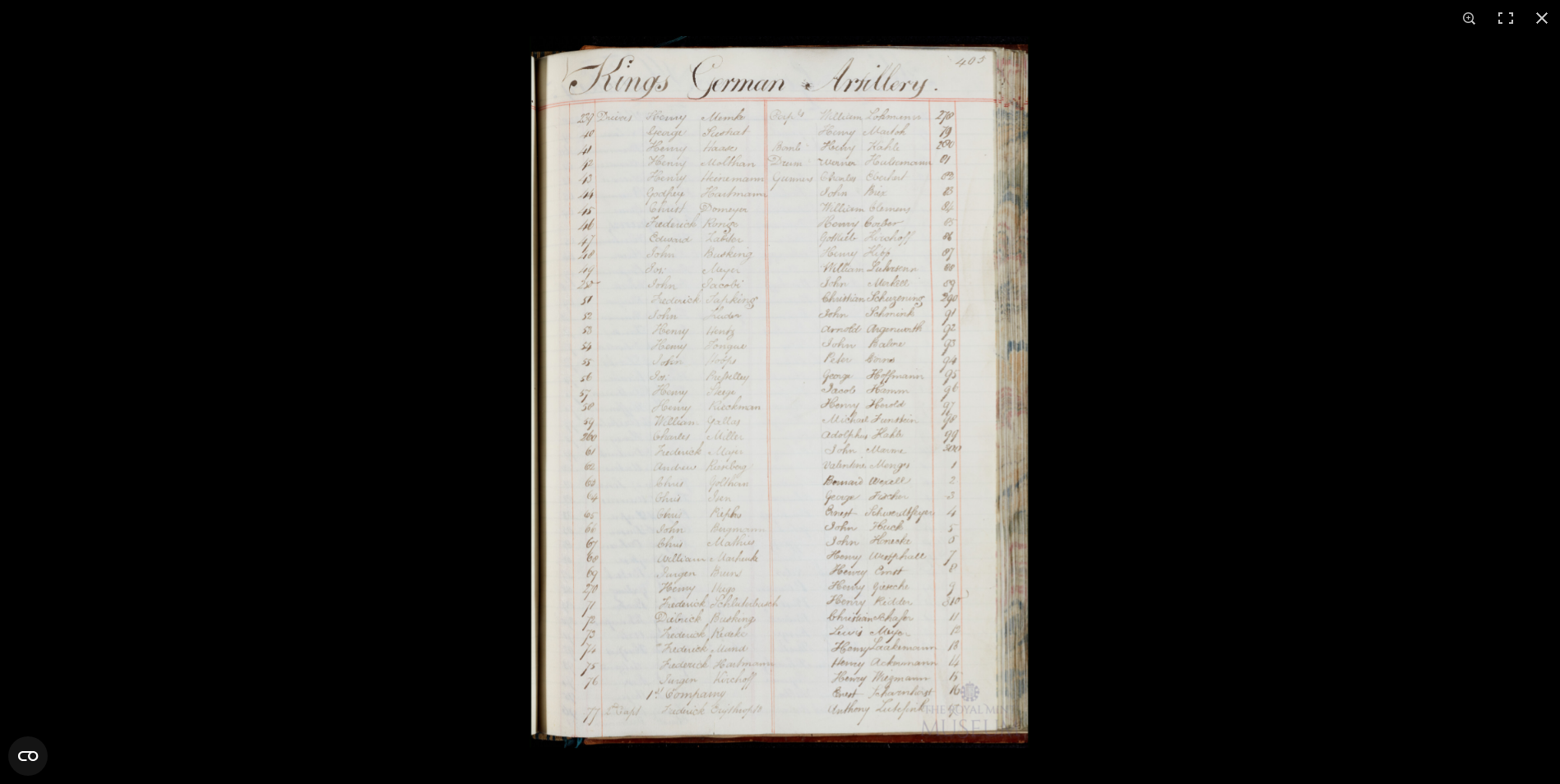
click at [850, 579] on img at bounding box center [780, 392] width 500 height 712
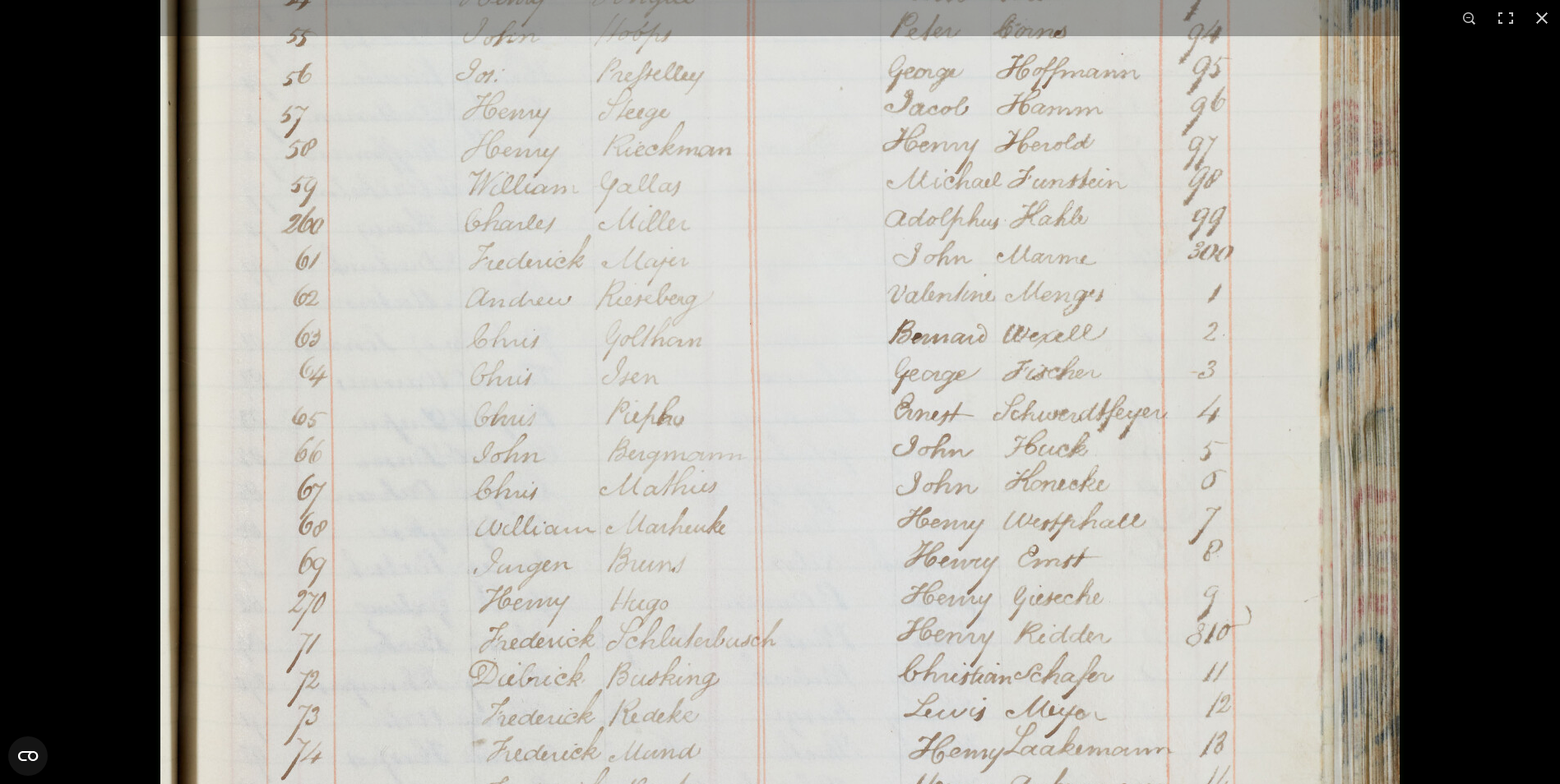
click at [850, 579] on img at bounding box center [780, 112] width 1247 height 1776
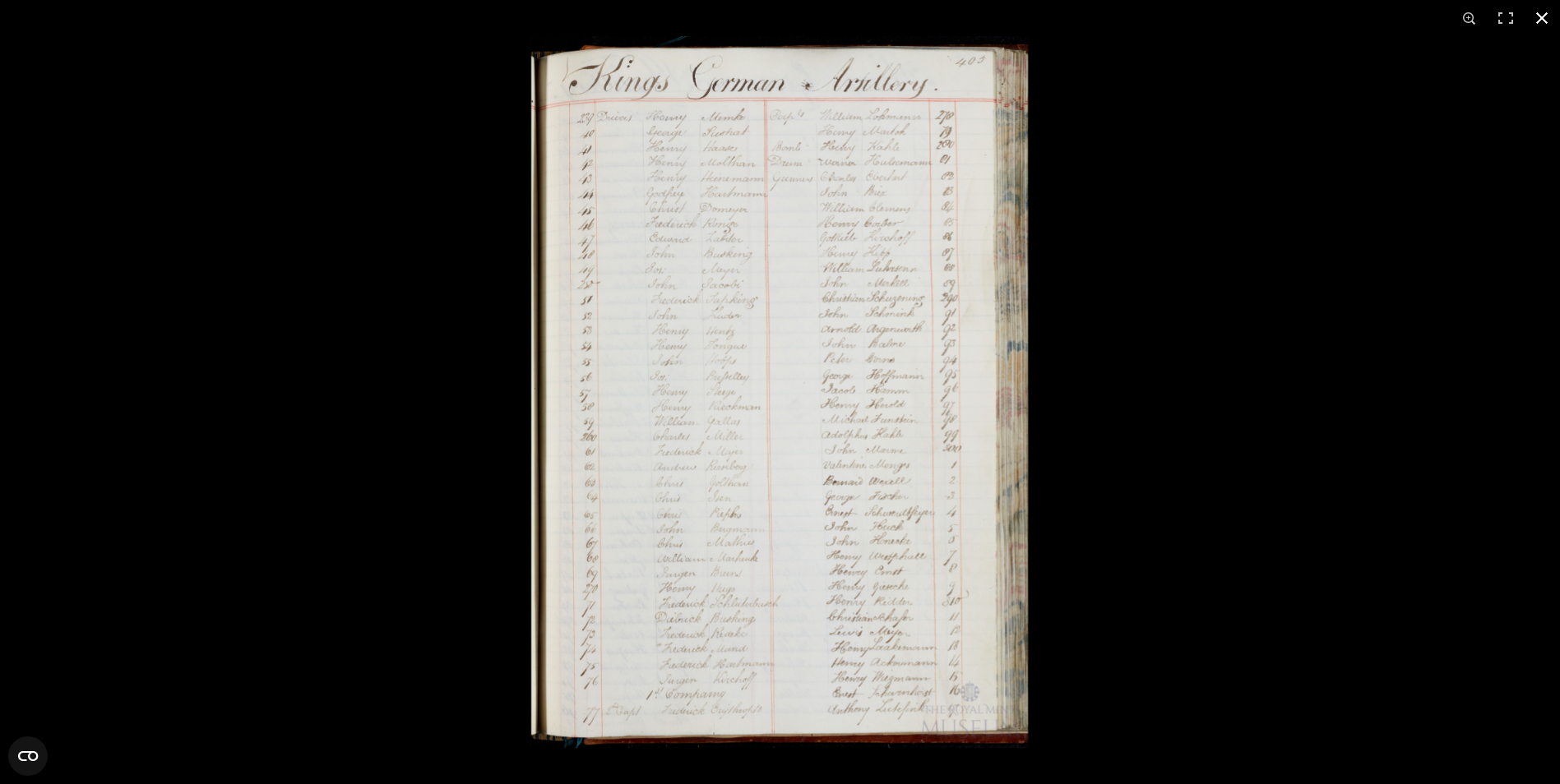
click at [1365, 606] on div at bounding box center [1309, 428] width 1560 height 784
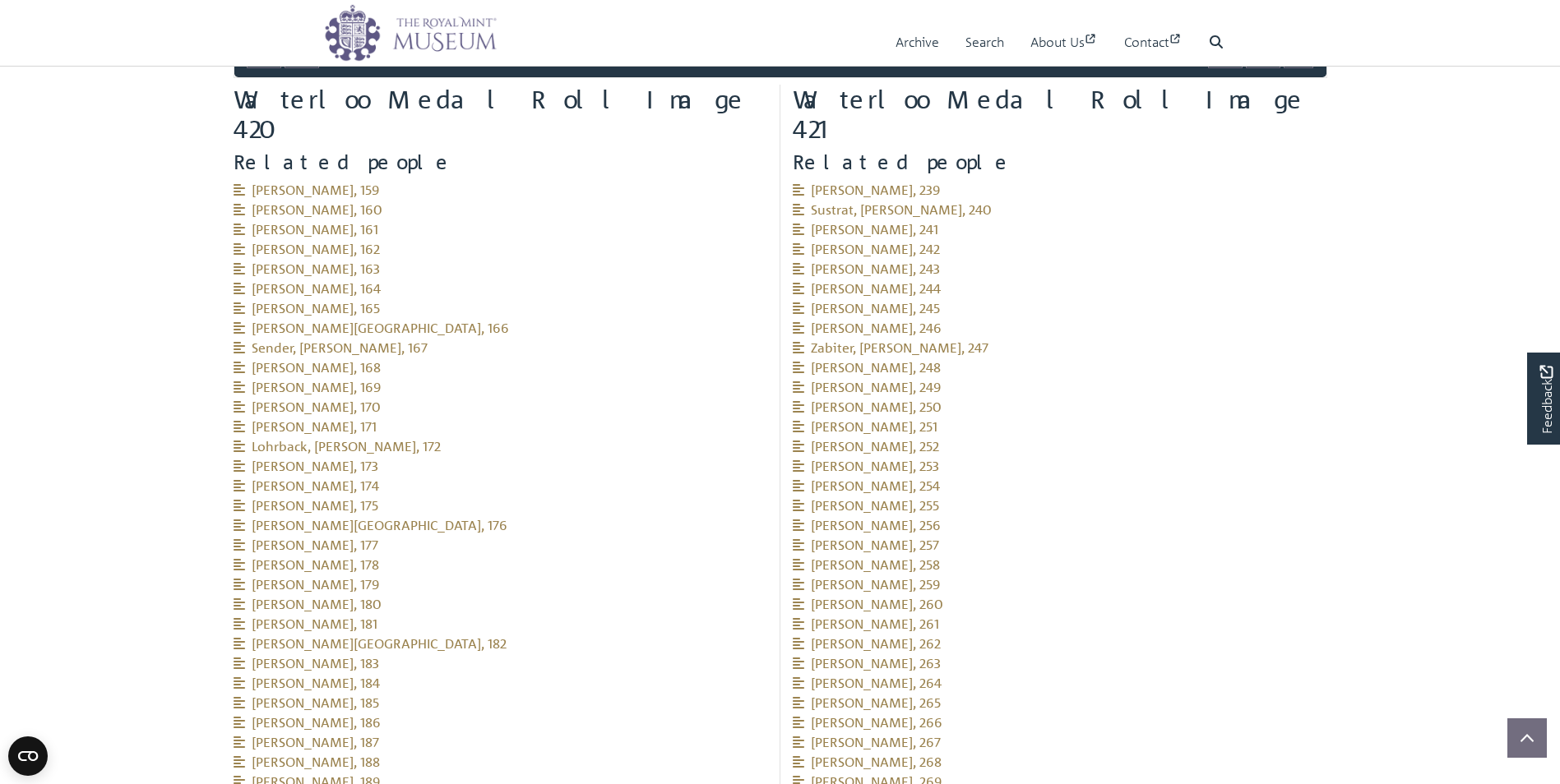
click at [596, 595] on li "[PERSON_NAME], 180" at bounding box center [501, 605] width 535 height 20
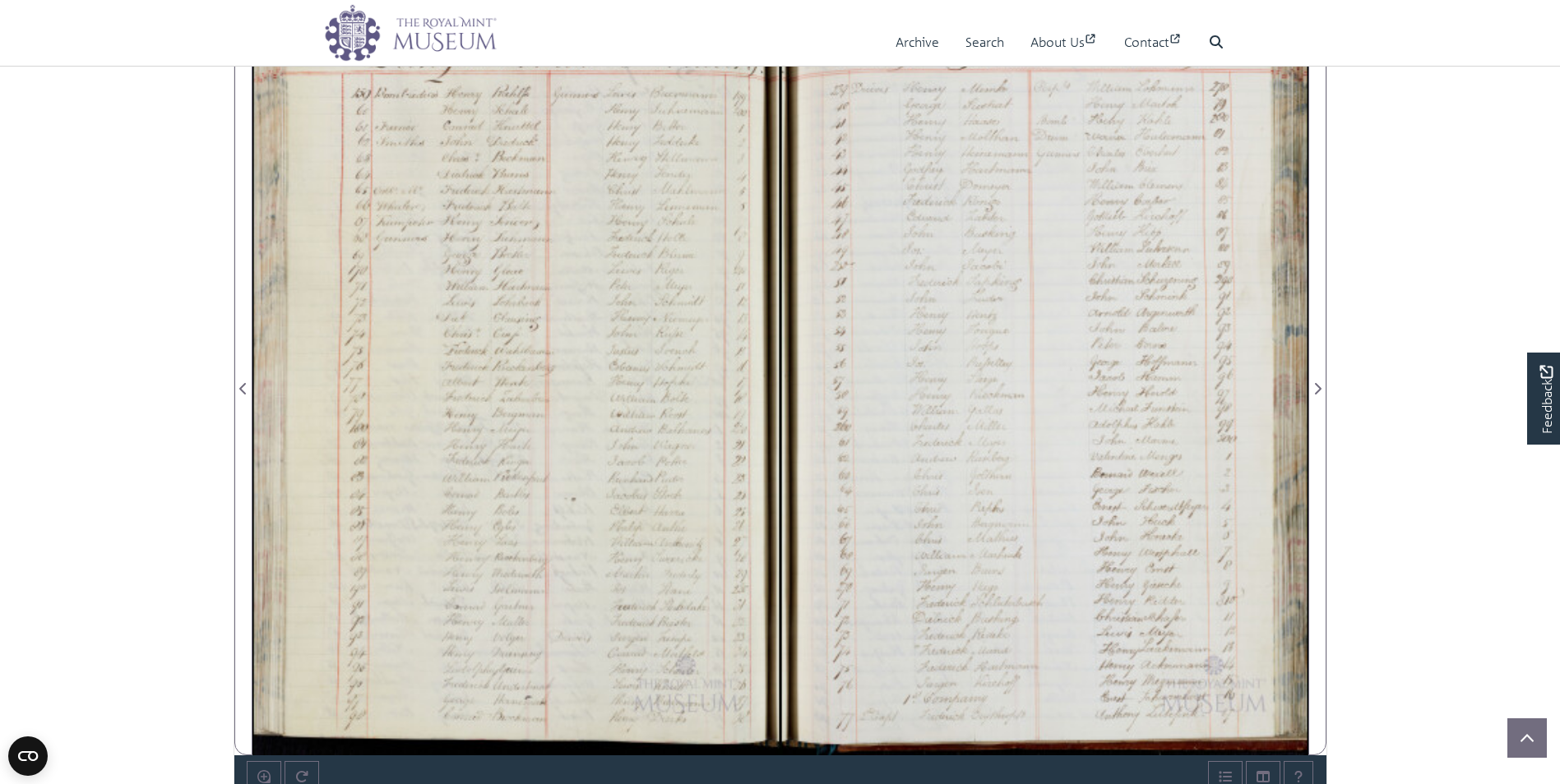
scroll to position [976, 0]
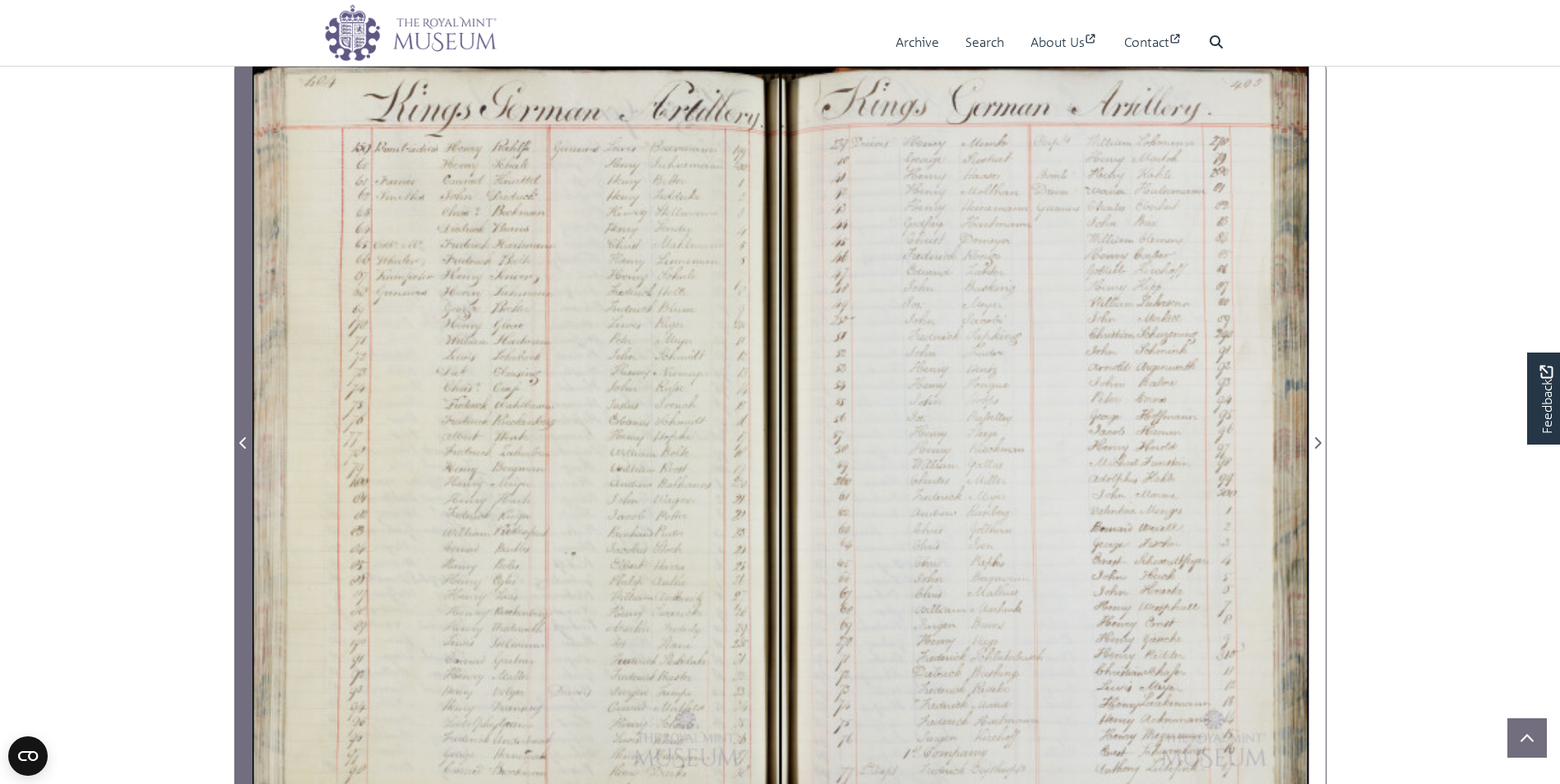
click at [237, 447] on span "Previous Page" at bounding box center [244, 443] width 16 height 20
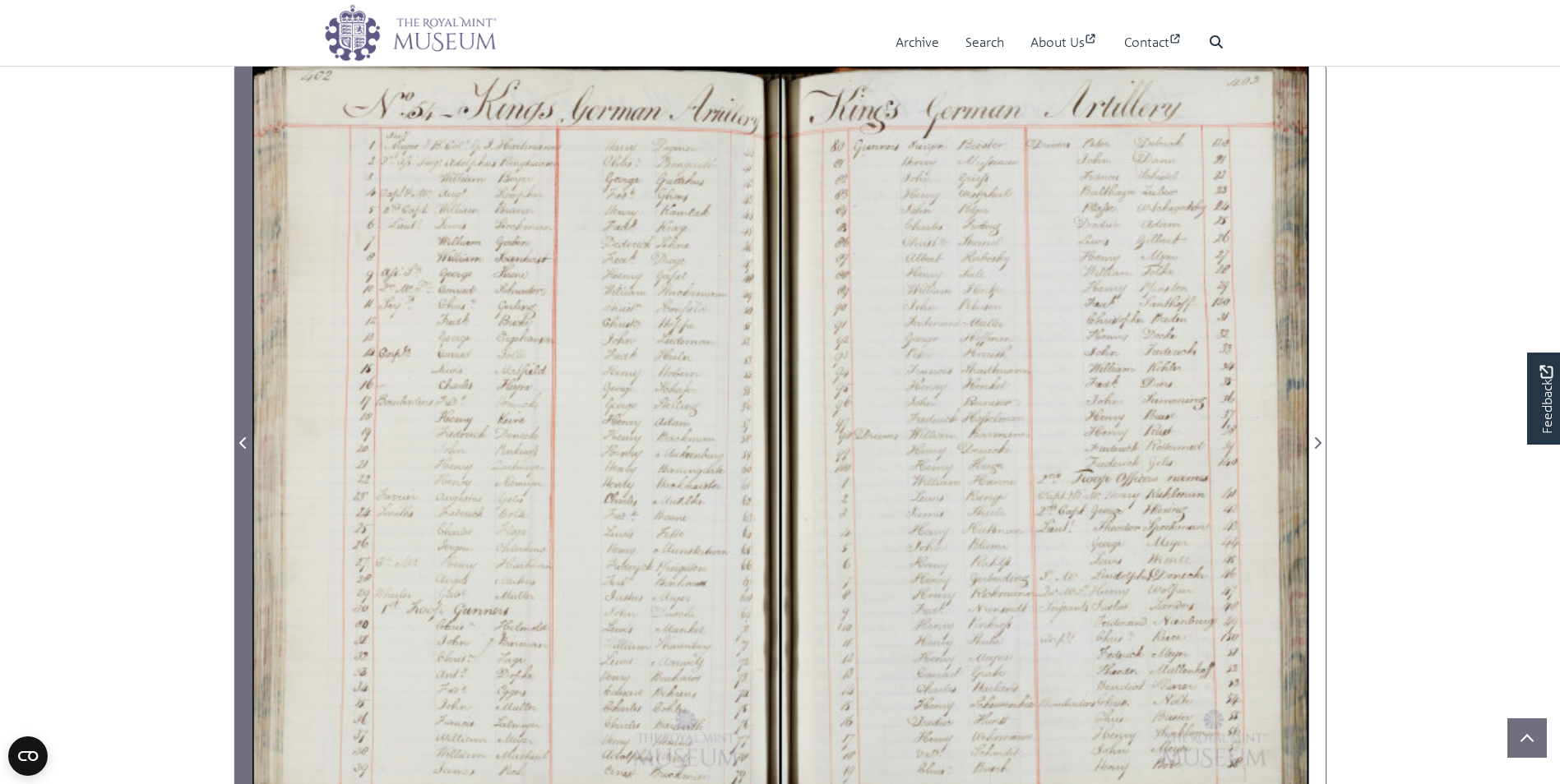
click at [242, 442] on icon "Previous Page" at bounding box center [242, 443] width 6 height 12
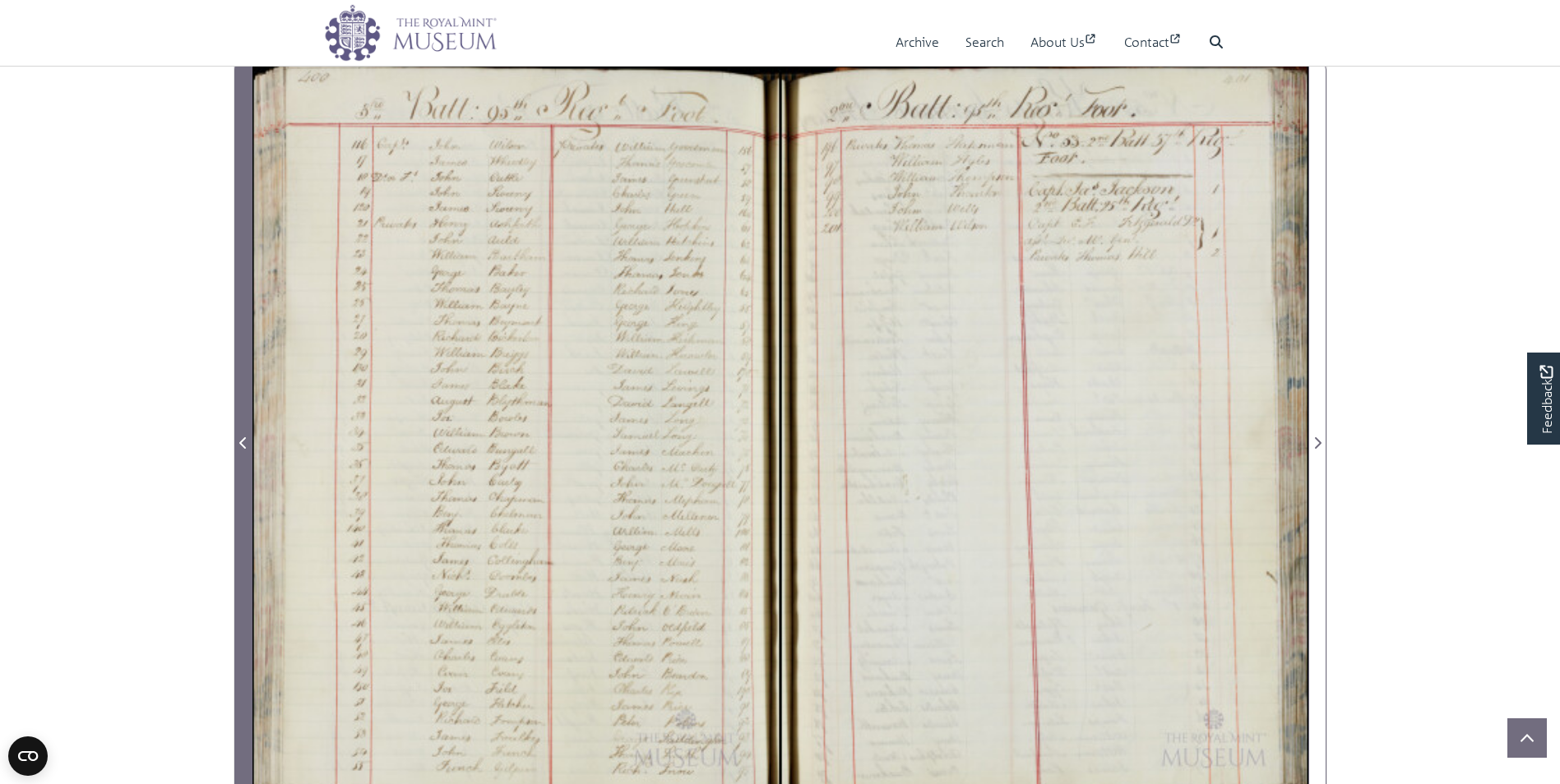
click at [242, 439] on icon "Previous Page" at bounding box center [243, 443] width 8 height 13
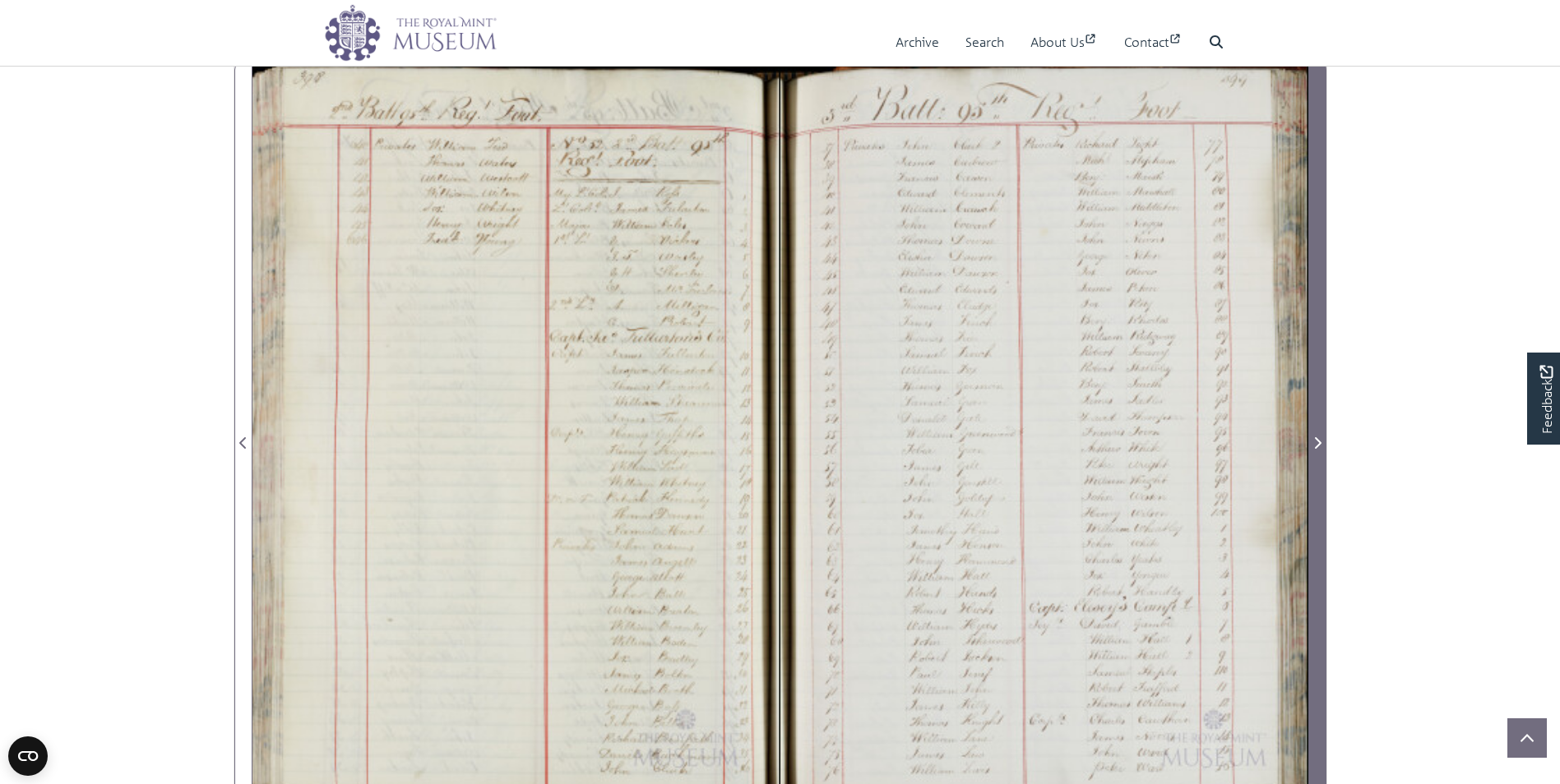
click at [1315, 441] on icon "Next Page" at bounding box center [1317, 443] width 8 height 13
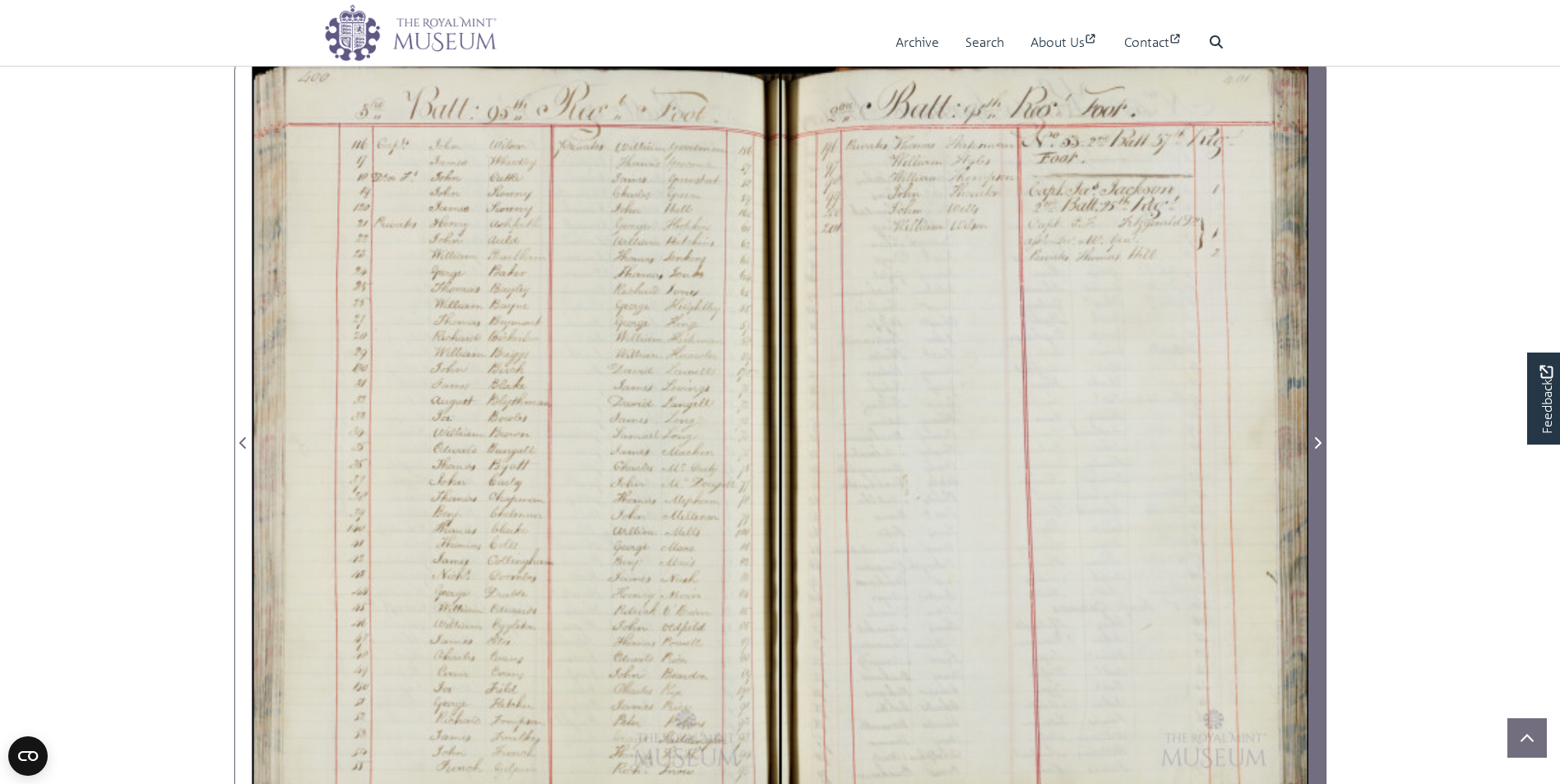
click at [1315, 441] on icon "Next Page" at bounding box center [1317, 443] width 8 height 13
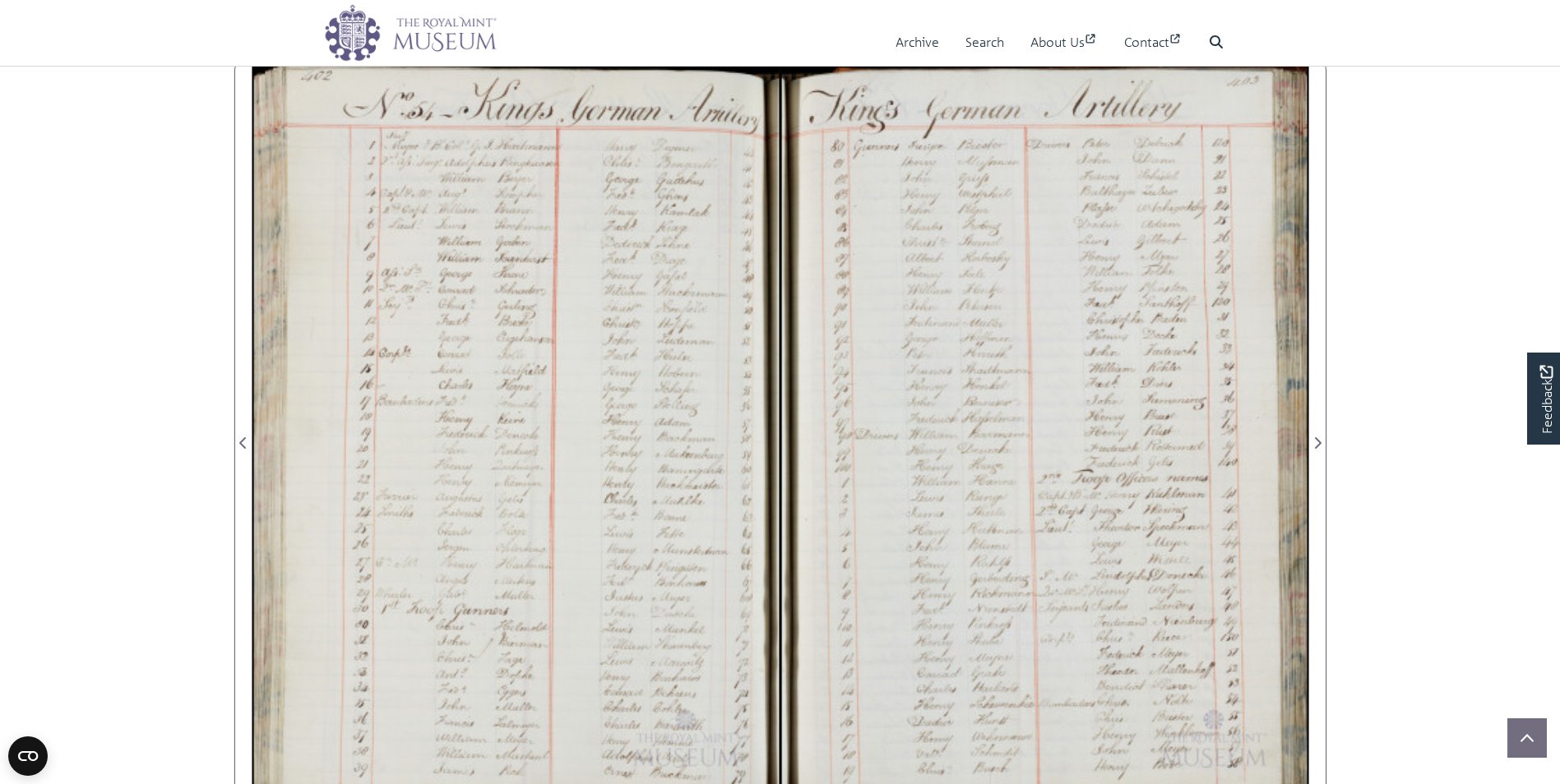
click at [460, 269] on div at bounding box center [517, 433] width 528 height 752
click at [407, 317] on div at bounding box center [517, 433] width 528 height 752
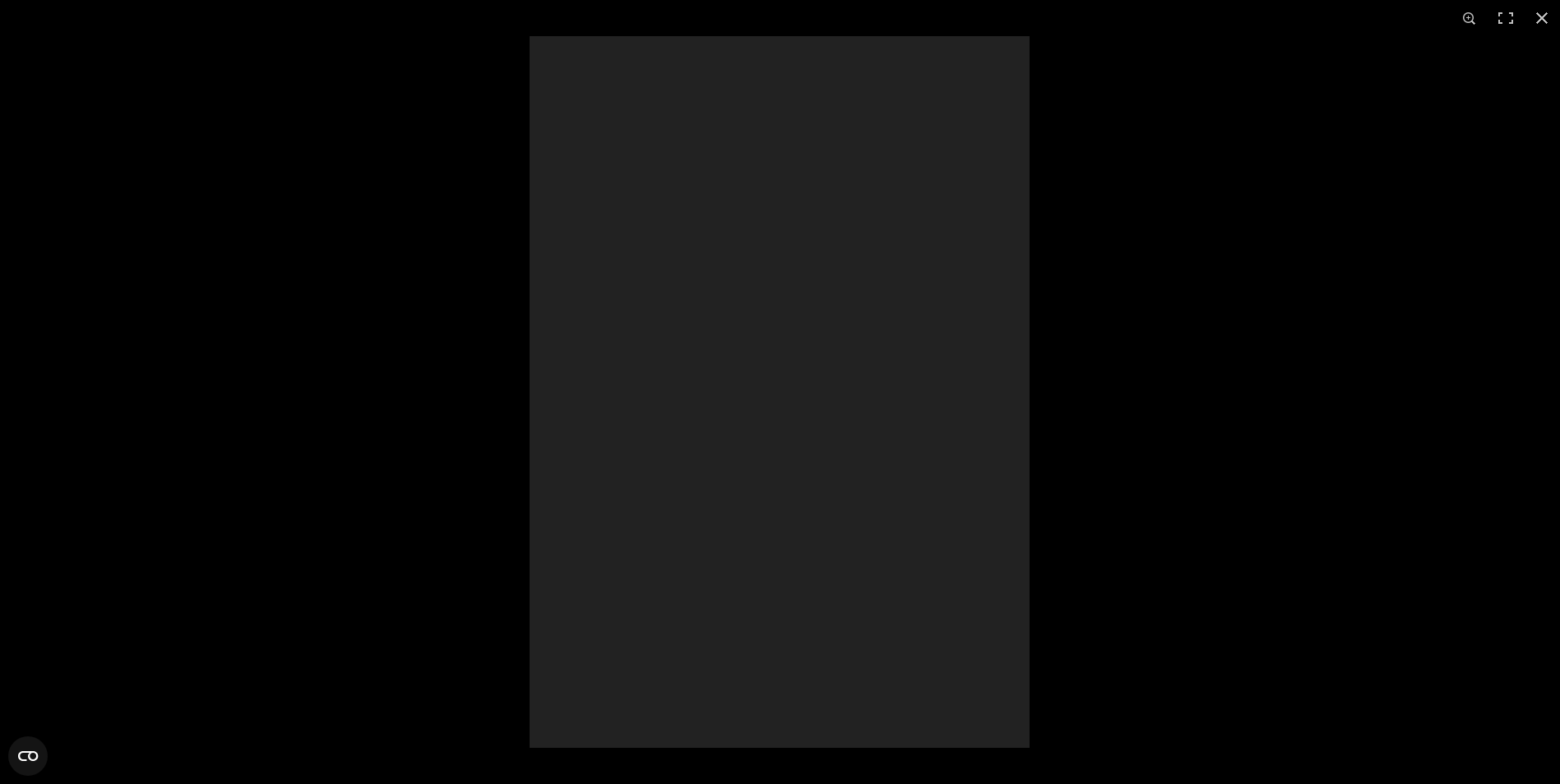
click at [407, 317] on div at bounding box center [780, 392] width 1560 height 784
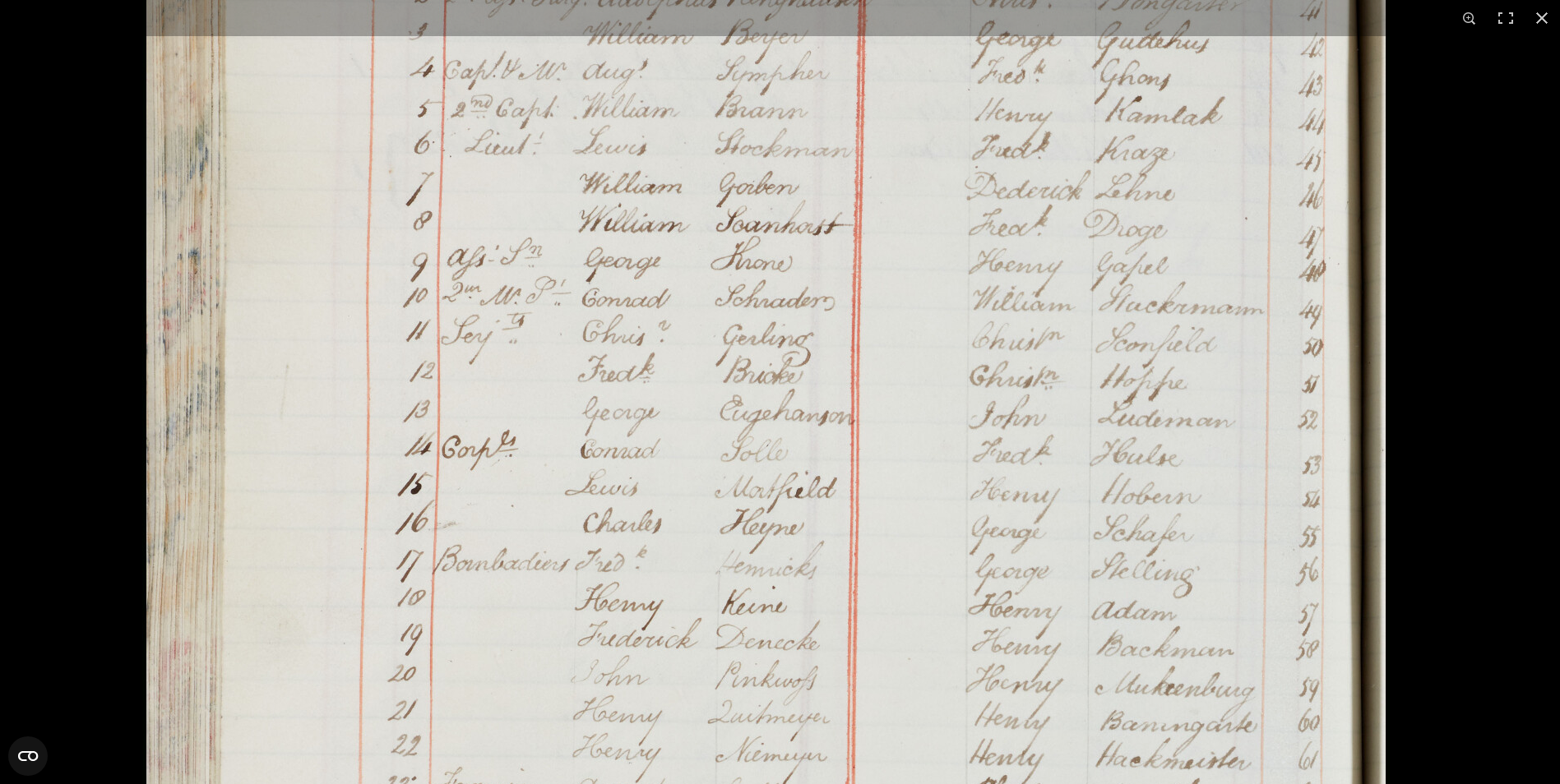
click at [1304, 397] on img at bounding box center [765, 638] width 1247 height 1776
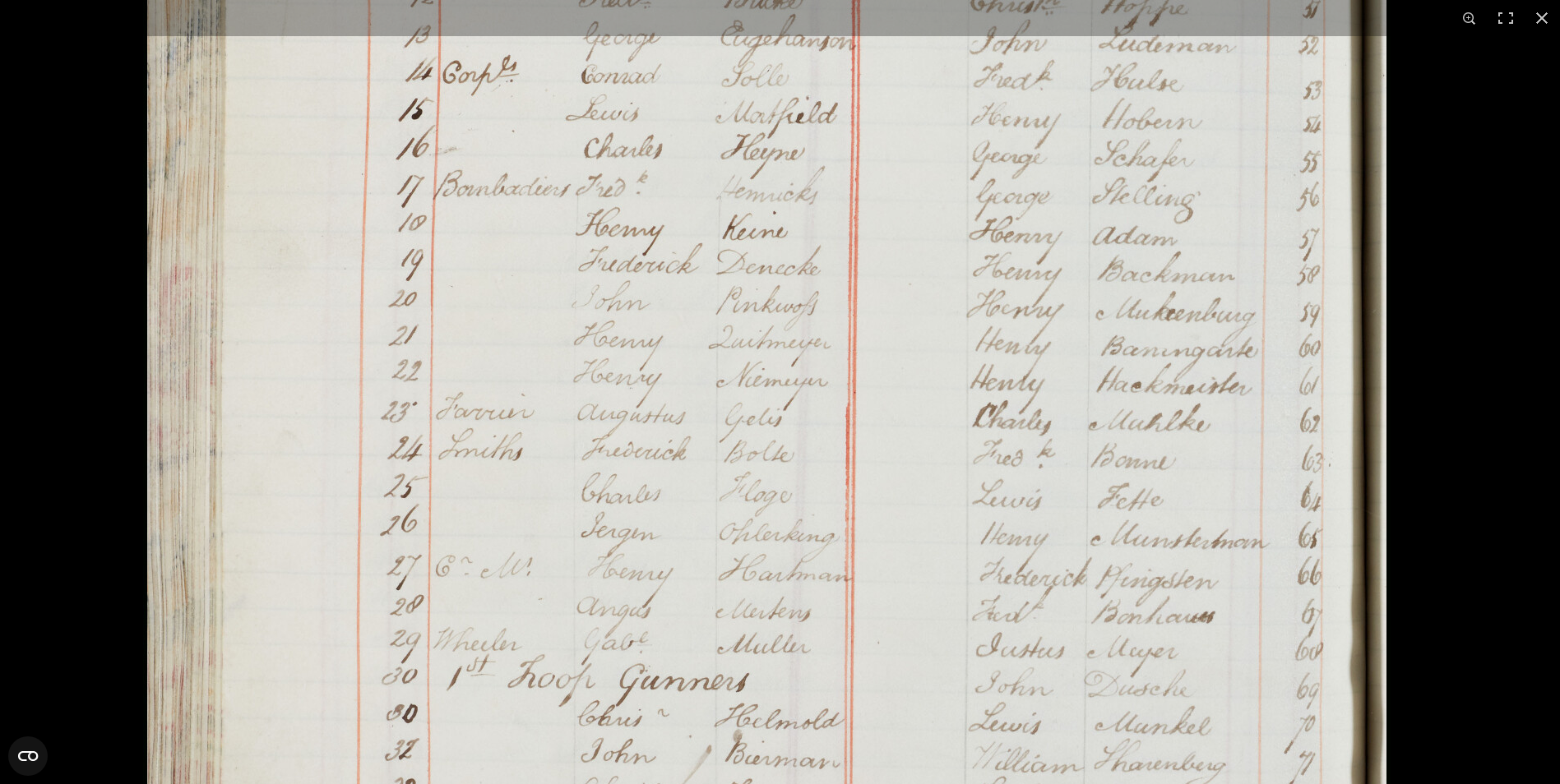
click at [1298, 475] on img at bounding box center [766, 263] width 1247 height 1776
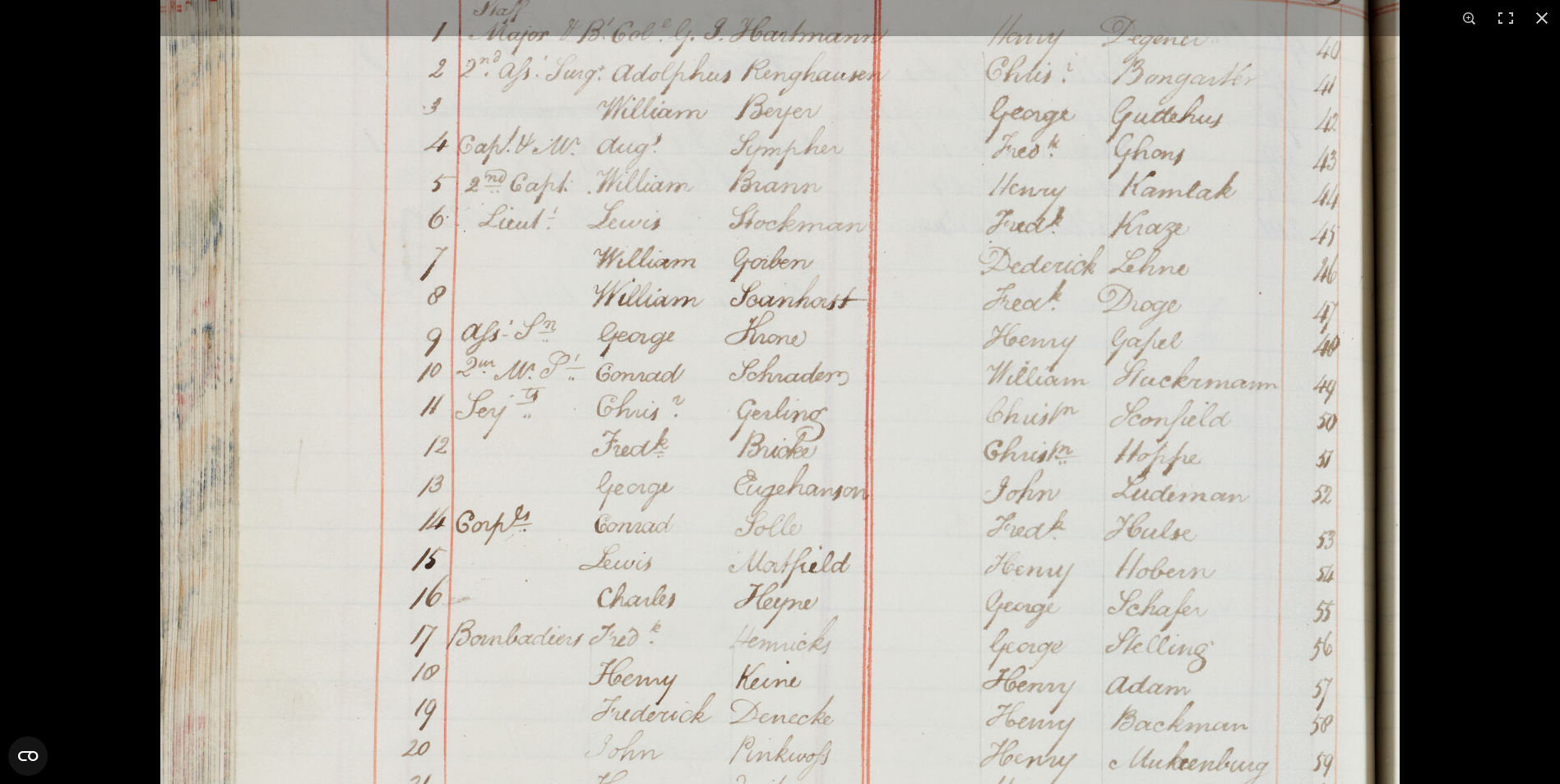
click at [903, 734] on img at bounding box center [780, 712] width 1247 height 1776
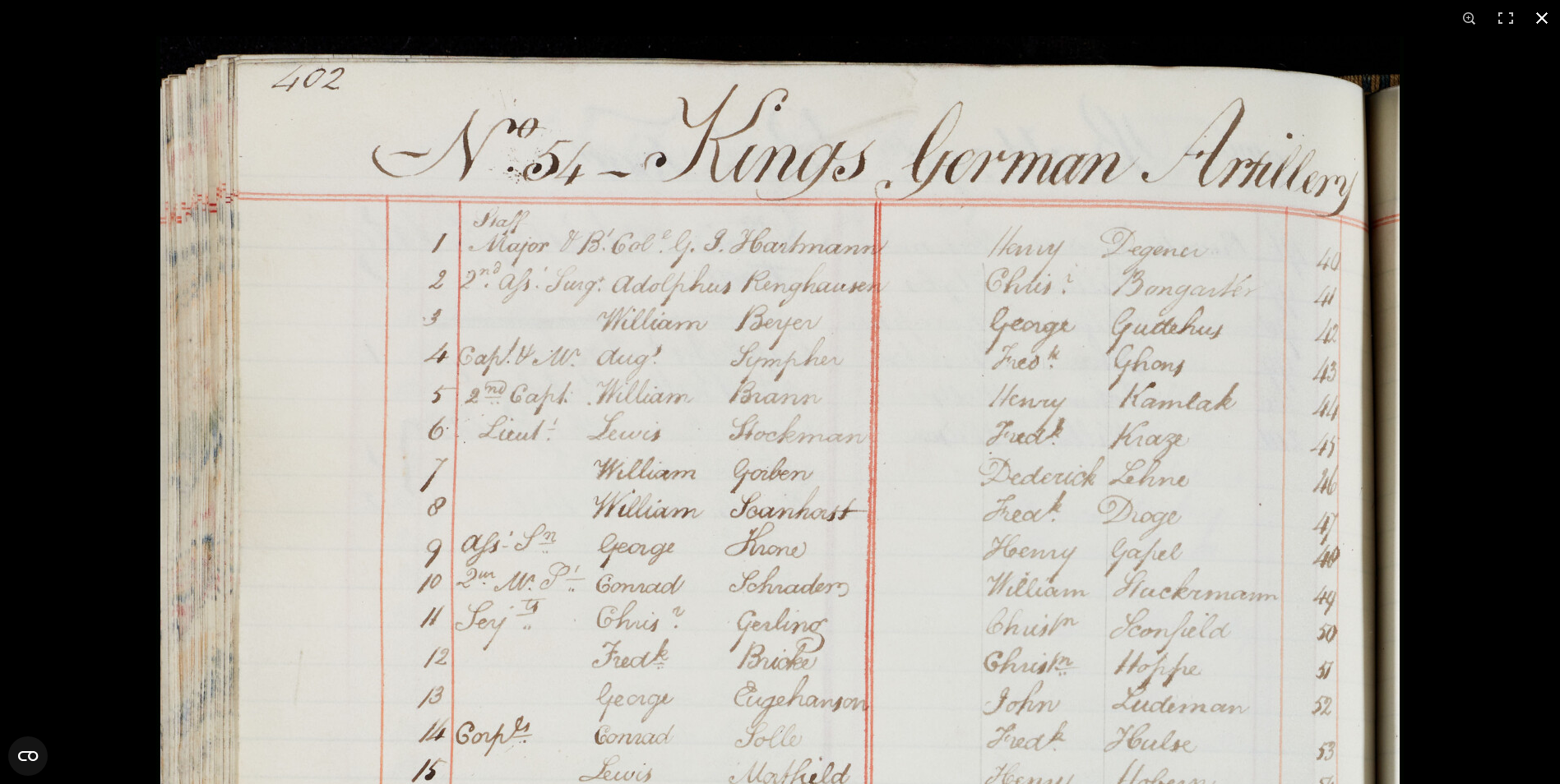
click at [1545, 22] on button at bounding box center [1542, 18] width 36 height 36
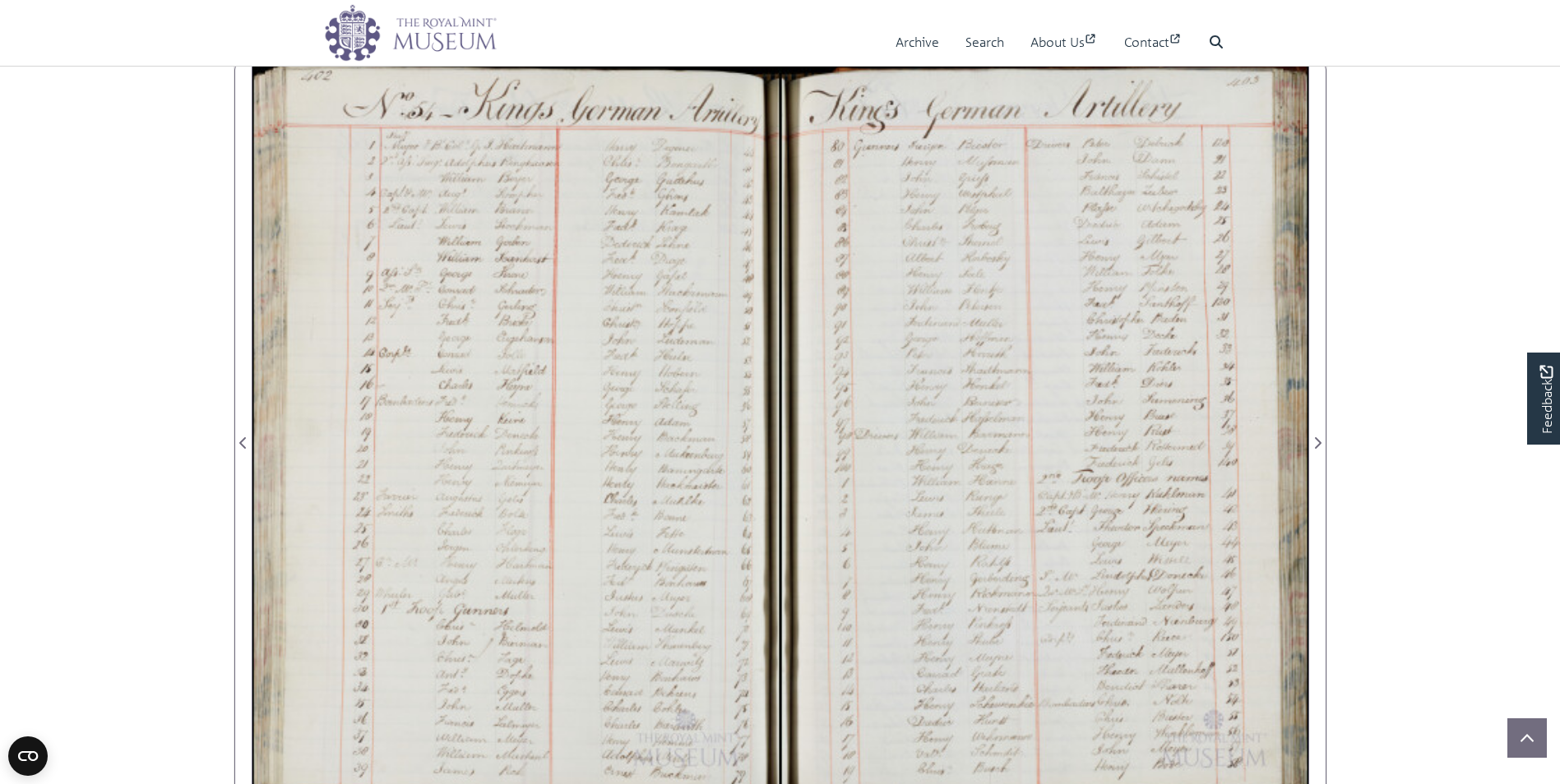
click at [1546, 19] on nav "Menu Archive Search About Us Contact Search" at bounding box center [780, 33] width 1560 height 66
